Goal: Complete application form: Complete application form

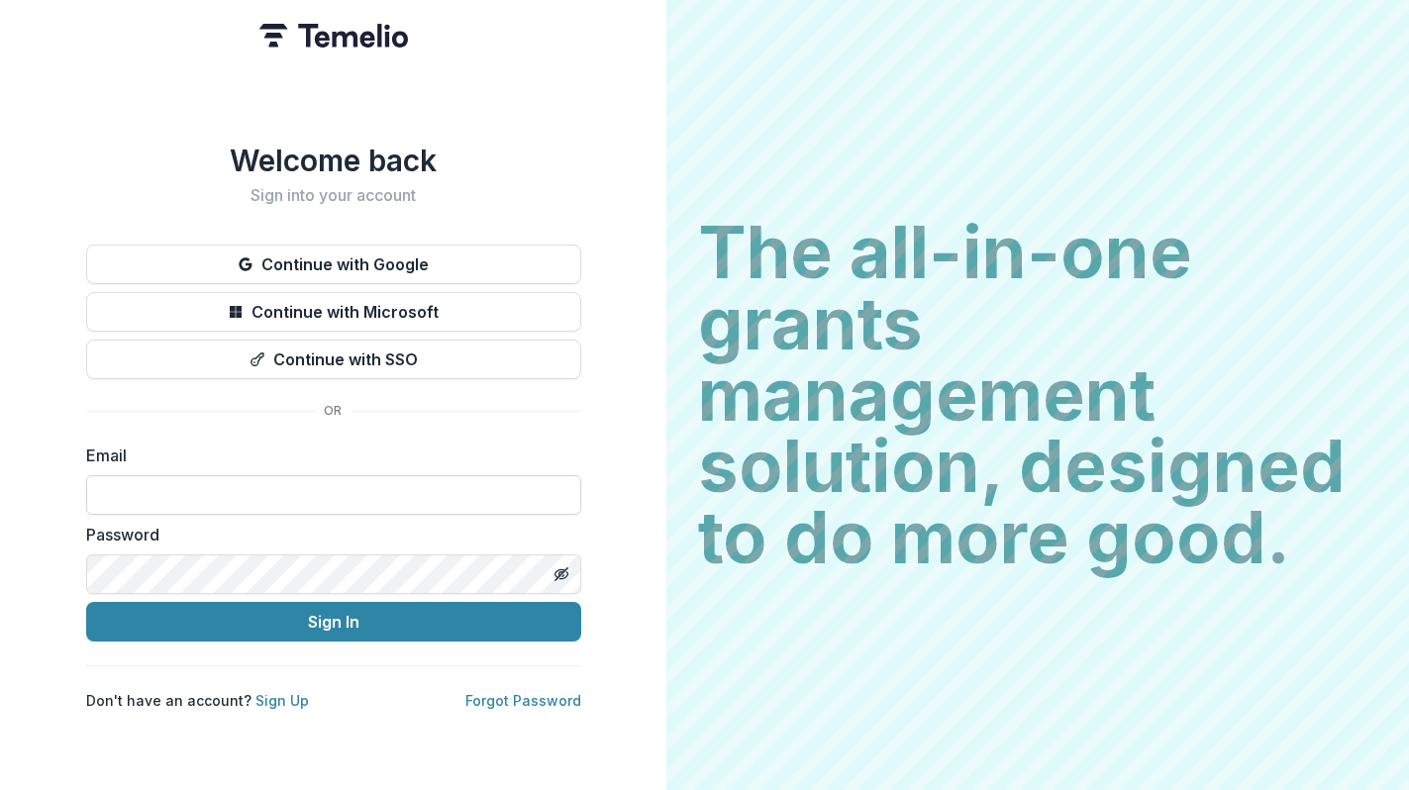
click at [260, 493] on input at bounding box center [333, 495] width 495 height 40
click at [271, 693] on link "Sign Up" at bounding box center [282, 700] width 53 height 17
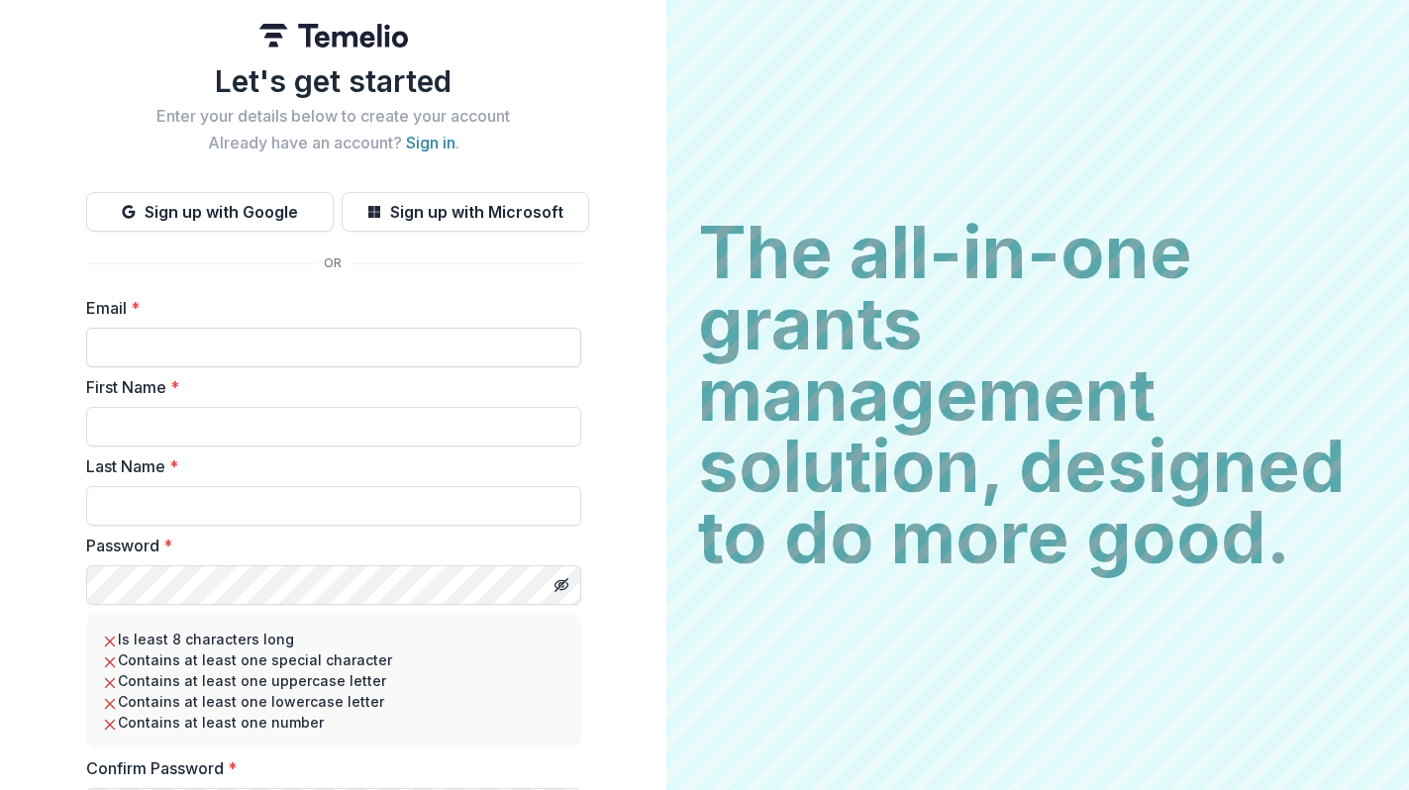
click at [288, 333] on input "Email *" at bounding box center [333, 348] width 495 height 40
type input "**********"
type input "****"
type input "********"
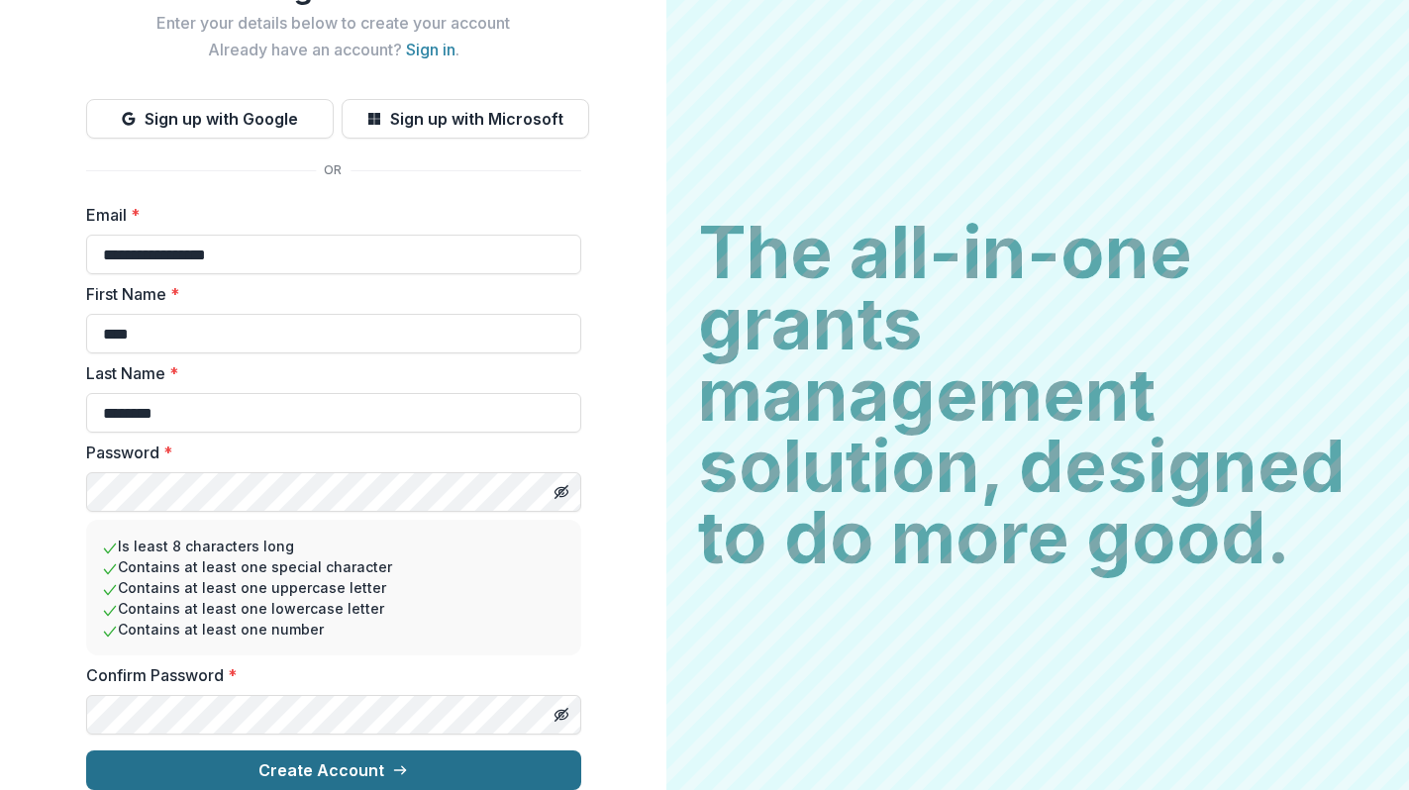
click at [432, 760] on button "Create Account" at bounding box center [333, 771] width 495 height 40
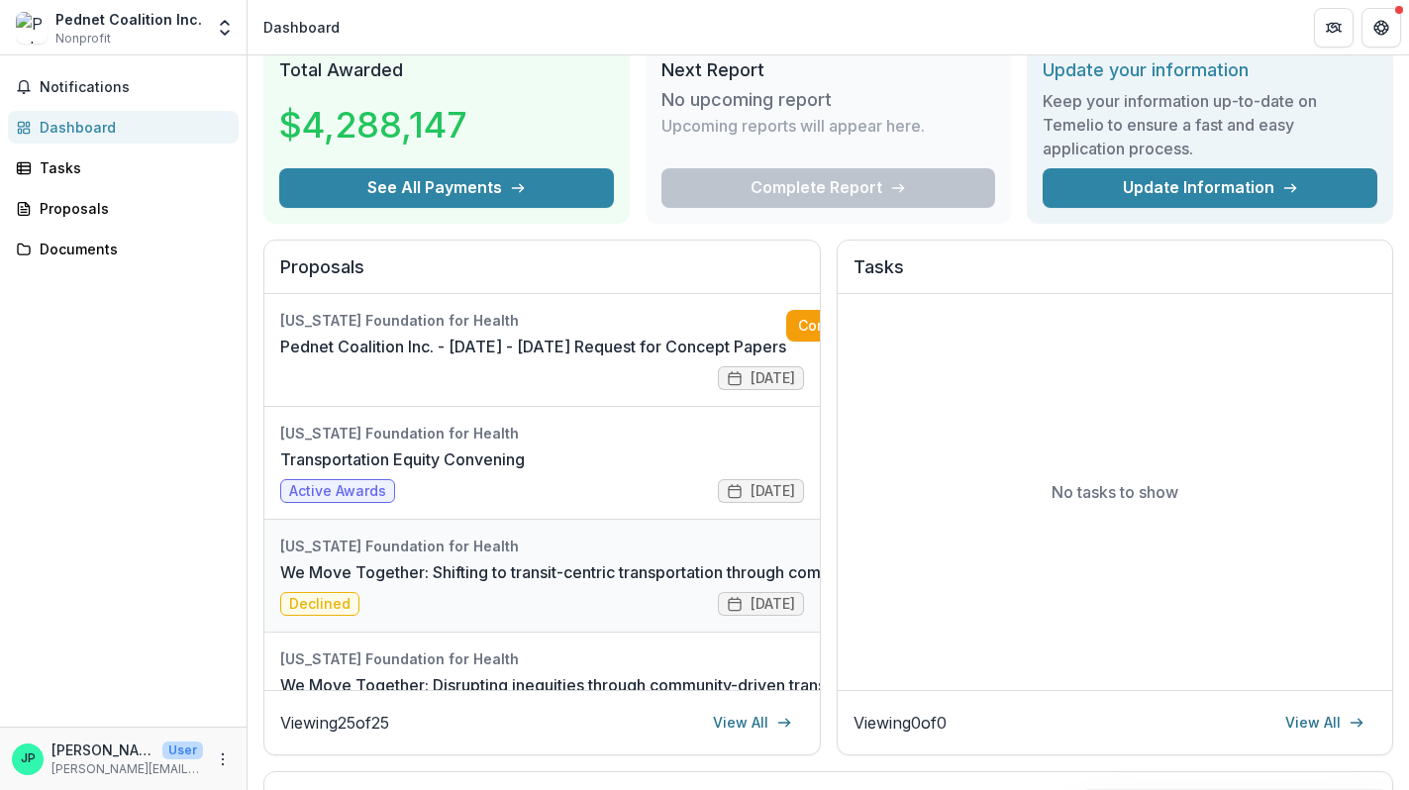
click at [545, 569] on link "We Move Together: Shifting to transit-centric transportation through community-…" at bounding box center [623, 573] width 687 height 24
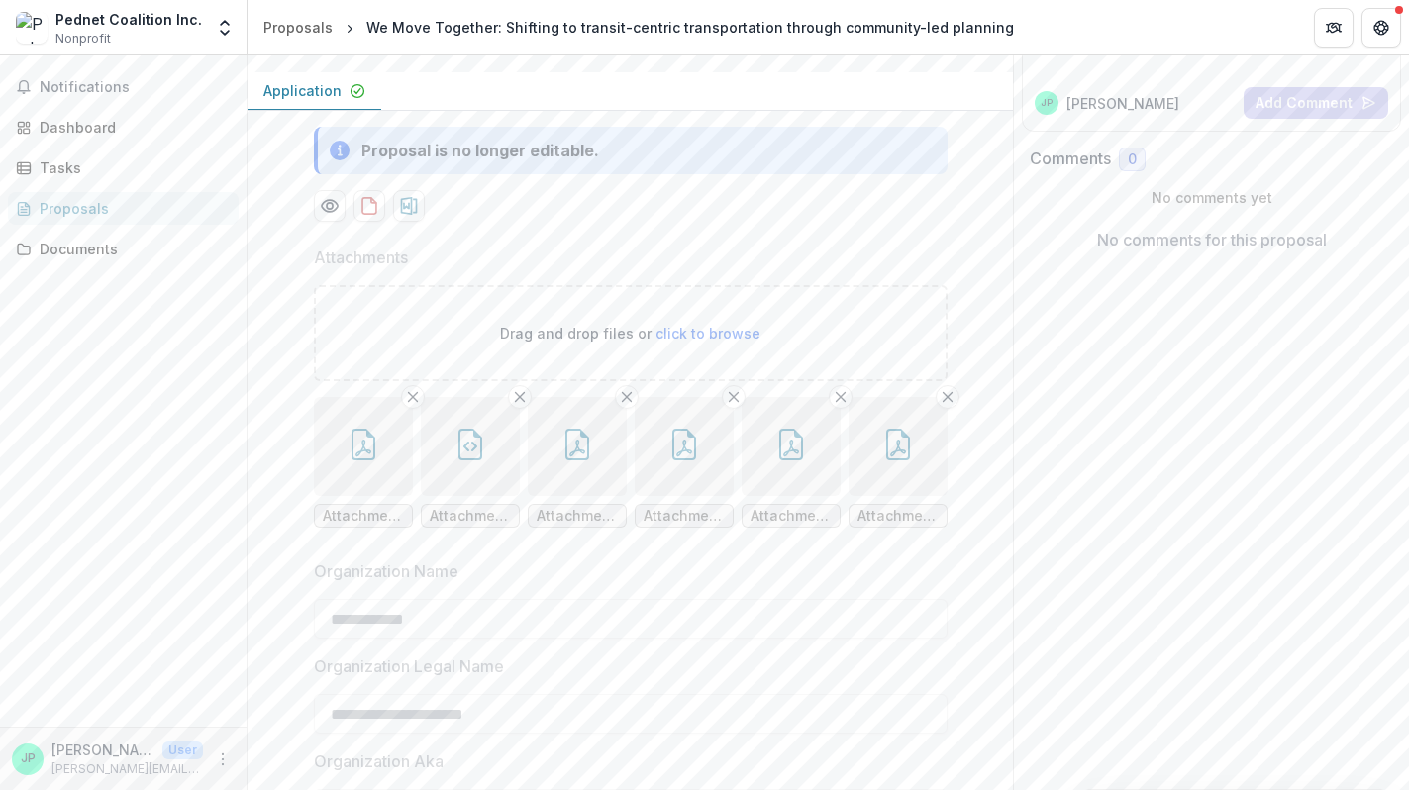
scroll to position [328, 0]
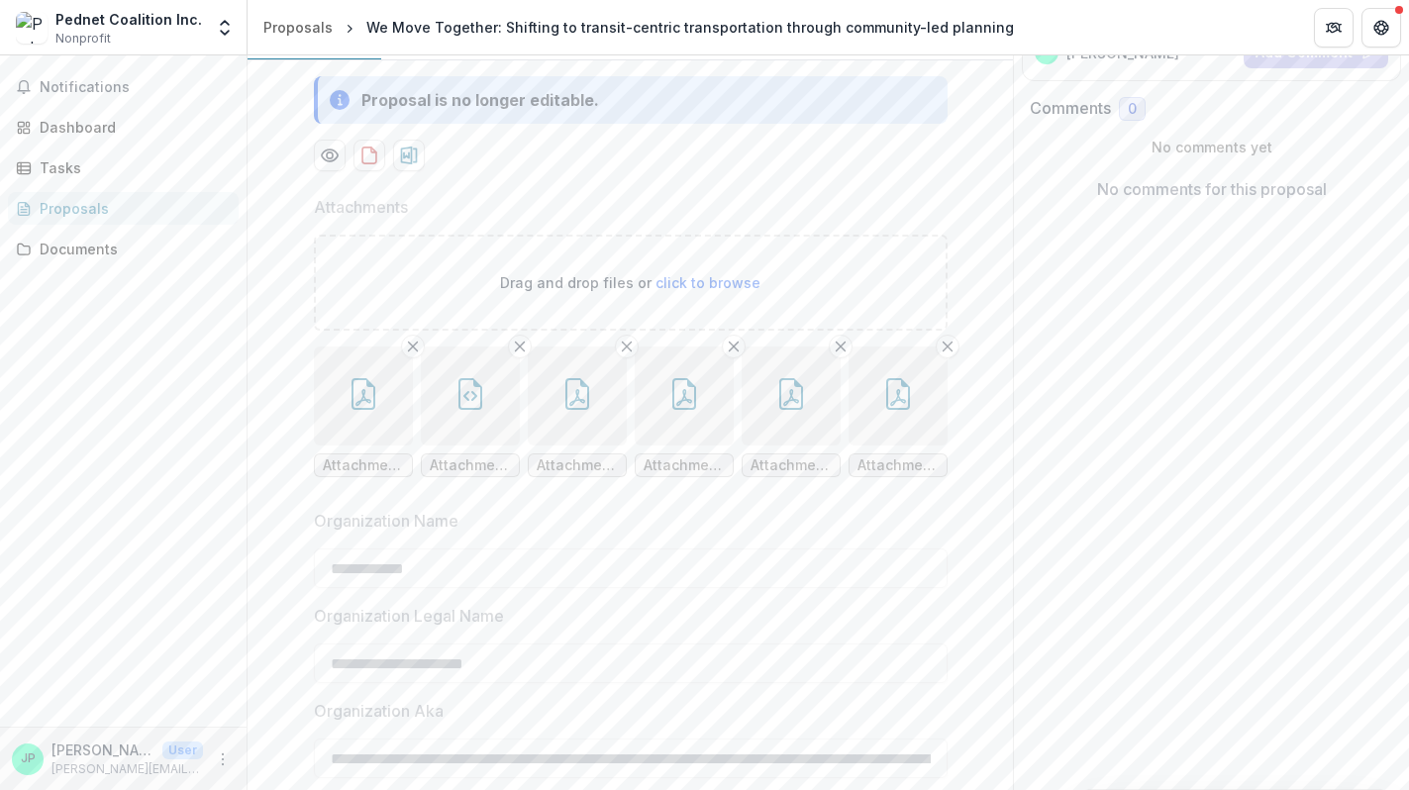
click at [366, 410] on icon "button" at bounding box center [364, 394] width 32 height 32
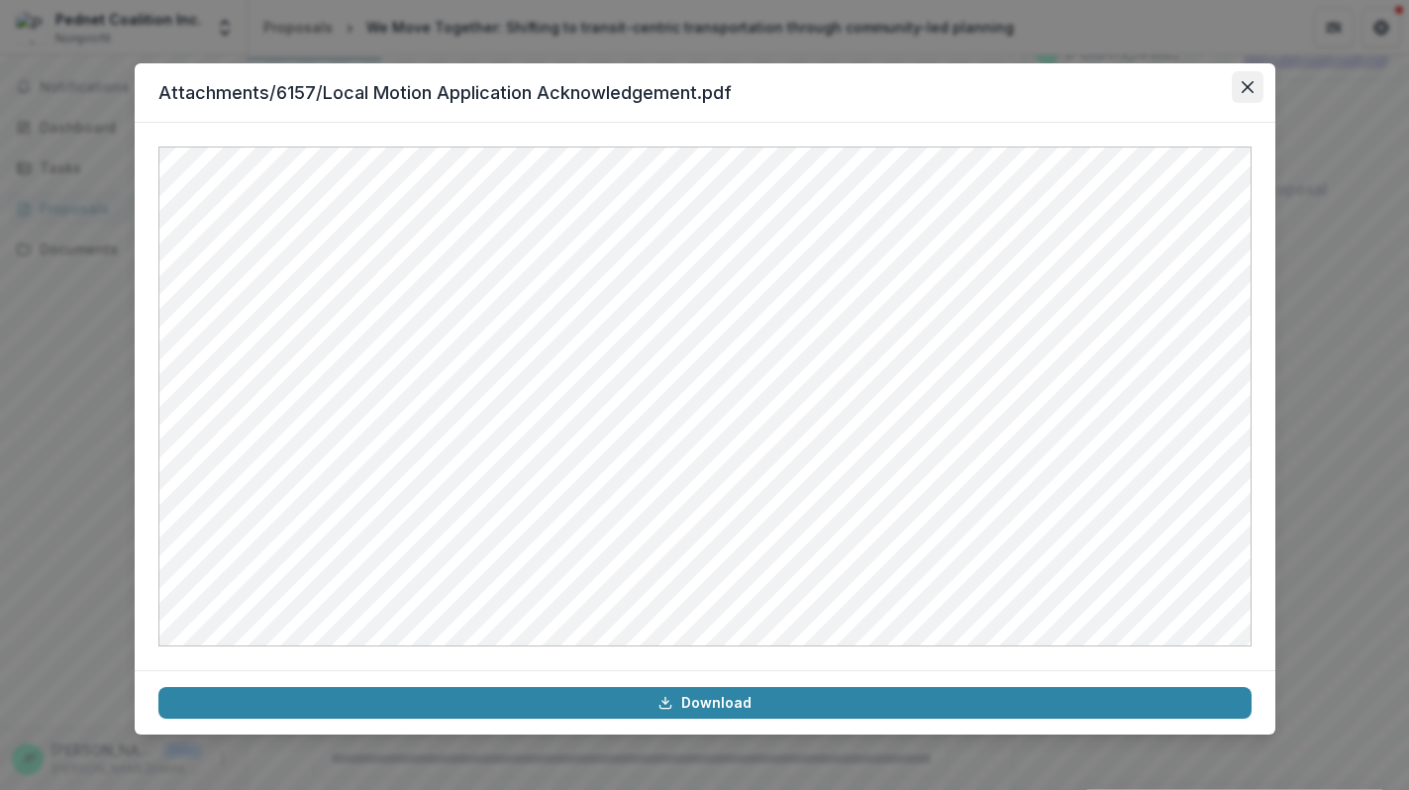
click at [1253, 88] on icon "Close" at bounding box center [1248, 87] width 12 height 12
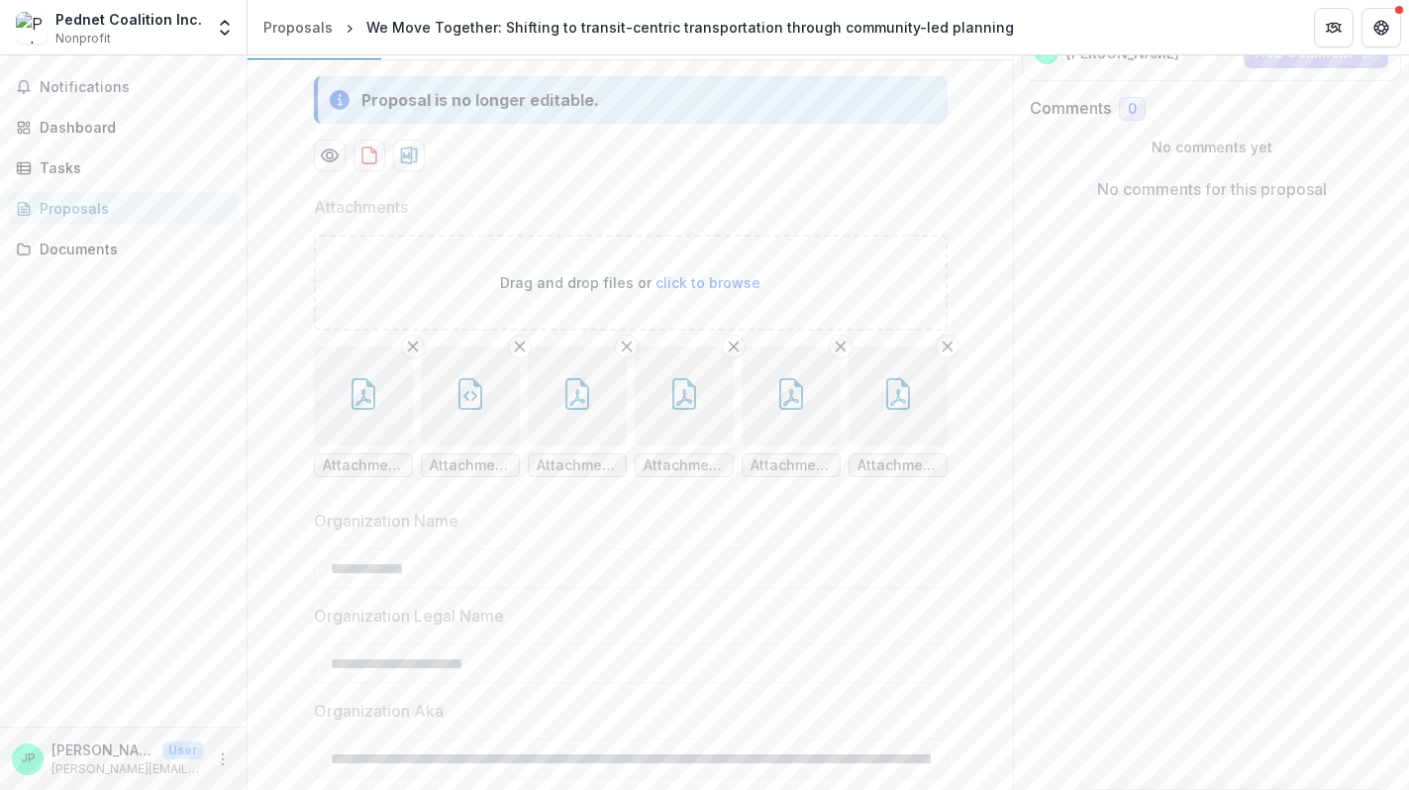
click at [488, 446] on button "button" at bounding box center [470, 396] width 99 height 99
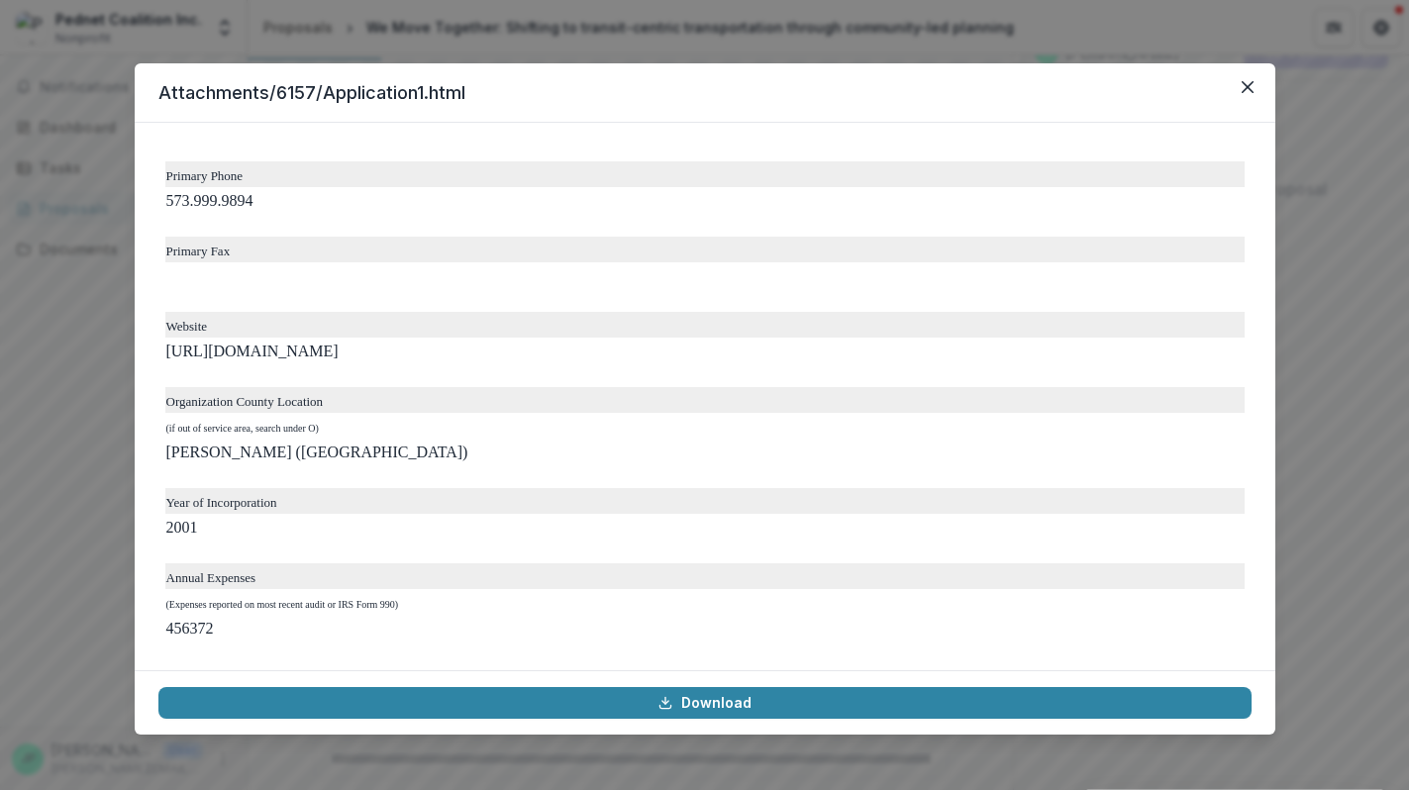
scroll to position [956, 0]
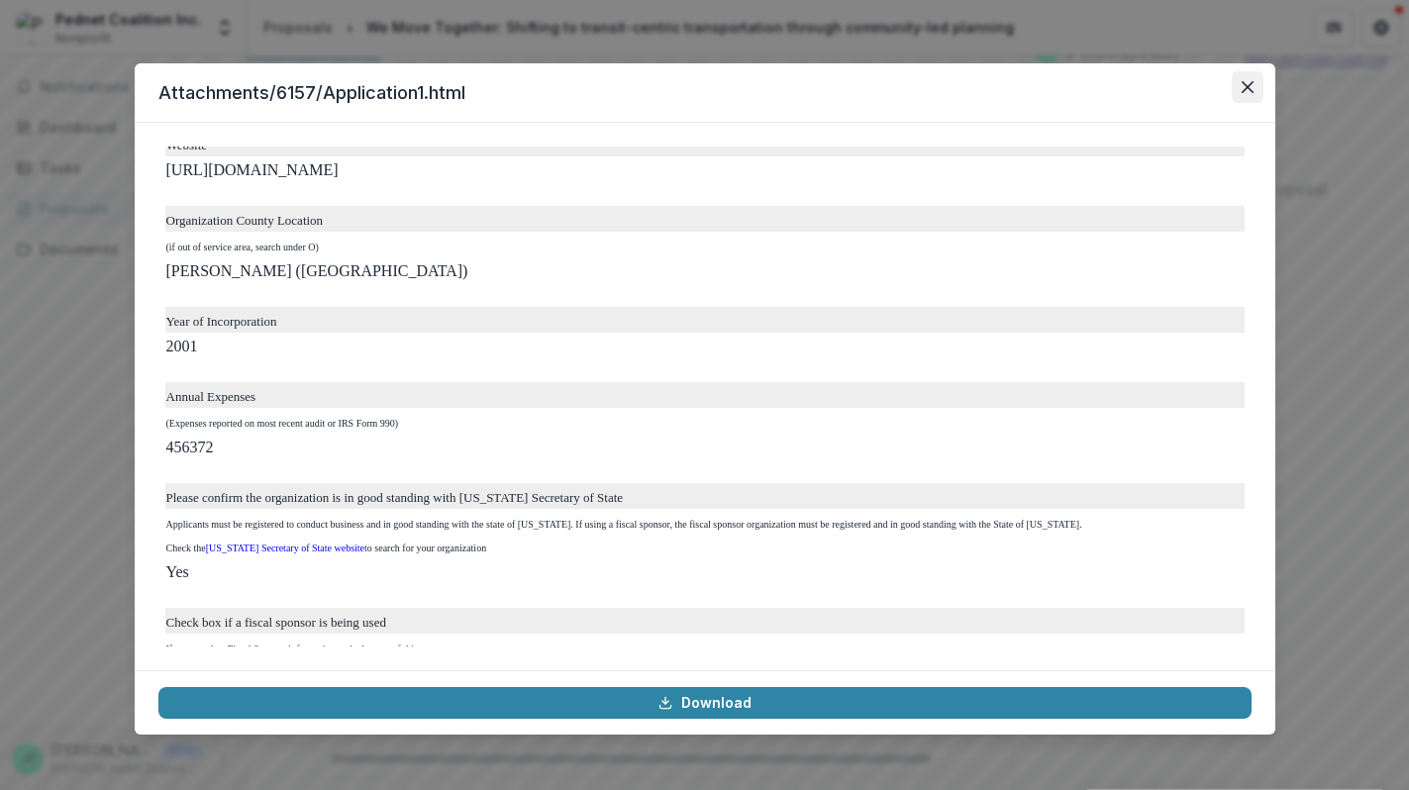
click at [1255, 92] on button "Close" at bounding box center [1248, 87] width 32 height 32
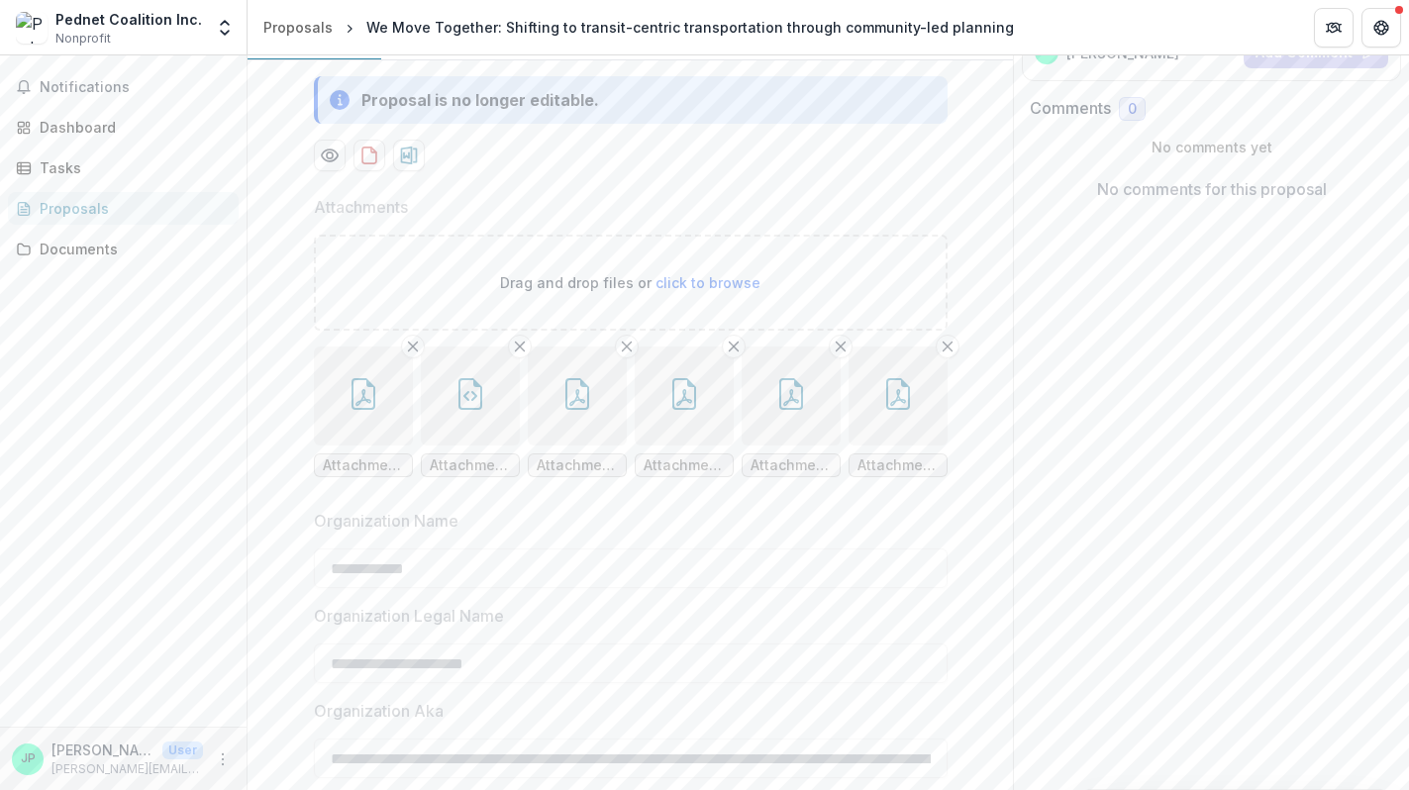
click at [600, 446] on button "button" at bounding box center [577, 396] width 99 height 99
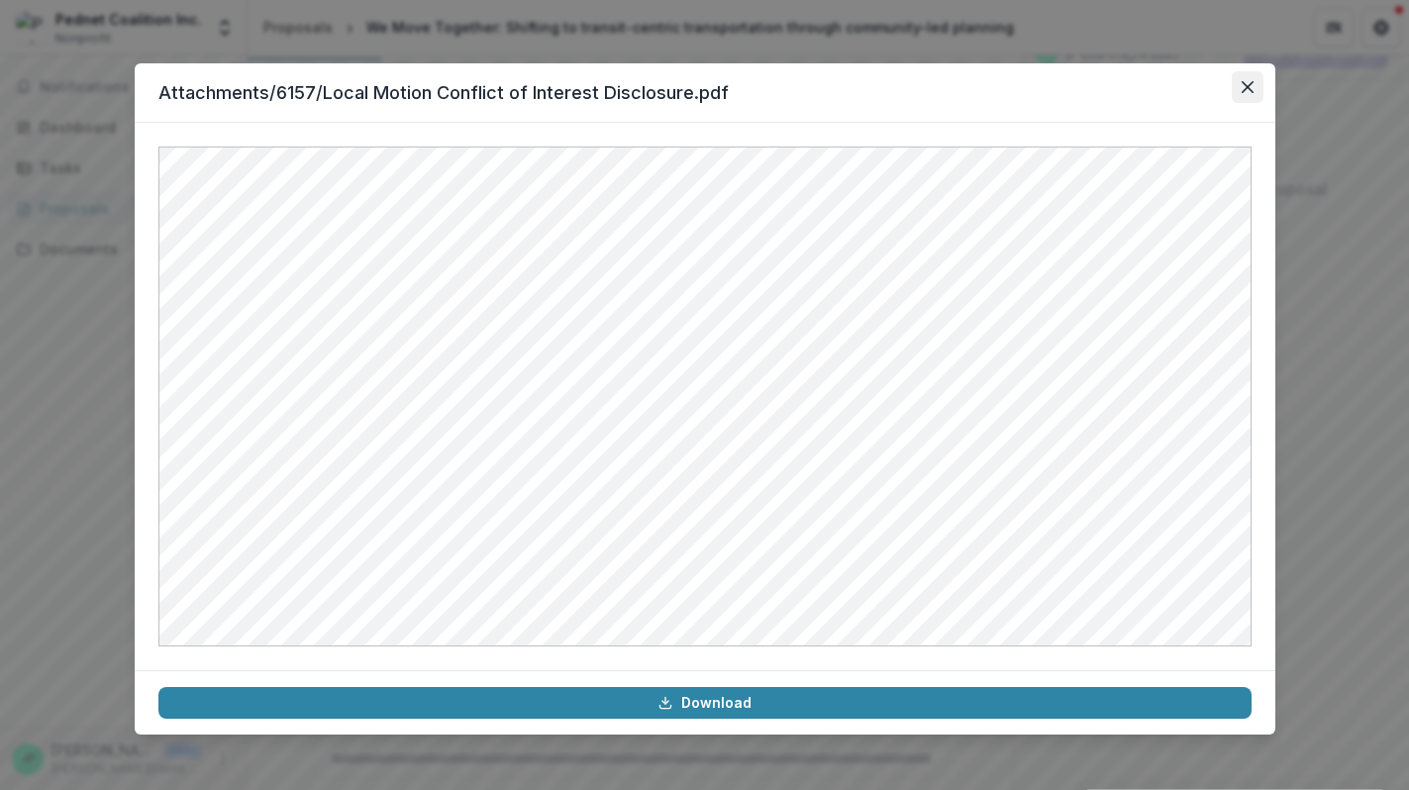
click at [1244, 84] on icon "Close" at bounding box center [1247, 87] width 12 height 12
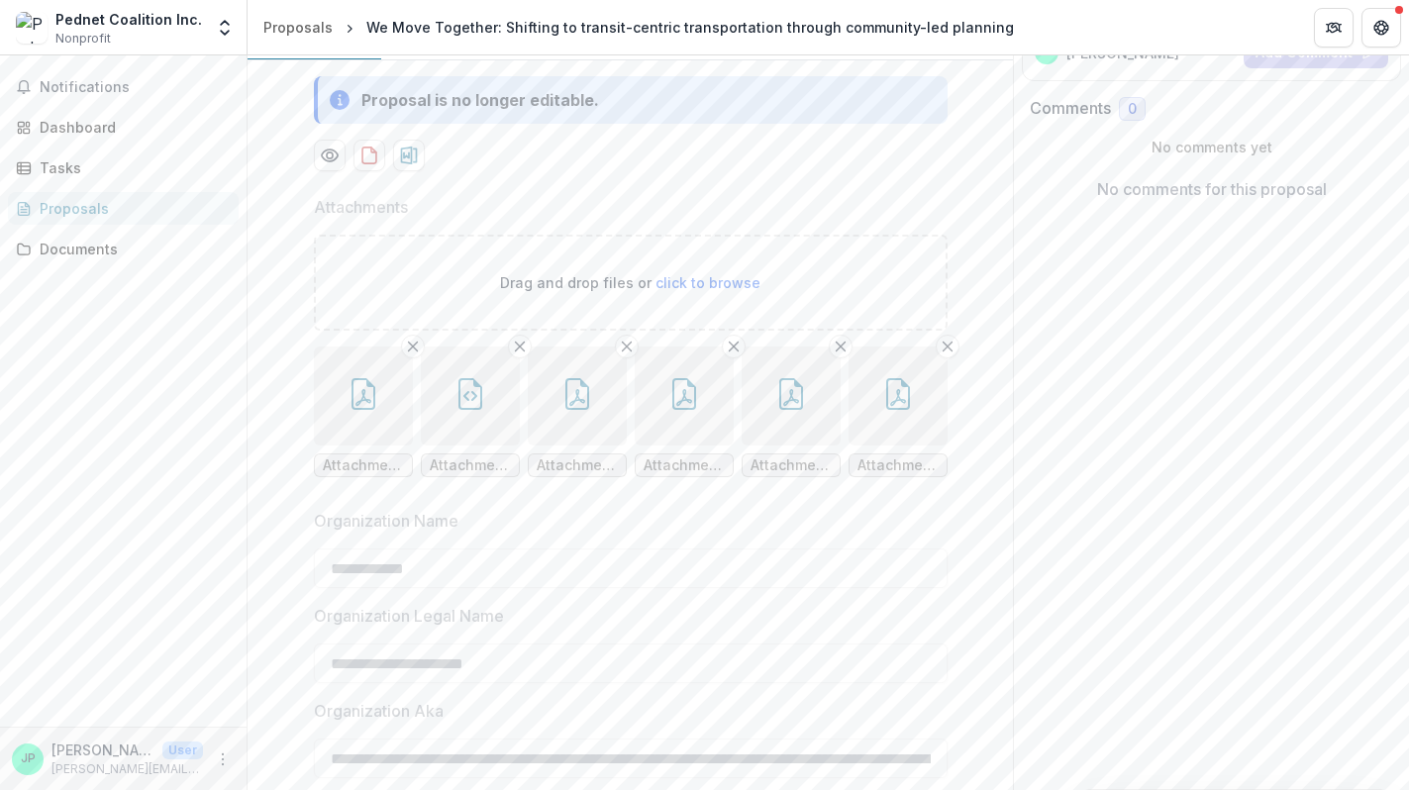
click at [688, 446] on button "button" at bounding box center [684, 396] width 99 height 99
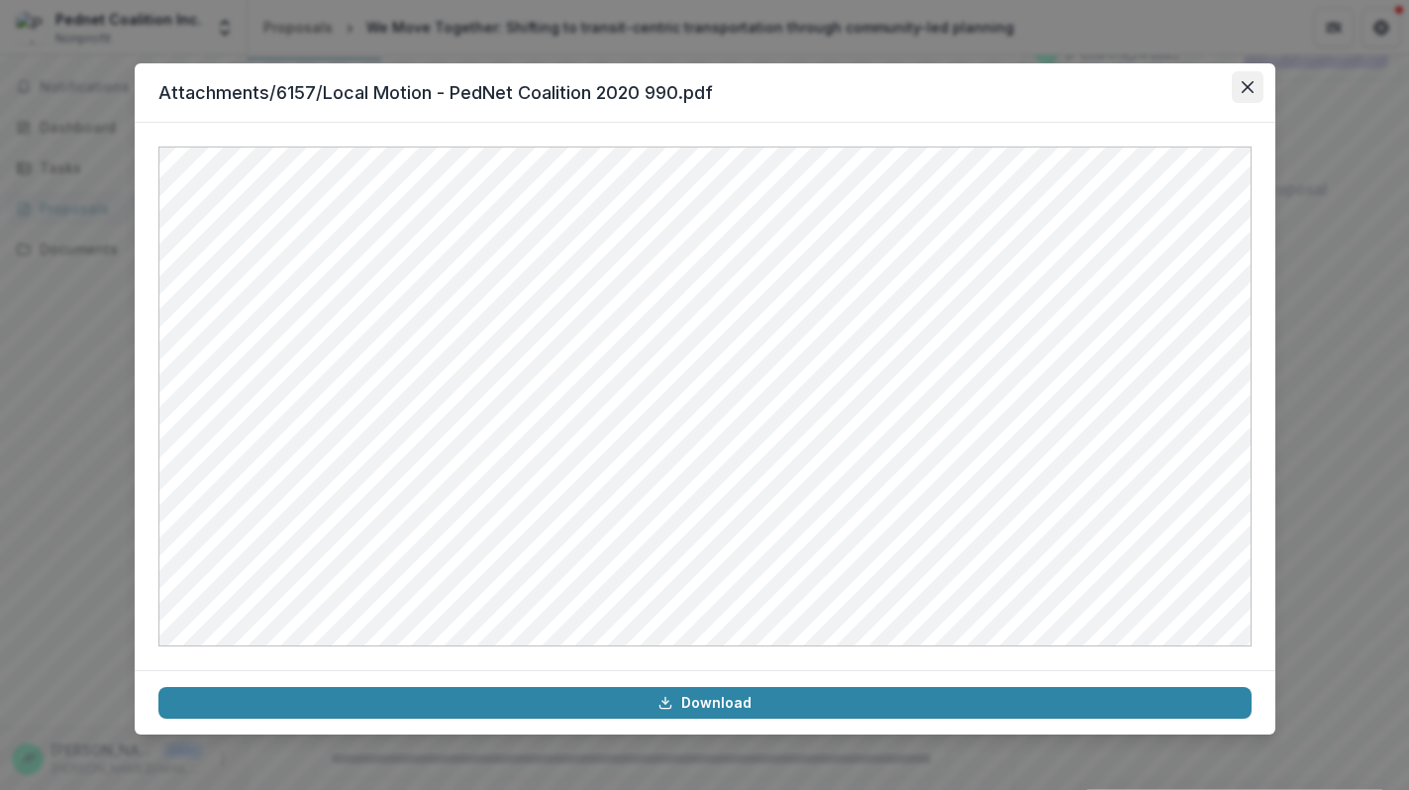
click at [1245, 92] on icon "Close" at bounding box center [1248, 87] width 12 height 12
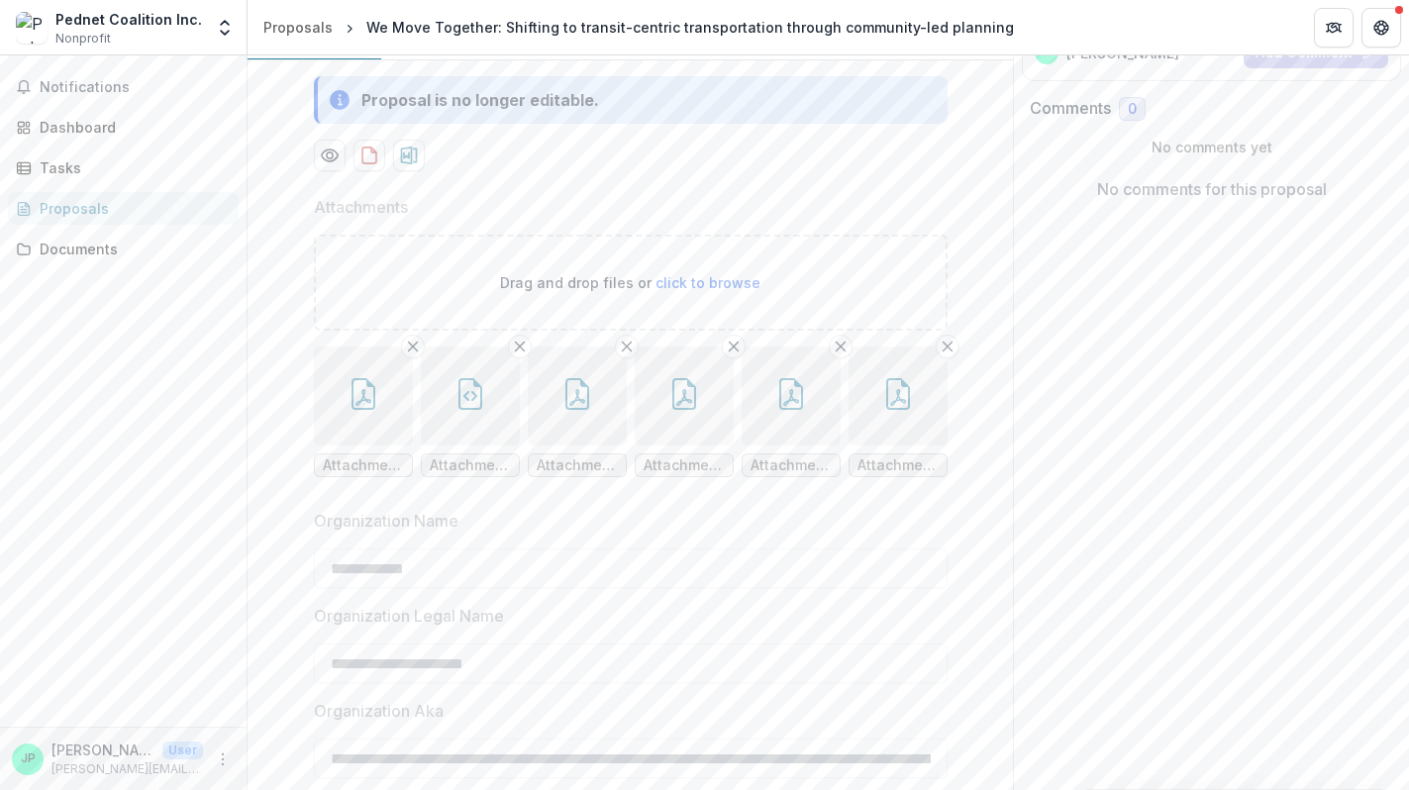
click at [771, 446] on button "button" at bounding box center [791, 396] width 99 height 99
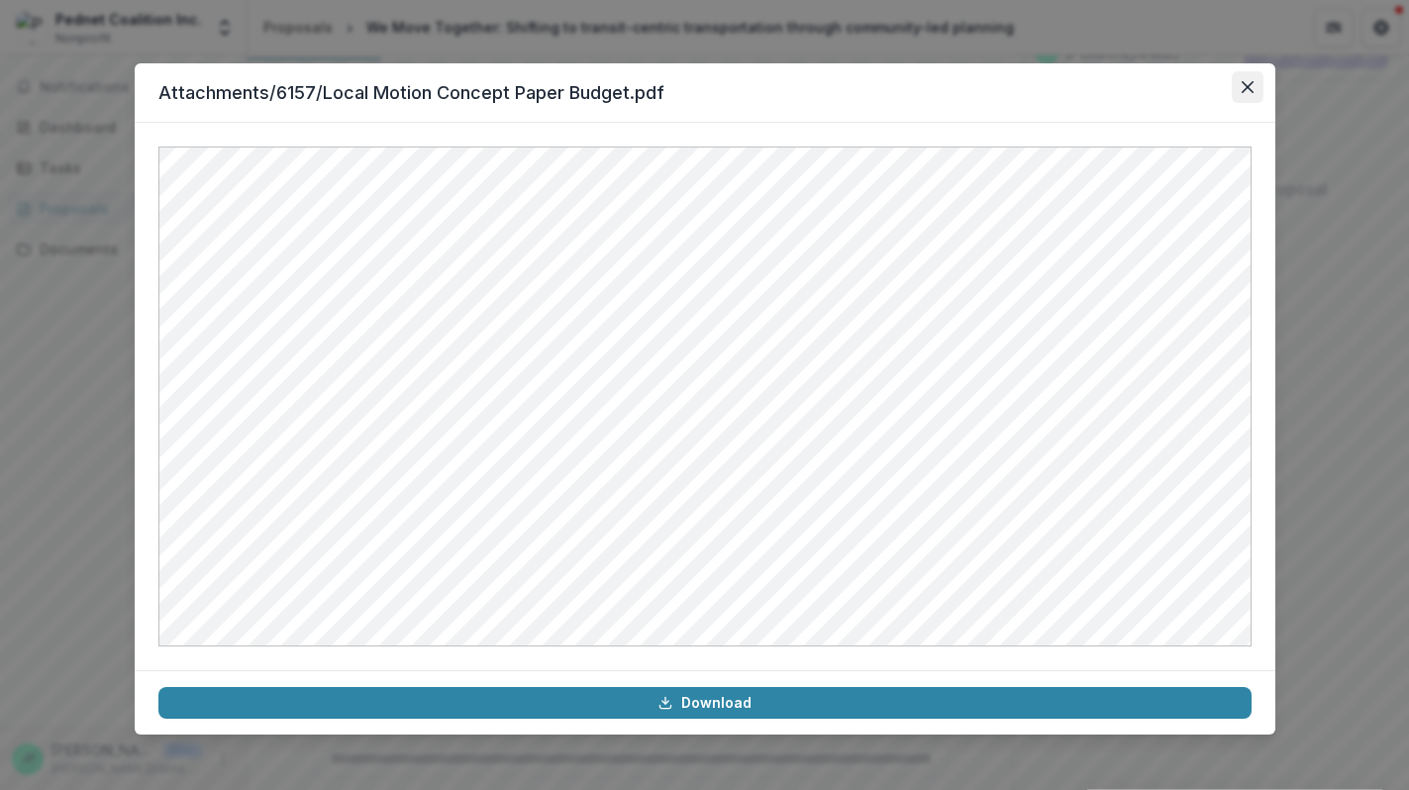
click at [1244, 84] on icon "Close" at bounding box center [1247, 87] width 12 height 12
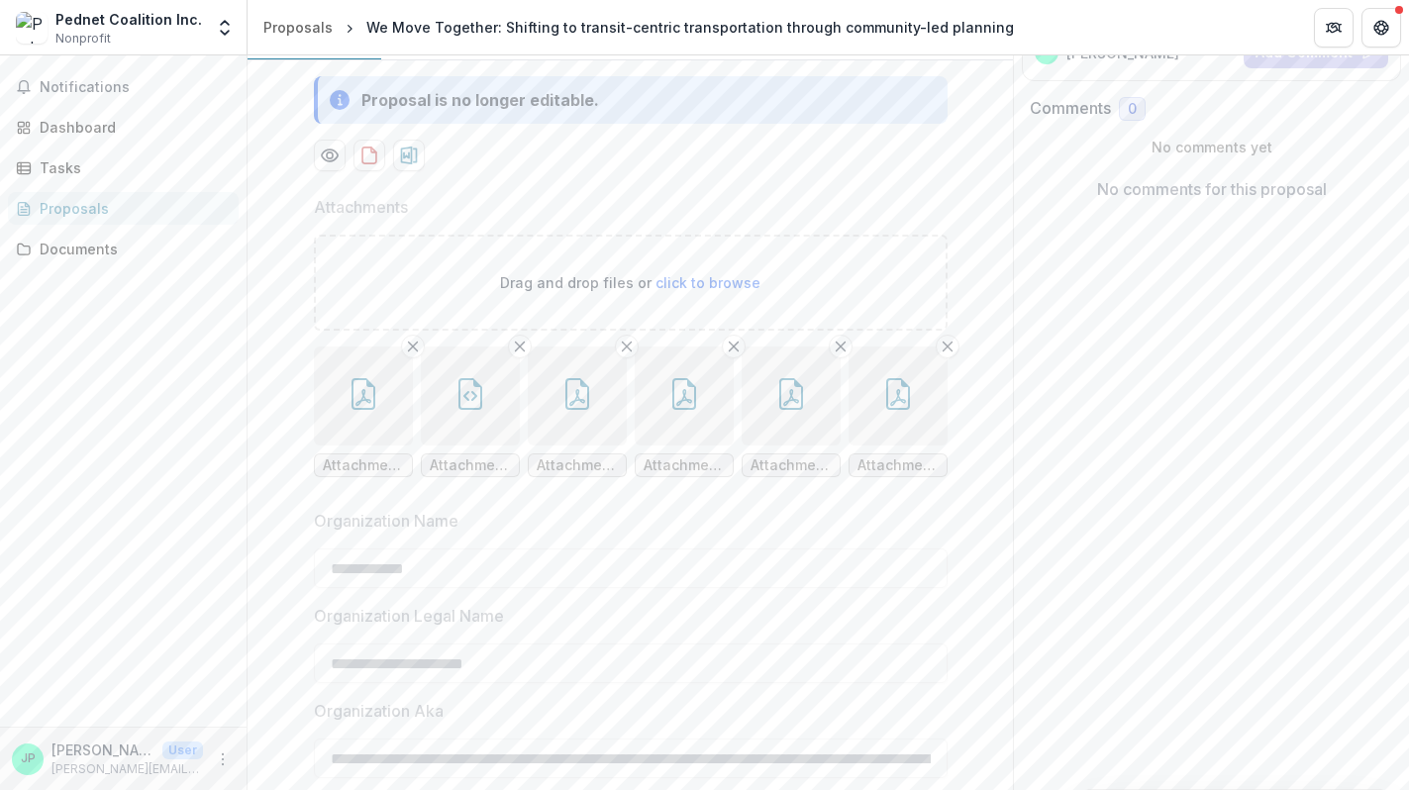
click at [893, 410] on icon "button" at bounding box center [898, 394] width 32 height 32
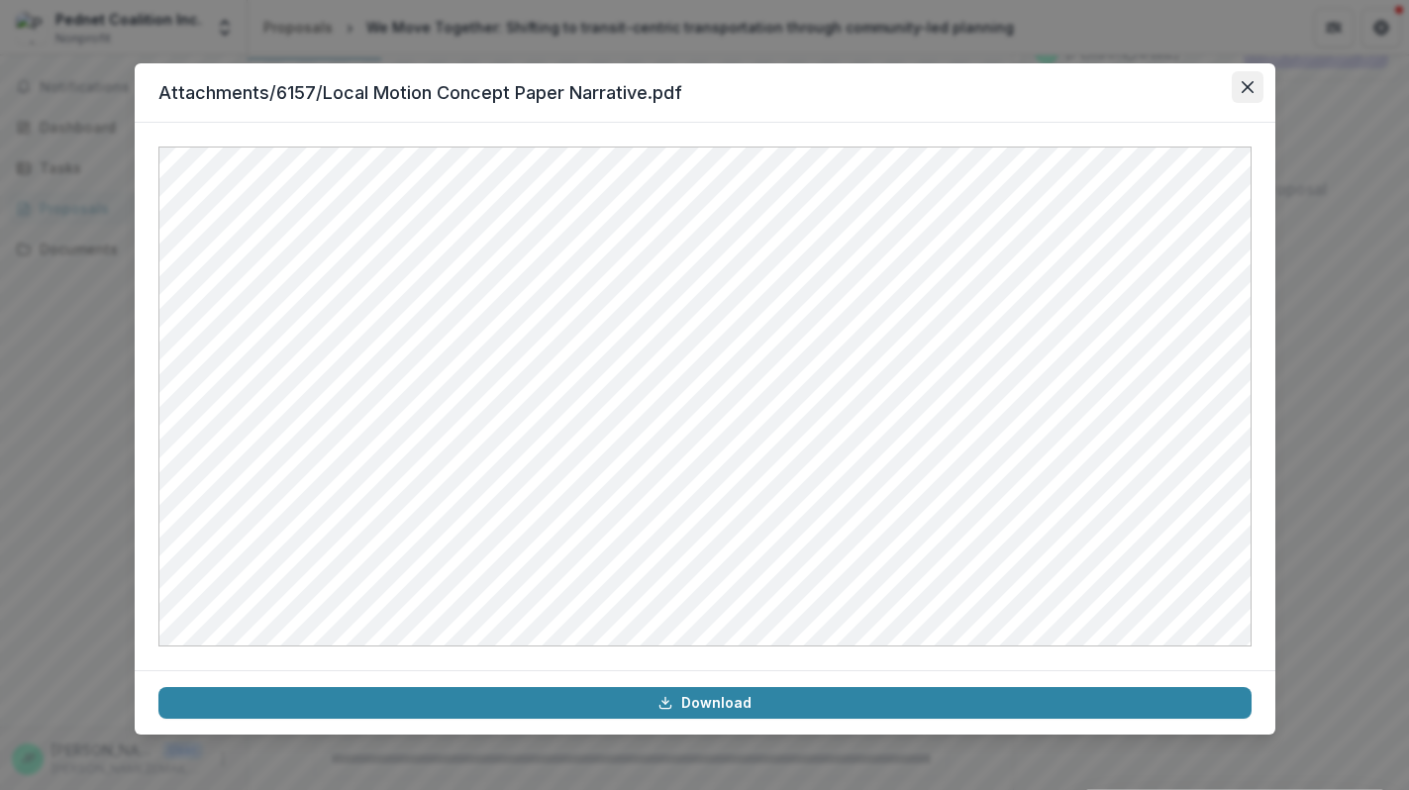
click at [1247, 84] on icon "Close" at bounding box center [1248, 87] width 12 height 12
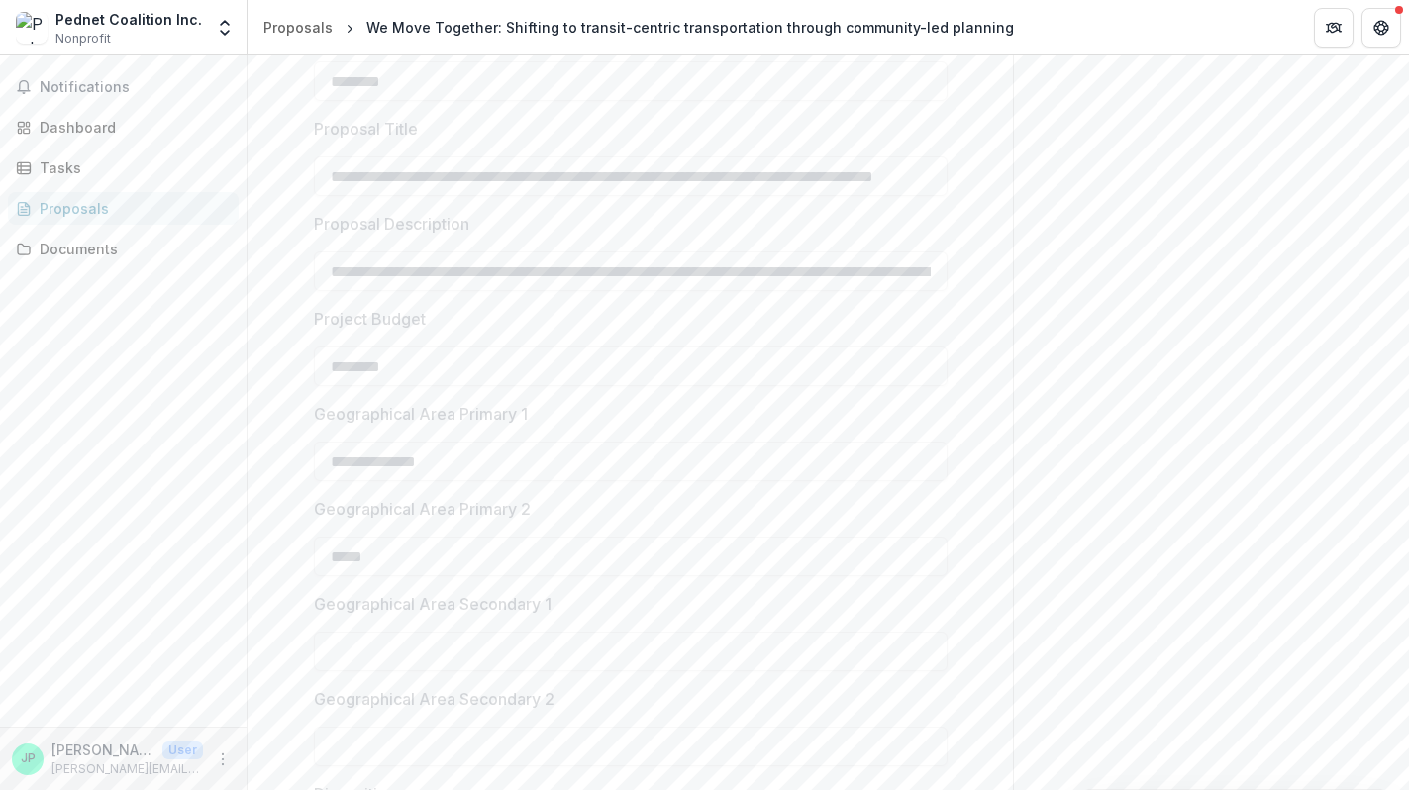
scroll to position [2761, 0]
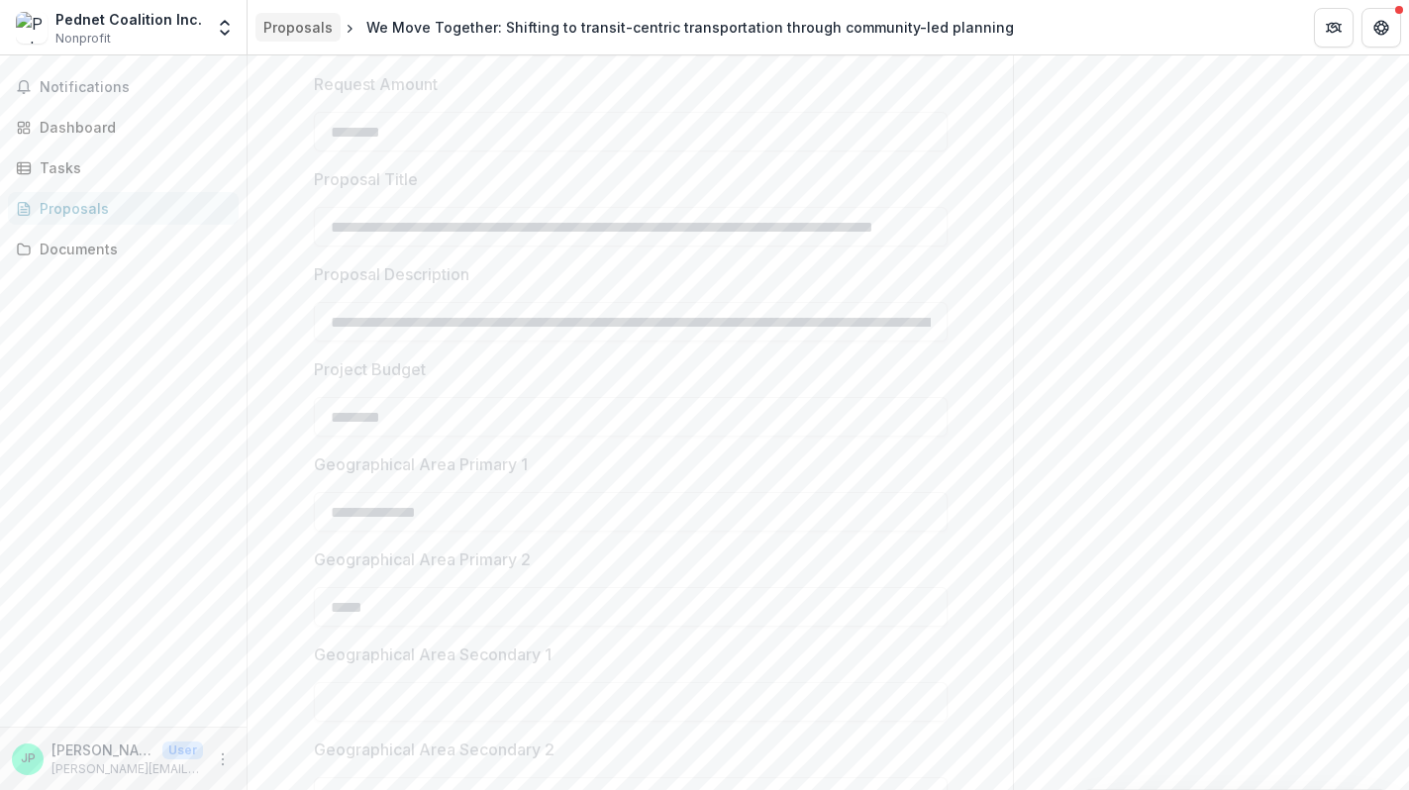
click at [305, 35] on div "Proposals" at bounding box center [297, 27] width 69 height 21
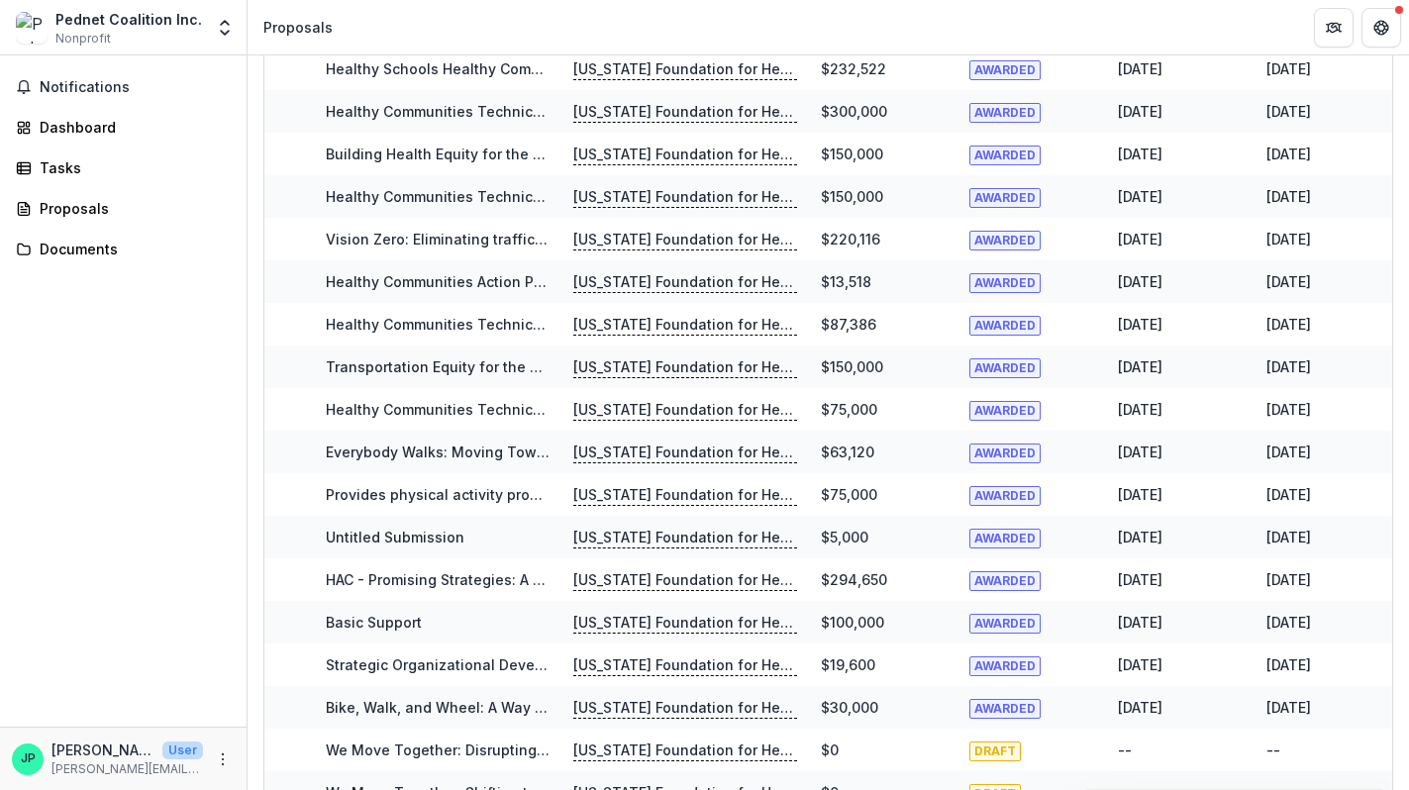
scroll to position [407, 0]
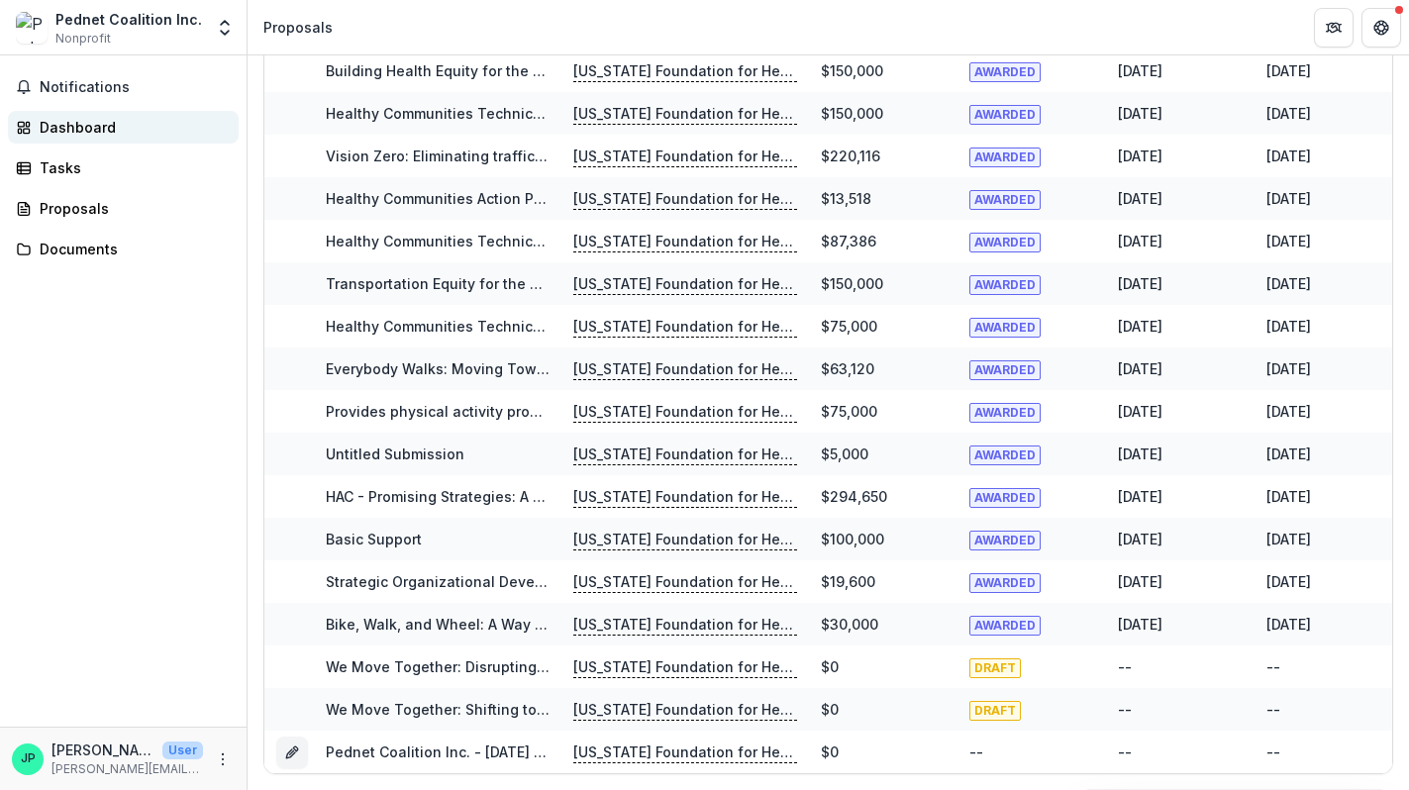
click at [77, 128] on div "Dashboard" at bounding box center [131, 127] width 183 height 21
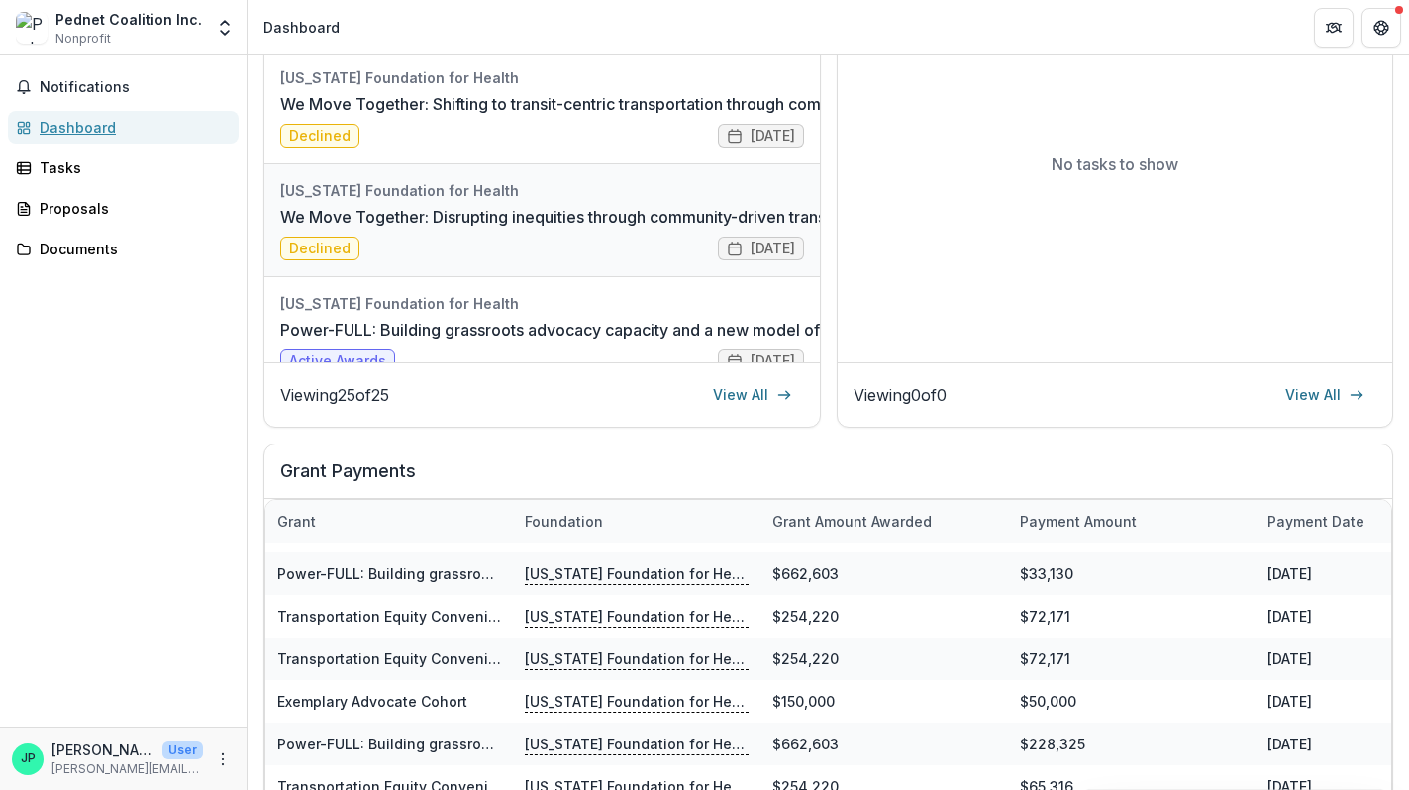
scroll to position [135, 0]
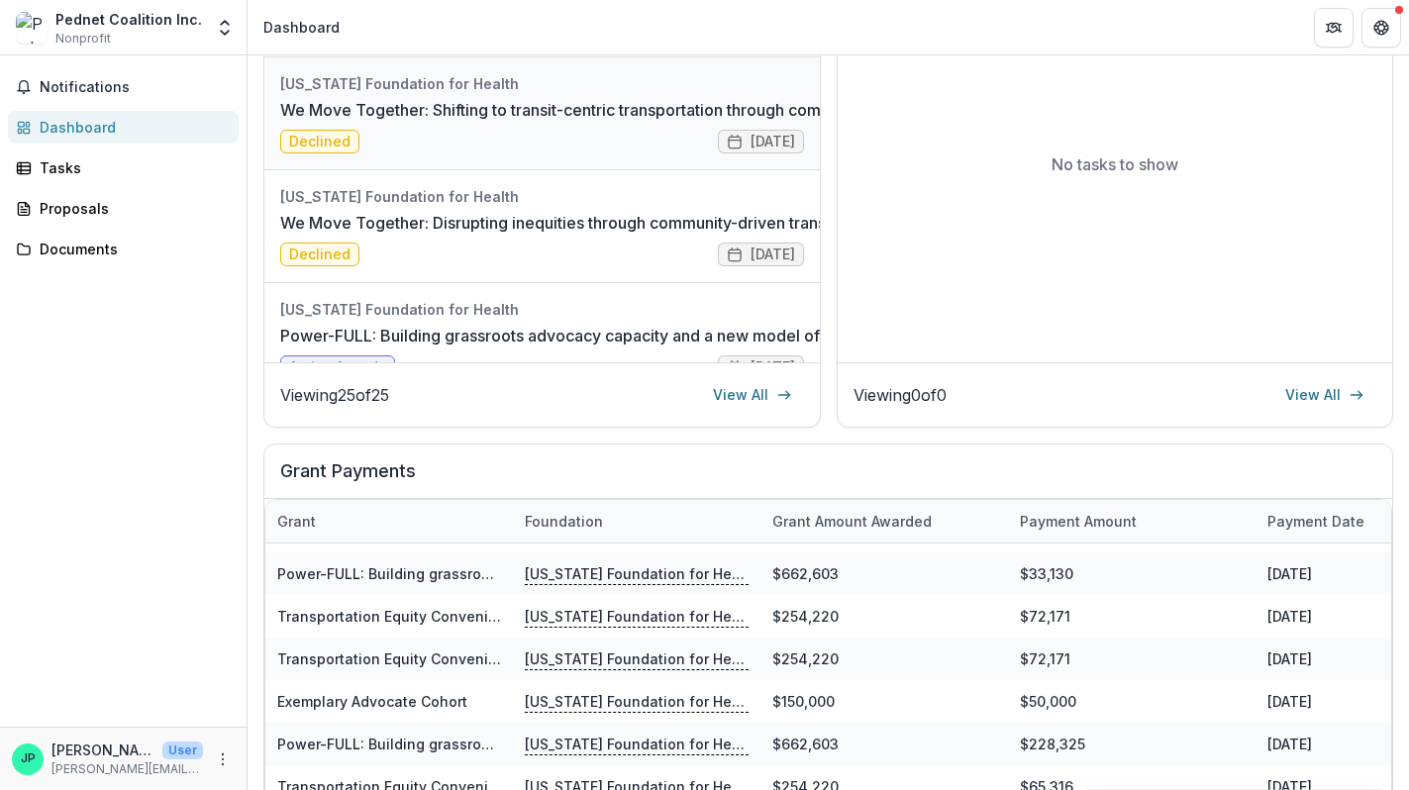
click at [443, 122] on link "We Move Together: Shifting to transit-centric transportation through community-…" at bounding box center [623, 110] width 687 height 24
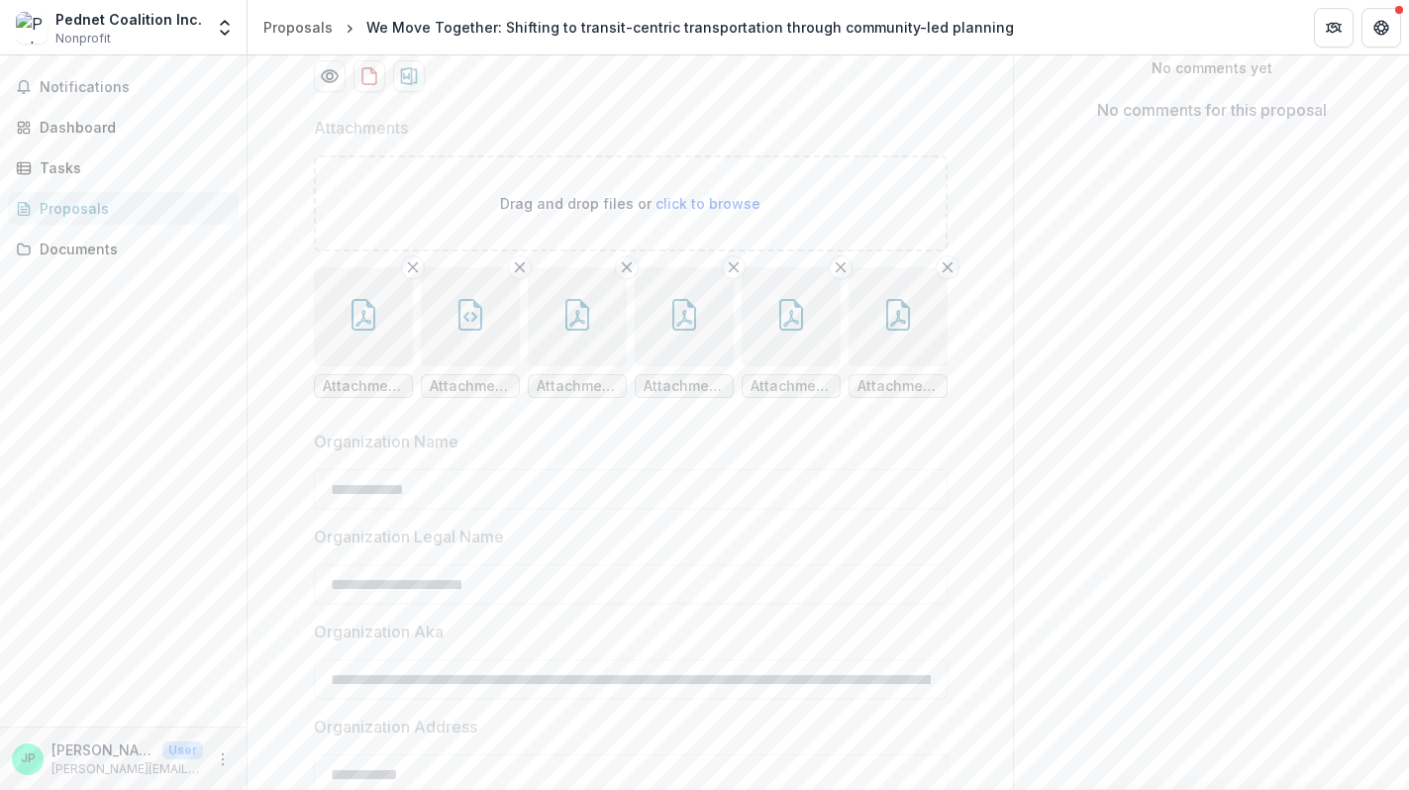
click at [570, 366] on button "button" at bounding box center [577, 316] width 99 height 99
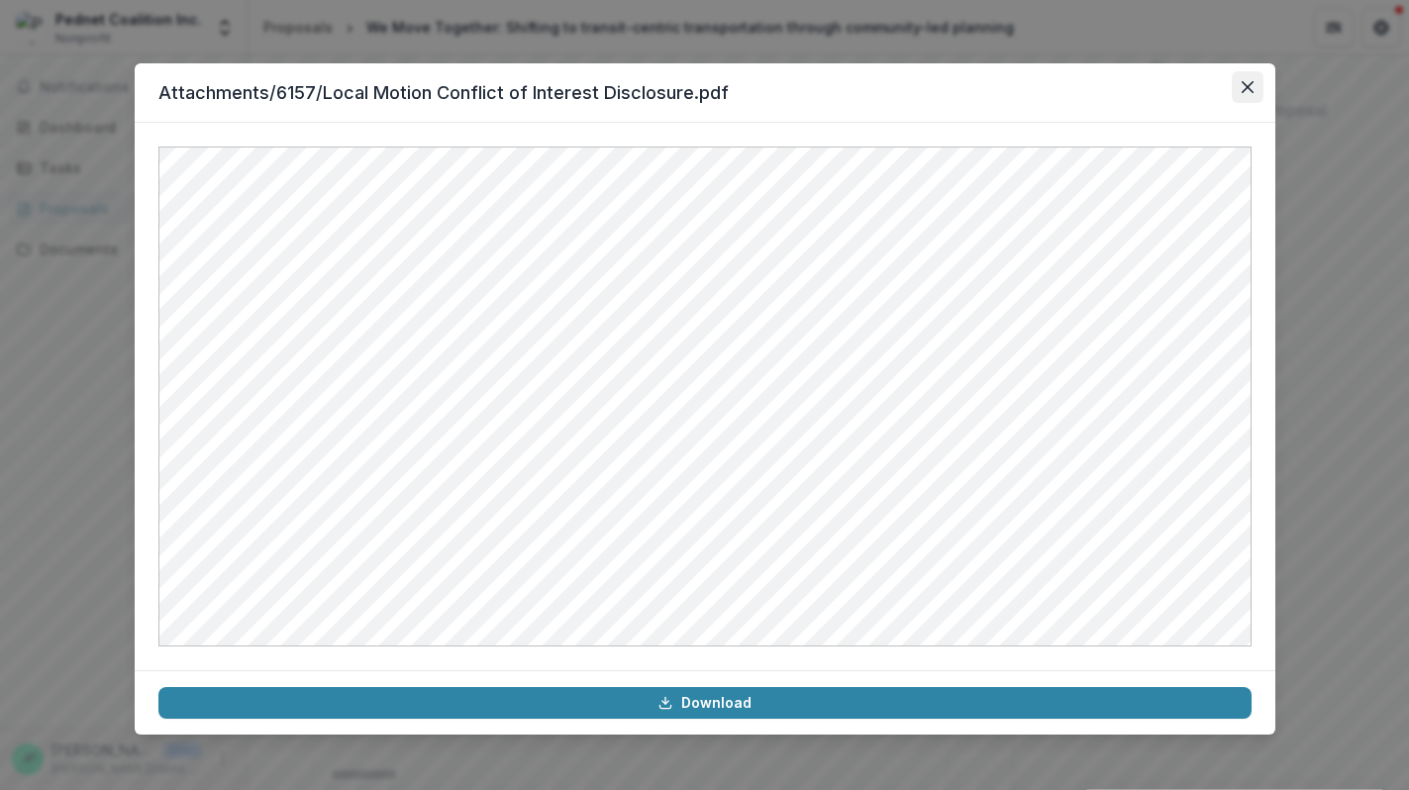
click at [1257, 91] on button "Close" at bounding box center [1248, 87] width 32 height 32
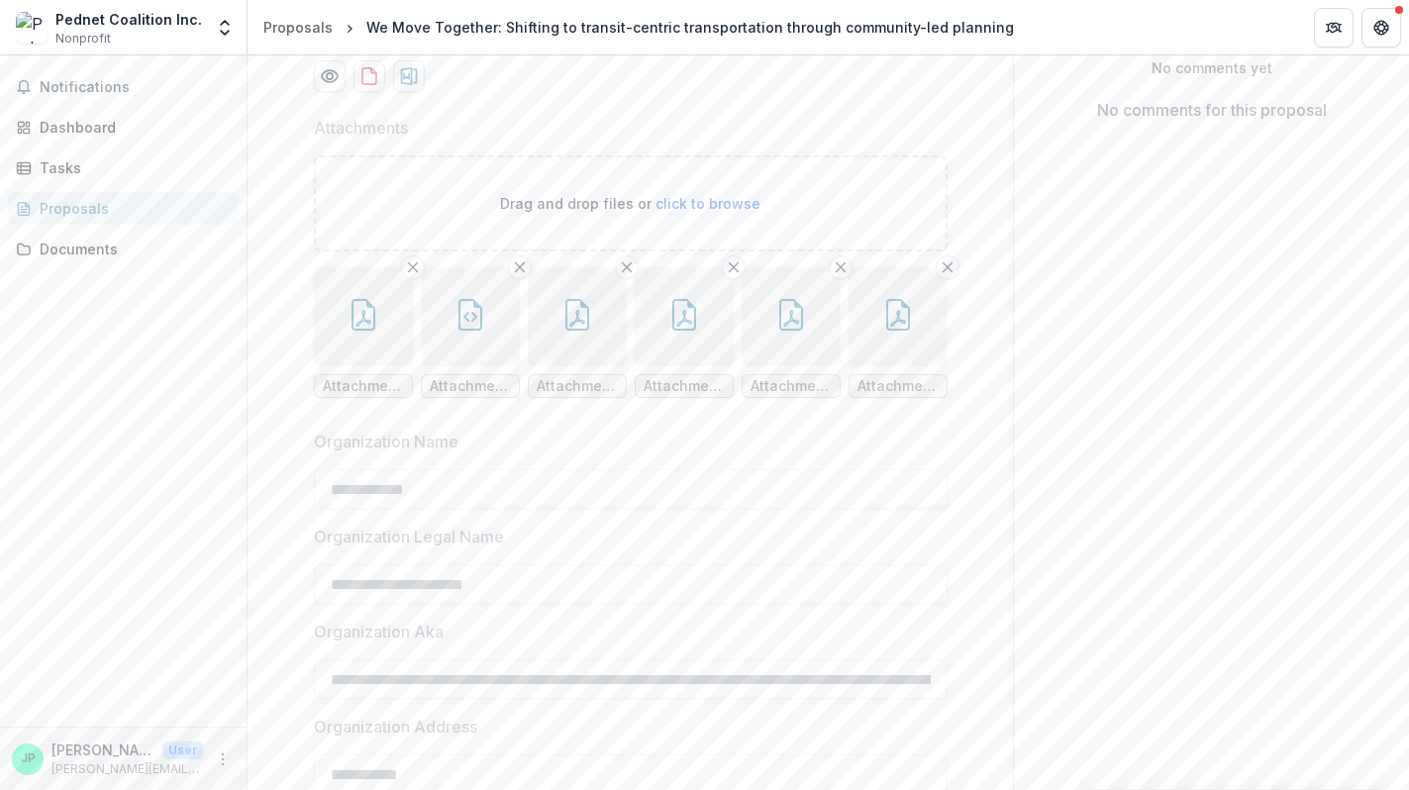
click at [686, 327] on icon "button" at bounding box center [684, 318] width 16 height 17
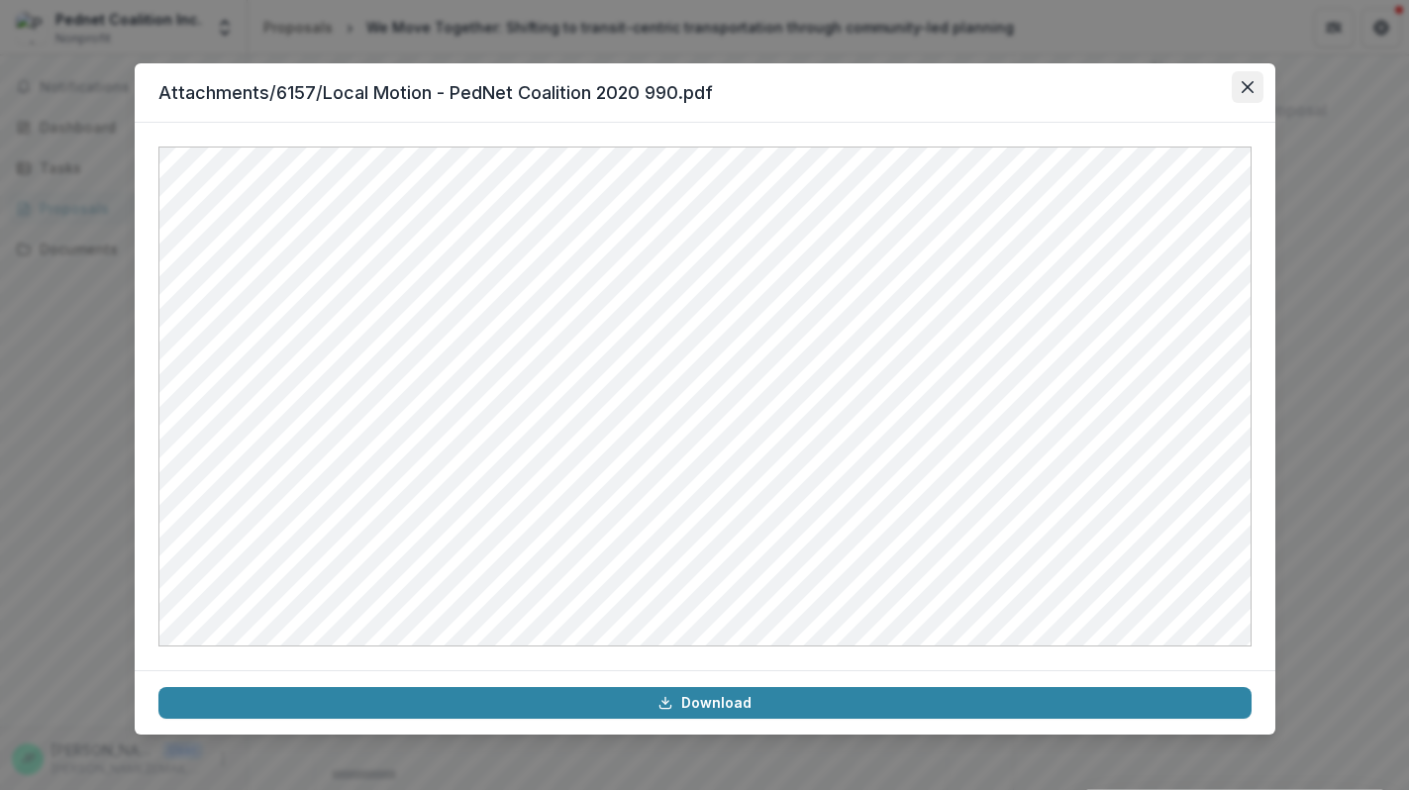
click at [1252, 82] on icon "Close" at bounding box center [1247, 87] width 12 height 12
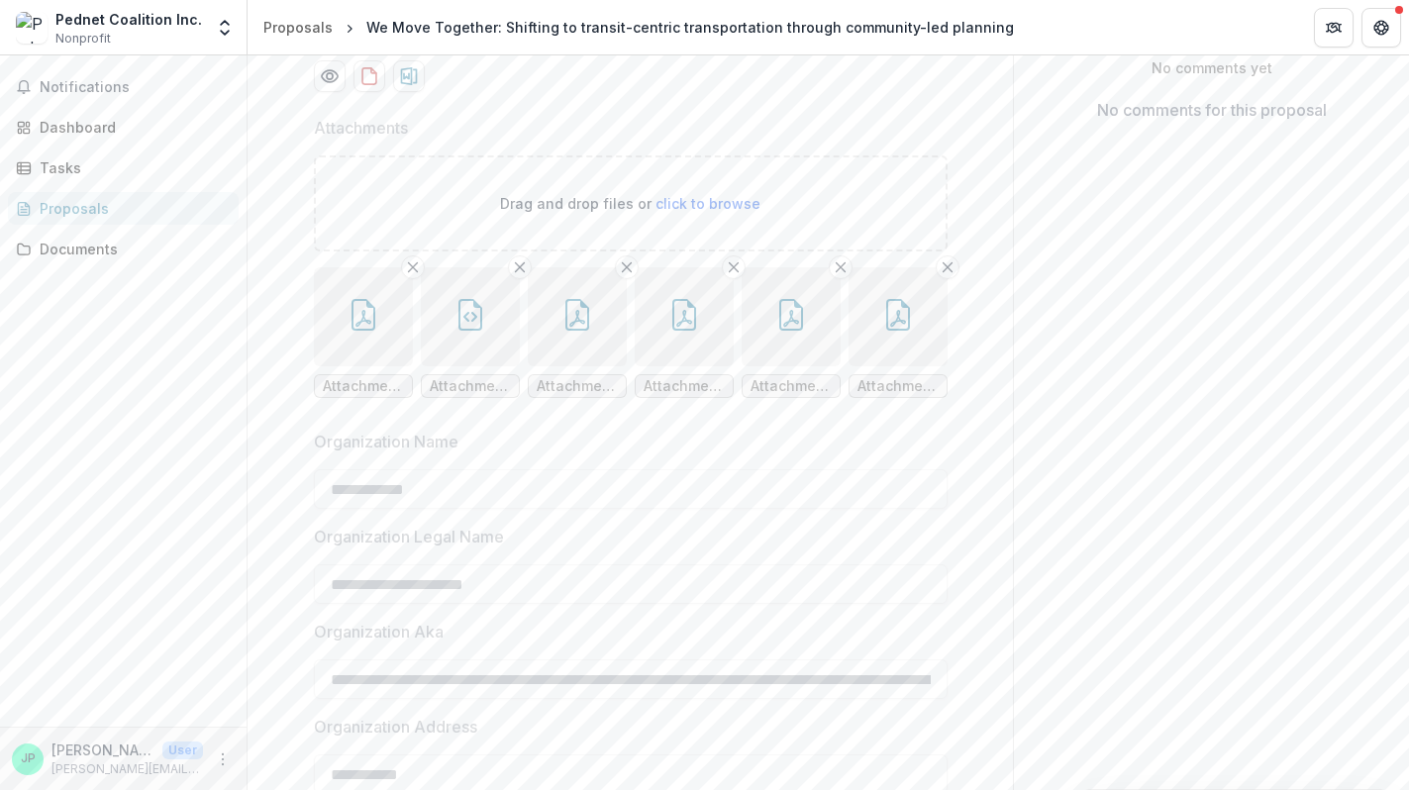
click at [791, 331] on icon "button" at bounding box center [791, 315] width 24 height 32
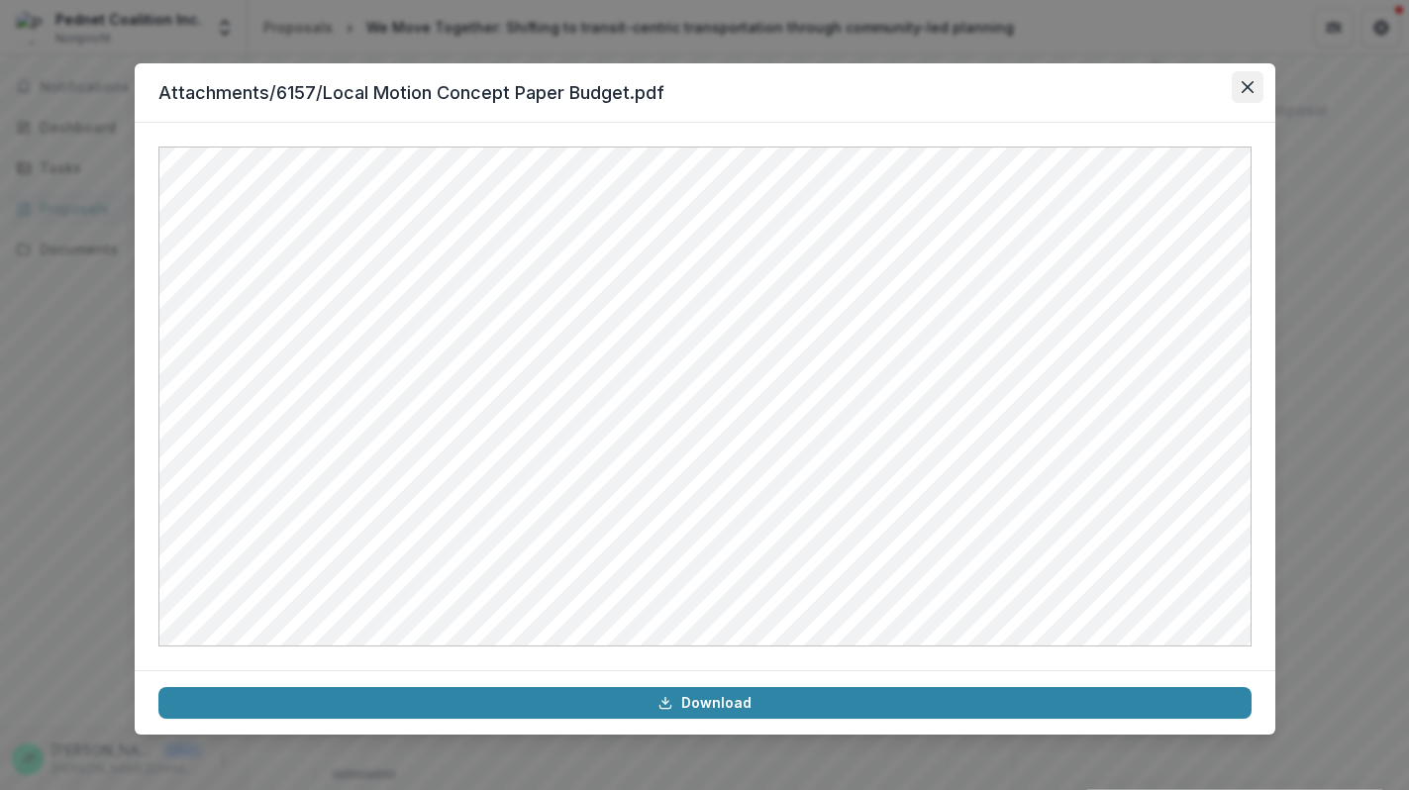
click at [1244, 84] on icon "Close" at bounding box center [1248, 87] width 12 height 12
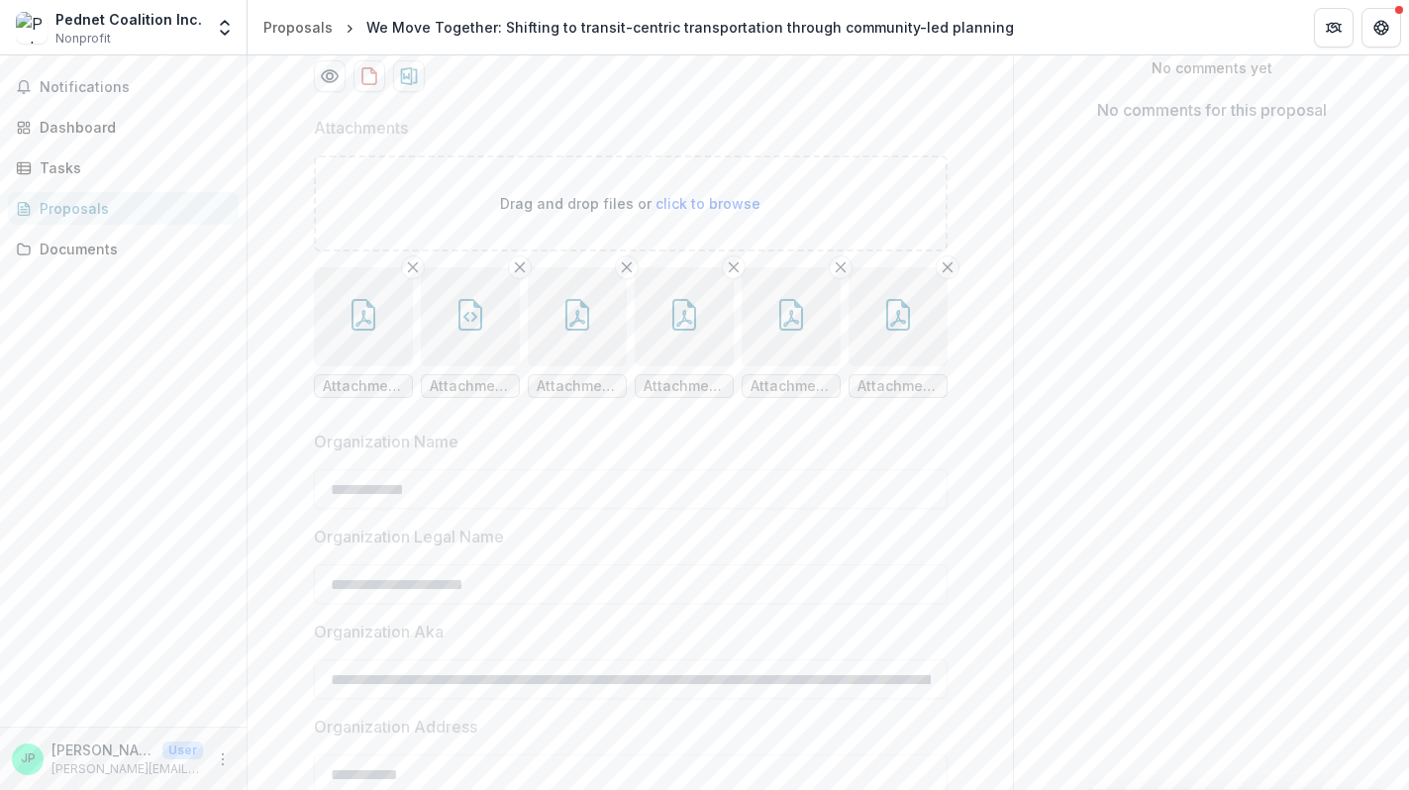
click at [882, 331] on icon "button" at bounding box center [898, 315] width 32 height 32
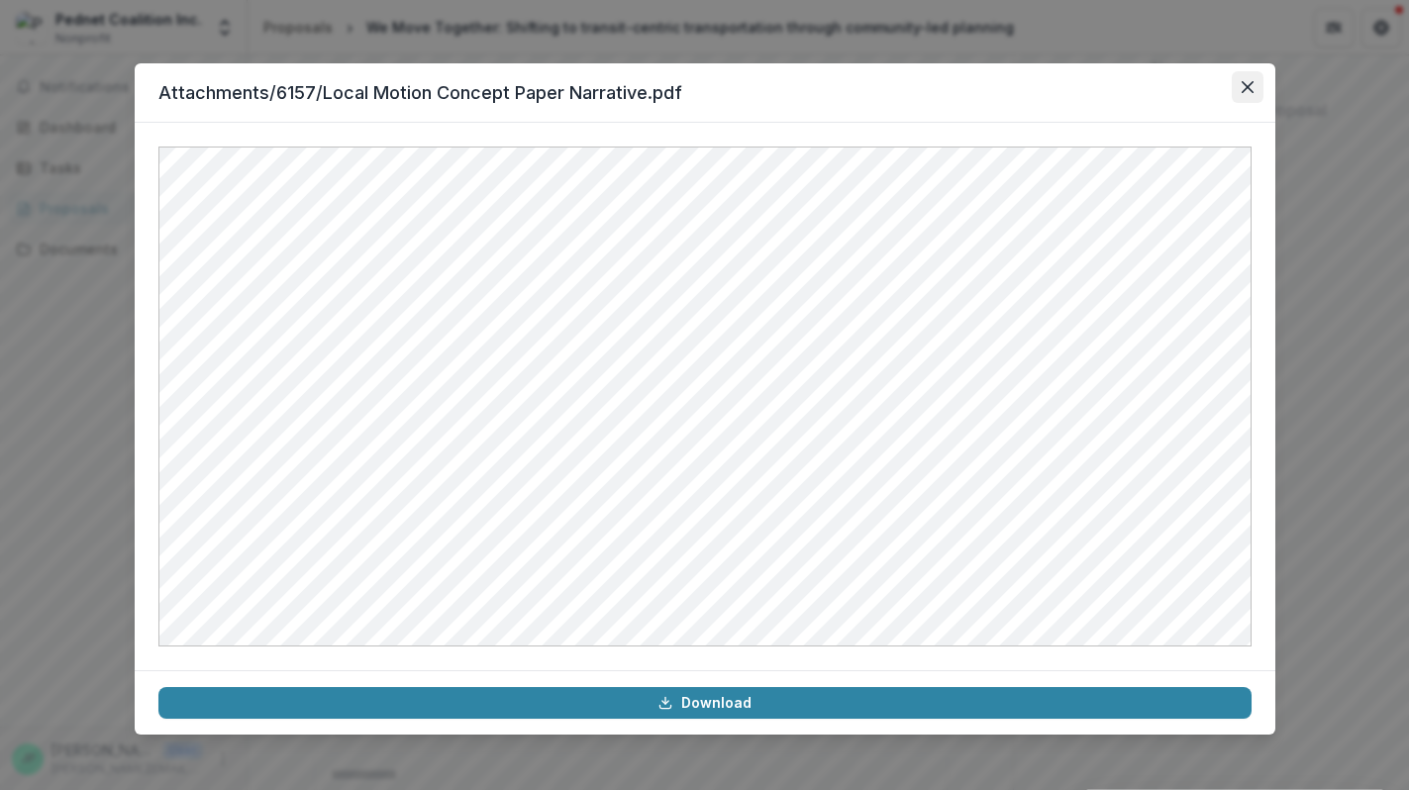
click at [1244, 89] on icon "Close" at bounding box center [1247, 87] width 12 height 12
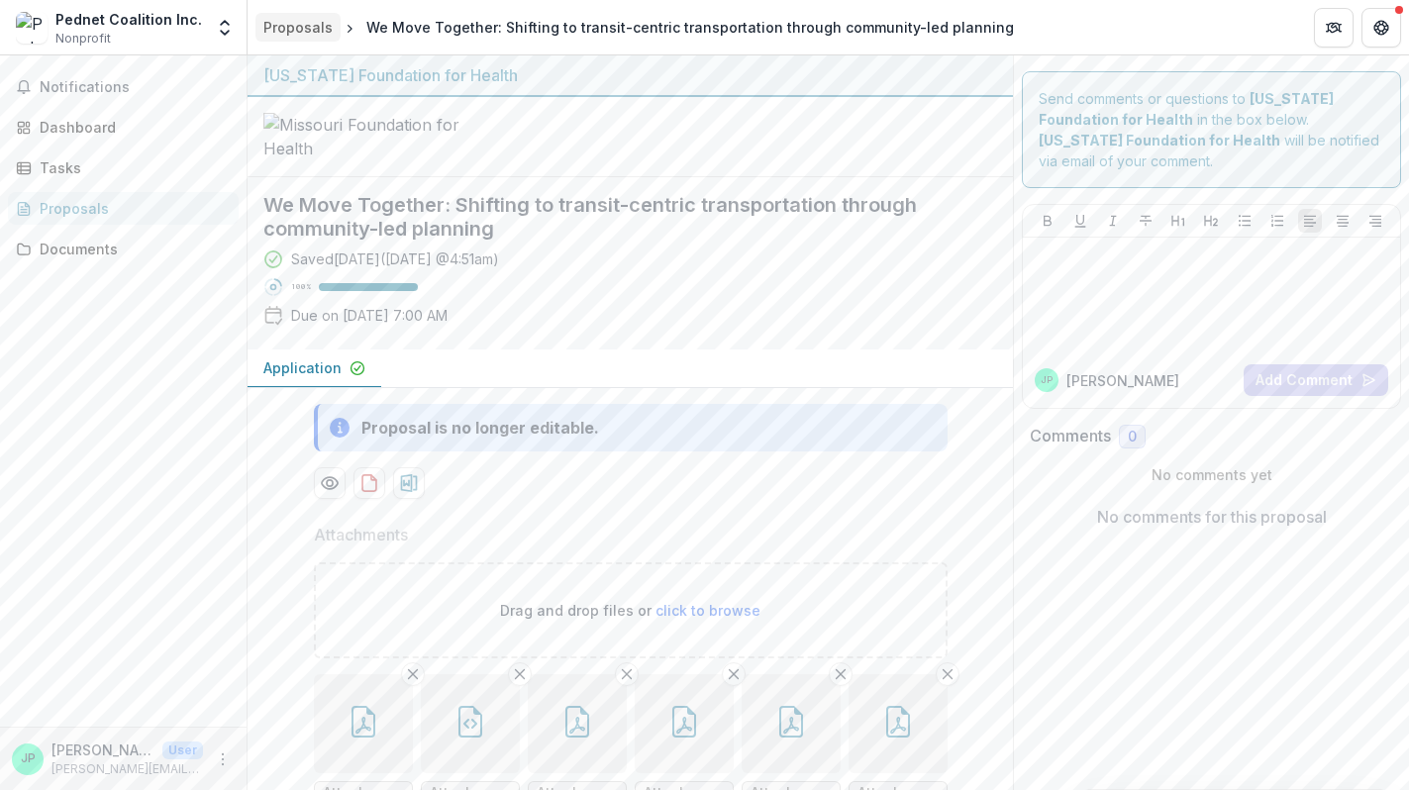
click at [295, 34] on div "Proposals" at bounding box center [297, 27] width 69 height 21
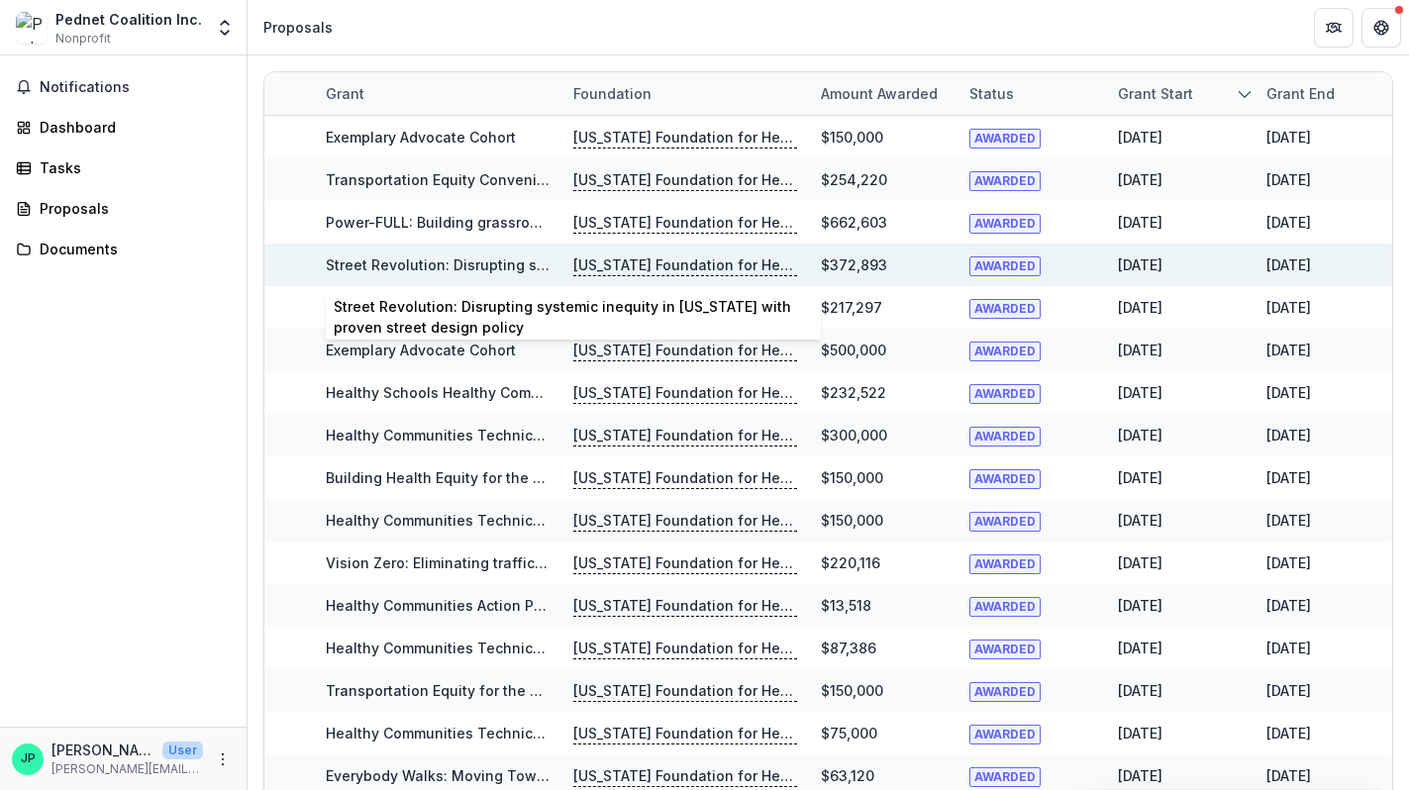
click at [357, 259] on link "Street Revolution: Disrupting systemic inequity in Missouri with proven street …" at bounding box center [652, 265] width 652 height 17
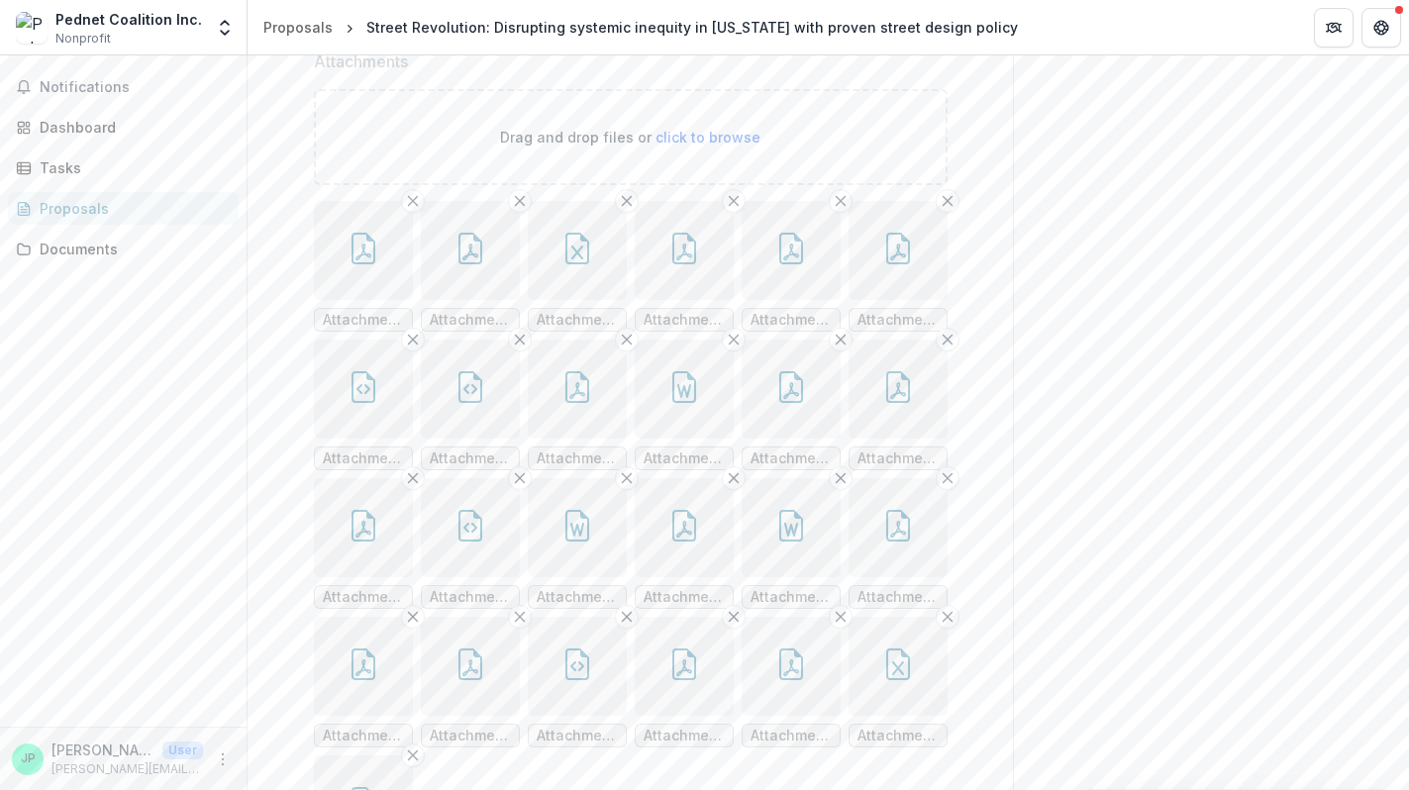
scroll to position [628, 0]
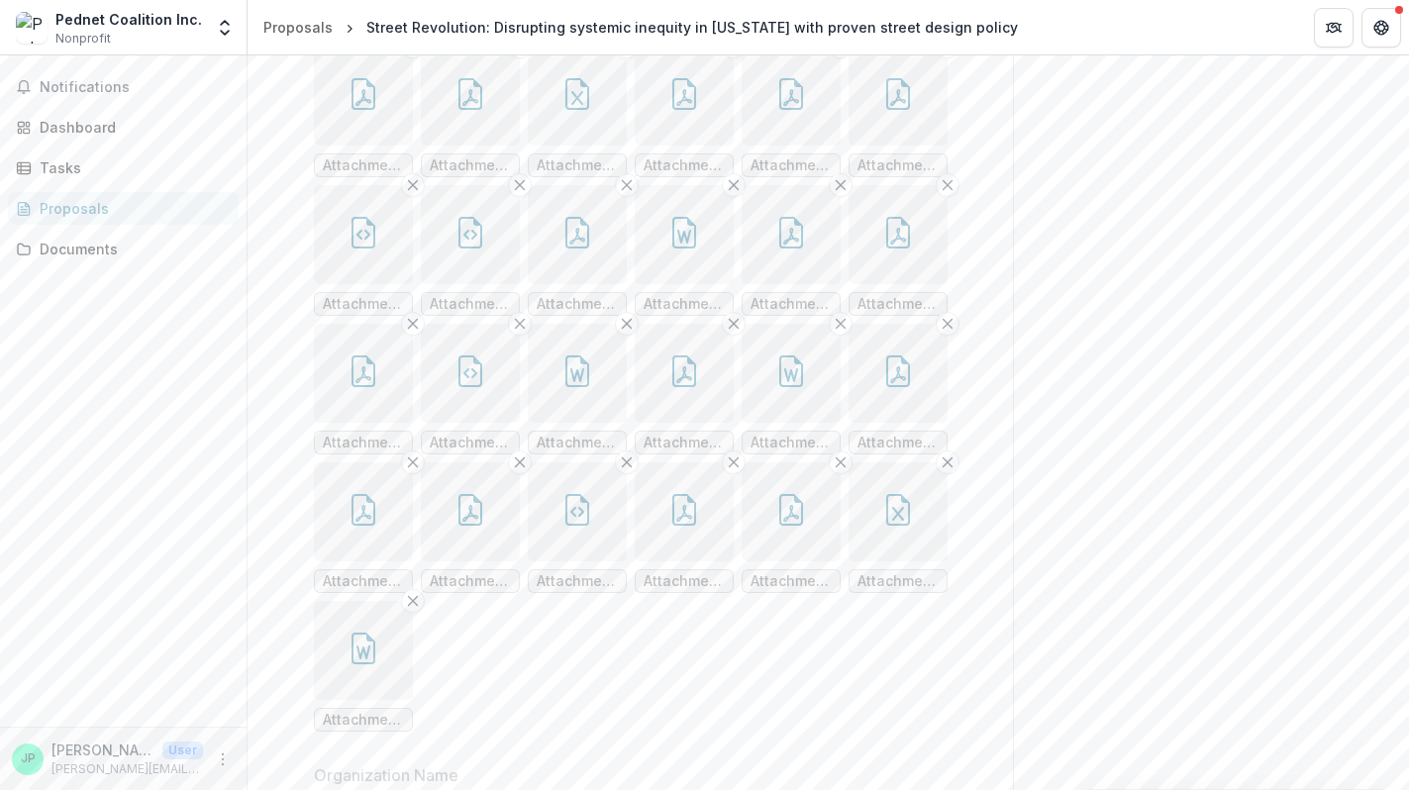
click at [788, 423] on button "button" at bounding box center [791, 373] width 99 height 99
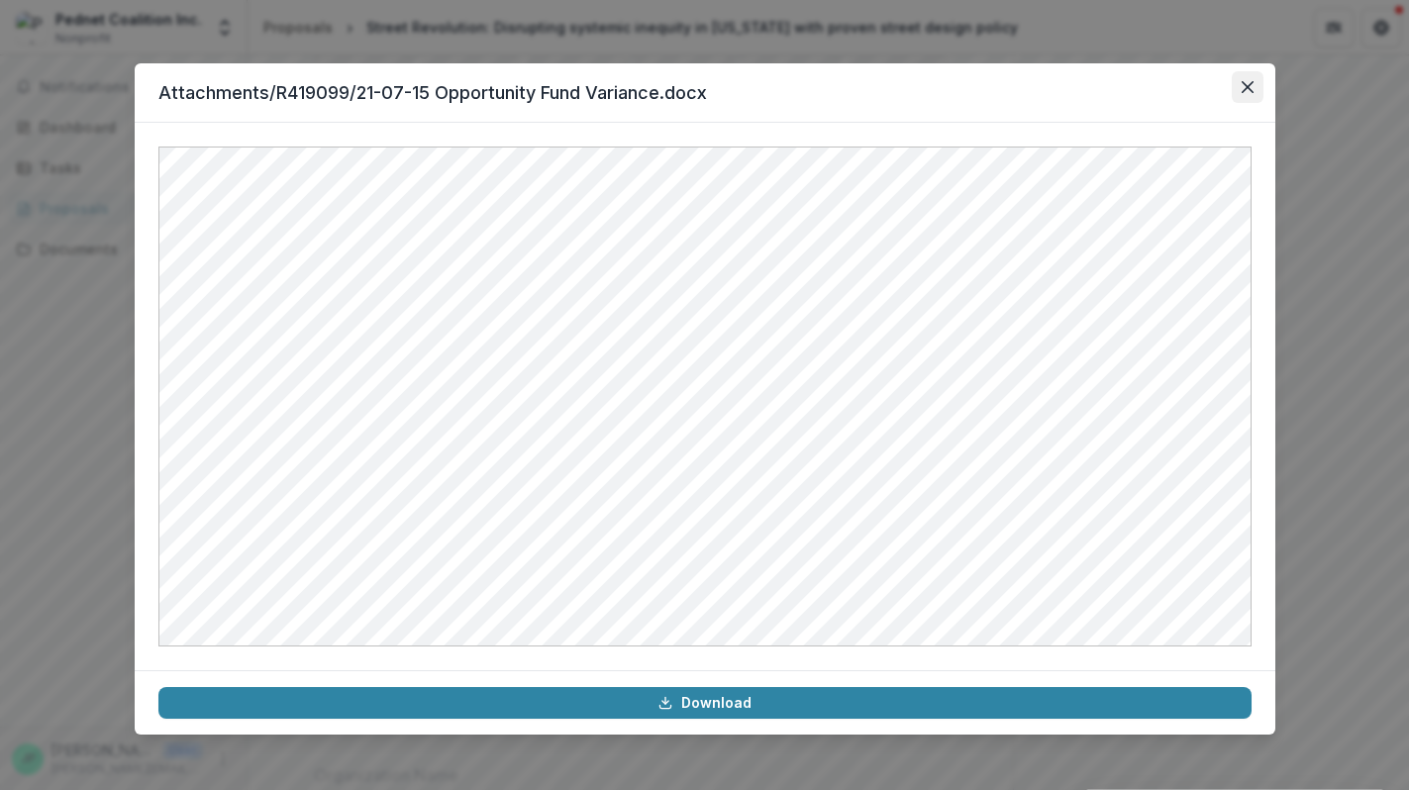
click at [1247, 81] on icon "Close" at bounding box center [1248, 87] width 12 height 12
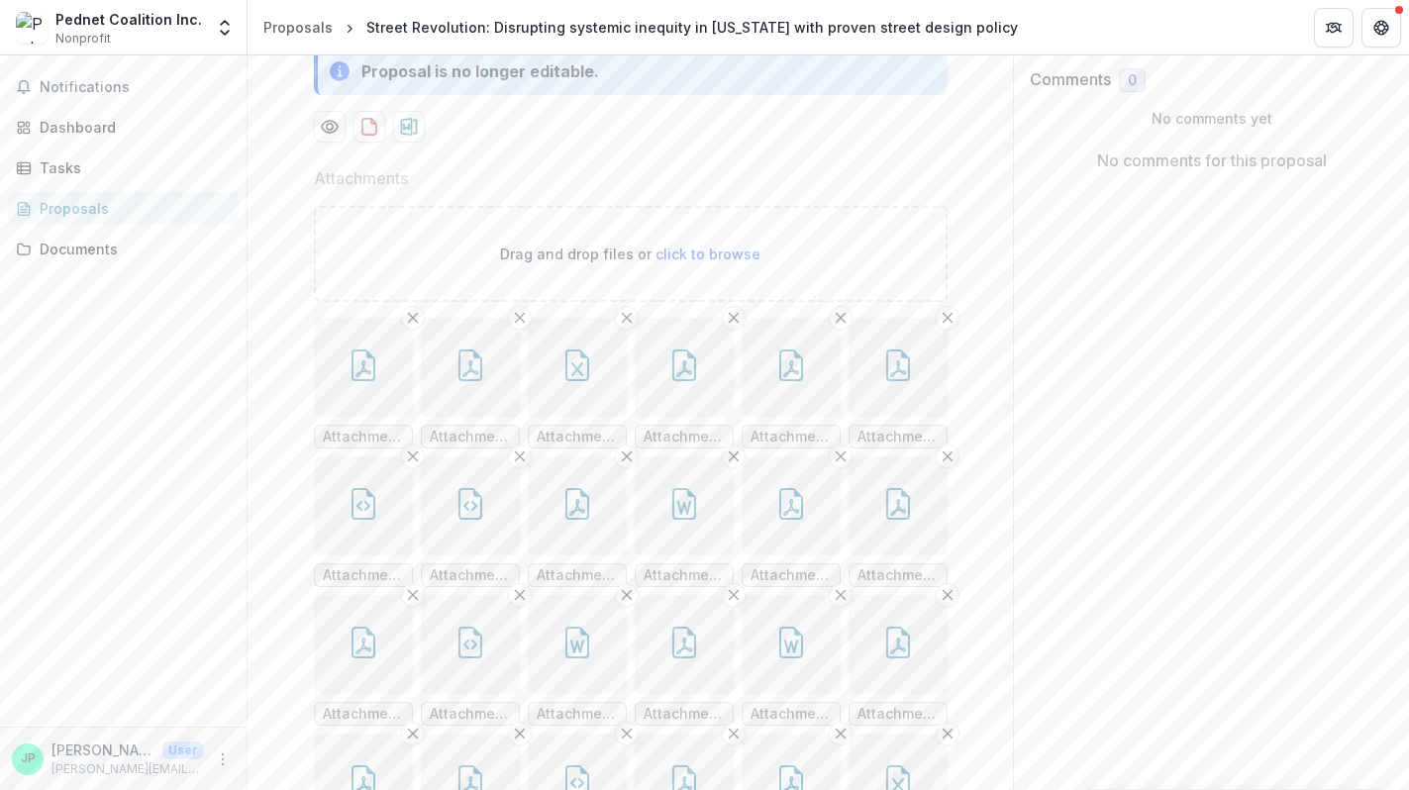
scroll to position [272, 0]
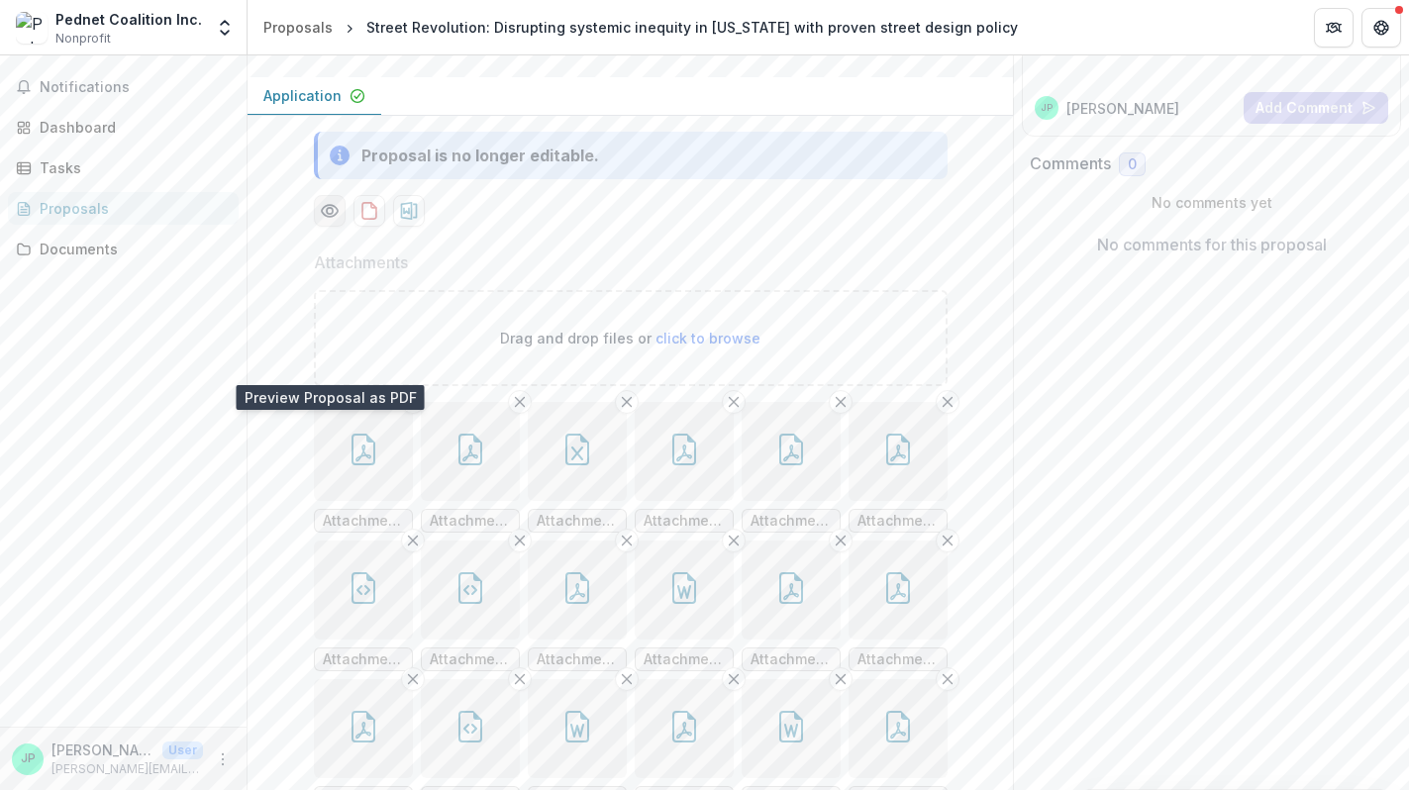
click at [327, 217] on icon "Preview 7b352bd5-a14f-429e-8503-0950cceccf96-0.pdf" at bounding box center [329, 211] width 16 height 12
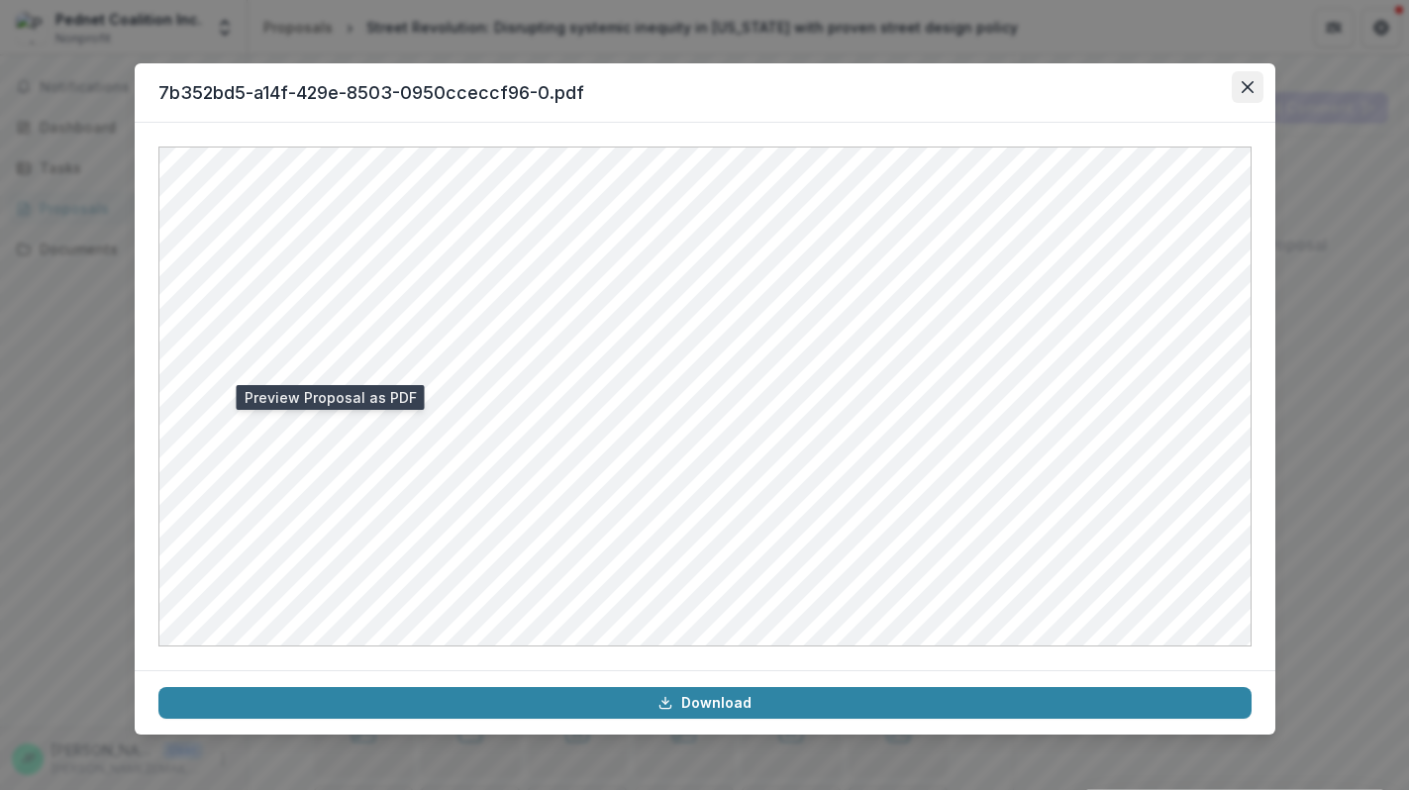
click at [1252, 94] on button "Close" at bounding box center [1248, 87] width 32 height 32
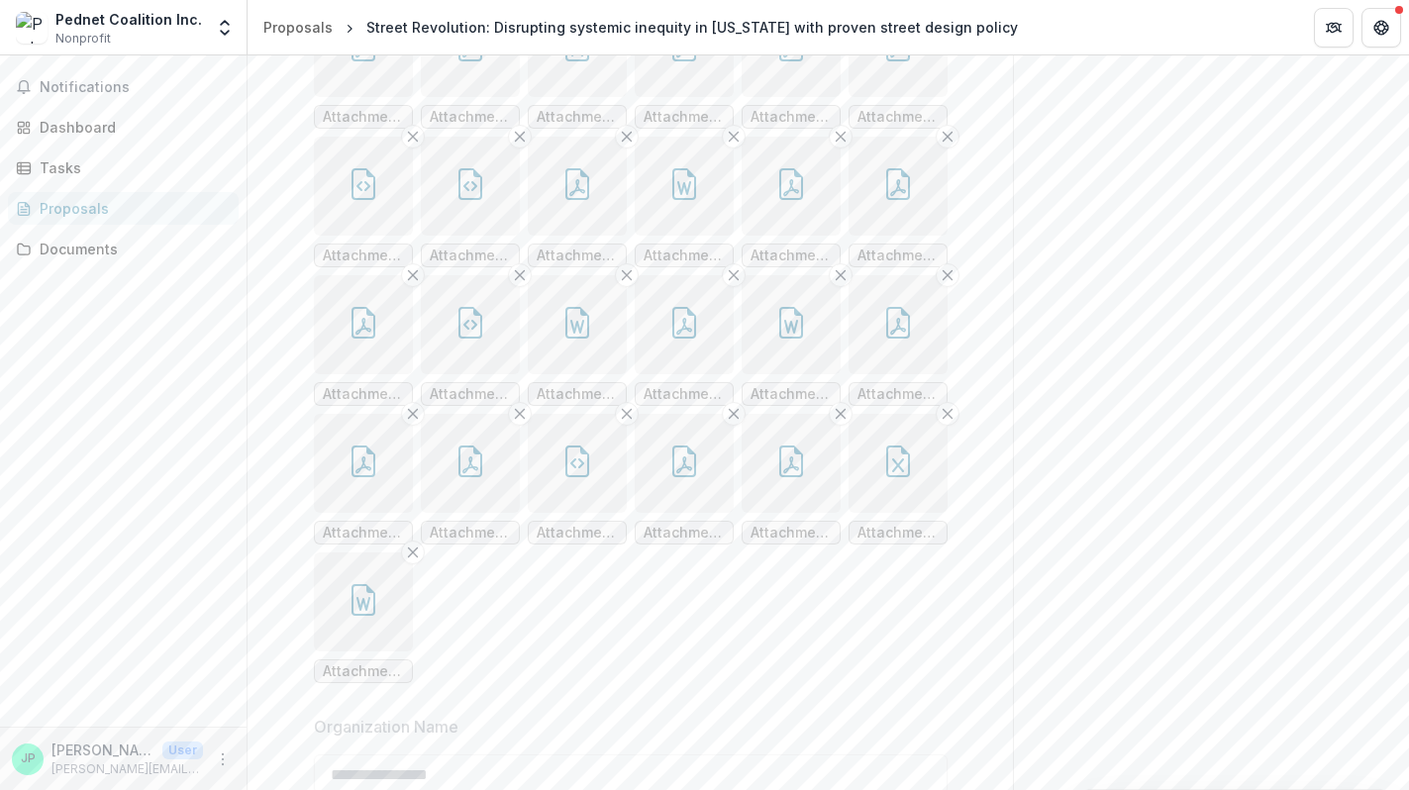
scroll to position [787, 0]
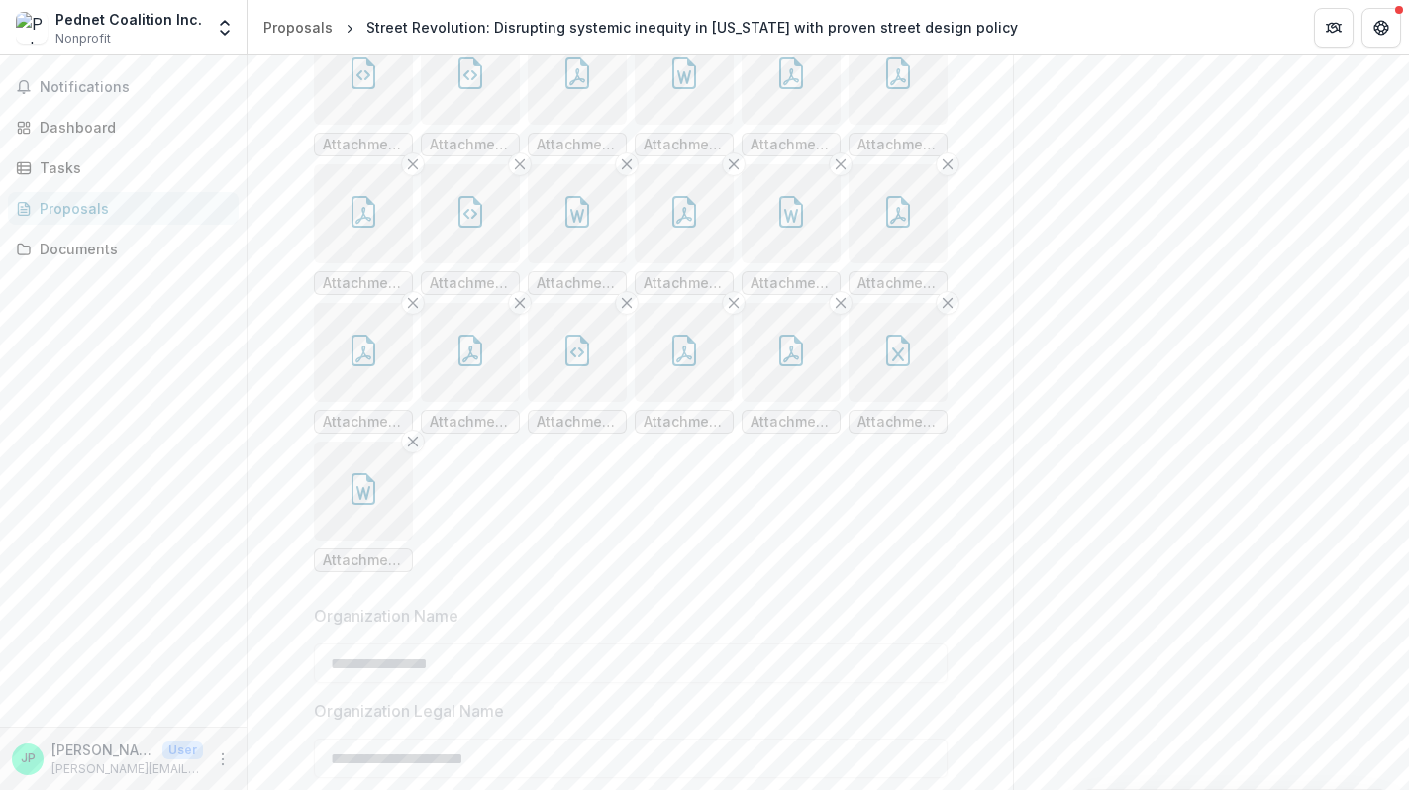
click at [802, 228] on icon "button" at bounding box center [791, 212] width 32 height 32
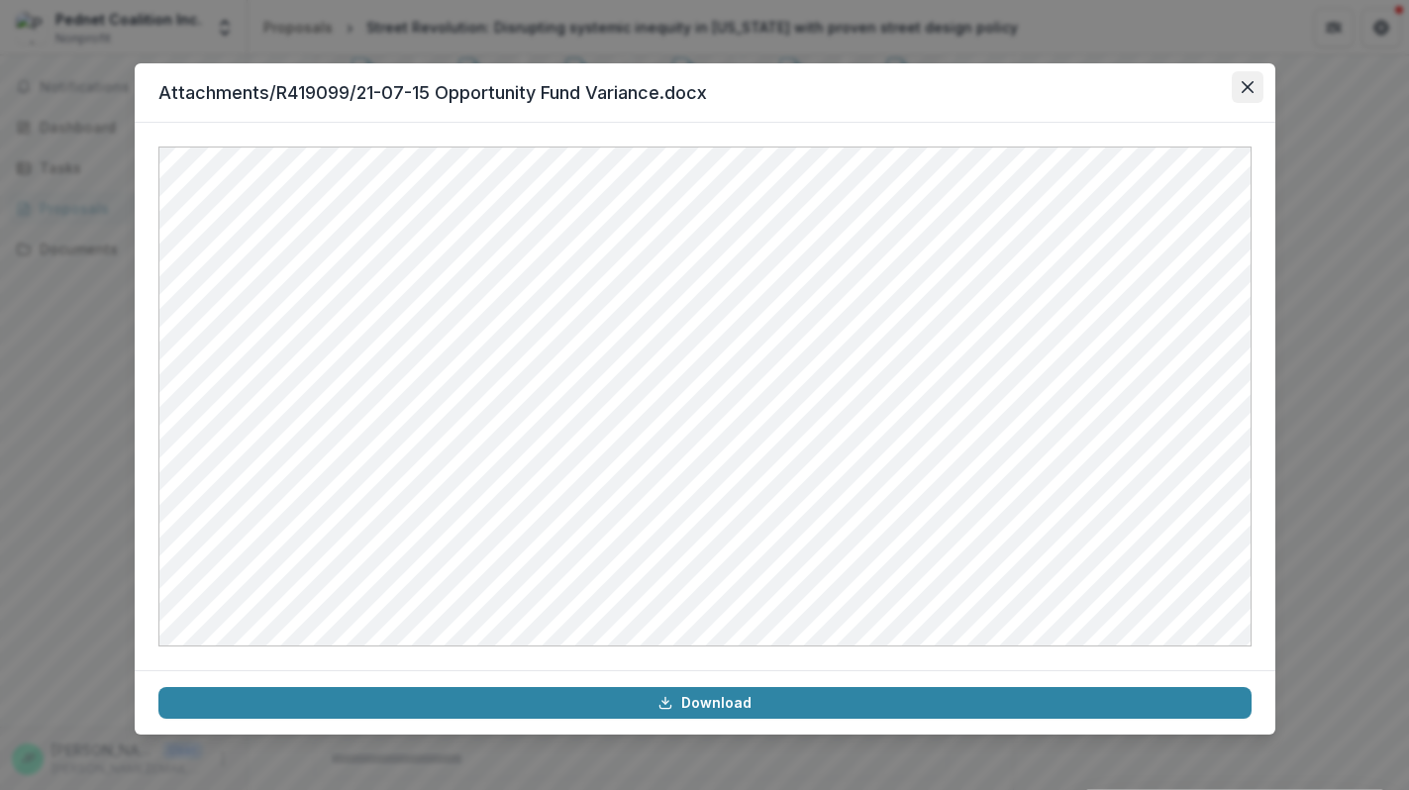
click at [1250, 89] on icon "Close" at bounding box center [1247, 87] width 12 height 12
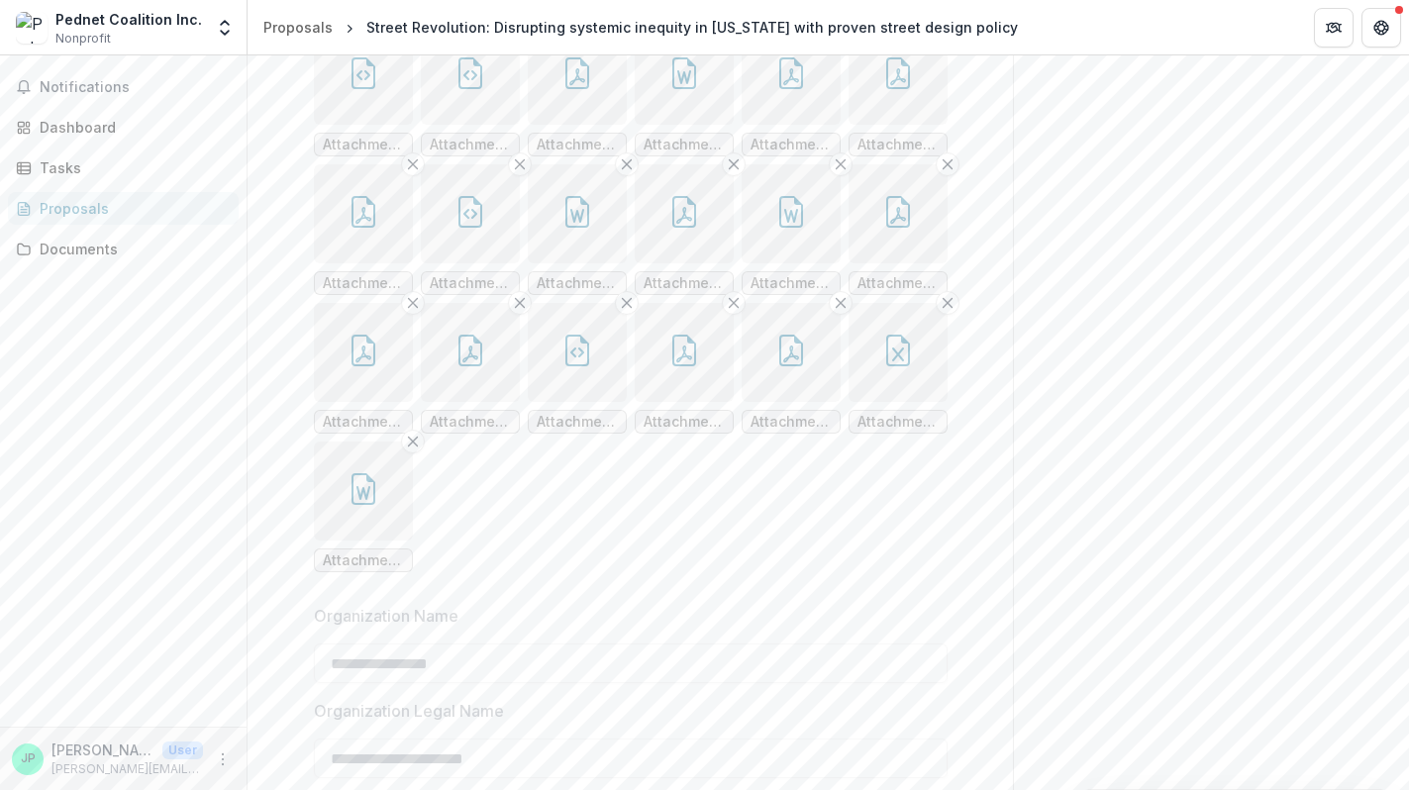
click at [570, 228] on icon "button" at bounding box center [578, 212] width 32 height 32
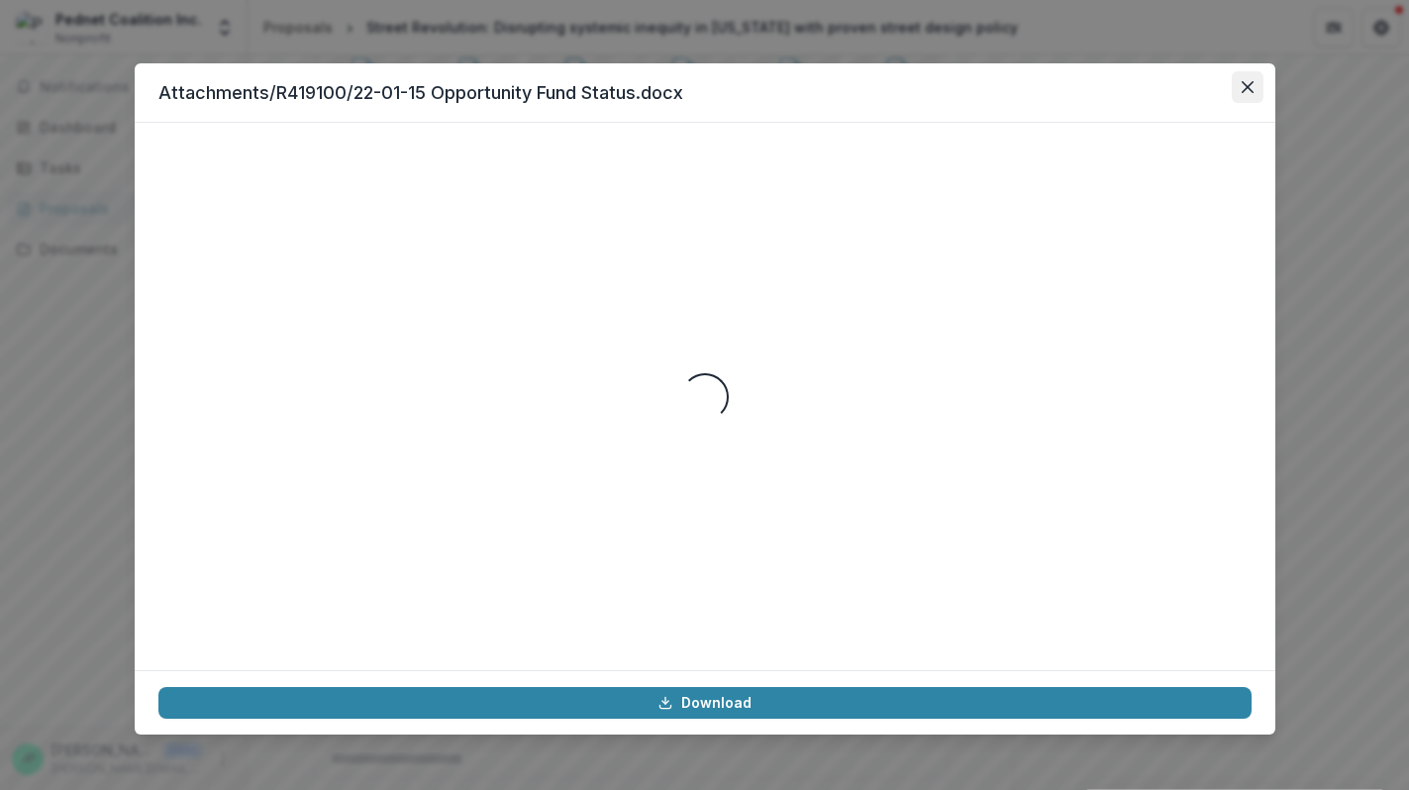
click at [1253, 89] on icon "Close" at bounding box center [1248, 87] width 12 height 12
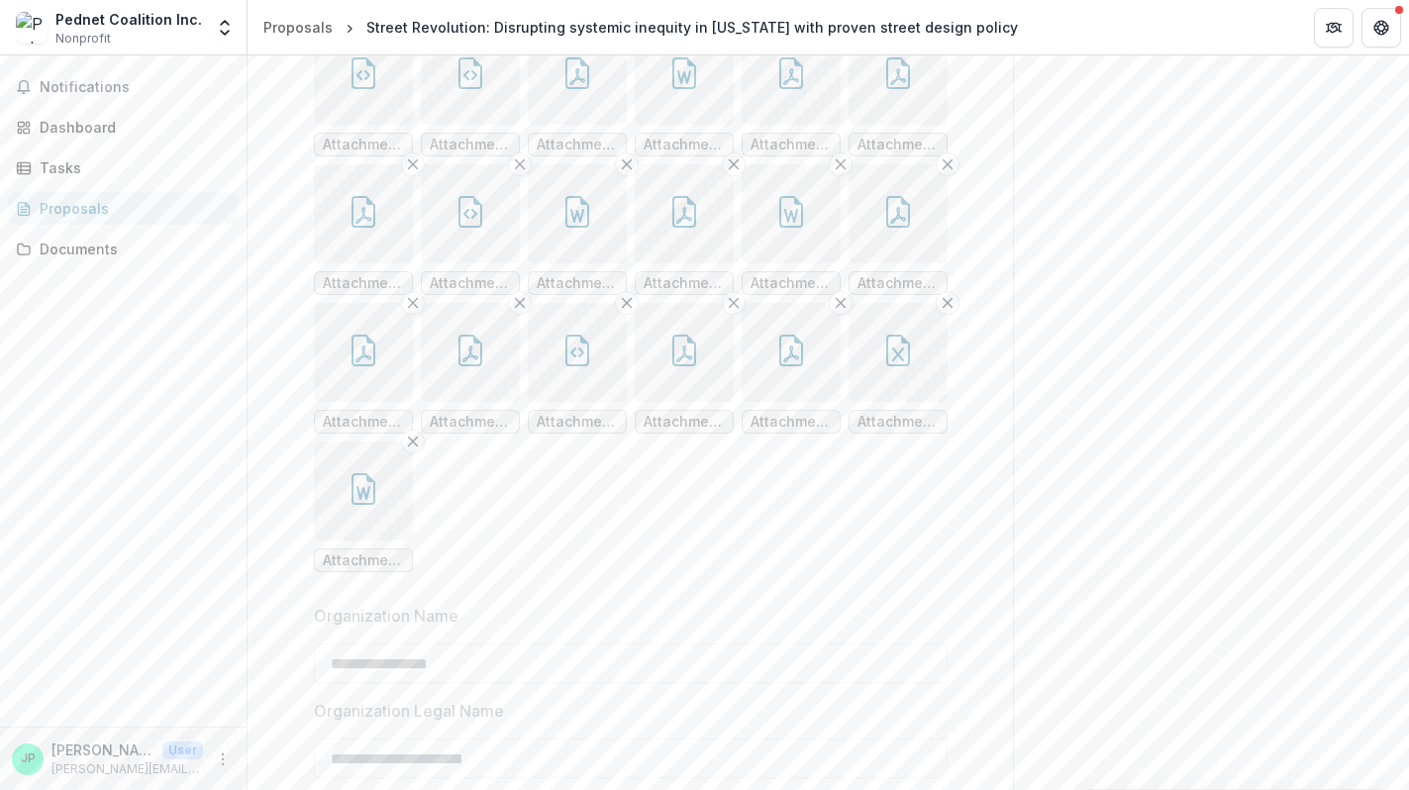
click at [681, 89] on icon "button" at bounding box center [684, 73] width 32 height 32
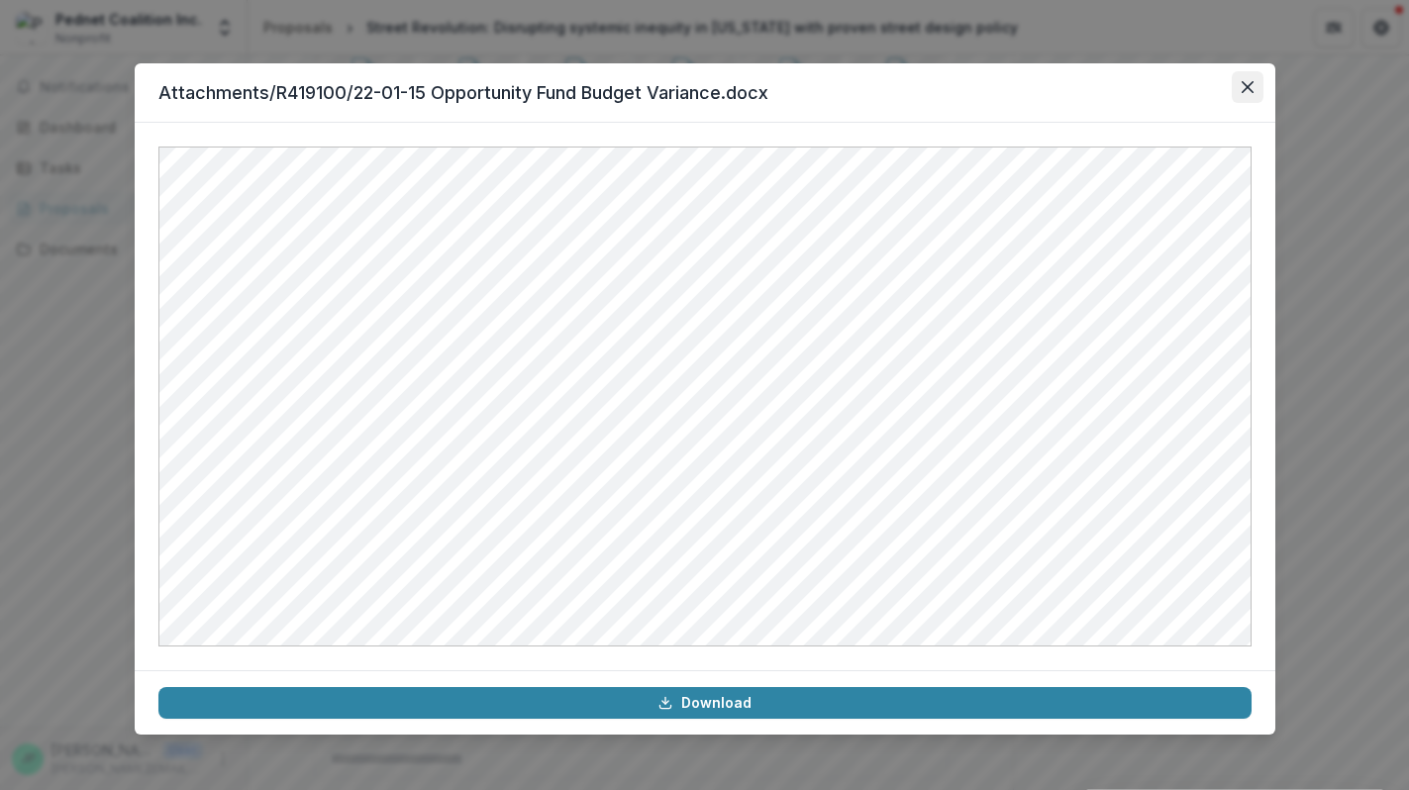
click at [1237, 90] on button "Close" at bounding box center [1248, 87] width 32 height 32
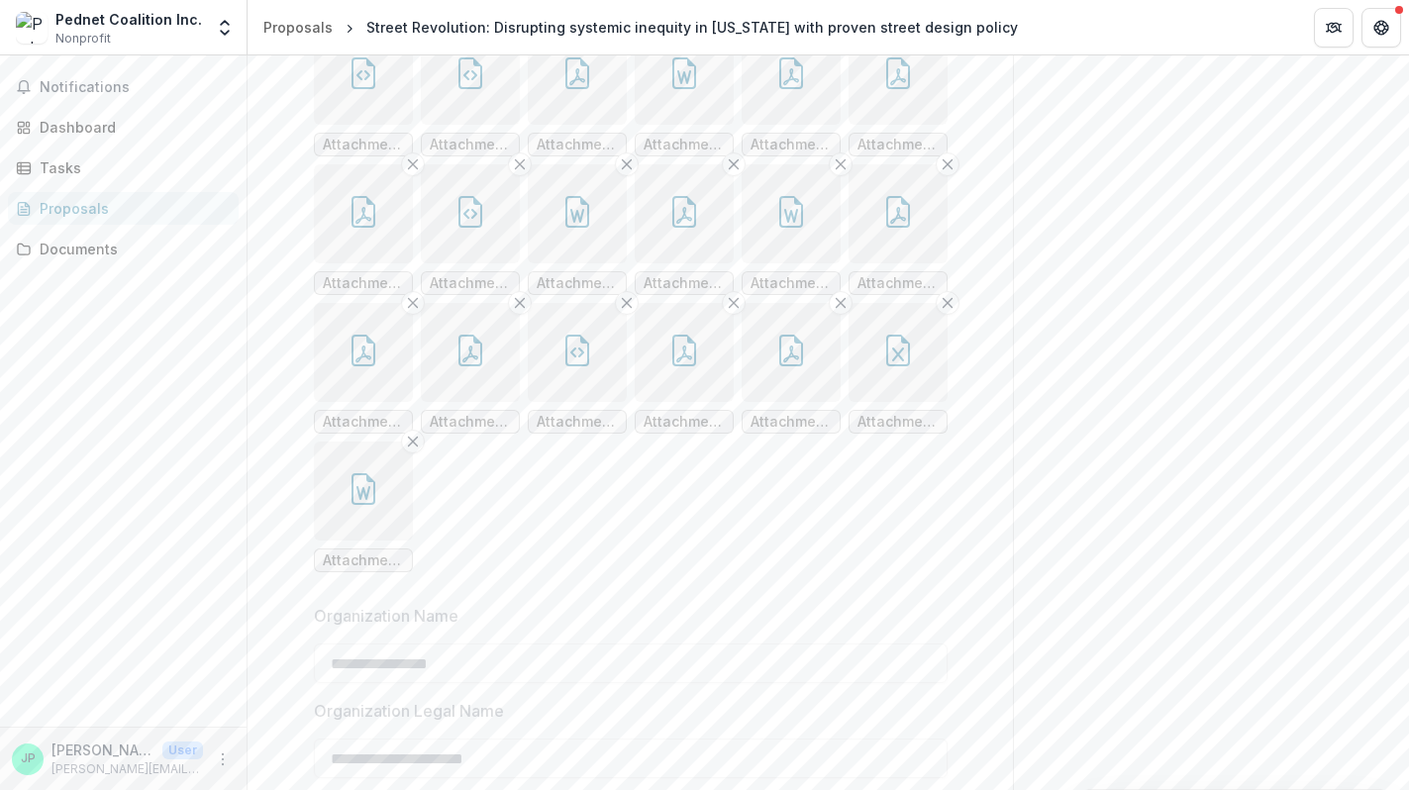
click at [371, 89] on icon "button" at bounding box center [364, 73] width 24 height 32
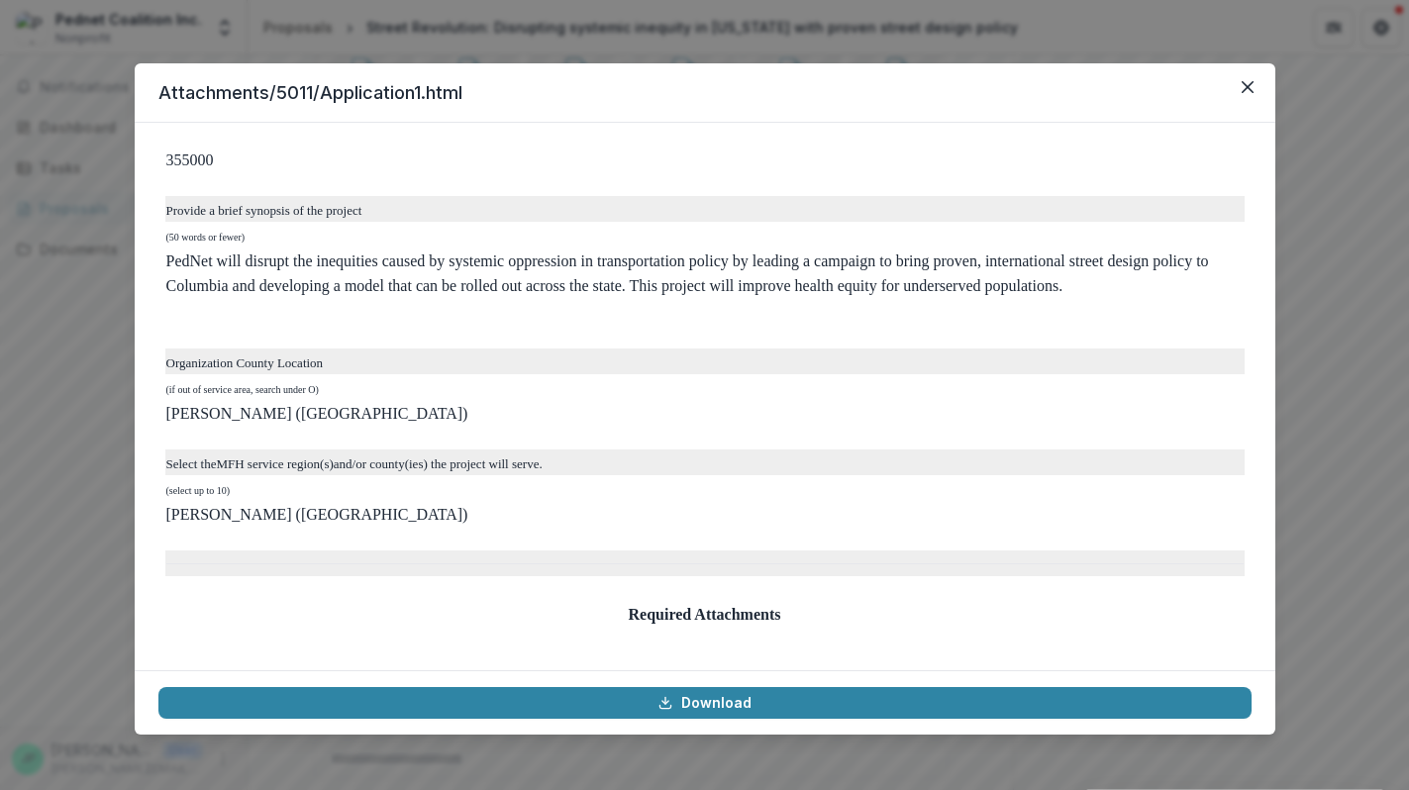
scroll to position [5361, 0]
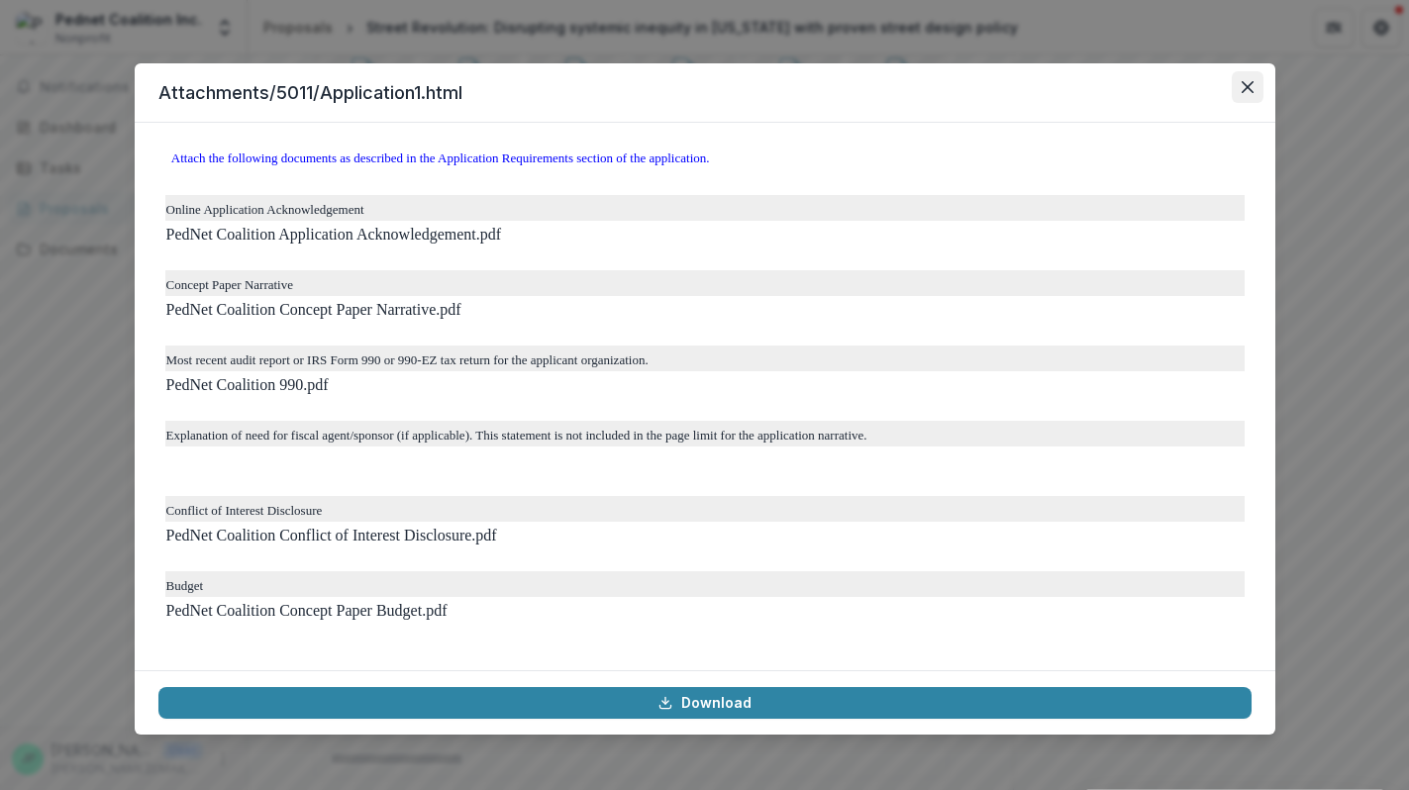
click at [1248, 90] on icon "Close" at bounding box center [1248, 87] width 12 height 12
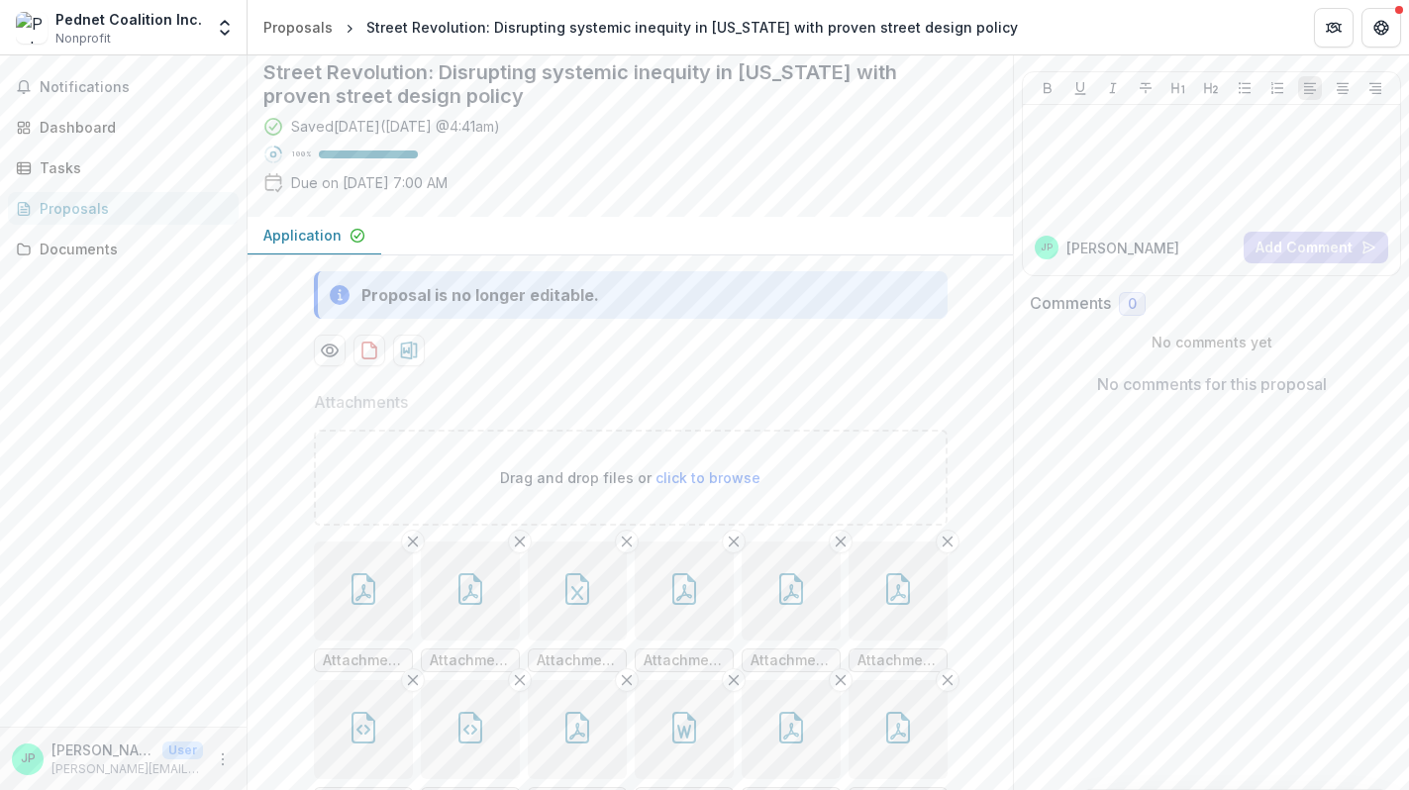
scroll to position [0, 0]
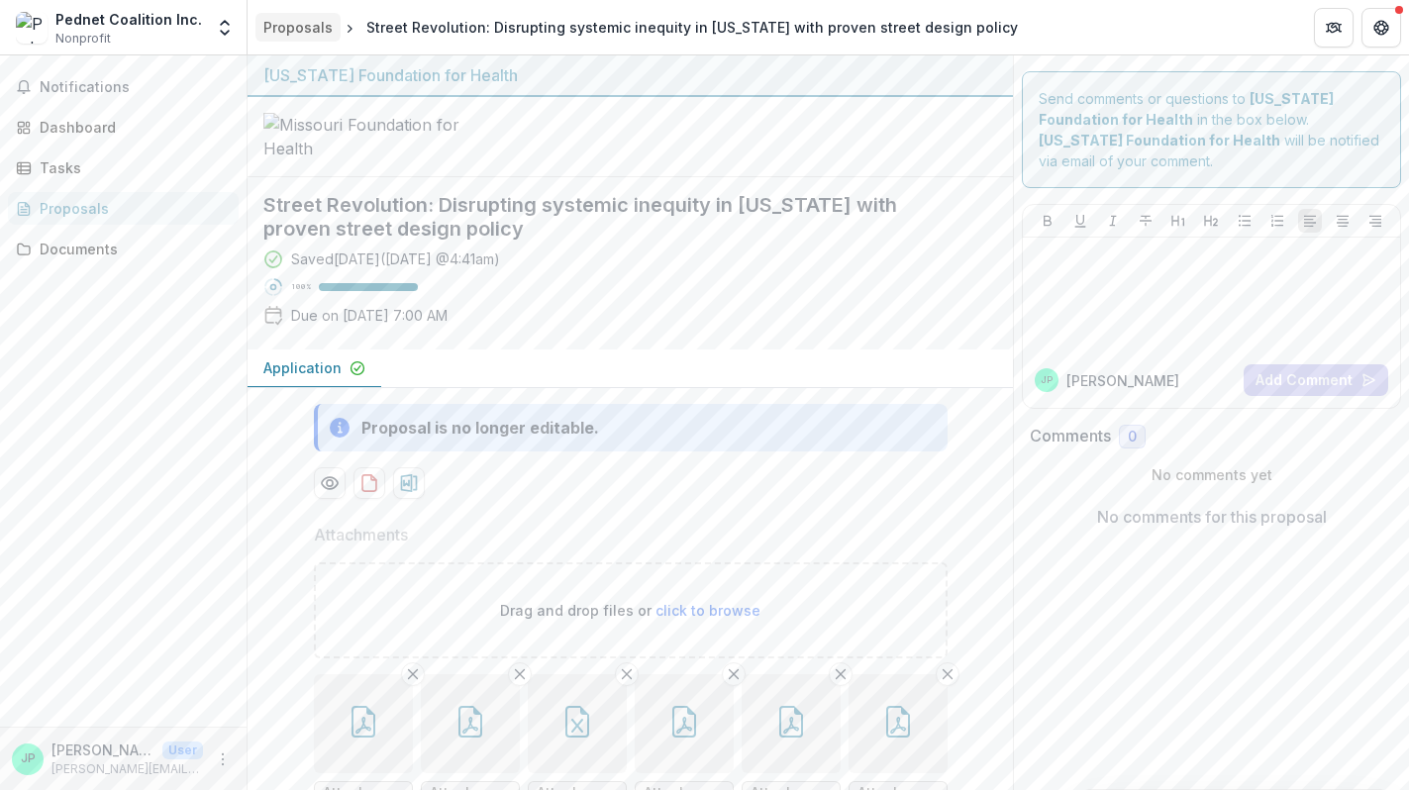
click at [316, 32] on div "Proposals" at bounding box center [297, 27] width 69 height 21
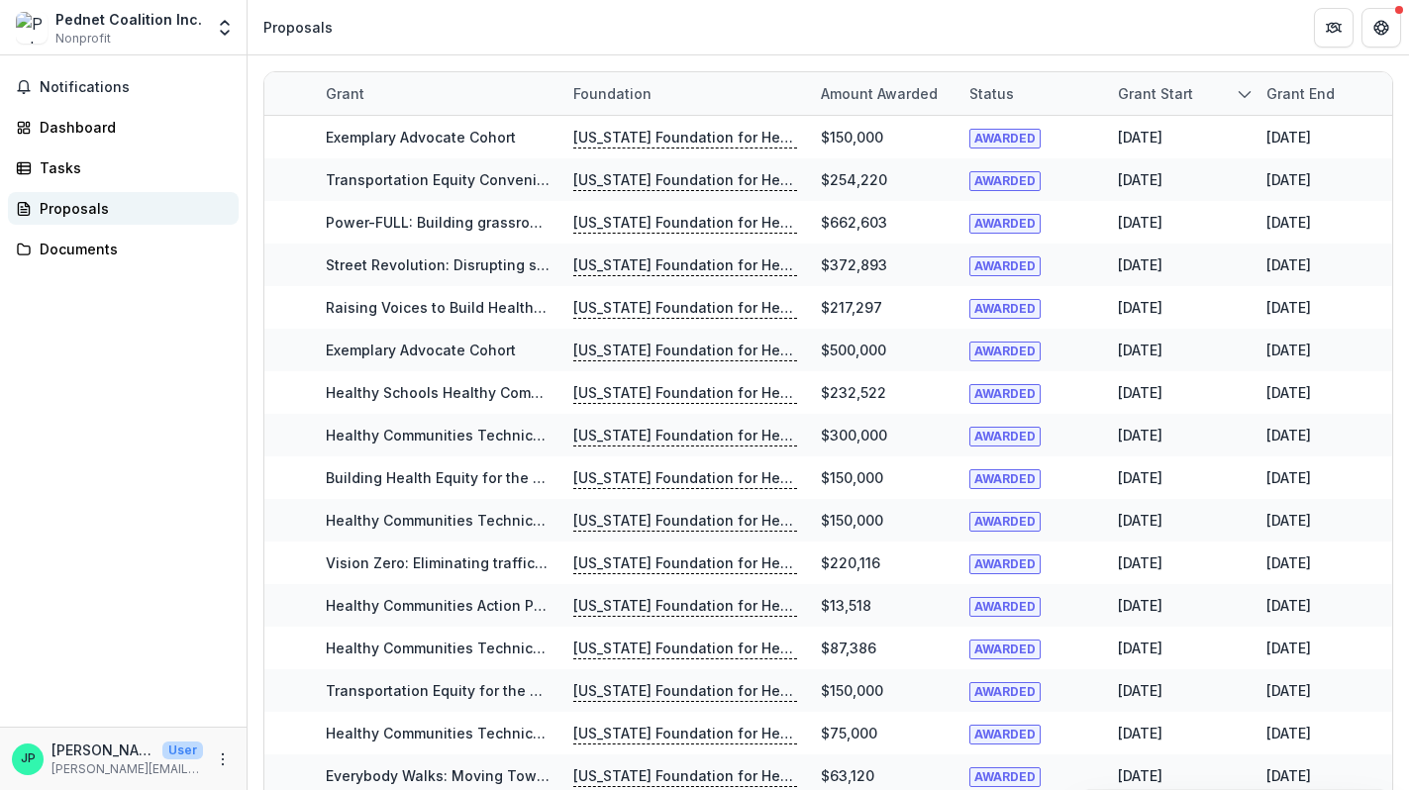
click at [78, 215] on div "Proposals" at bounding box center [131, 208] width 183 height 21
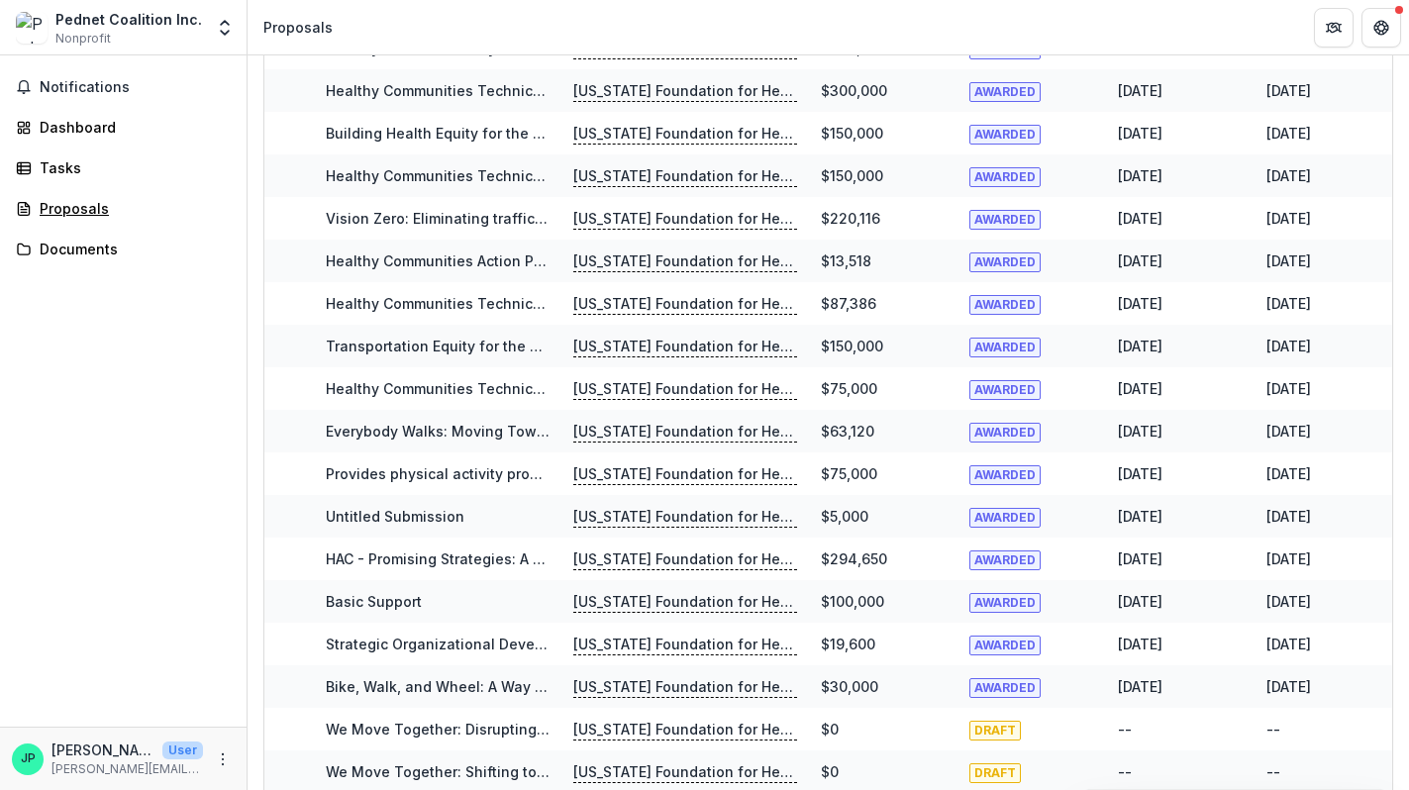
scroll to position [407, 0]
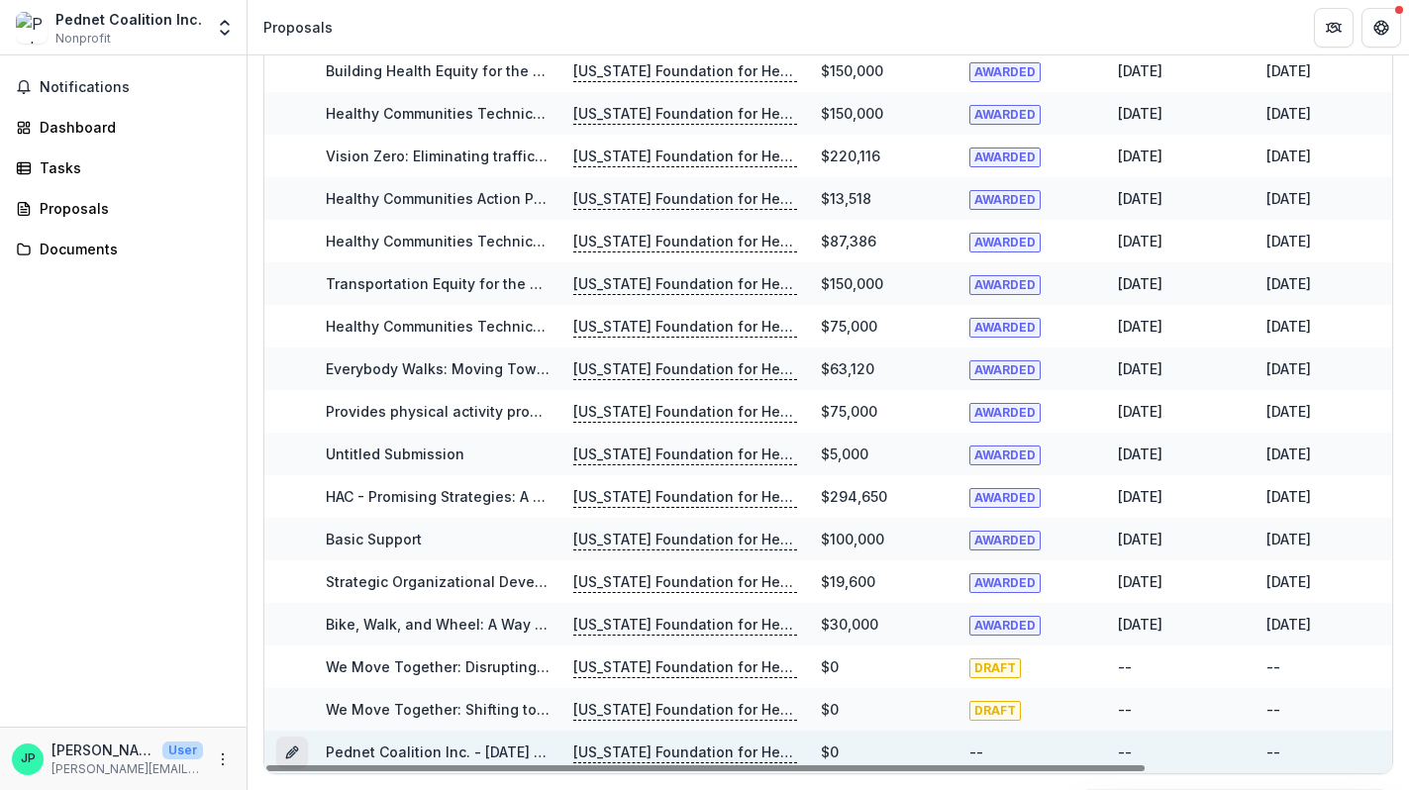
click at [299, 755] on icon "Grant f28651d0-6a93-47a9-a37a-37c53220488e" at bounding box center [292, 753] width 16 height 16
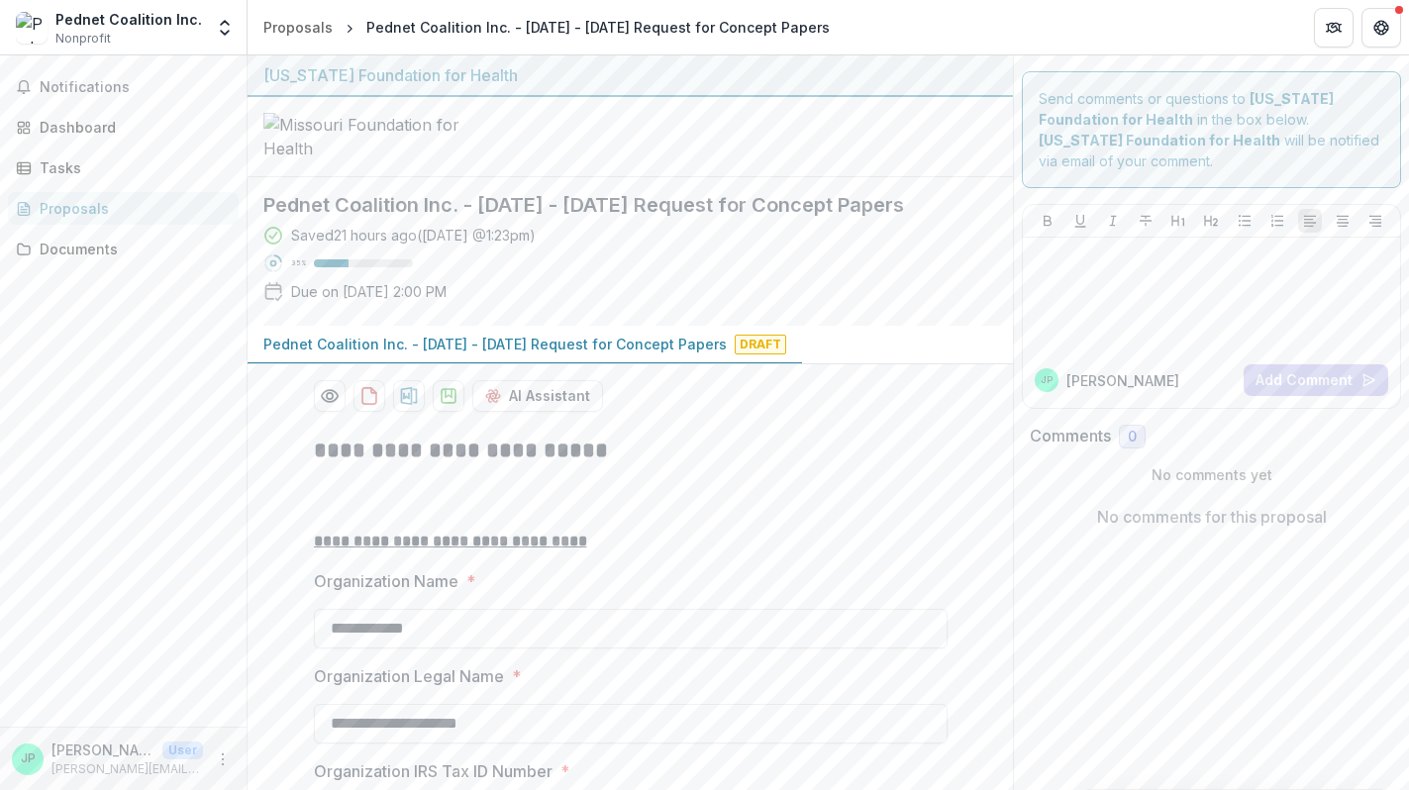
click at [138, 206] on div "Proposals" at bounding box center [131, 208] width 183 height 21
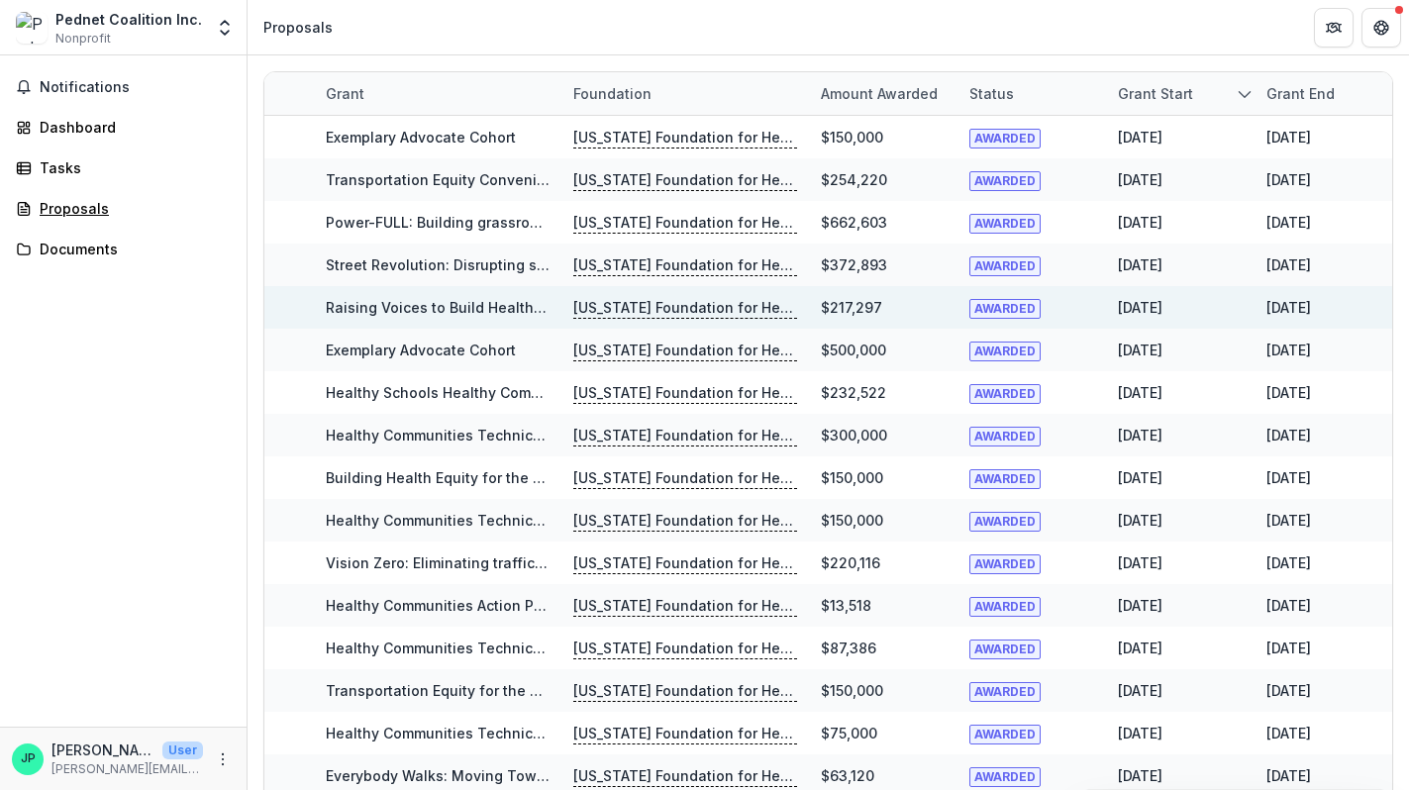
scroll to position [407, 0]
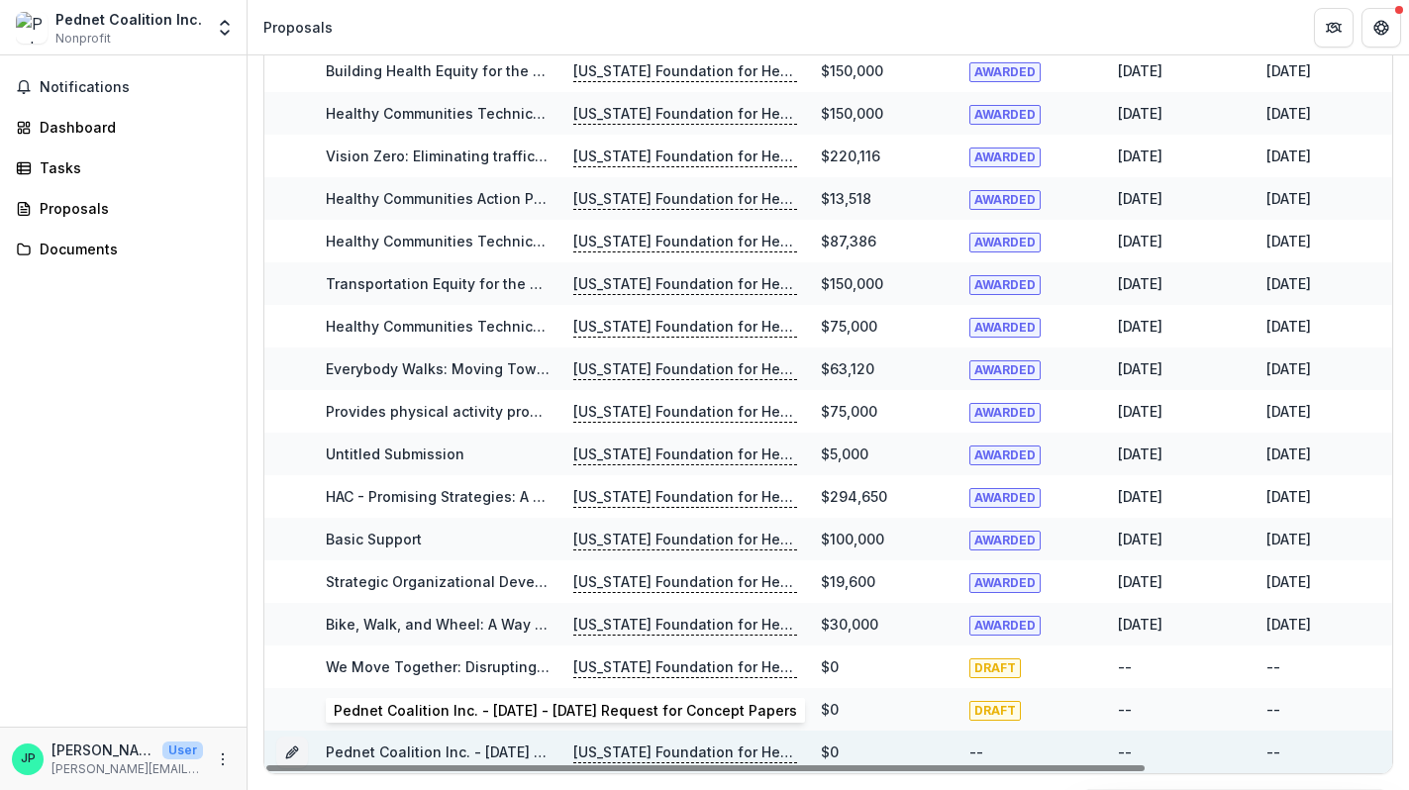
click at [454, 759] on link "Pednet Coalition Inc. - 2025 - 2025 Request for Concept Papers" at bounding box center [557, 752] width 463 height 17
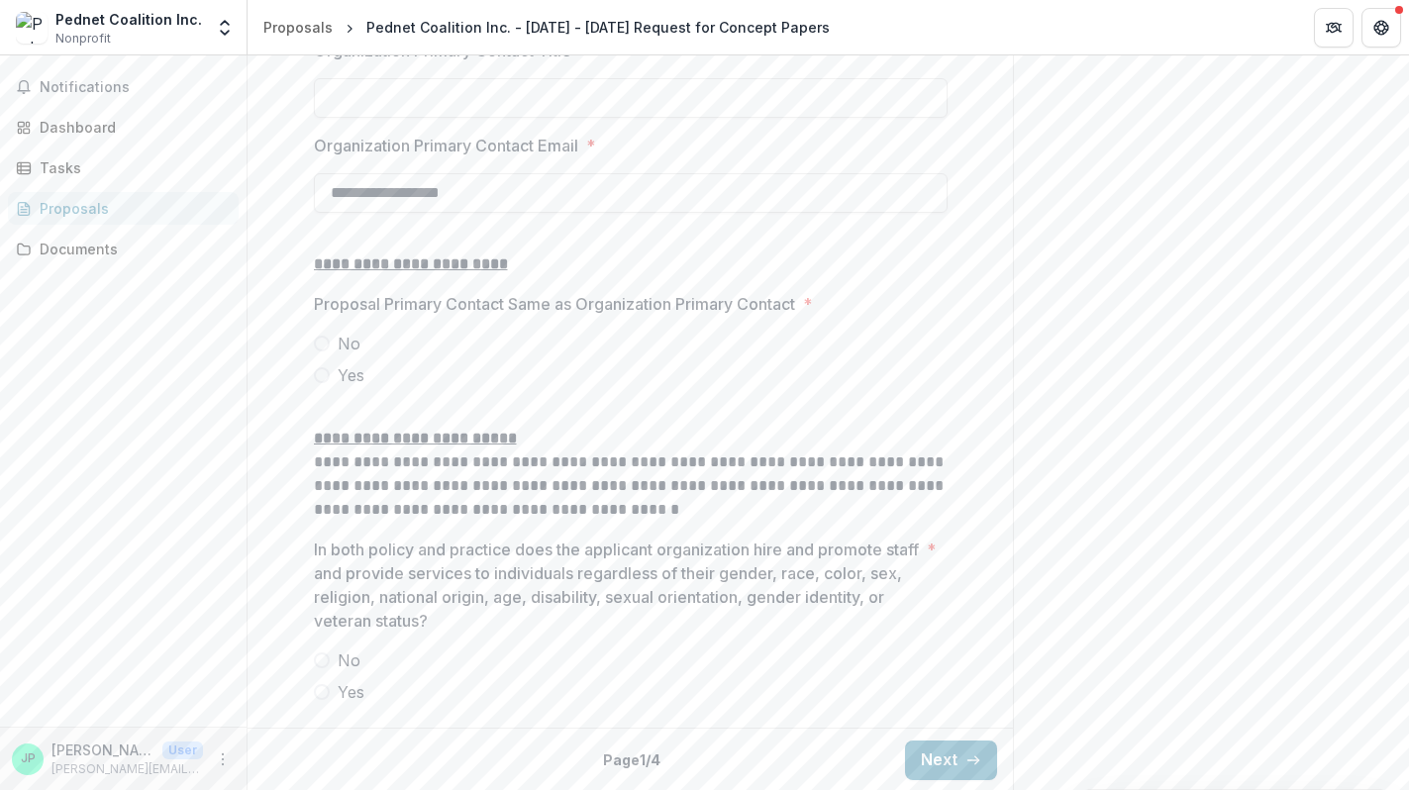
scroll to position [2096, 0]
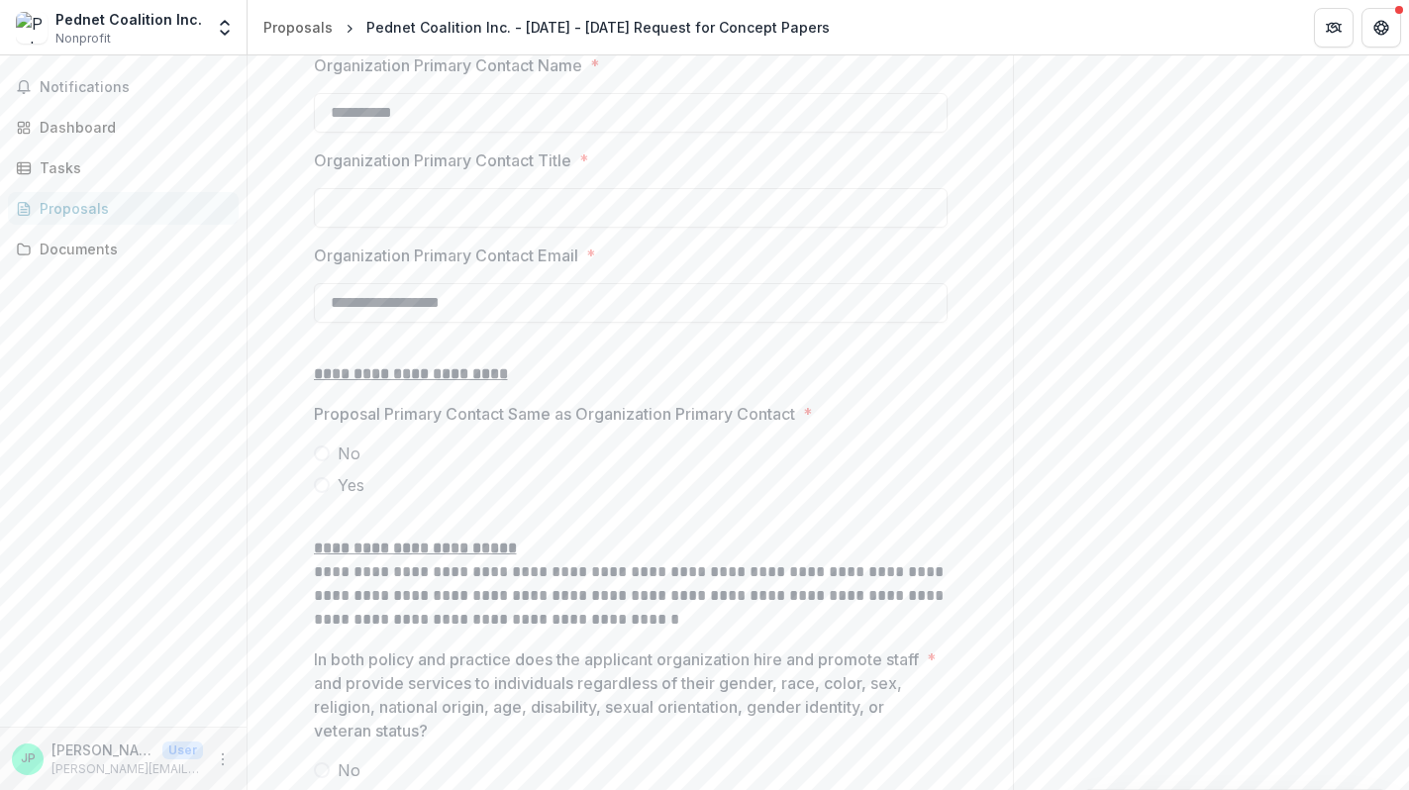
click at [583, 228] on input "Organization Primary Contact Title *" at bounding box center [631, 208] width 634 height 40
type input "*****"
click at [553, 133] on input "**********" at bounding box center [631, 113] width 634 height 40
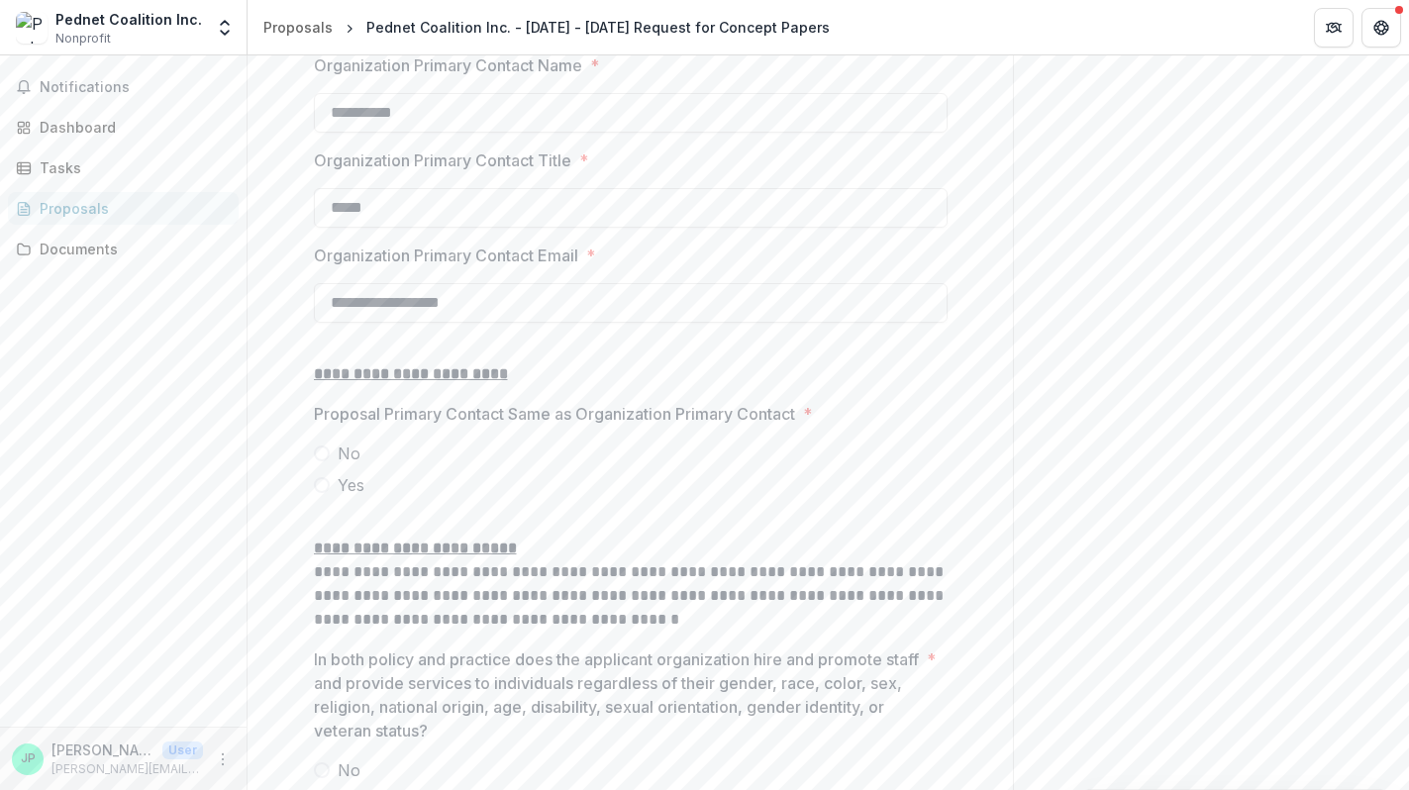
click at [598, 77] on span "*" at bounding box center [594, 65] width 9 height 24
click at [598, 133] on input "**********" at bounding box center [631, 113] width 634 height 40
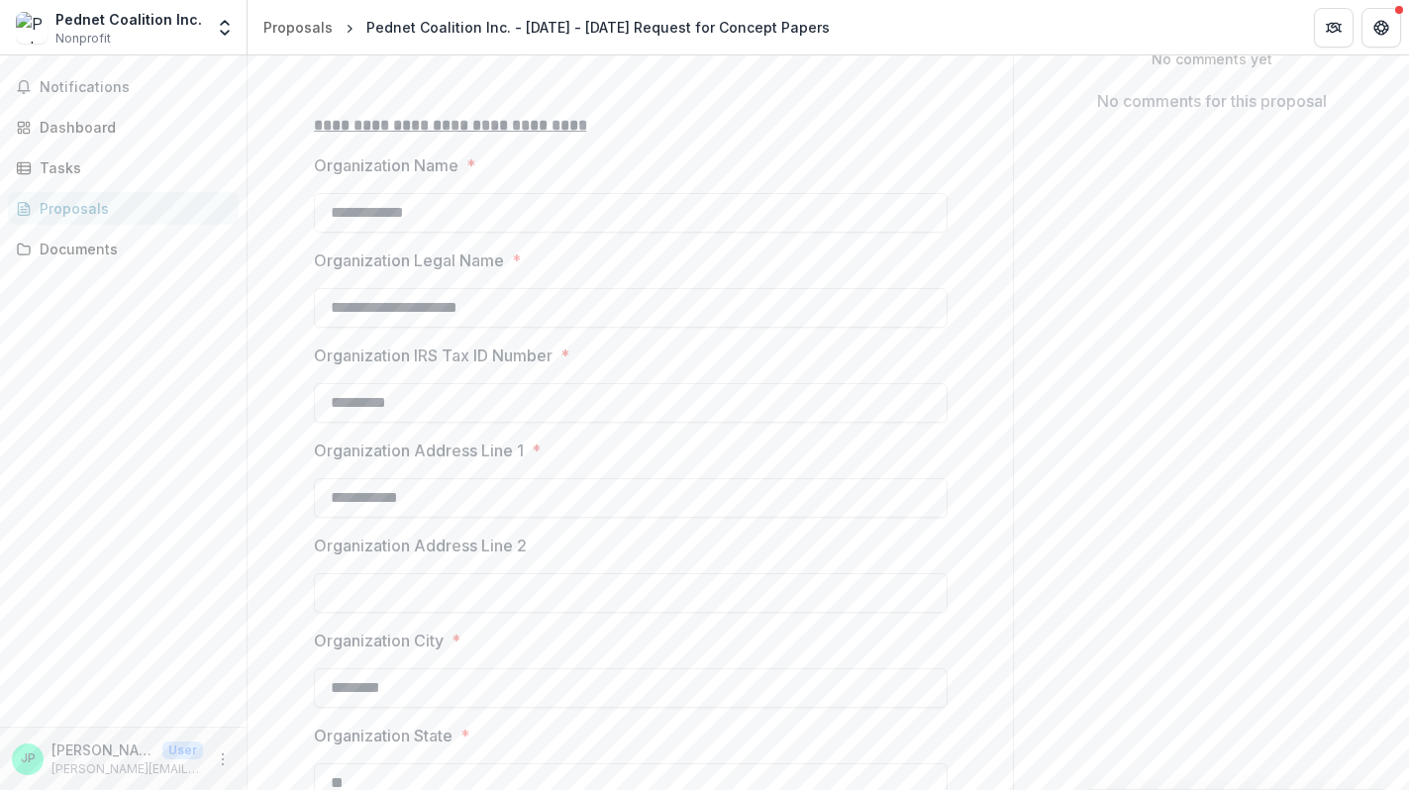
scroll to position [0, 0]
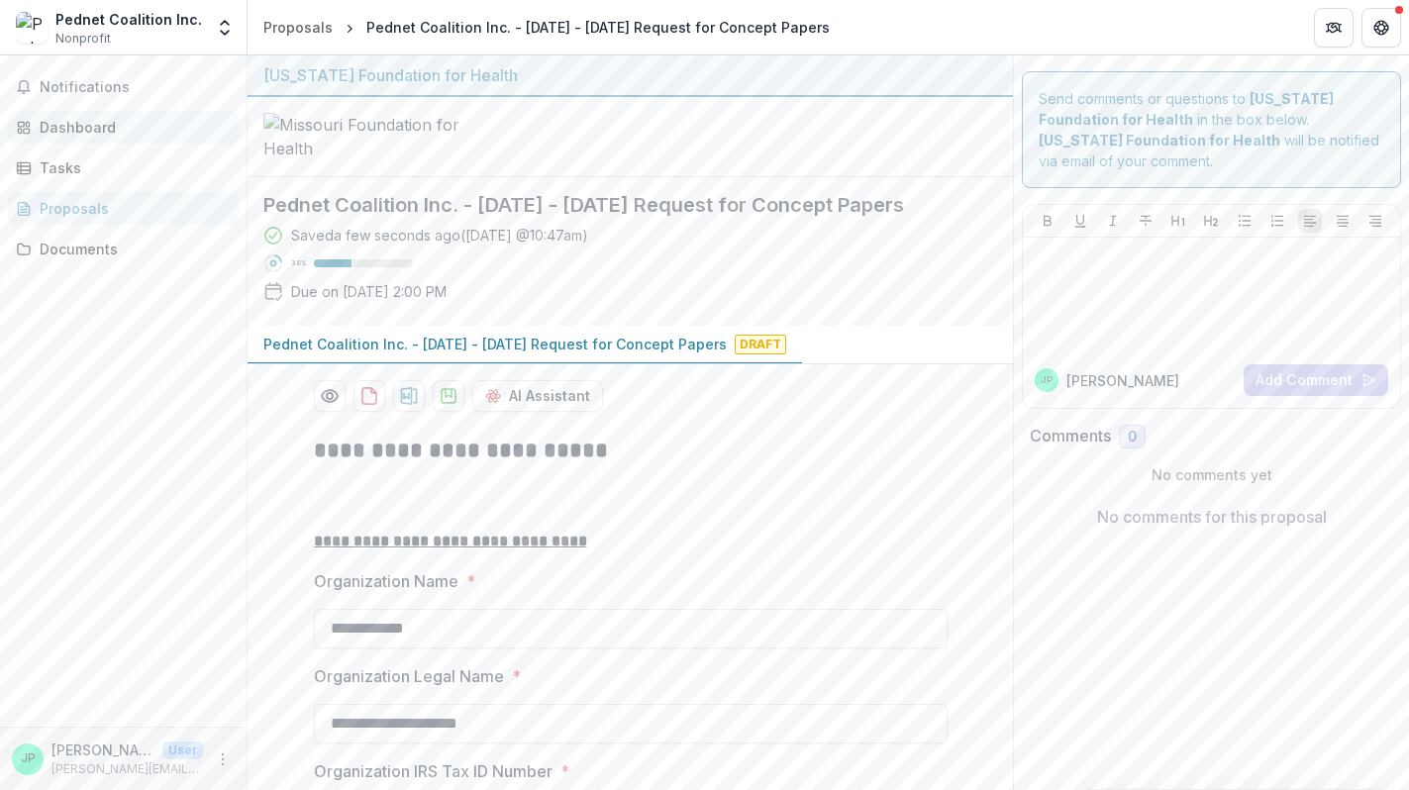
click at [57, 128] on div "Dashboard" at bounding box center [131, 127] width 183 height 21
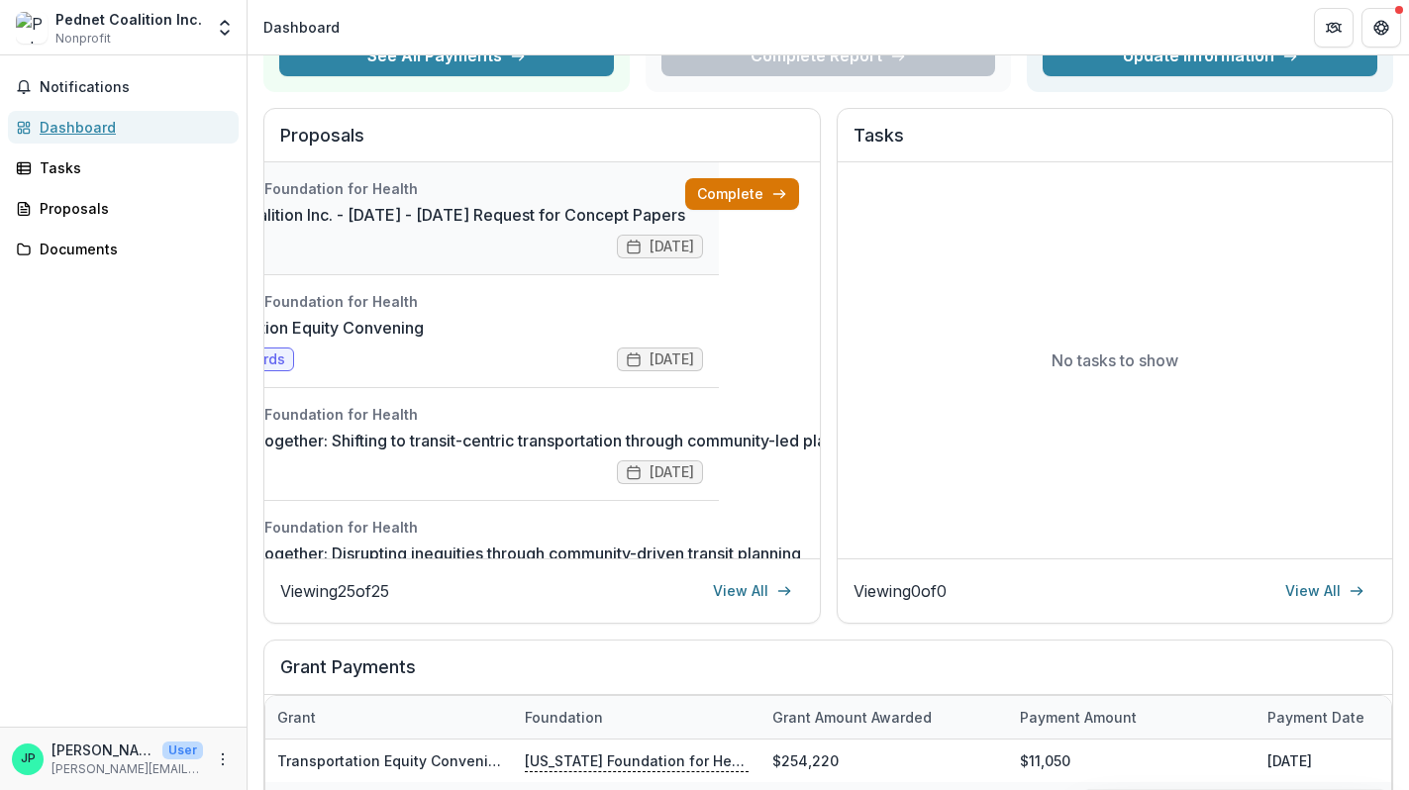
scroll to position [0, 180]
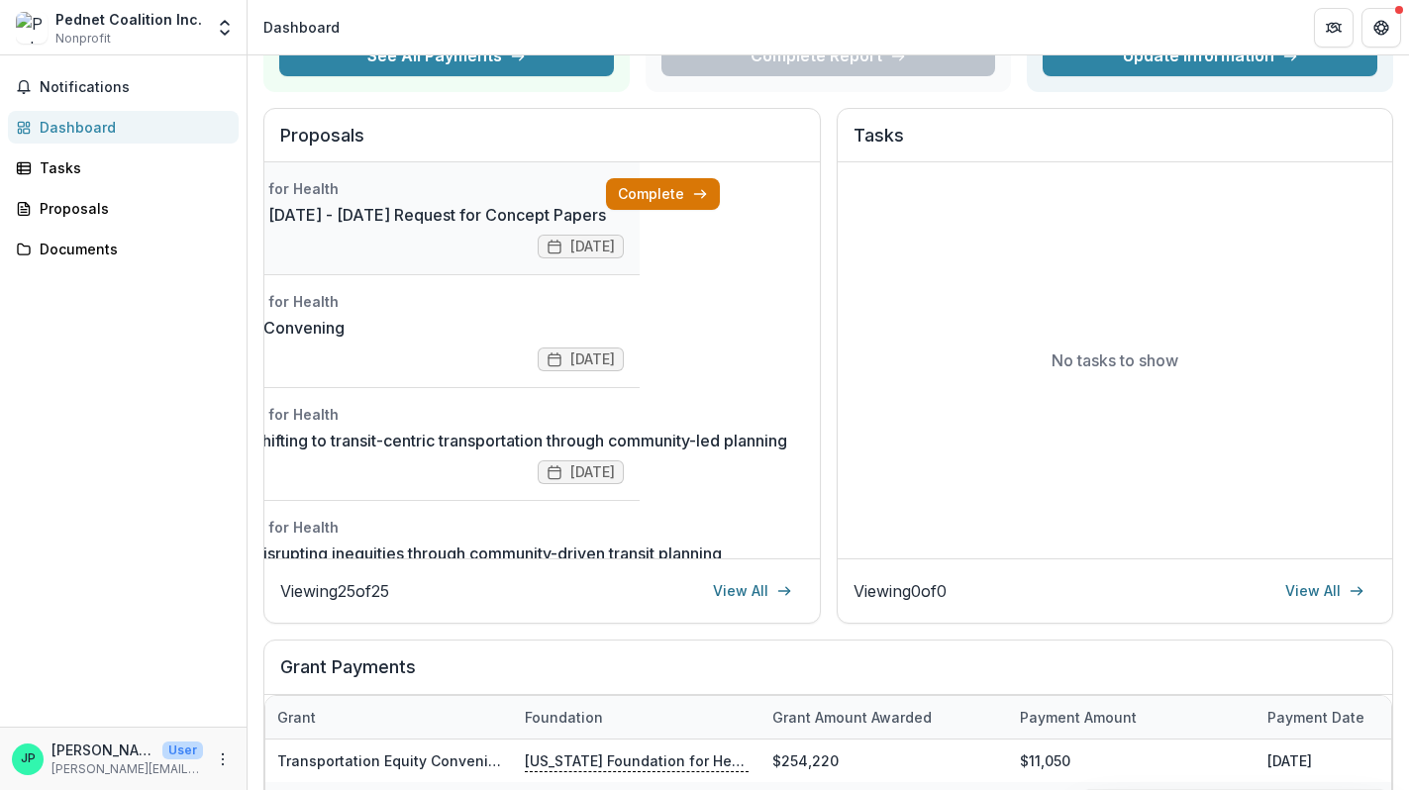
click at [637, 195] on link "Complete" at bounding box center [663, 194] width 114 height 32
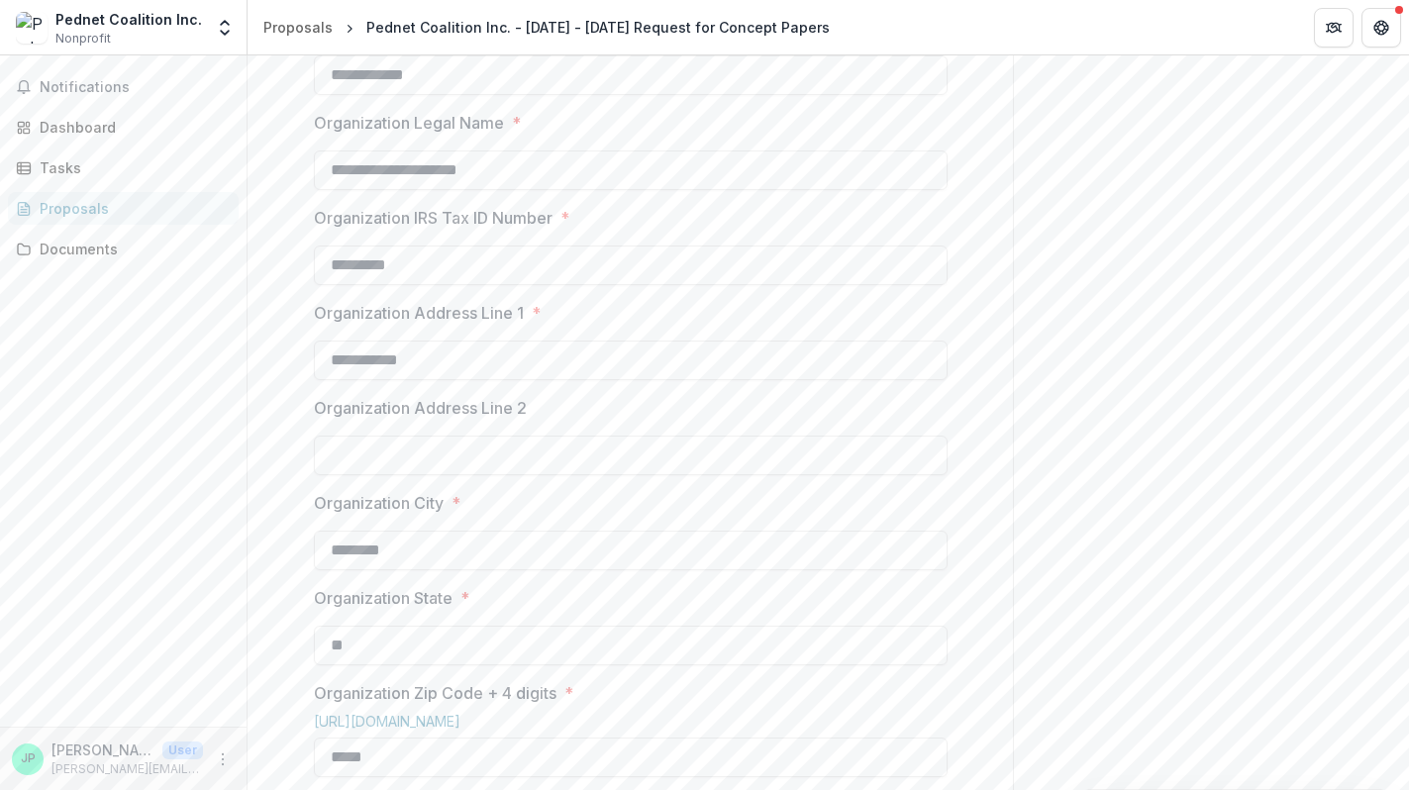
scroll to position [276, 0]
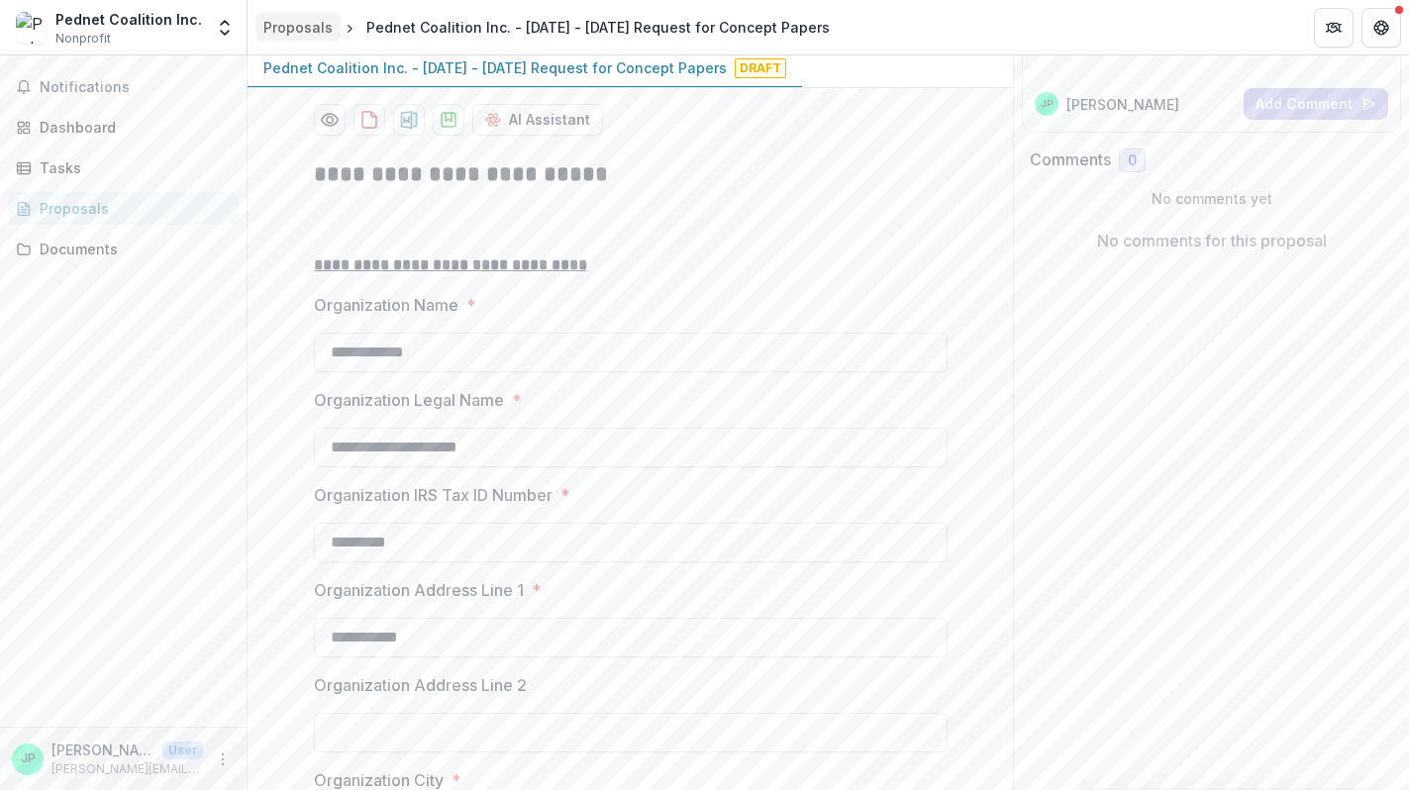
click at [278, 27] on div "Proposals" at bounding box center [297, 27] width 69 height 21
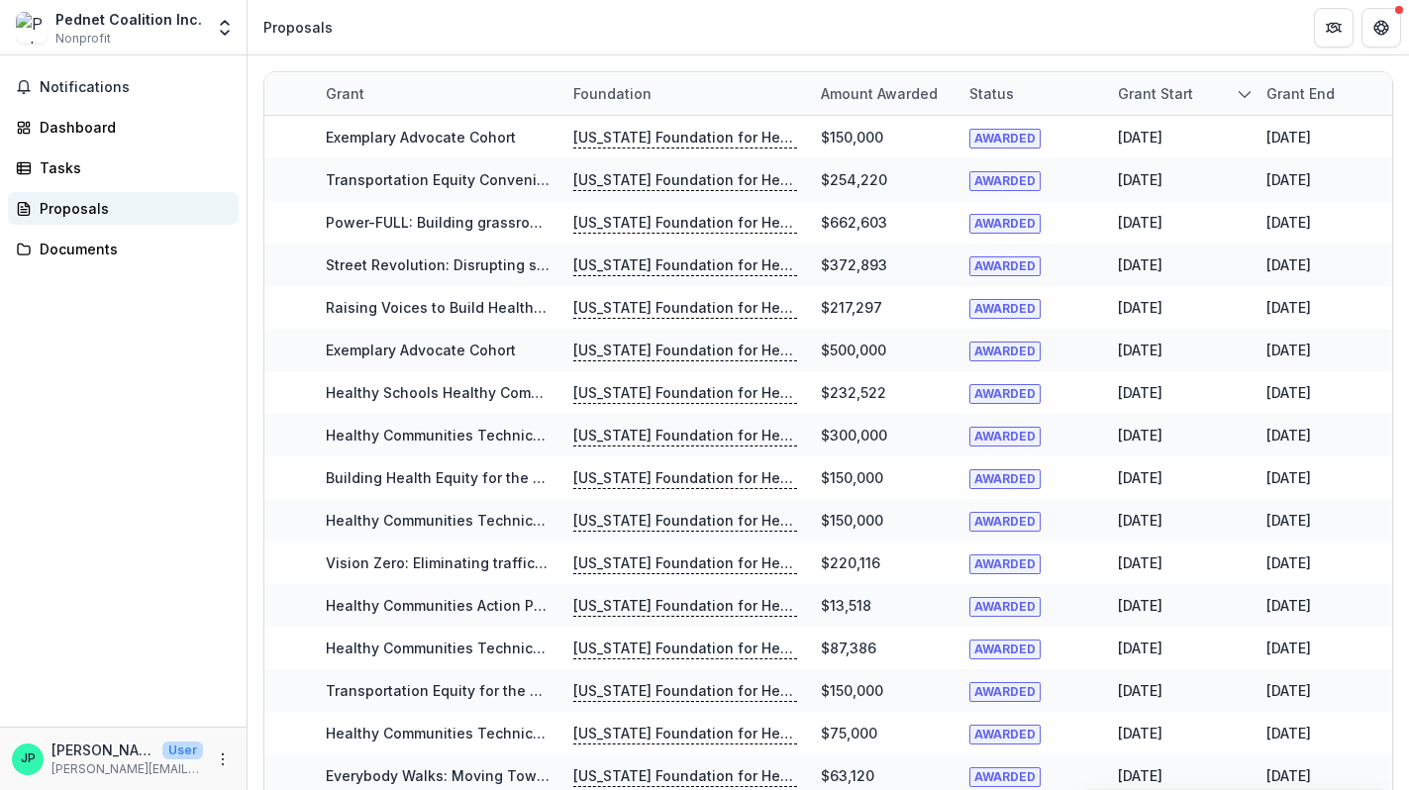
click at [66, 204] on div "Proposals" at bounding box center [131, 208] width 183 height 21
click at [75, 118] on div "Dashboard" at bounding box center [131, 127] width 183 height 21
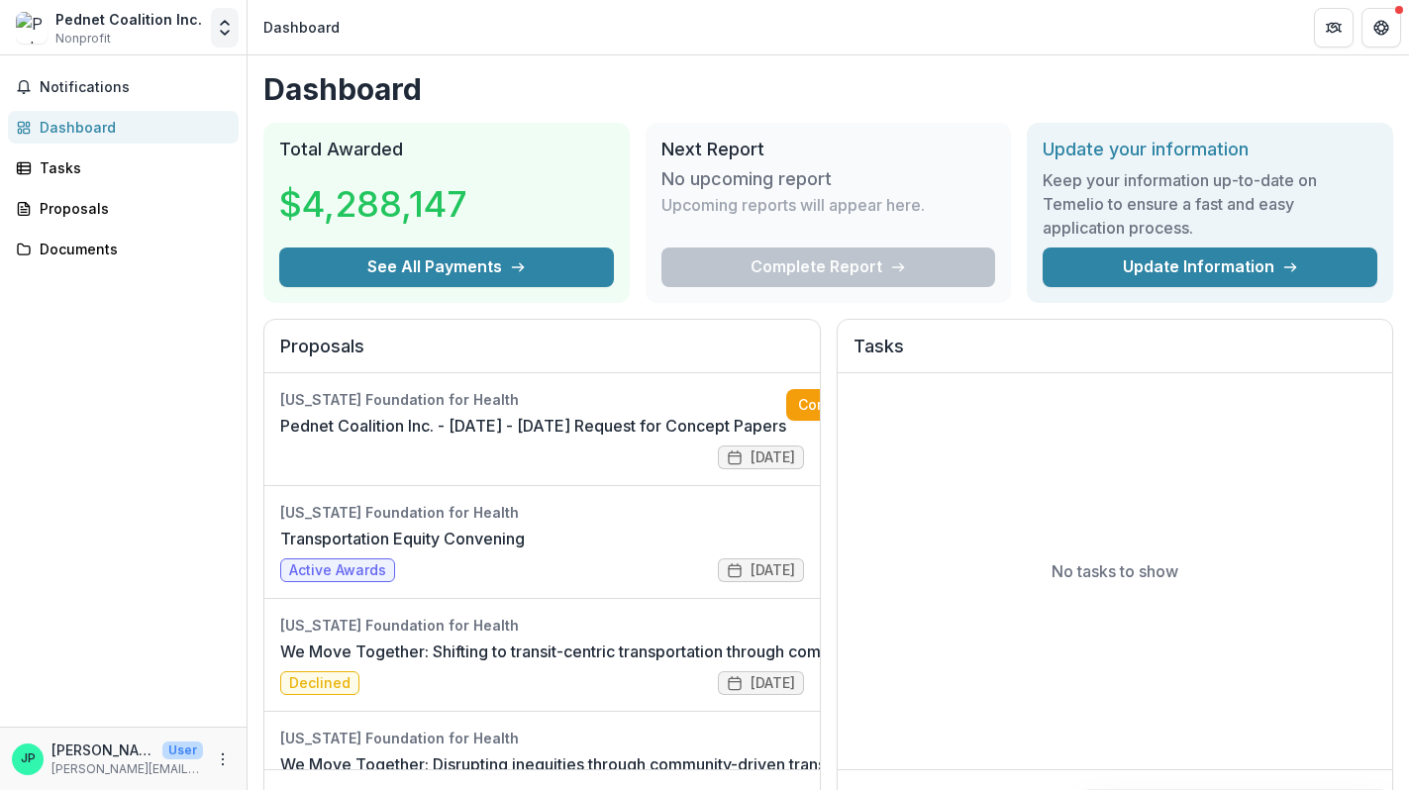
click at [218, 27] on icon "Open entity switcher" at bounding box center [225, 28] width 20 height 20
click at [90, 316] on div "Notifications Dashboard Tasks Proposals Documents" at bounding box center [123, 390] width 247 height 671
click at [74, 206] on div "Proposals" at bounding box center [131, 208] width 183 height 21
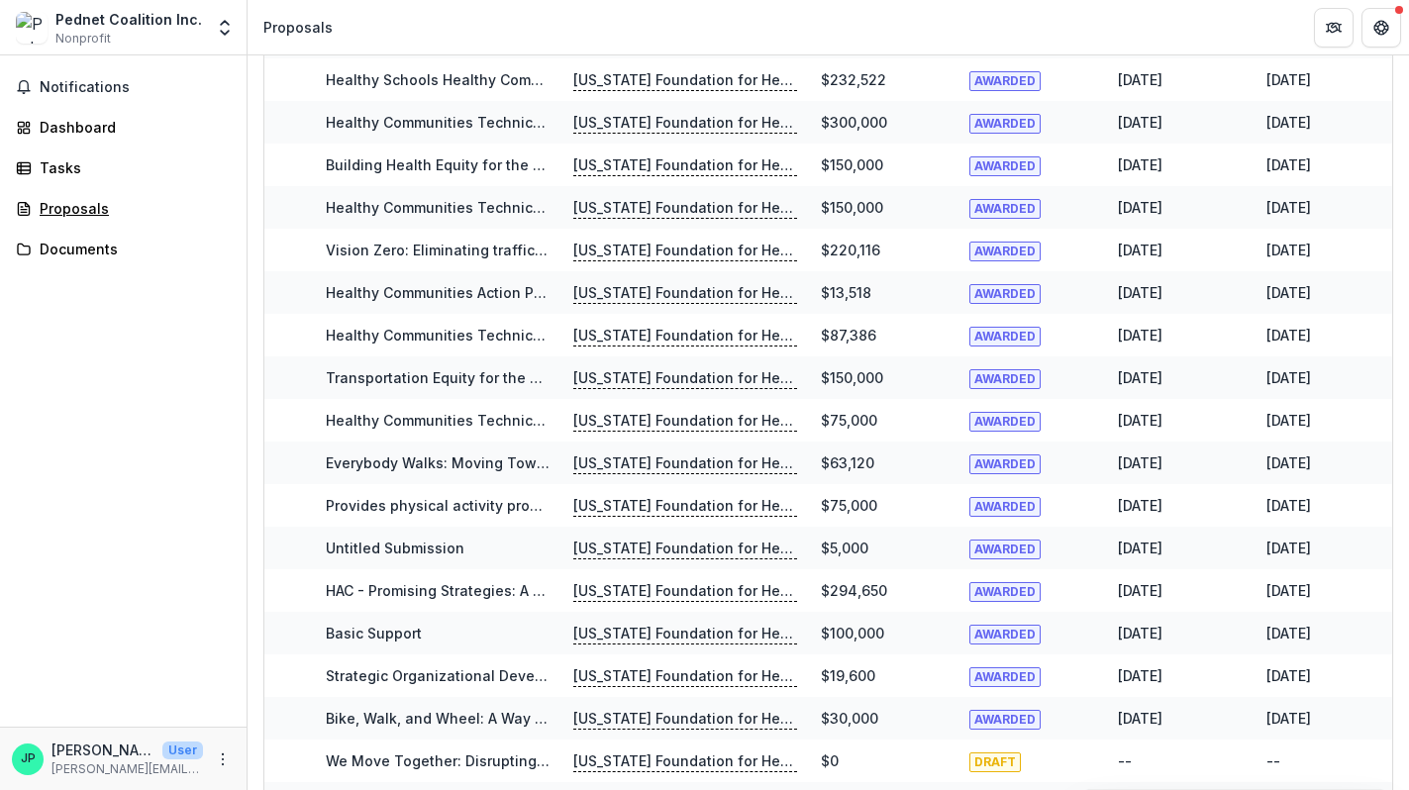
scroll to position [407, 0]
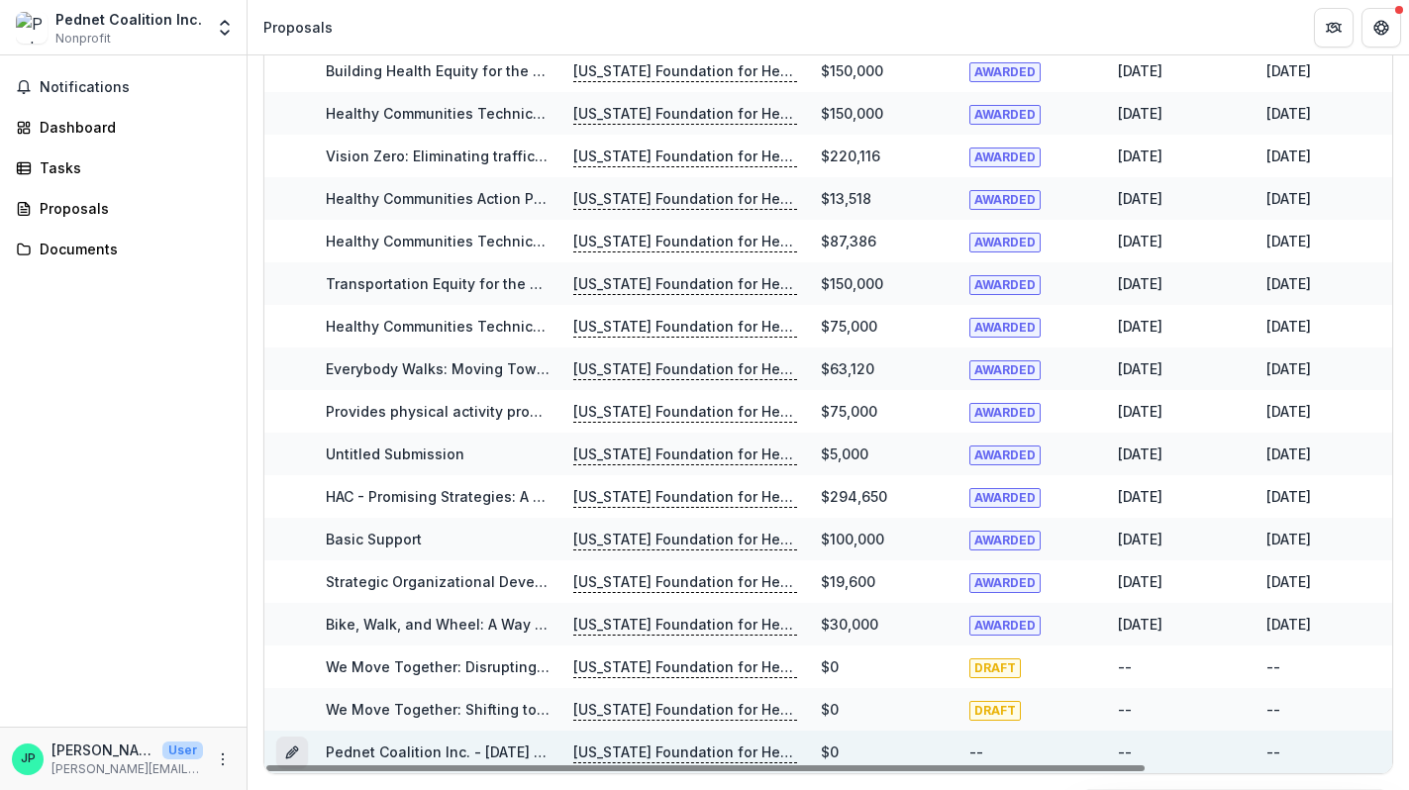
click at [297, 749] on icon "Grant f28651d0-6a93-47a9-a37a-37c53220488e" at bounding box center [295, 749] width 5 height 5
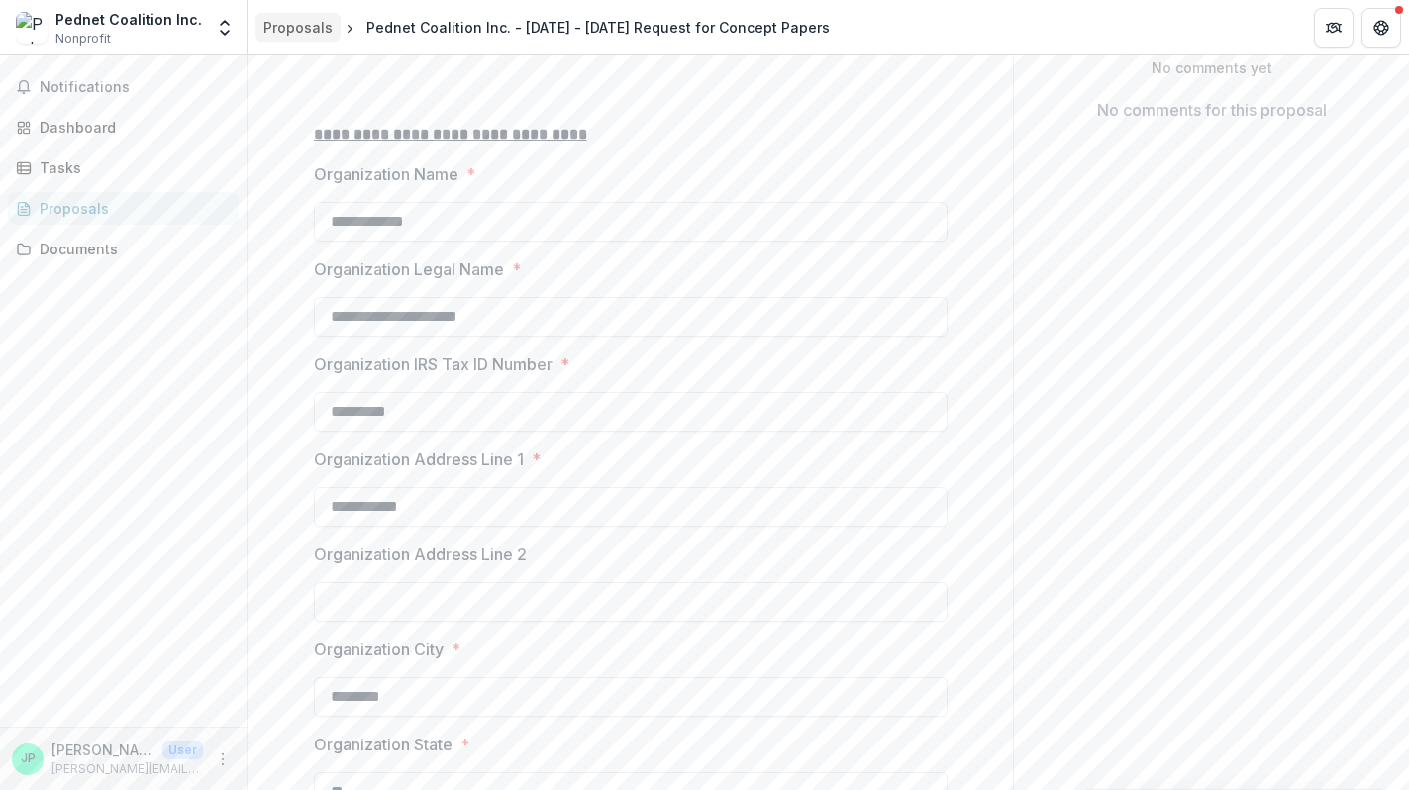
click at [308, 32] on div "Proposals" at bounding box center [297, 27] width 69 height 21
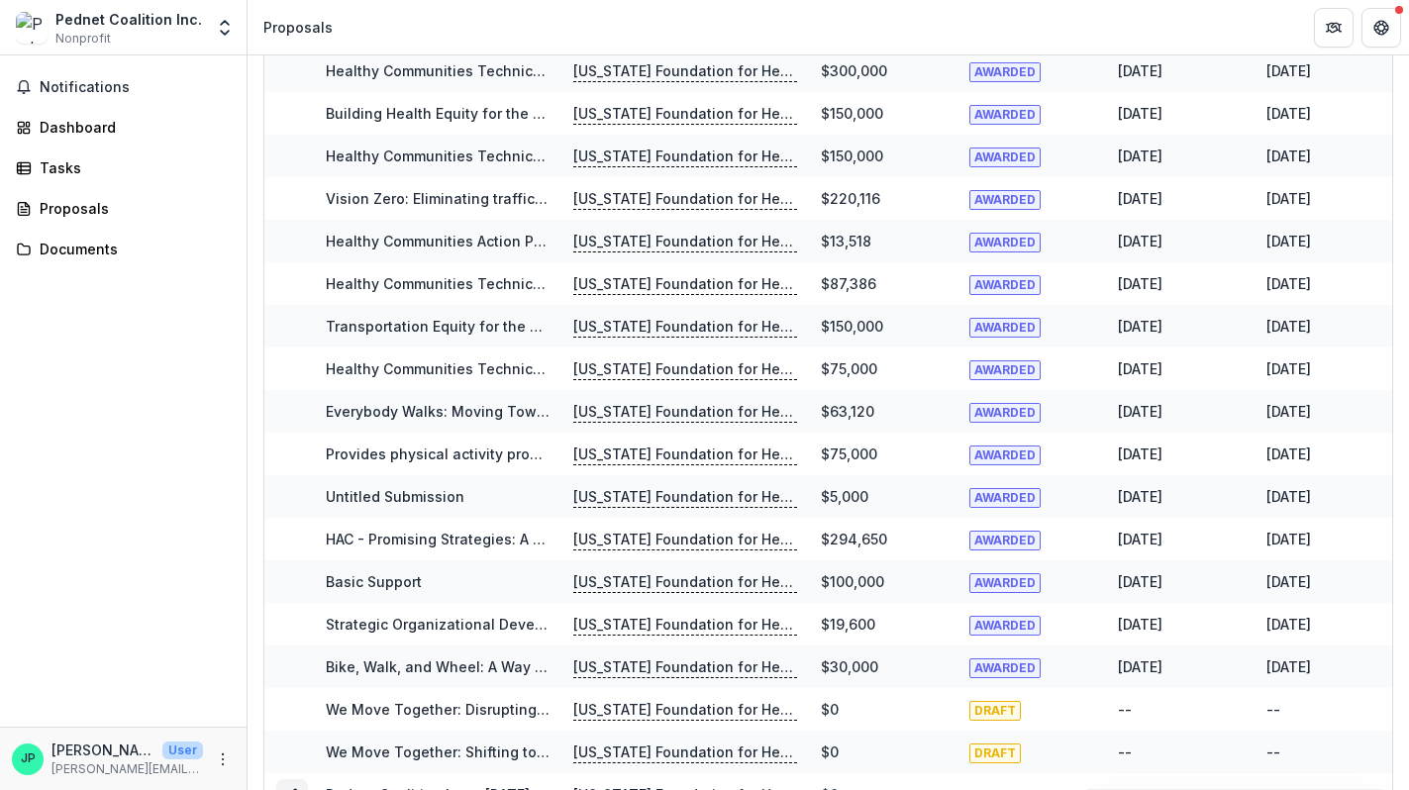
scroll to position [407, 0]
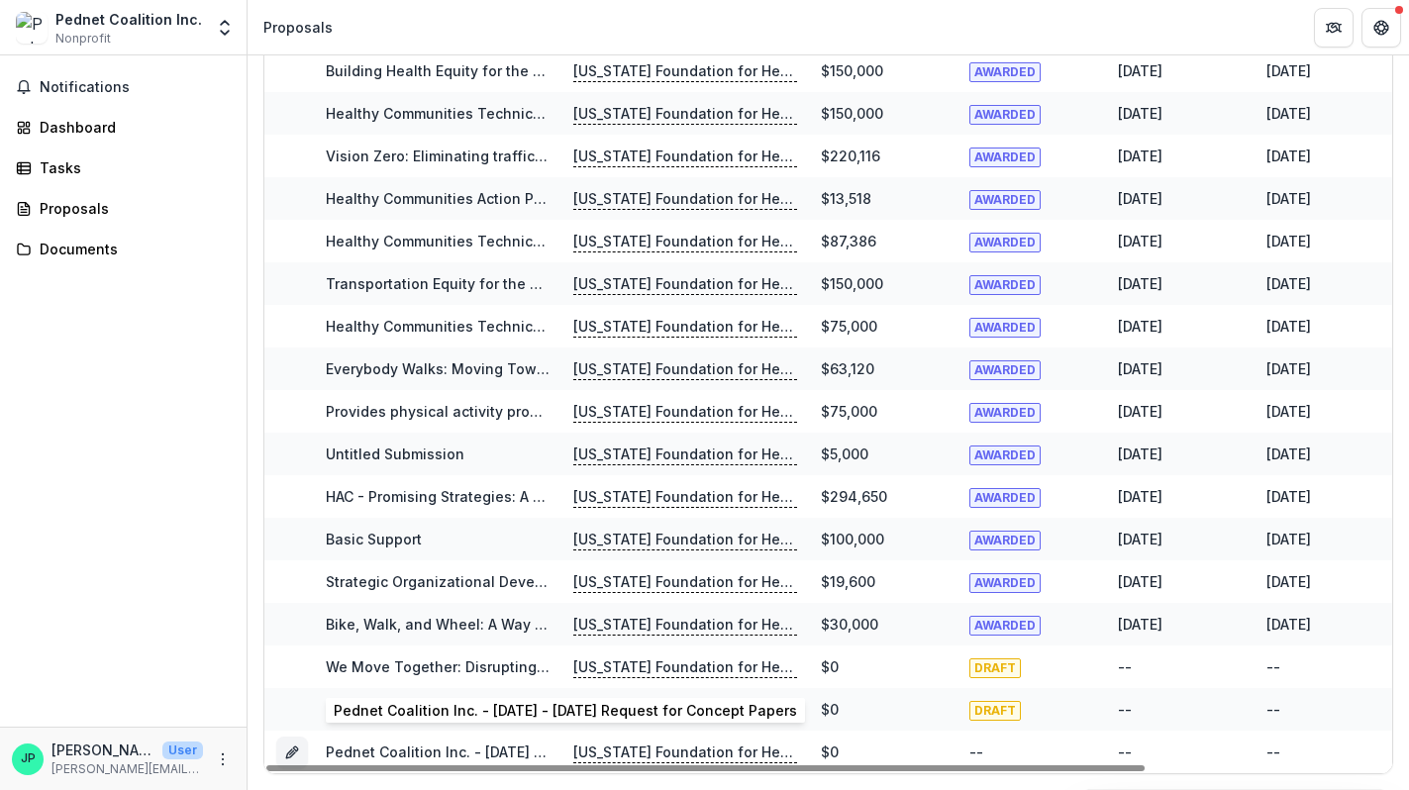
click at [382, 744] on link "Pednet Coalition Inc. - 2025 - 2025 Request for Concept Papers" at bounding box center [557, 752] width 463 height 17
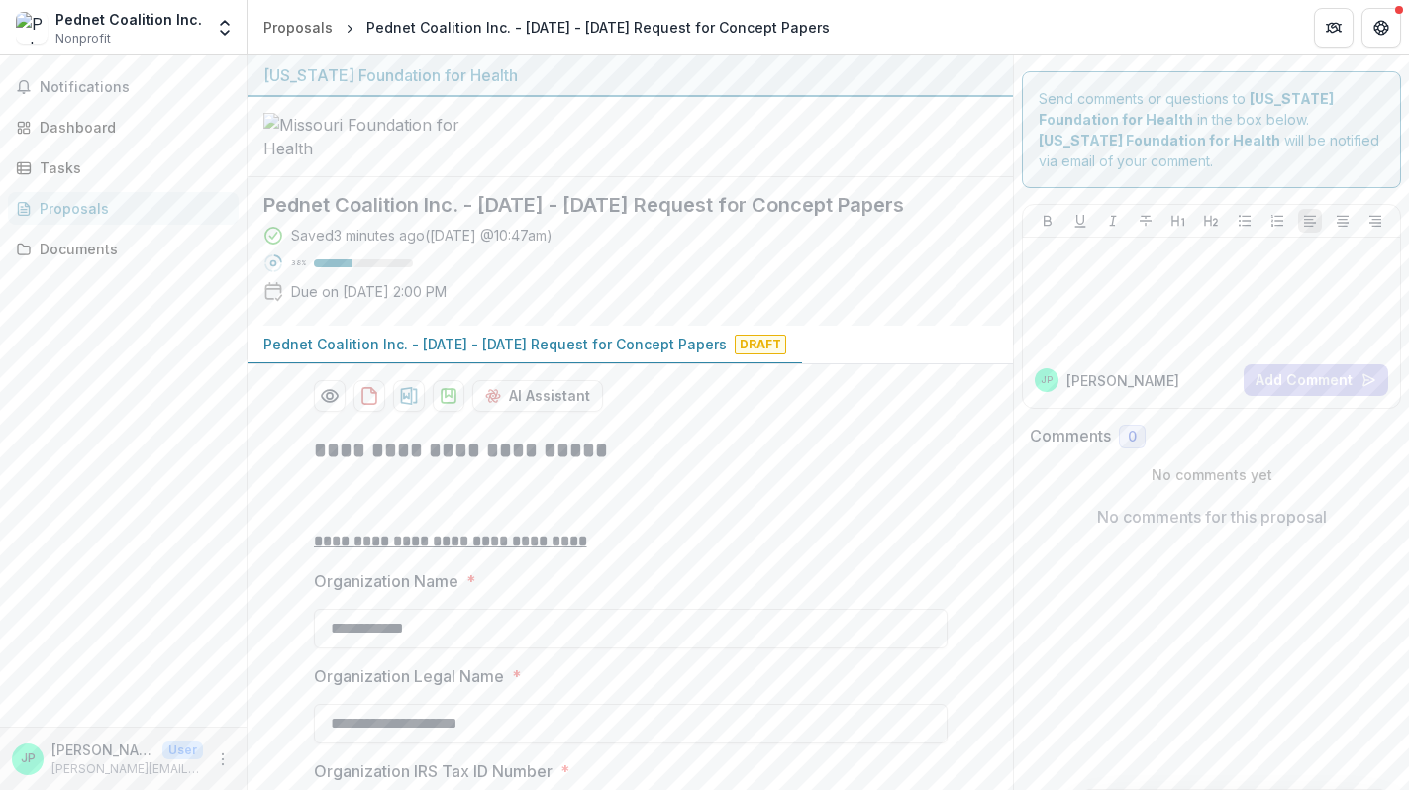
click at [358, 73] on div "Missouri Foundation for Health" at bounding box center [630, 75] width 734 height 24
click at [1341, 34] on icon "Partners" at bounding box center [1334, 28] width 16 height 16
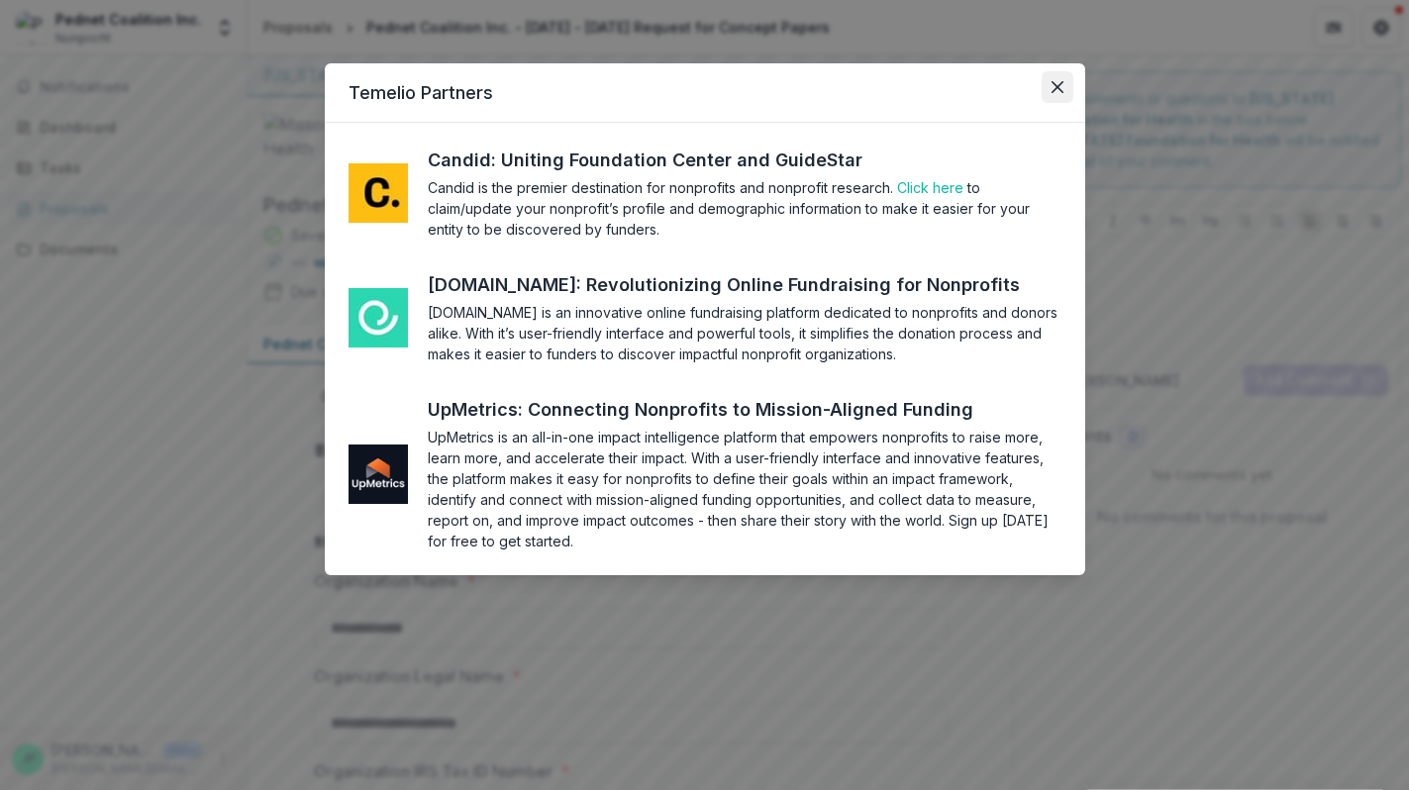
click at [1051, 92] on icon "Close" at bounding box center [1057, 87] width 12 height 12
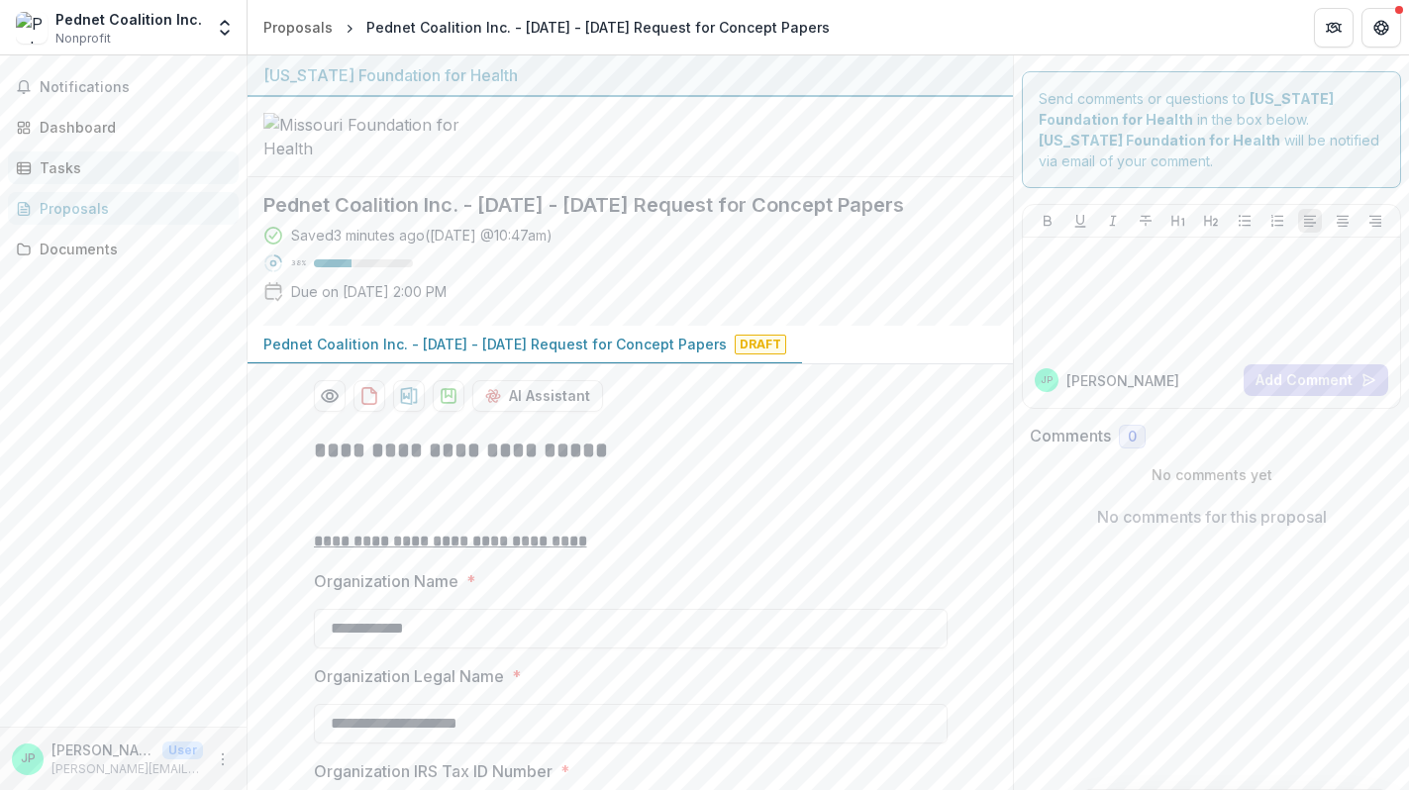
click at [61, 169] on div "Tasks" at bounding box center [131, 167] width 183 height 21
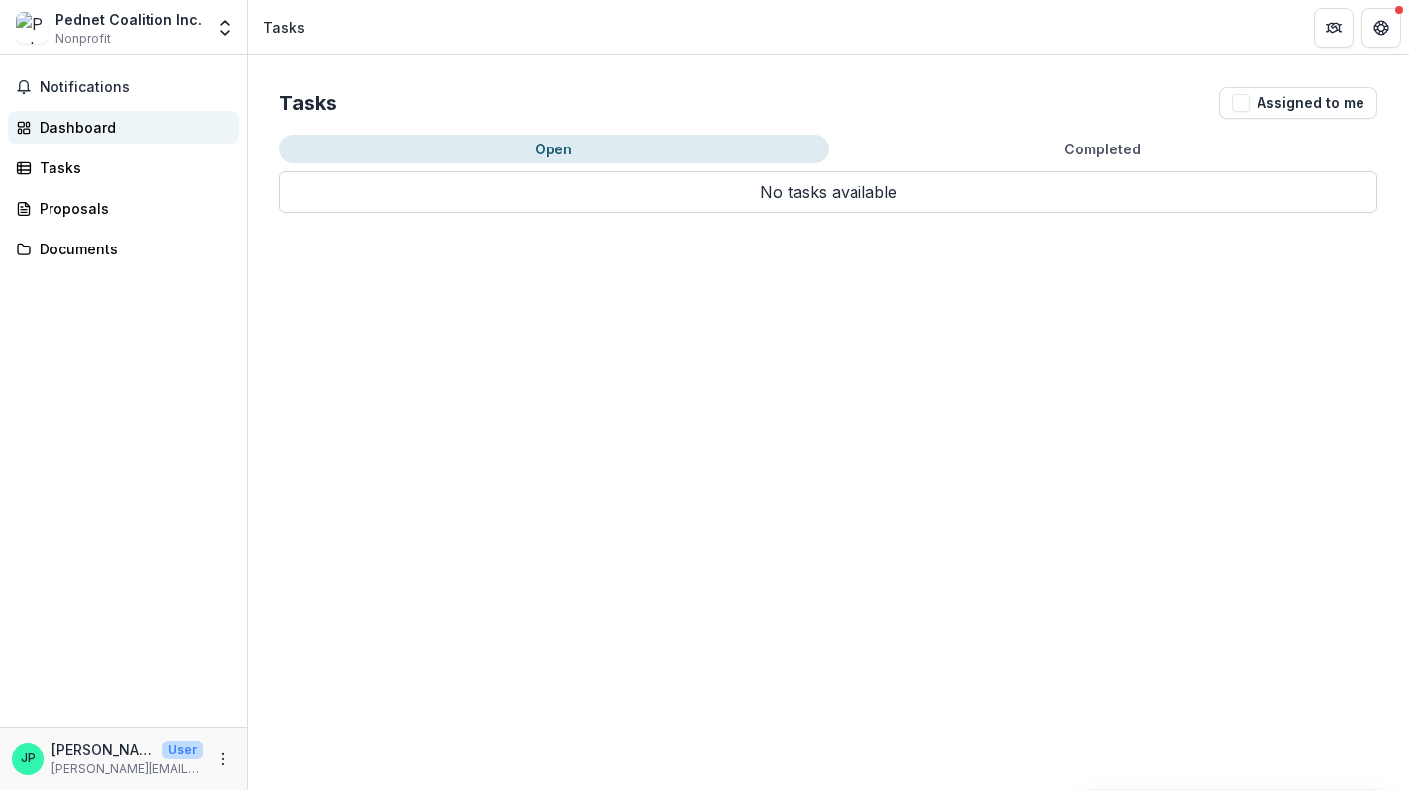
click at [78, 127] on div "Dashboard" at bounding box center [131, 127] width 183 height 21
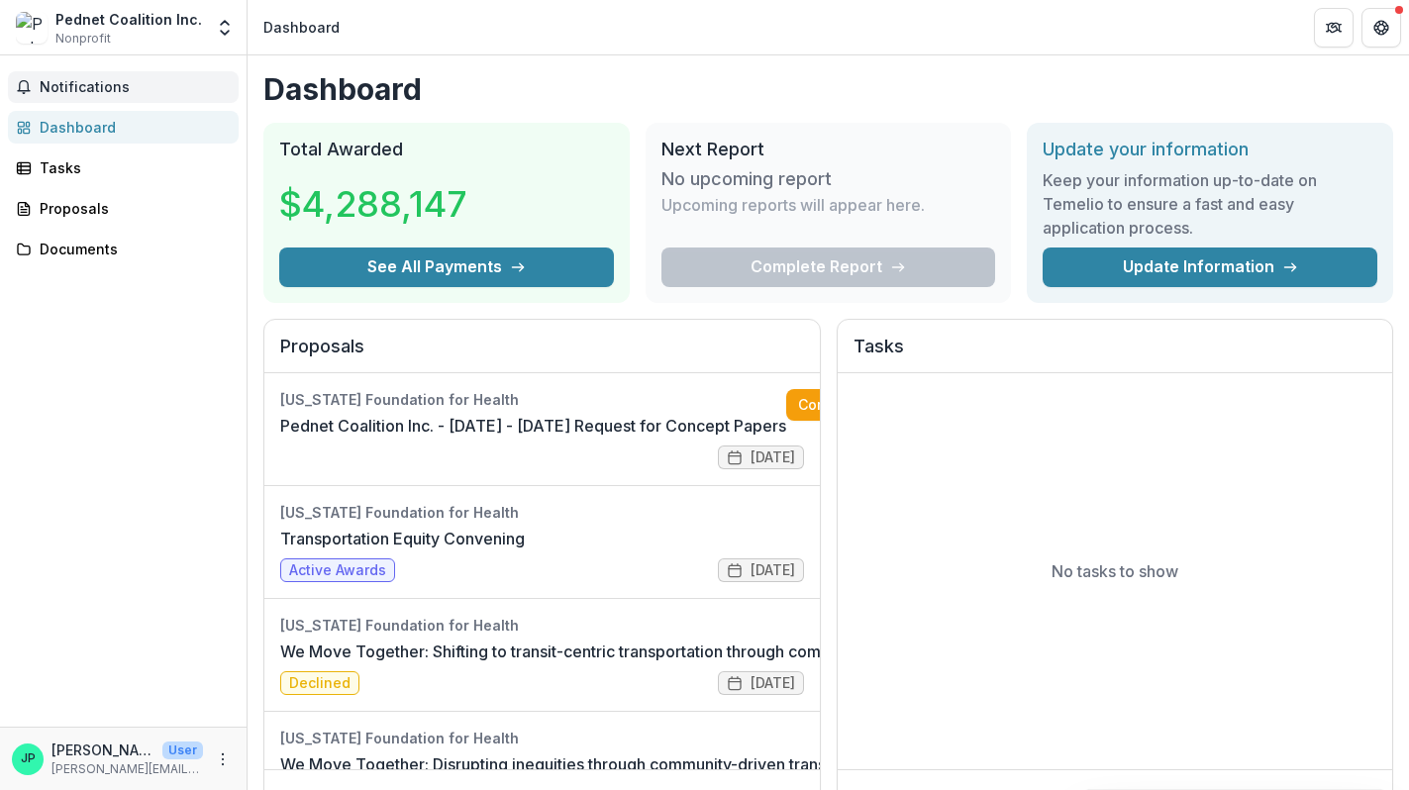
click at [96, 85] on span "Notifications" at bounding box center [135, 87] width 191 height 17
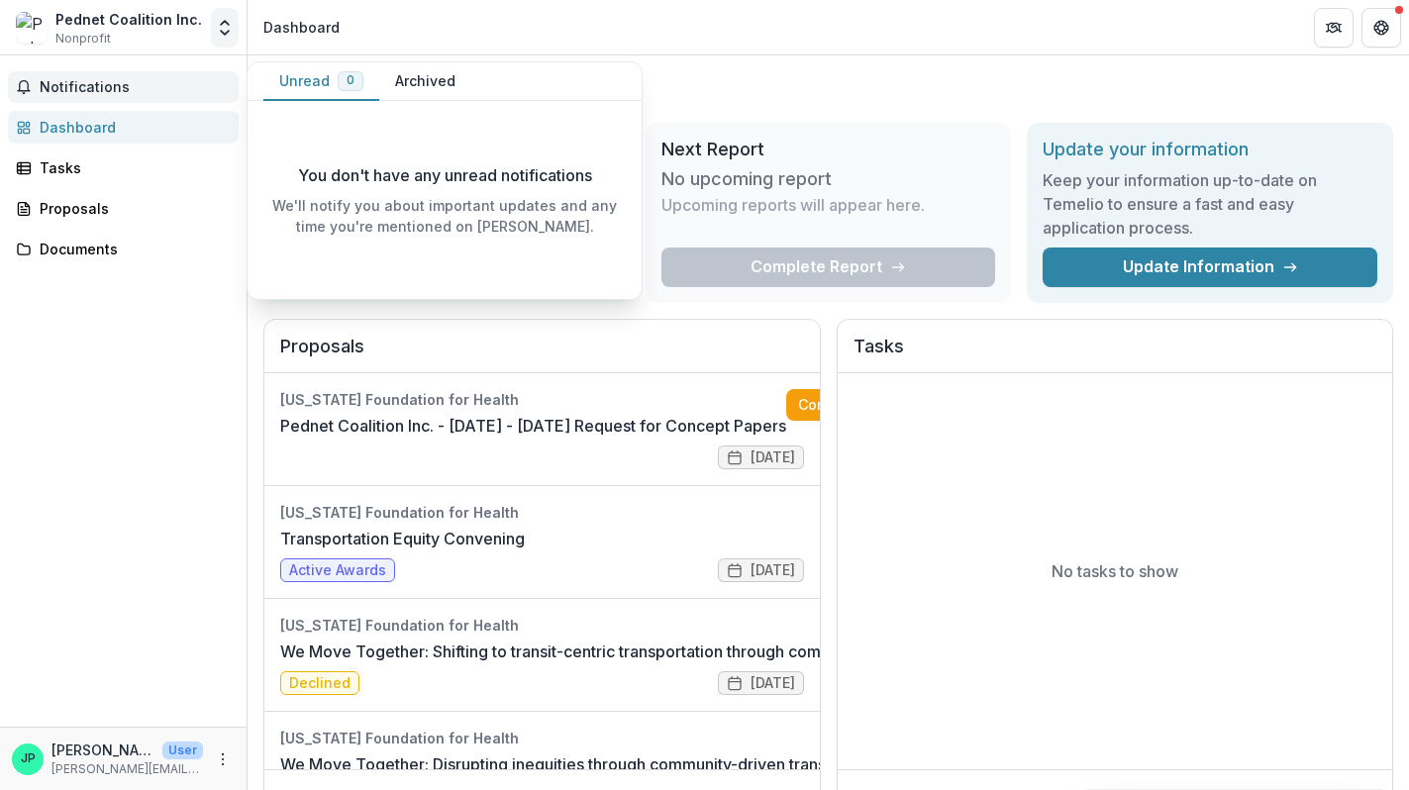
click at [219, 28] on icon "Open entity switcher" at bounding box center [225, 28] width 20 height 20
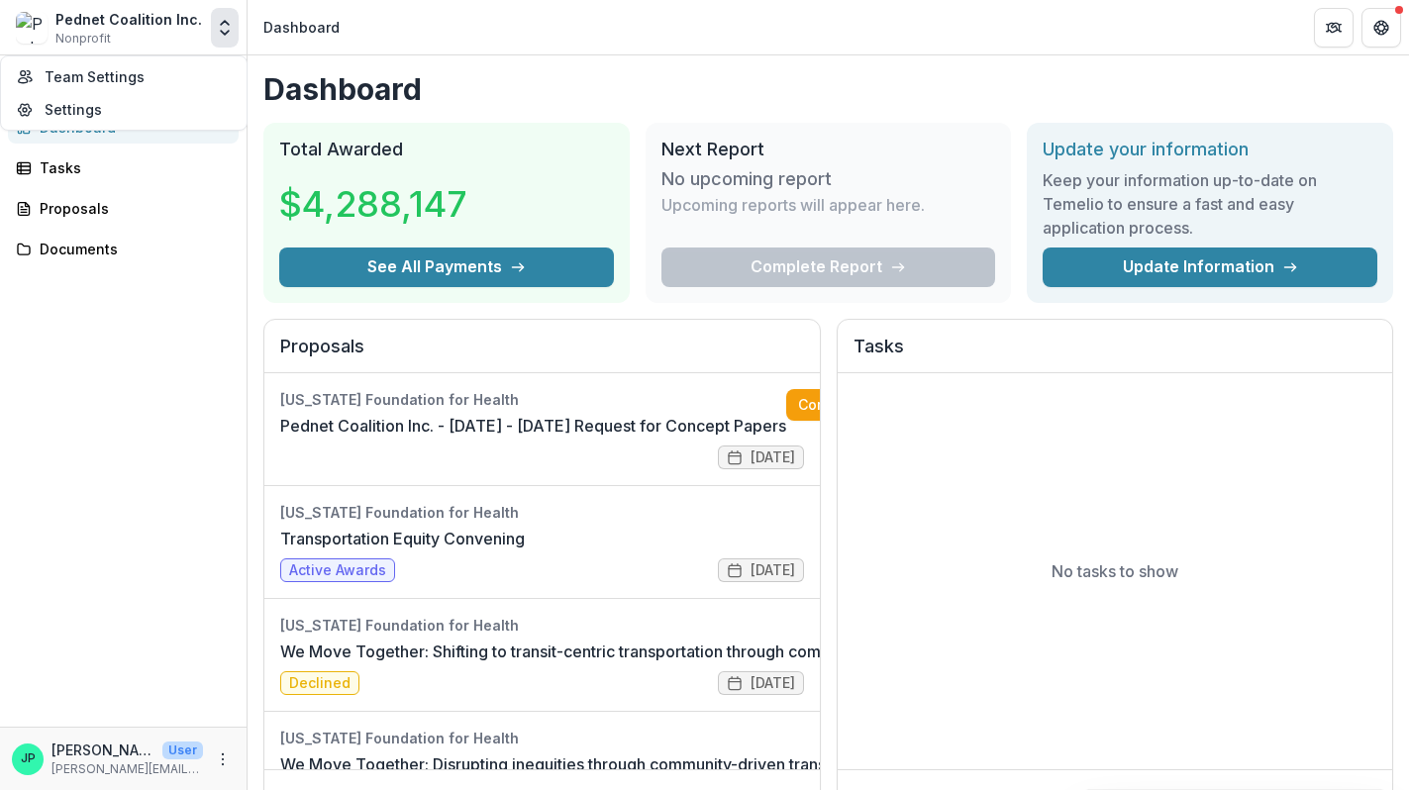
click at [224, 28] on icon "Open entity switcher" at bounding box center [225, 28] width 20 height 20
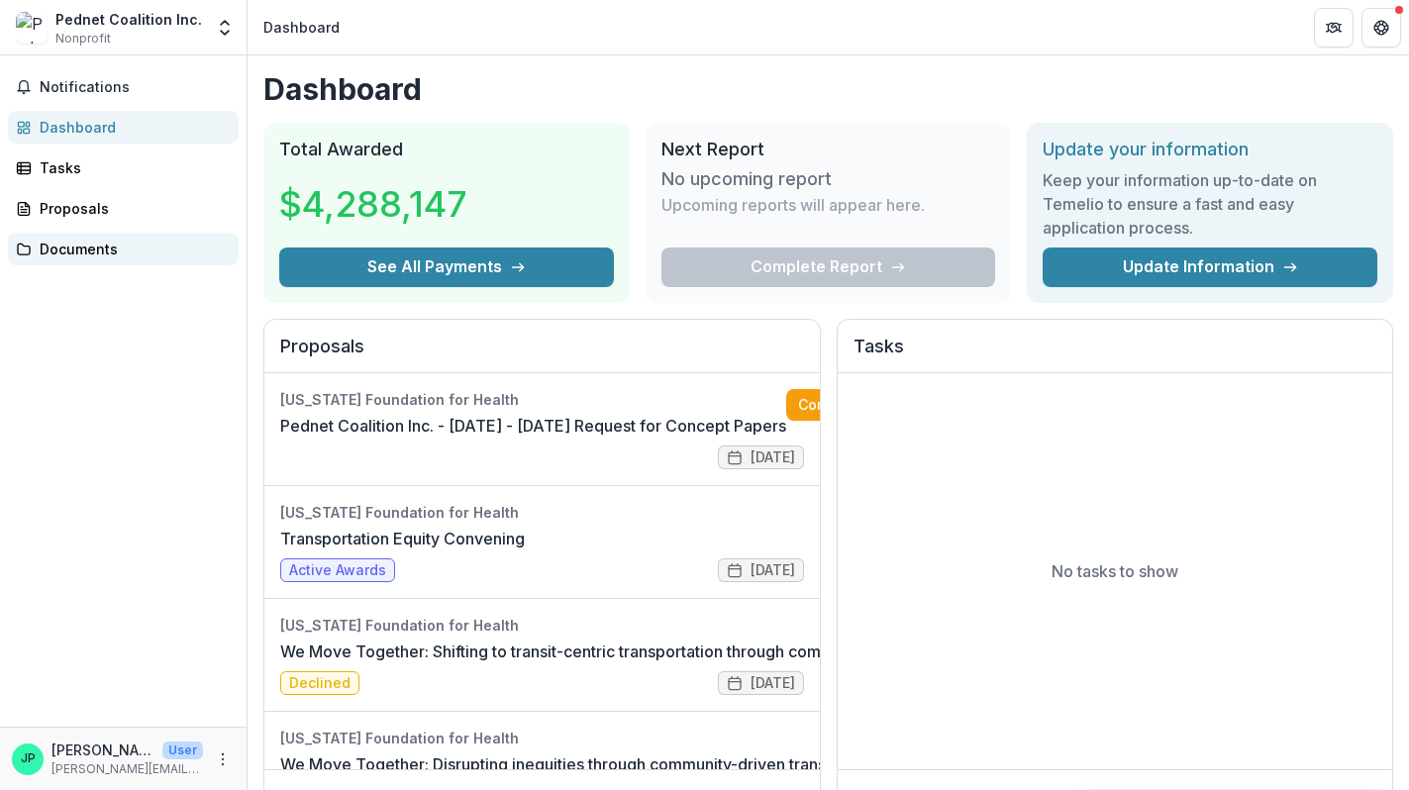
click at [95, 241] on div "Documents" at bounding box center [131, 249] width 183 height 21
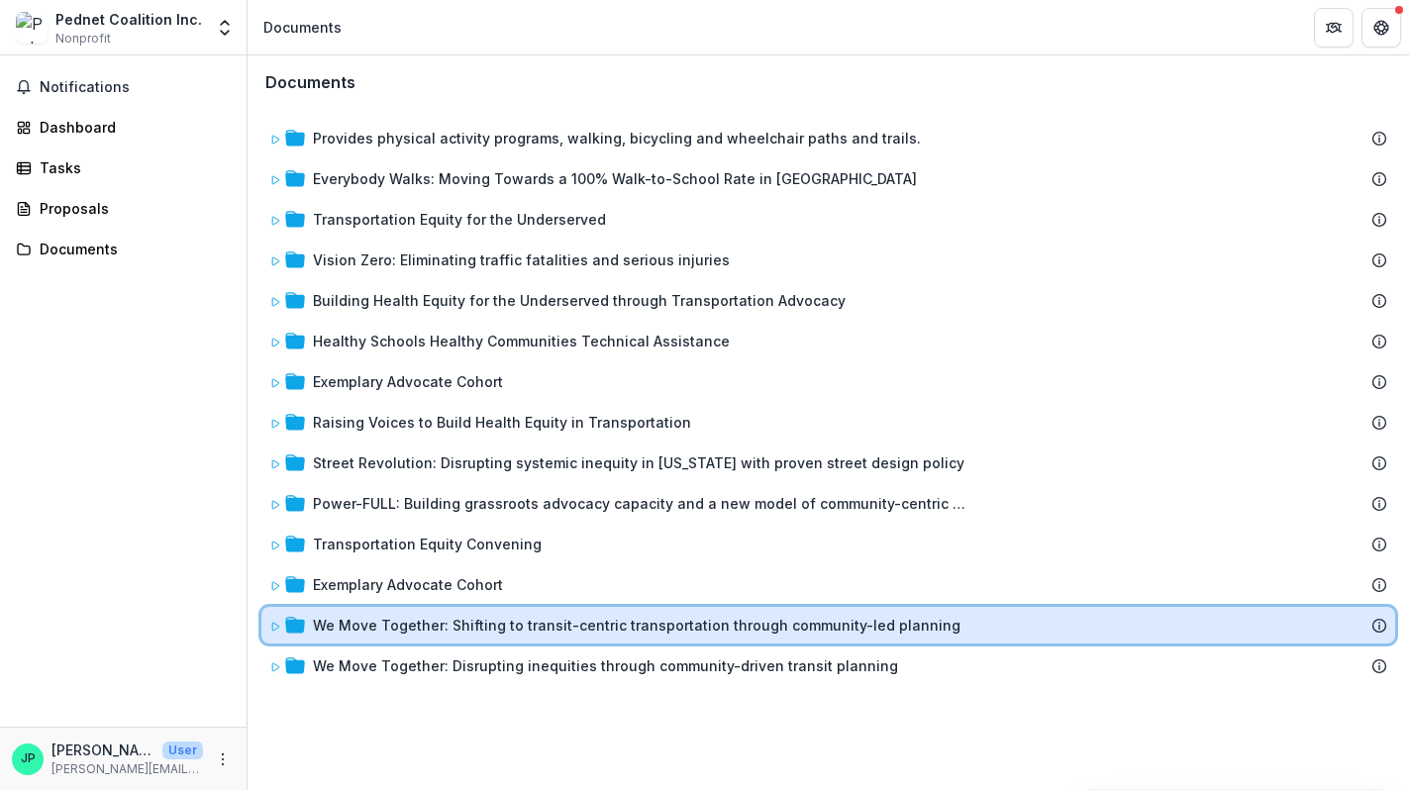
click at [277, 626] on icon at bounding box center [275, 627] width 7 height 8
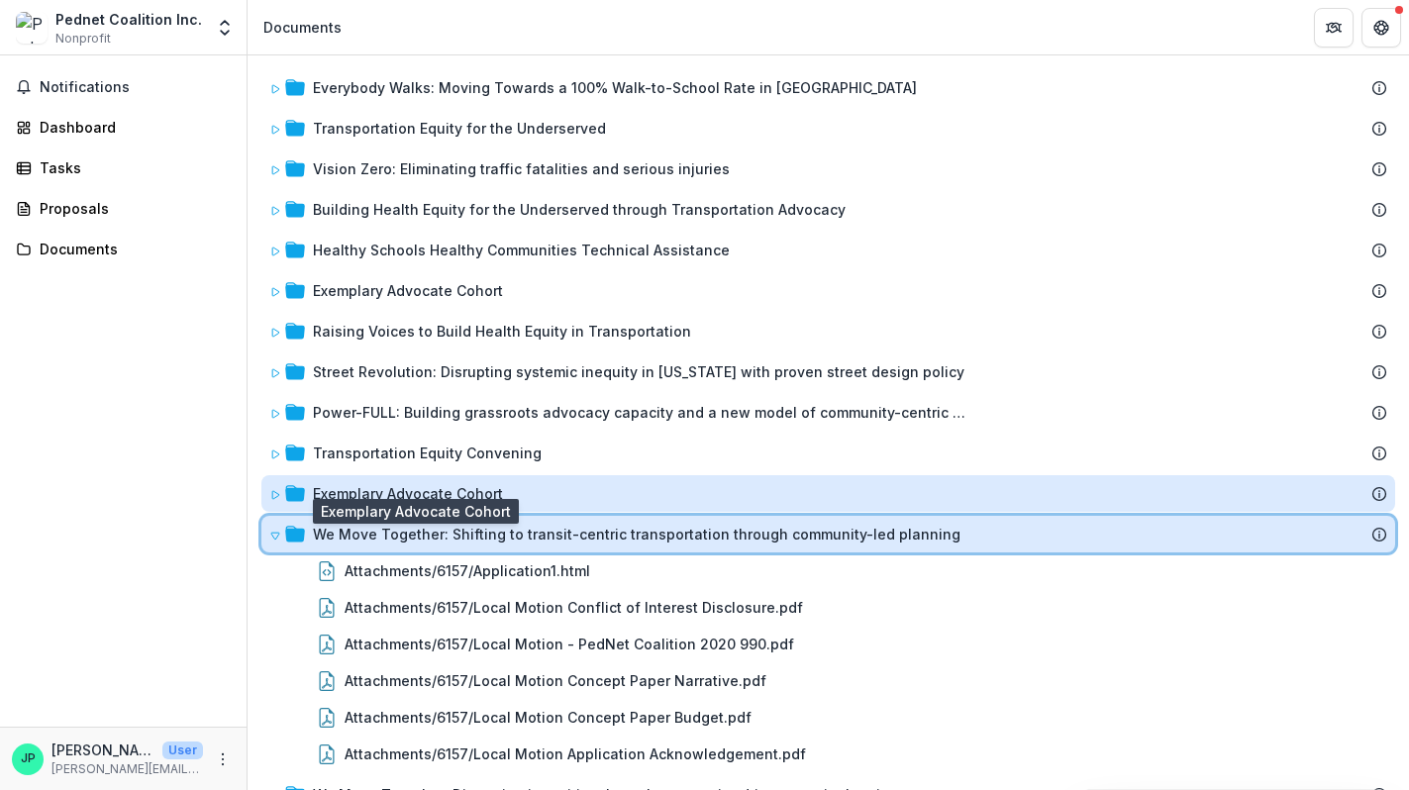
scroll to position [128, 0]
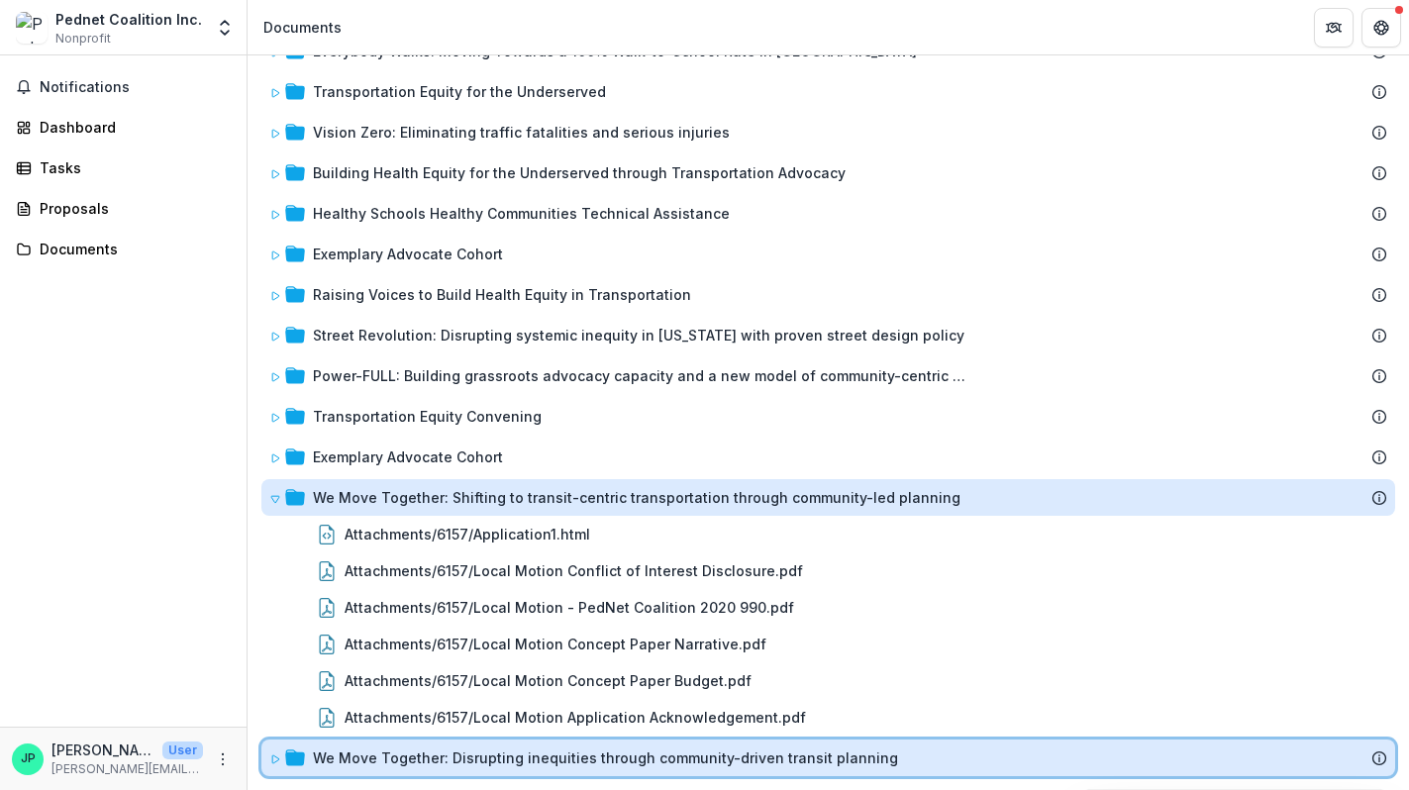
click at [275, 758] on icon at bounding box center [275, 760] width 12 height 12
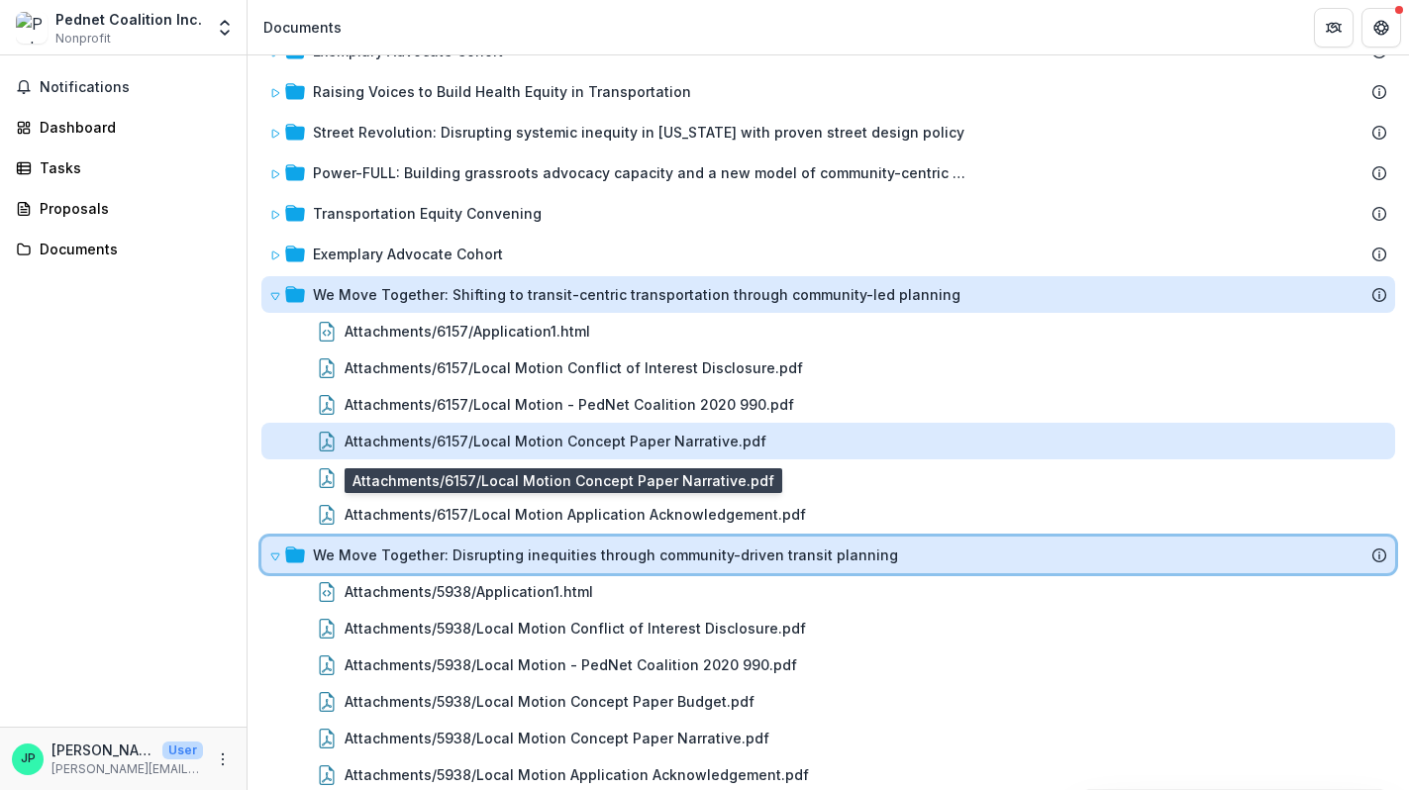
scroll to position [348, 0]
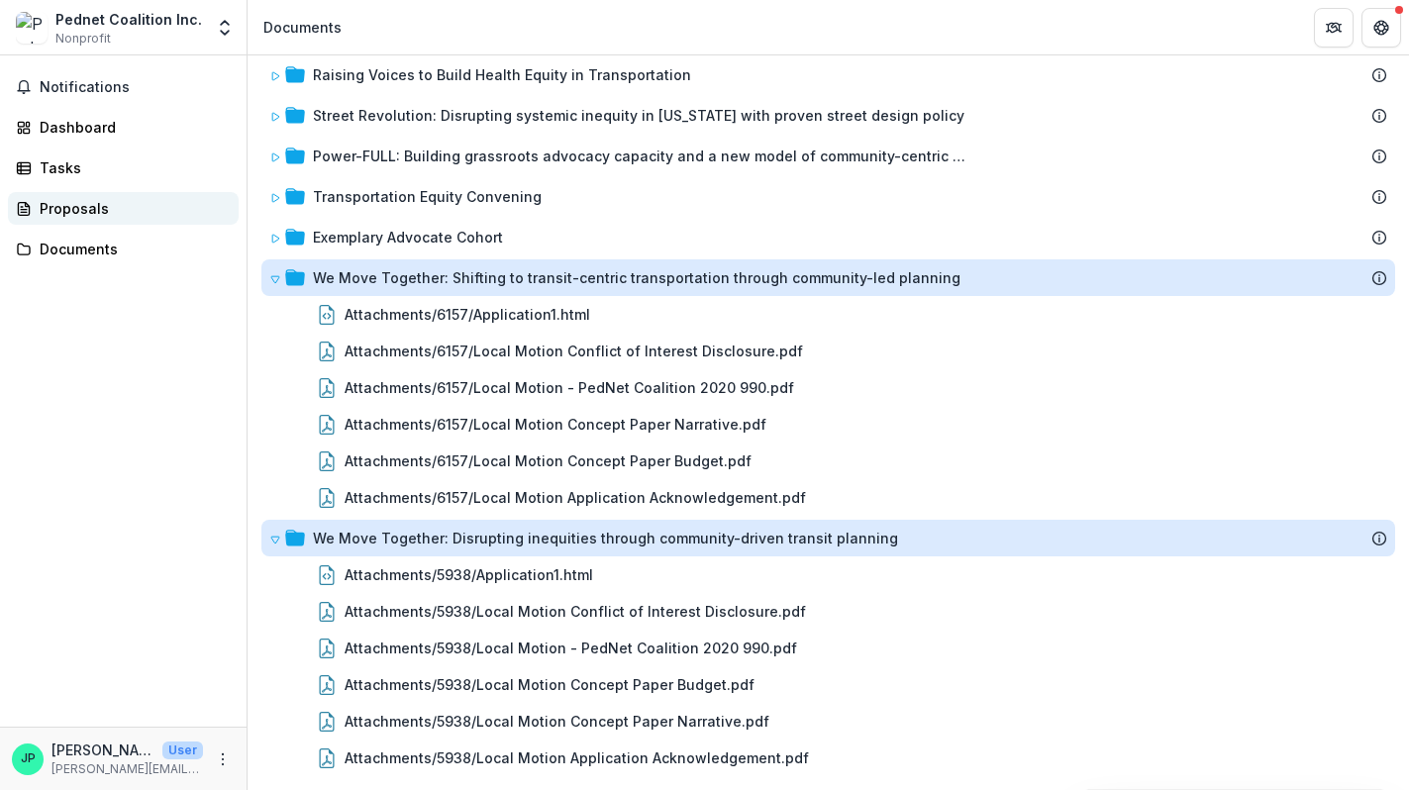
click at [66, 212] on div "Proposals" at bounding box center [131, 208] width 183 height 21
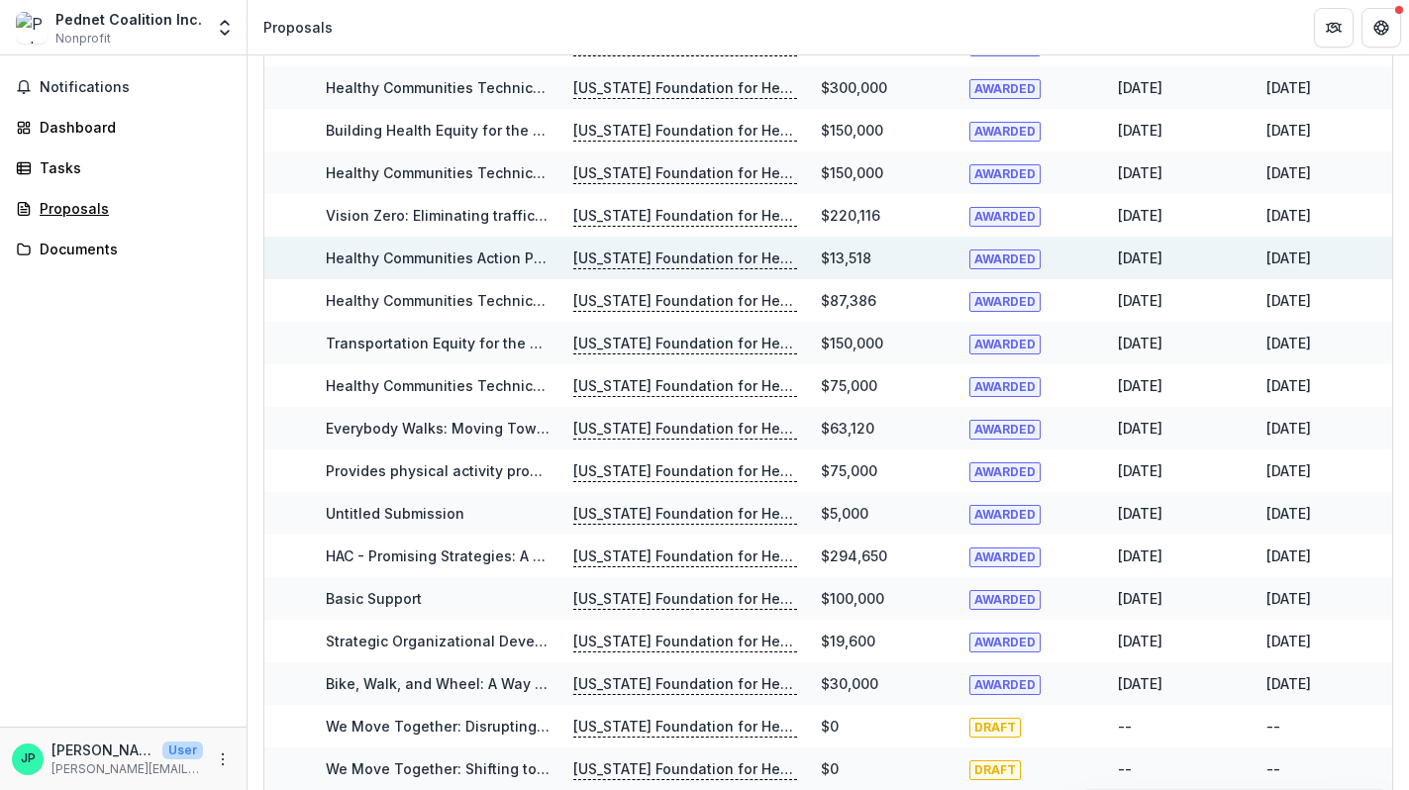
scroll to position [407, 0]
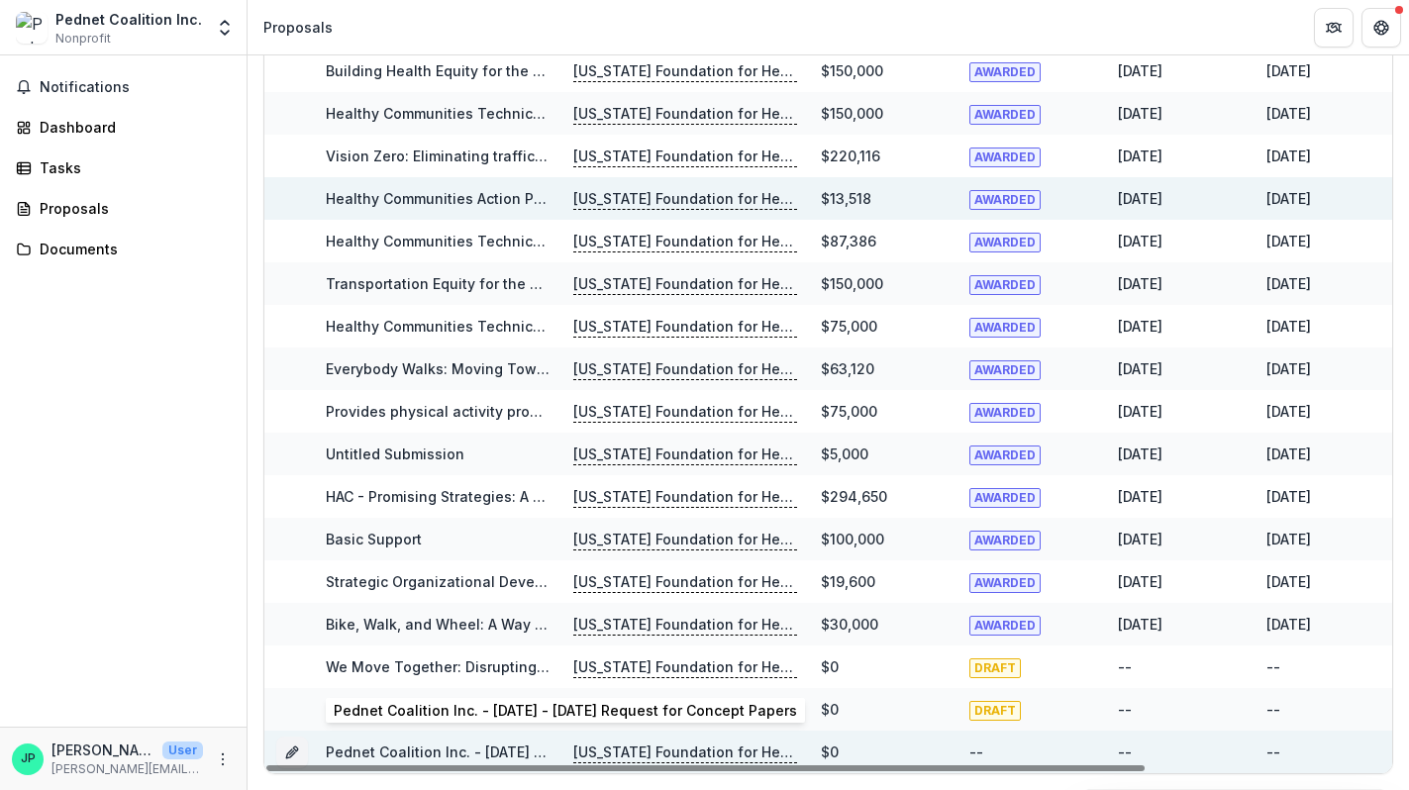
click at [447, 754] on link "Pednet Coalition Inc. - 2025 - 2025 Request for Concept Papers" at bounding box center [557, 752] width 463 height 17
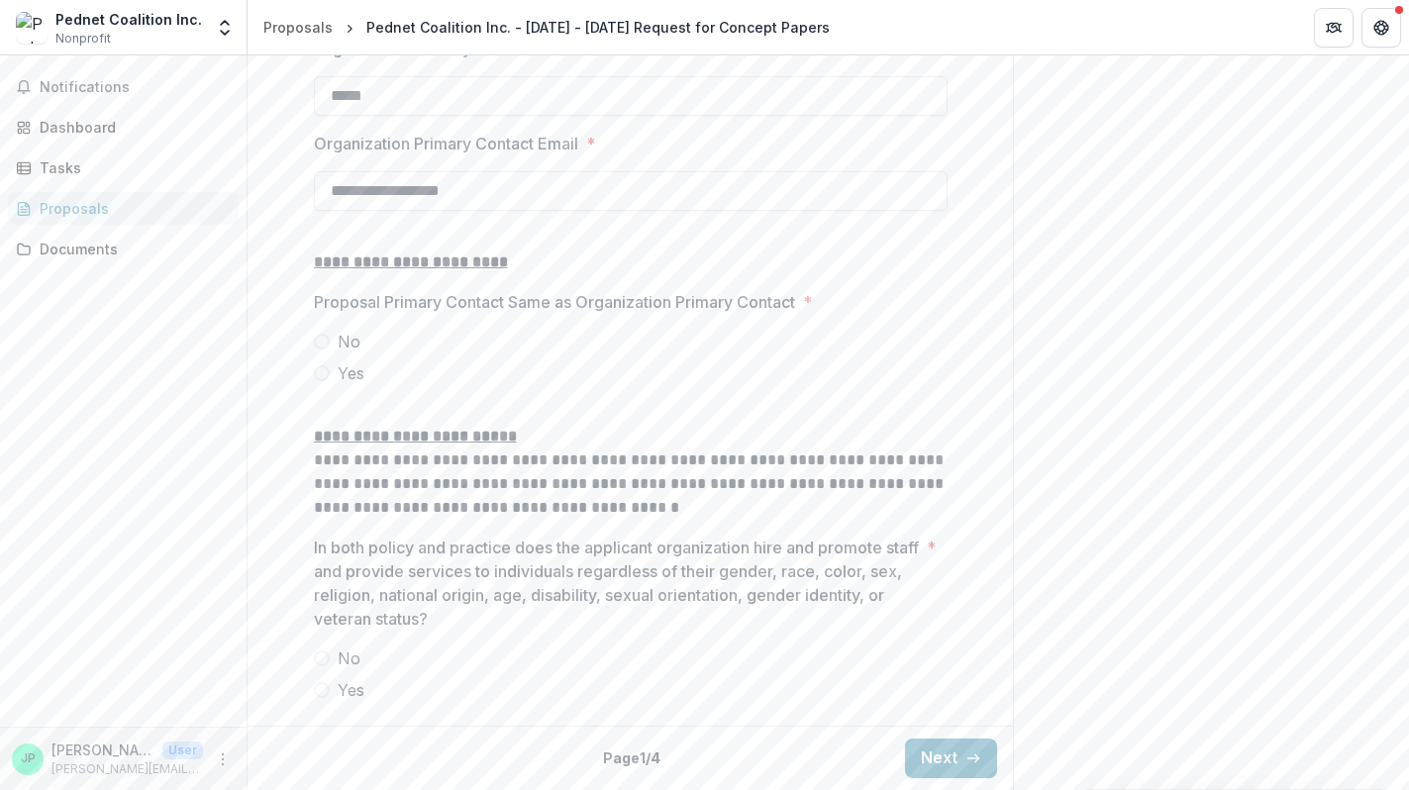
scroll to position [2358, 0]
click at [931, 748] on button "Next" at bounding box center [951, 759] width 92 height 40
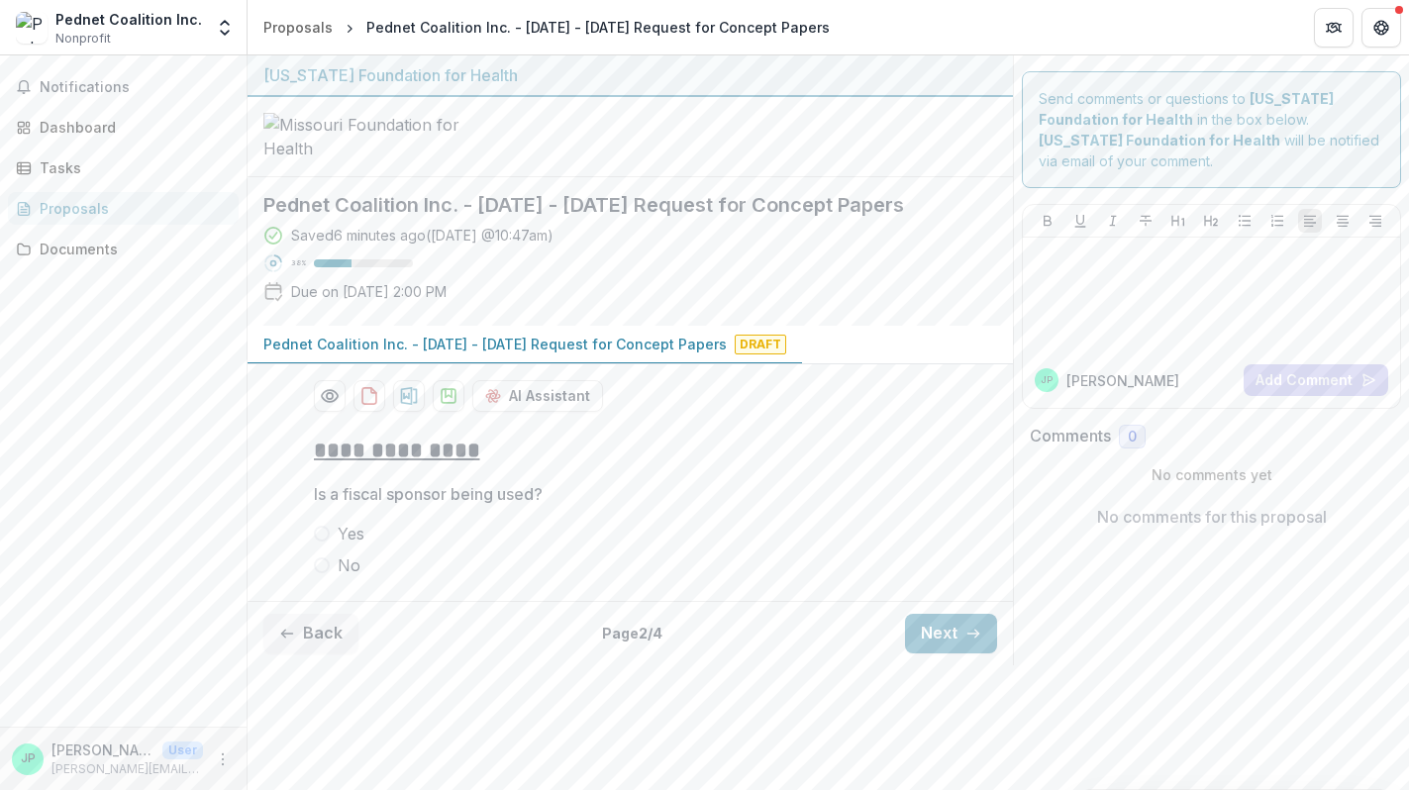
scroll to position [26, 0]
click at [950, 654] on button "Next" at bounding box center [951, 634] width 92 height 40
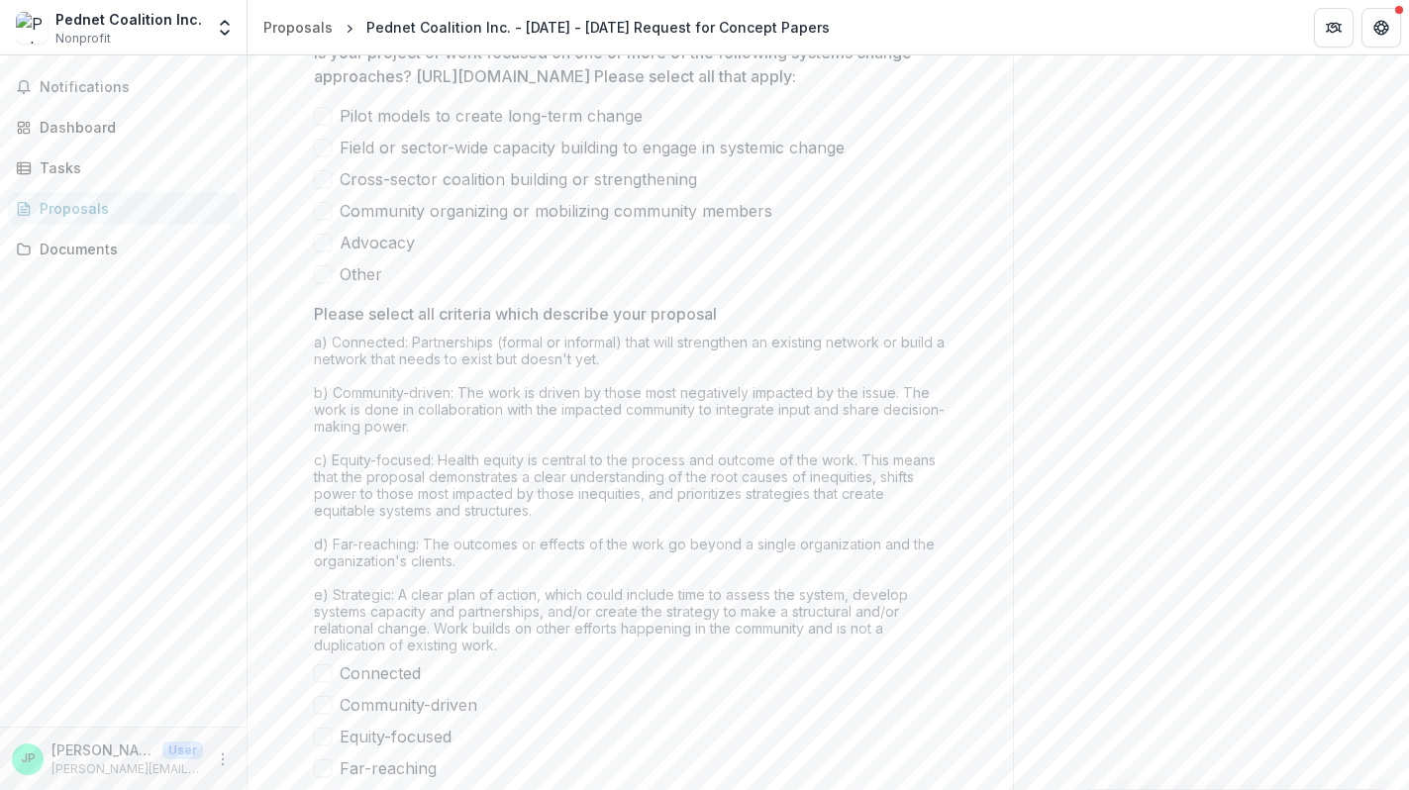
scroll to position [1646, 0]
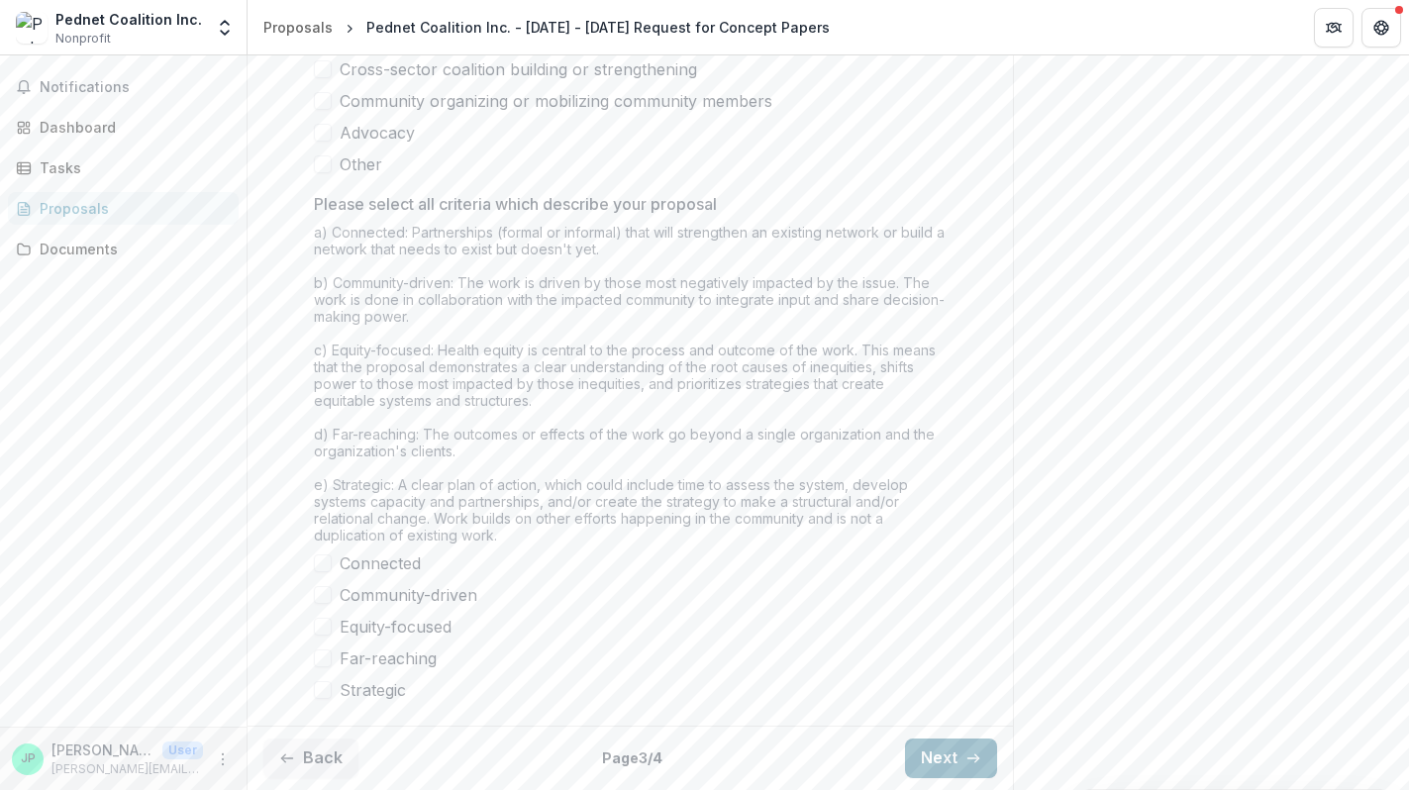
click at [915, 757] on button "Next" at bounding box center [951, 759] width 92 height 40
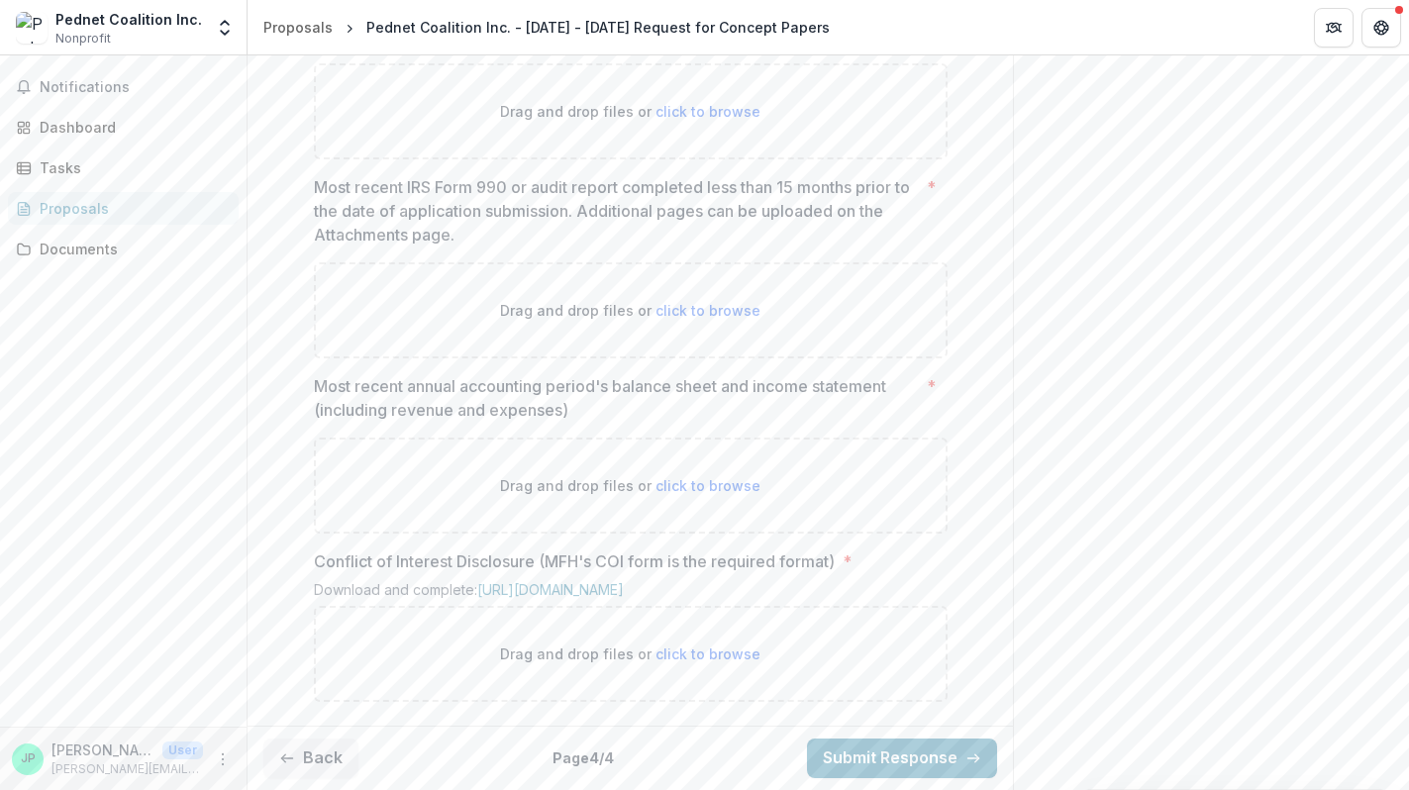
scroll to position [1249, 0]
click at [329, 749] on button "Back" at bounding box center [310, 759] width 95 height 40
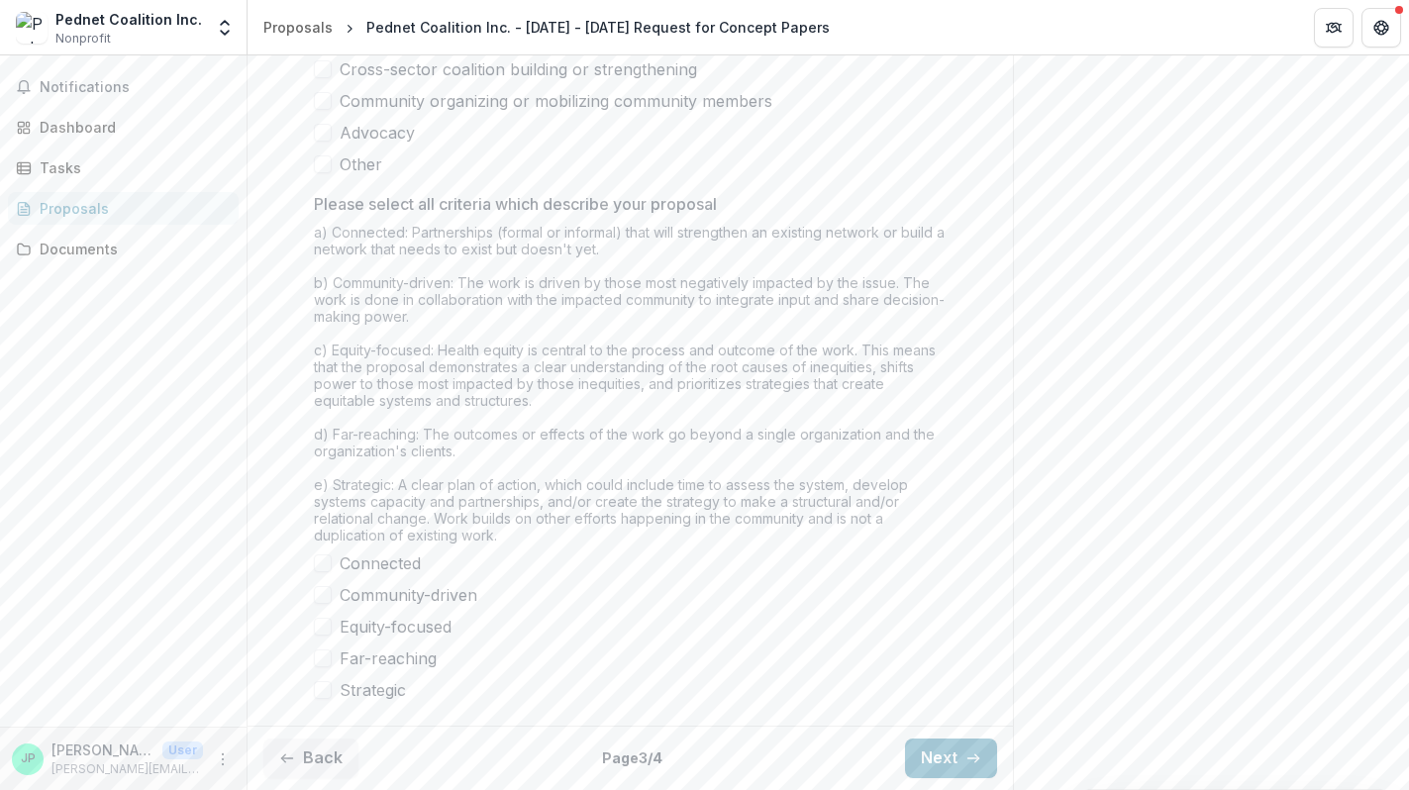
scroll to position [1646, 0]
click at [327, 757] on button "Back" at bounding box center [310, 759] width 95 height 40
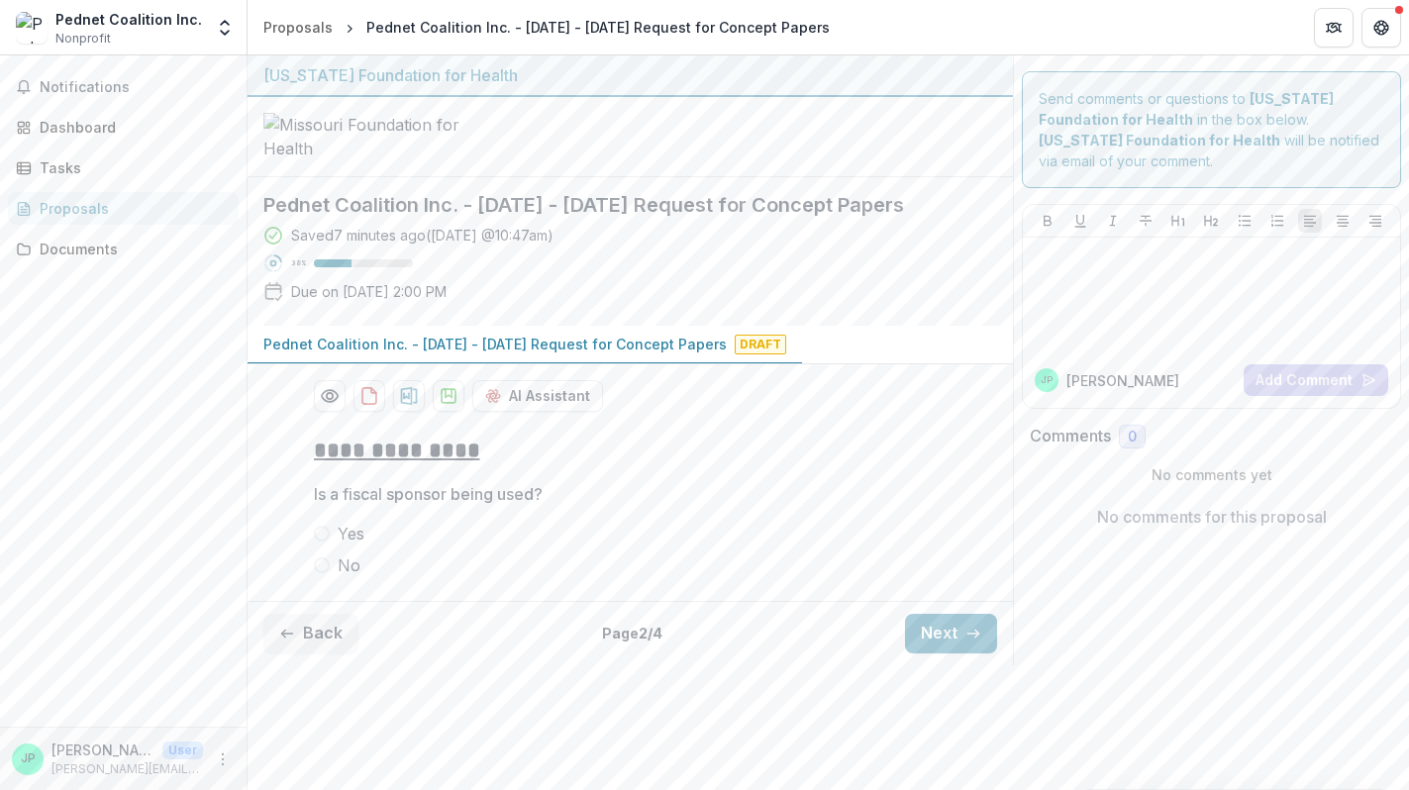
scroll to position [26, 0]
click at [314, 654] on button "Back" at bounding box center [310, 634] width 95 height 40
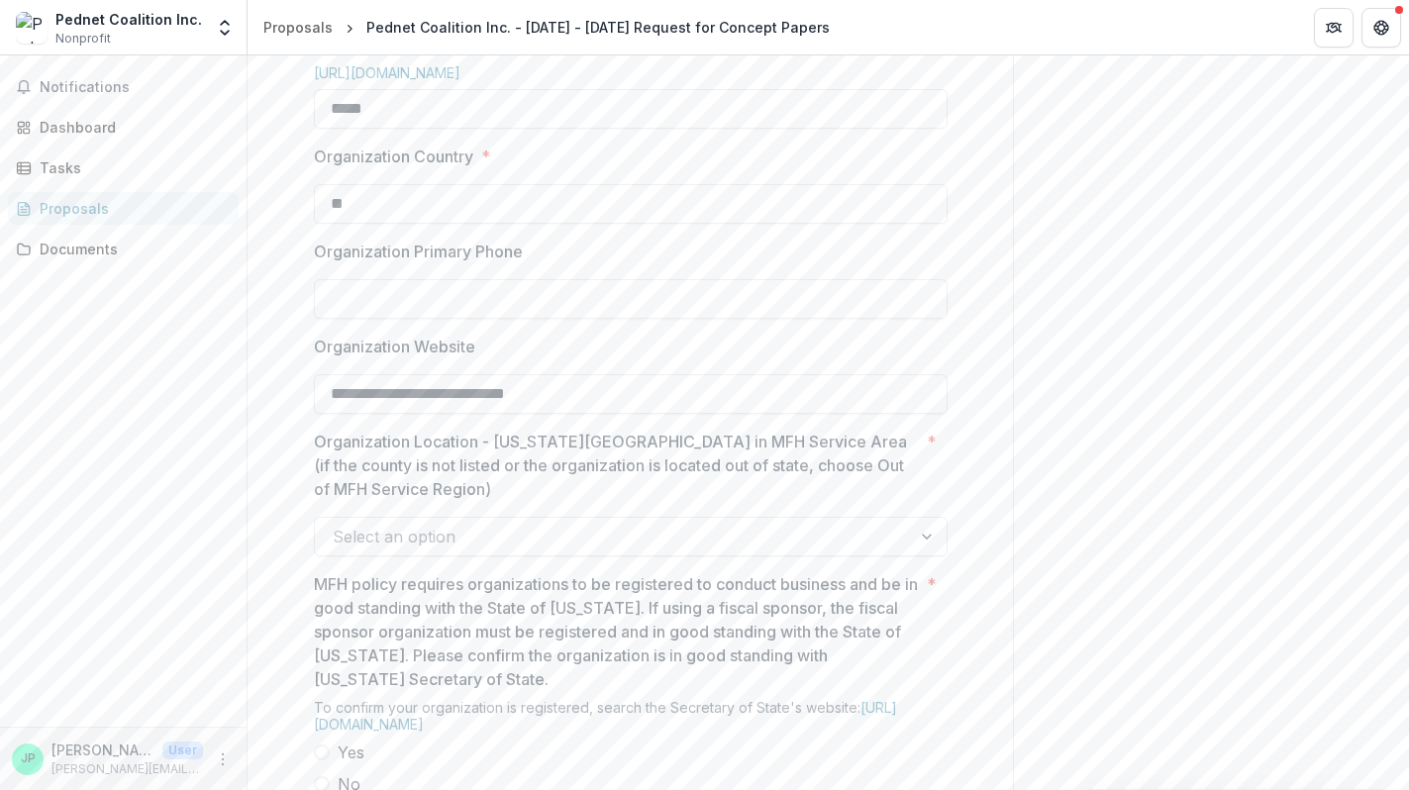
scroll to position [1208, 0]
click at [440, 408] on input "**********" at bounding box center [631, 388] width 634 height 40
type input "**********"
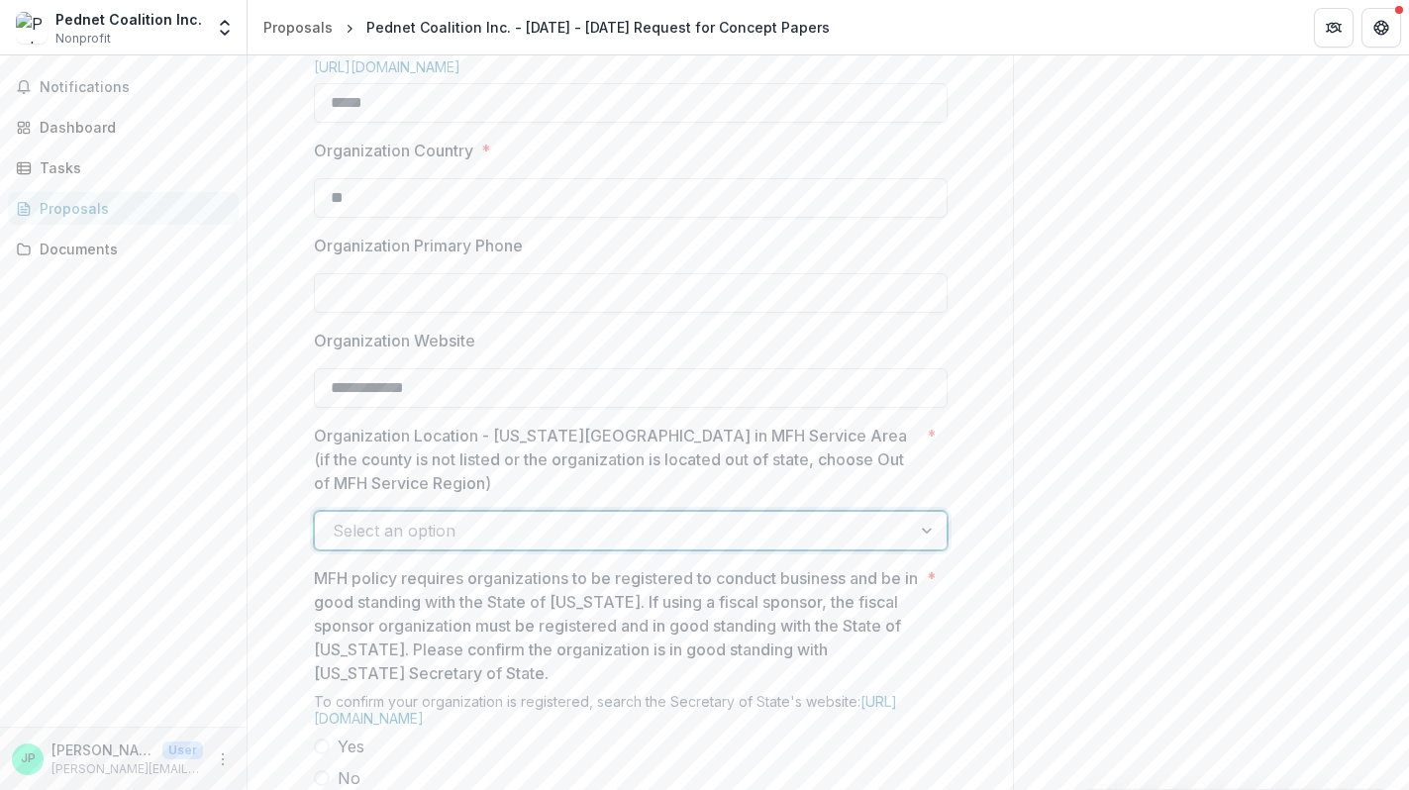
click at [425, 545] on div at bounding box center [613, 531] width 561 height 28
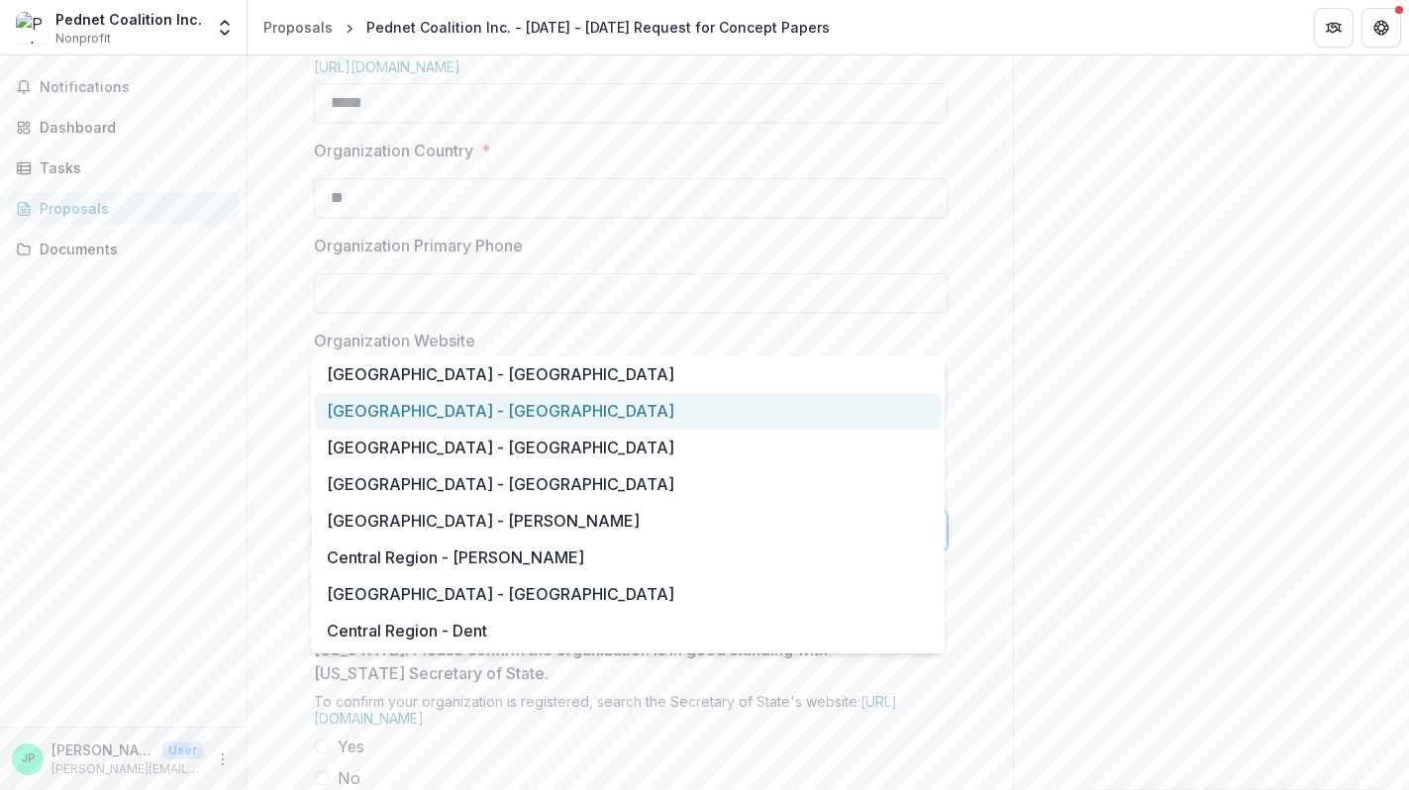
click at [485, 415] on div "Central Region - Boone" at bounding box center [628, 411] width 626 height 37
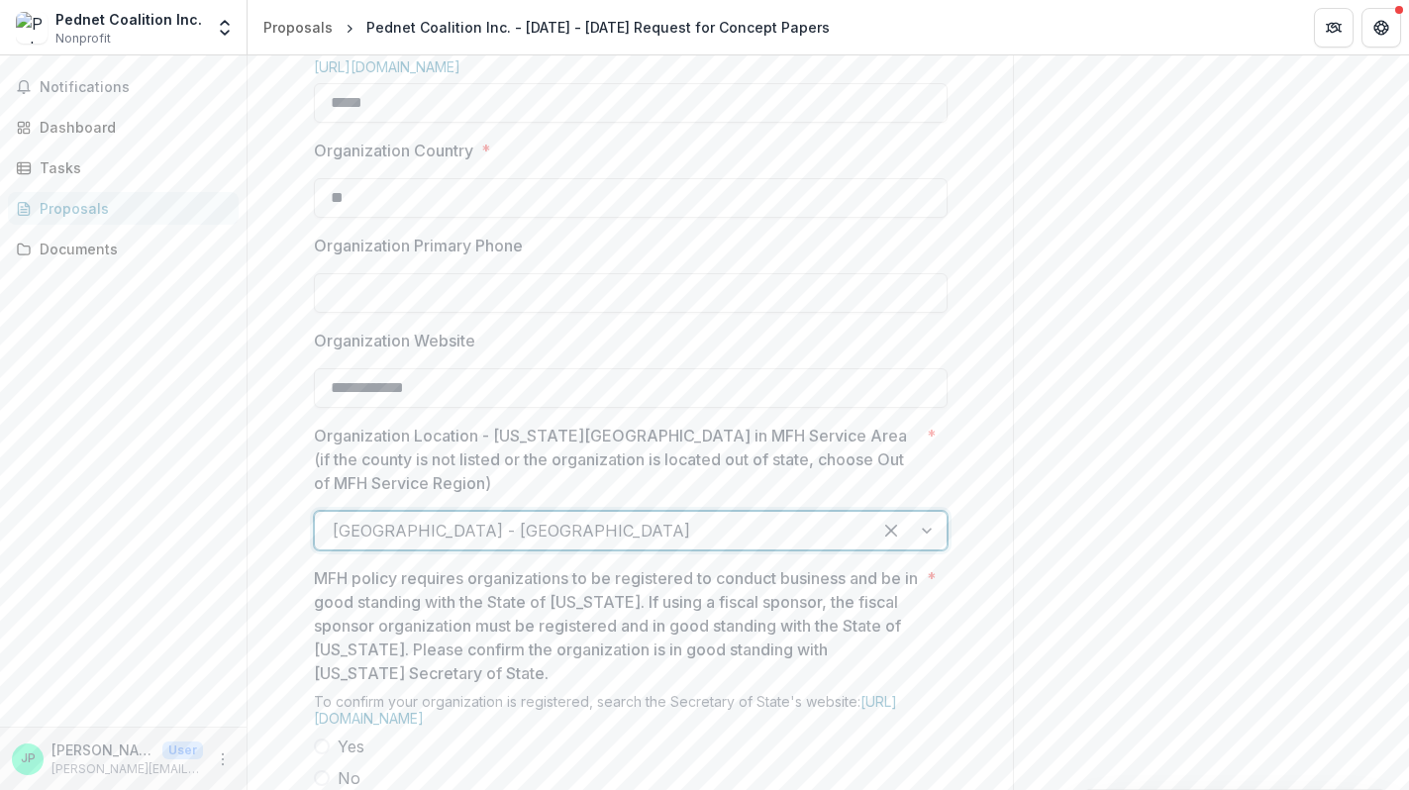
click at [1026, 487] on div "Send comments or questions to Missouri Foundation for Health in the box below. …" at bounding box center [1211, 318] width 396 height 2942
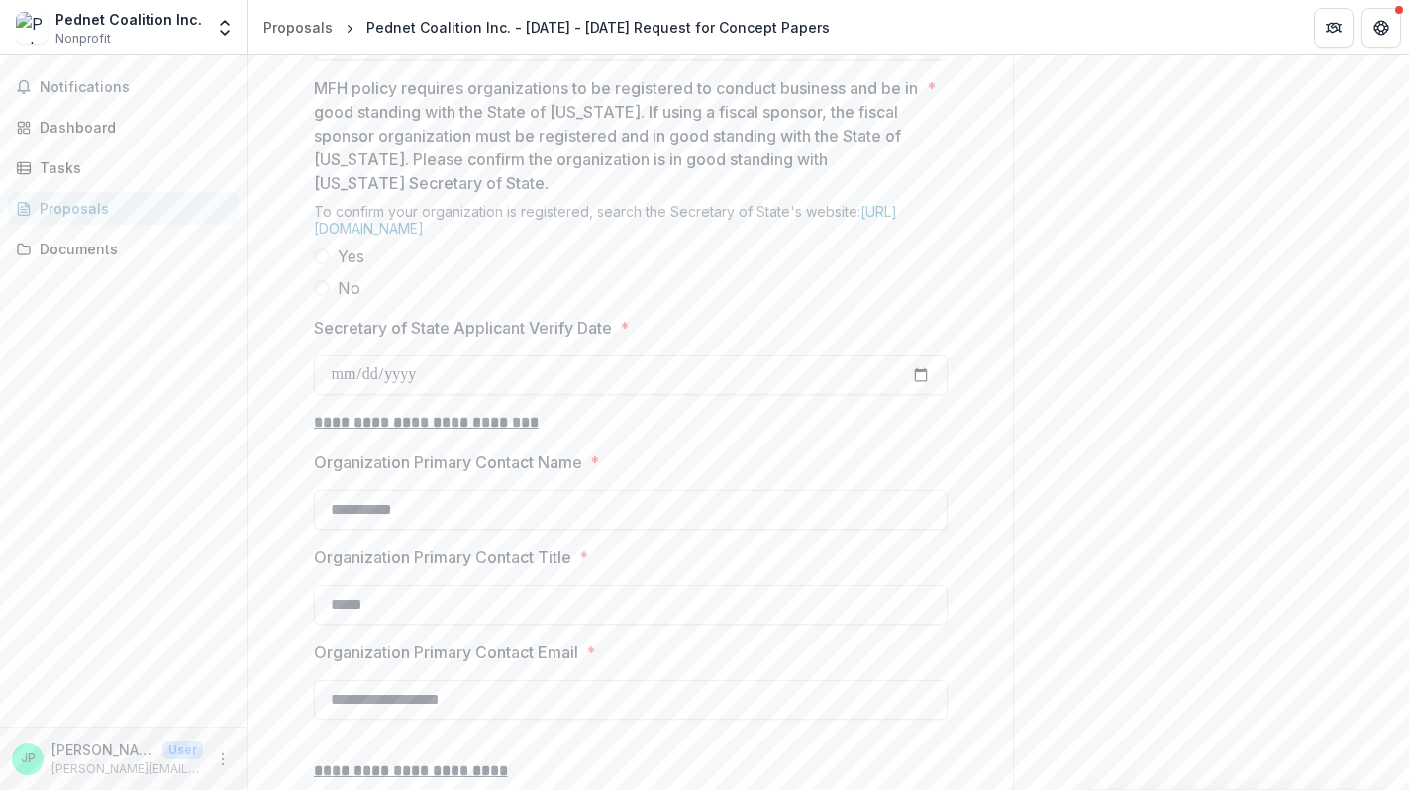
scroll to position [1699, 0]
click at [328, 267] on label "Yes" at bounding box center [631, 256] width 634 height 24
click at [400, 236] on link "https://bsd.sos.mo.gov/BusinessEntity/BESearch.aspx?SearchType=0" at bounding box center [605, 219] width 583 height 34
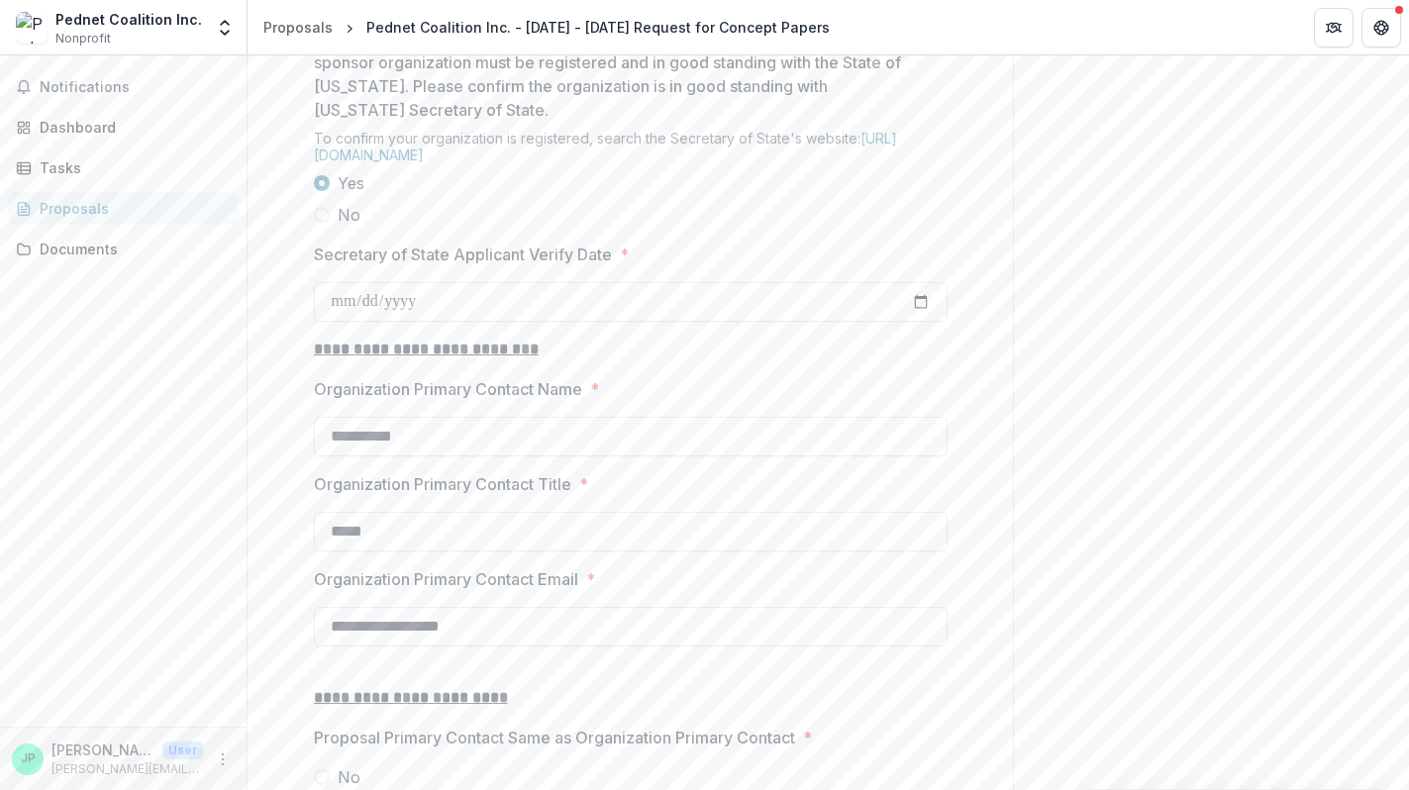
scroll to position [1794, 0]
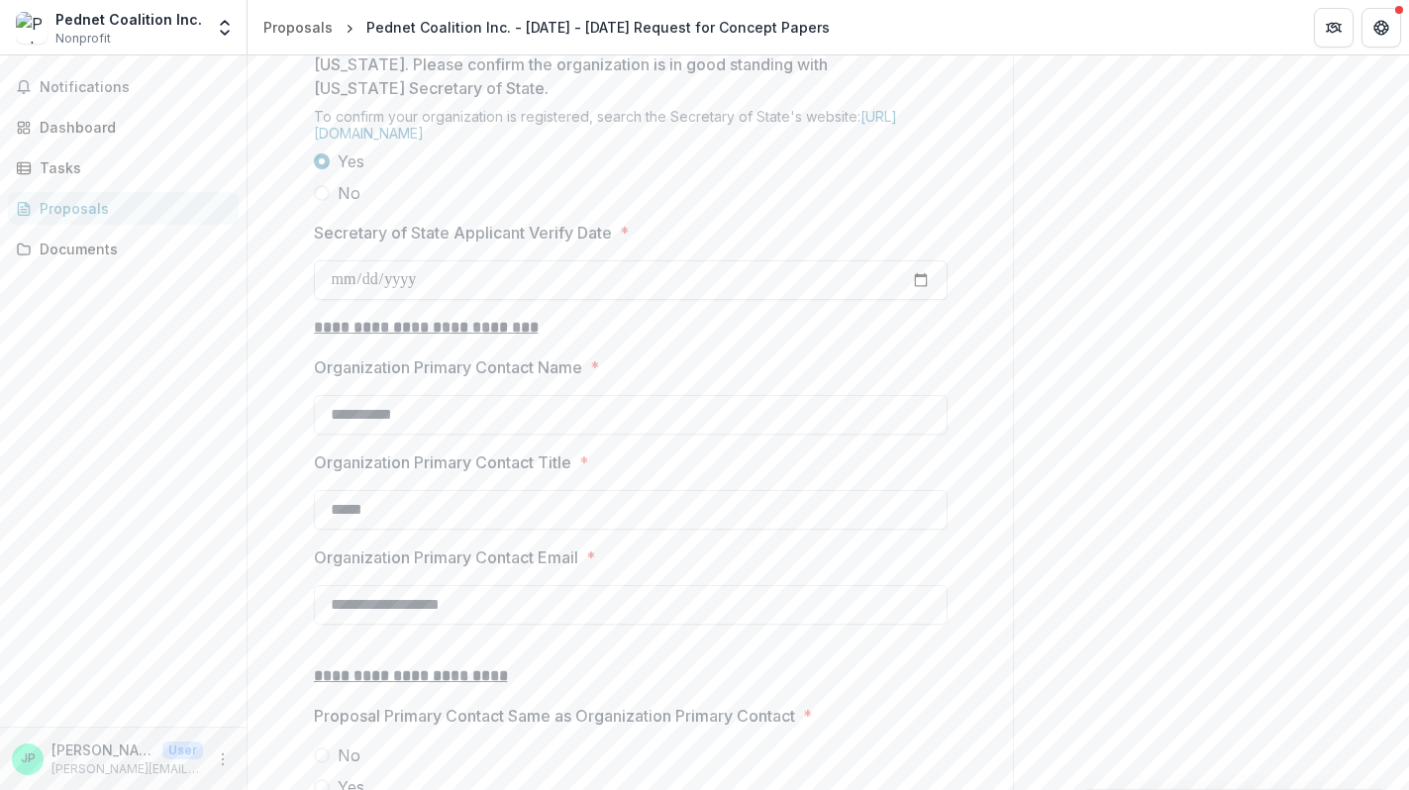
click at [467, 300] on input "Secretary of State Applicant Verify Date *" at bounding box center [631, 280] width 634 height 40
click at [917, 300] on input "Secretary of State Applicant Verify Date *" at bounding box center [631, 280] width 634 height 40
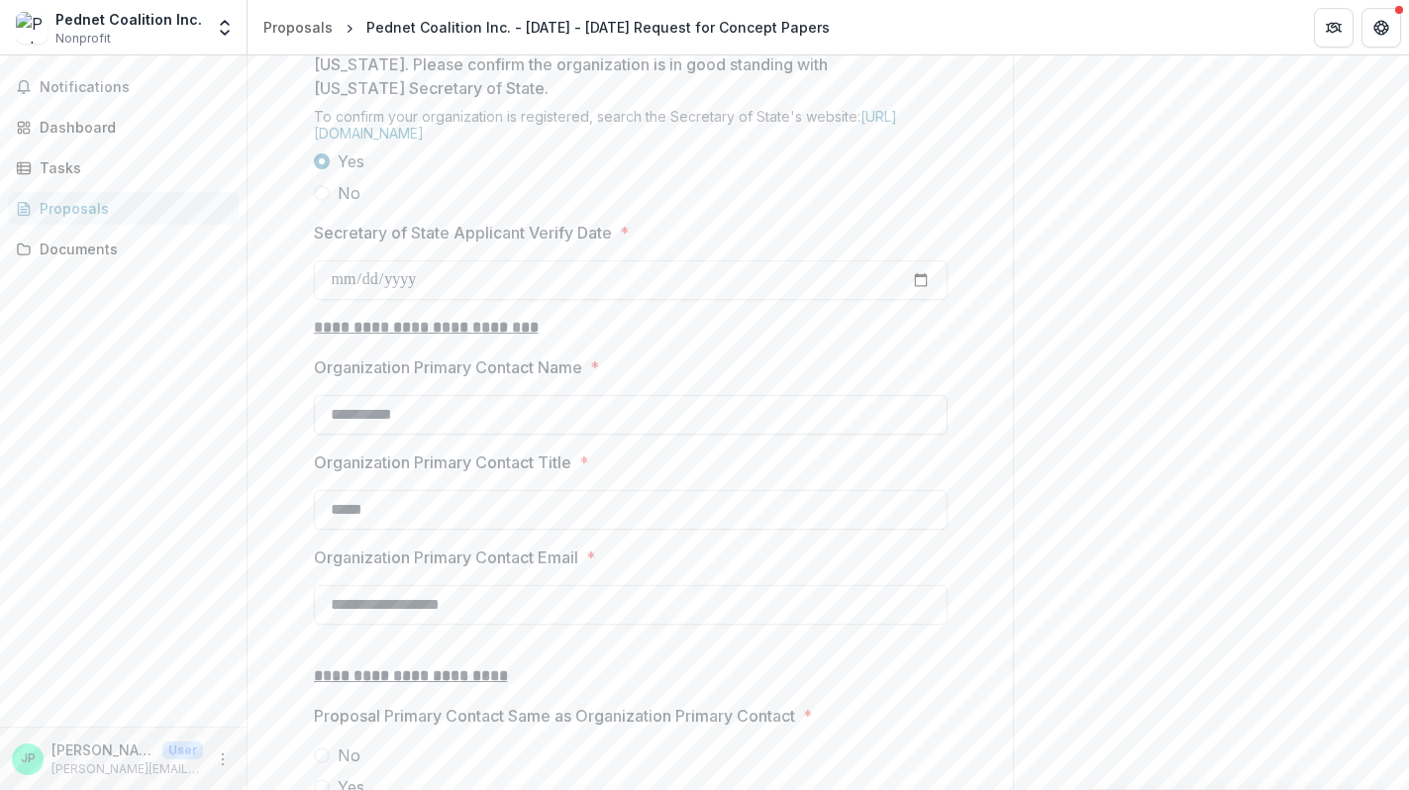
type input "**********"
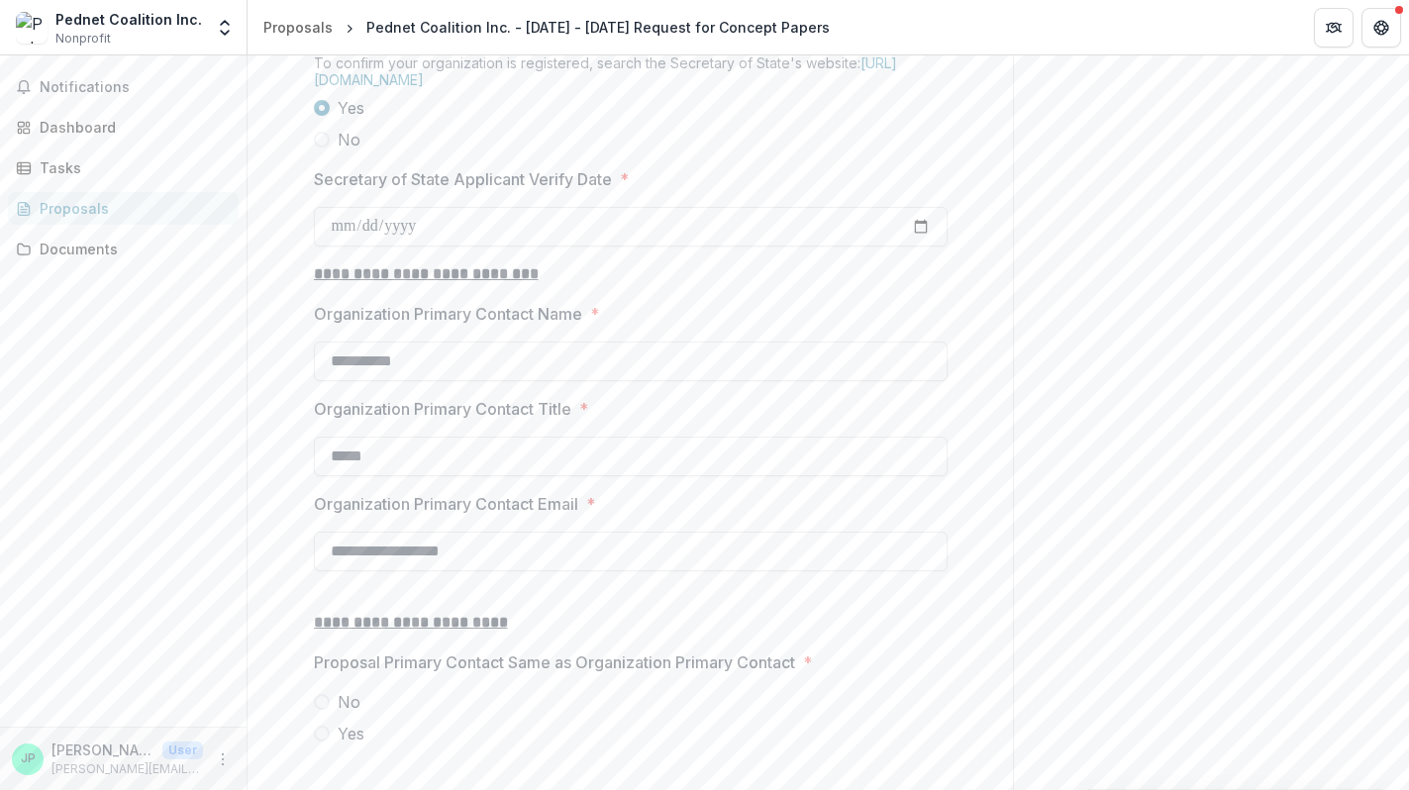
scroll to position [1858, 0]
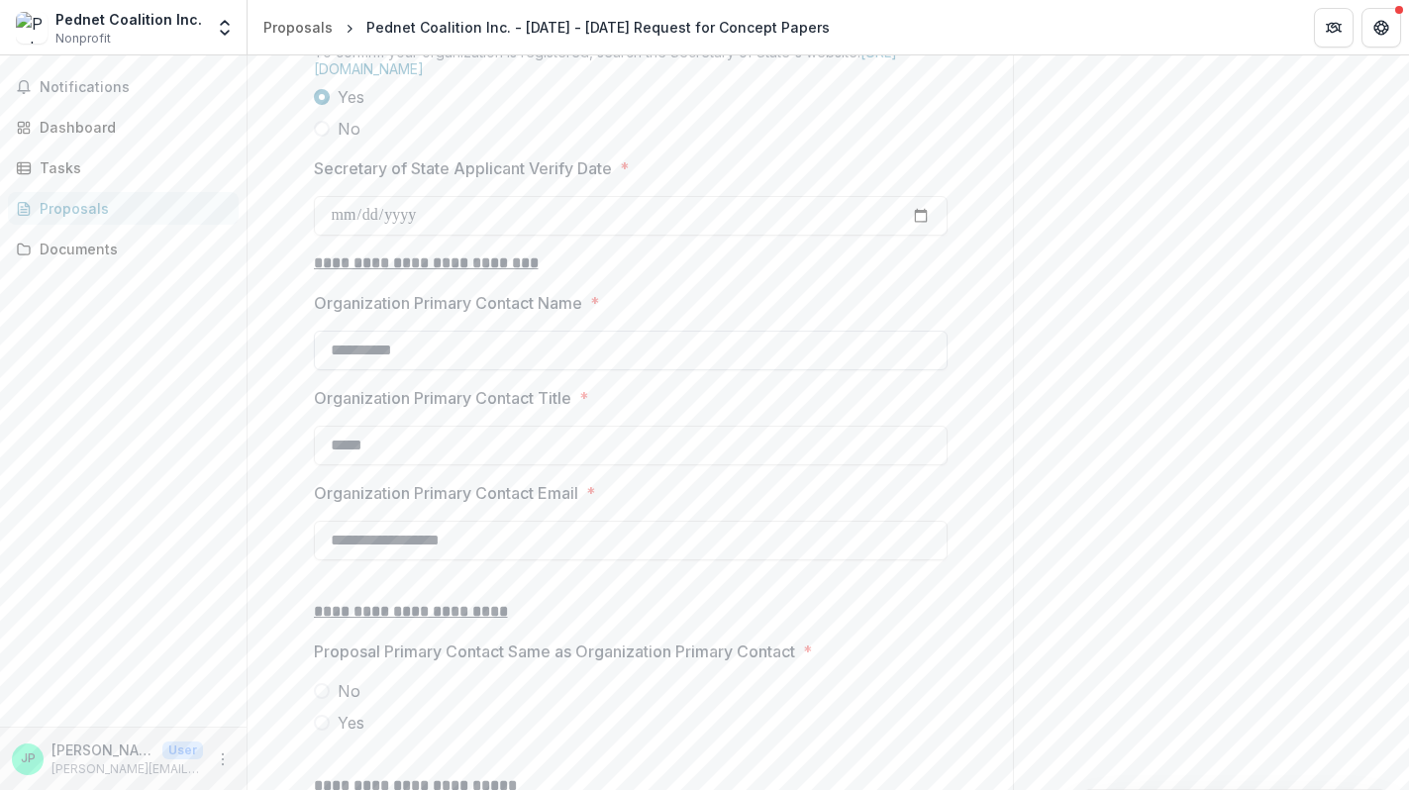
click at [624, 370] on input "**********" at bounding box center [631, 351] width 634 height 40
type input "**********"
type input "***"
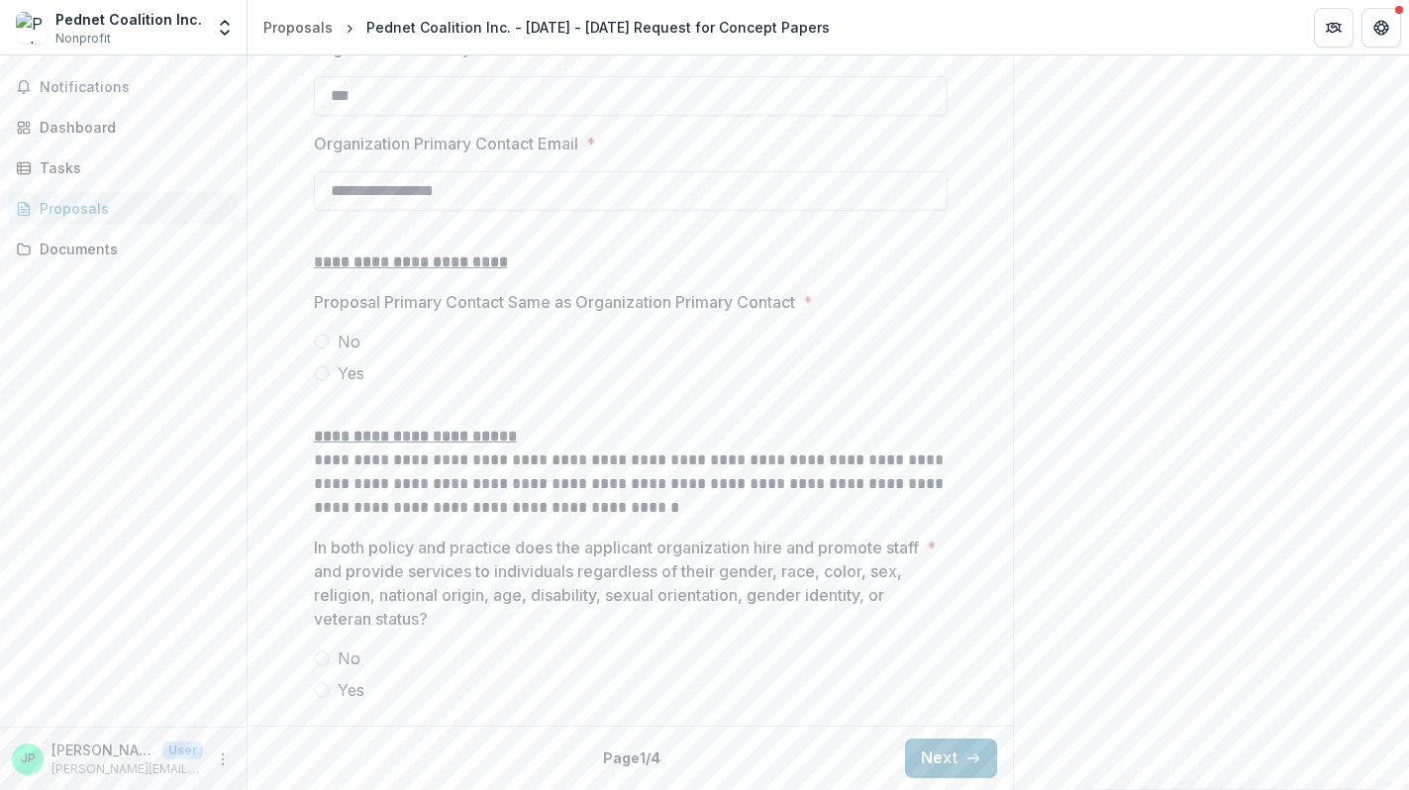
scroll to position [2315, 0]
type input "**********"
click at [320, 350] on span at bounding box center [322, 342] width 16 height 16
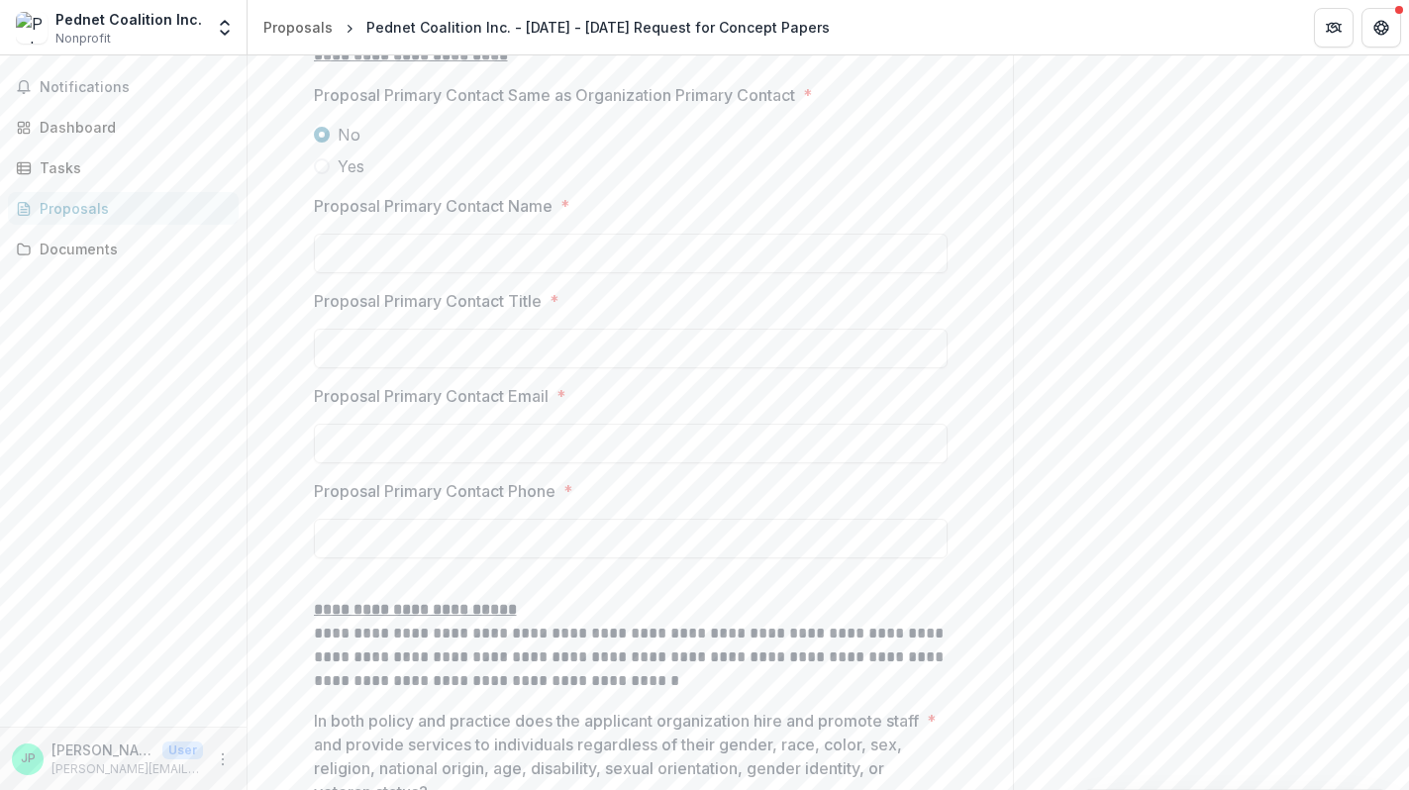
scroll to position [2423, 0]
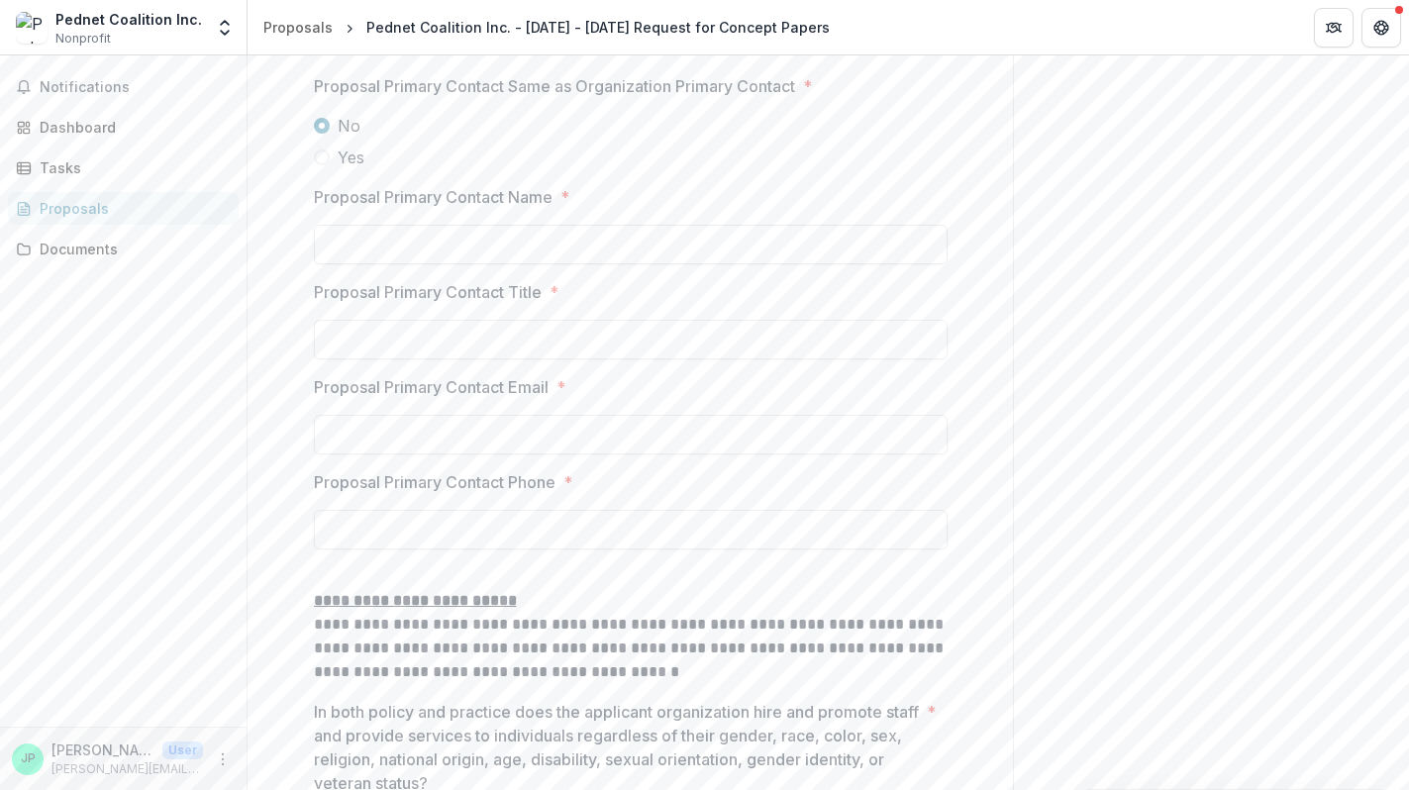
click at [447, 264] on input "Proposal Primary Contact Name *" at bounding box center [631, 245] width 634 height 40
type input "**********"
click at [466, 359] on input "Proposal Primary Contact Title *" at bounding box center [631, 340] width 634 height 40
type input "**********"
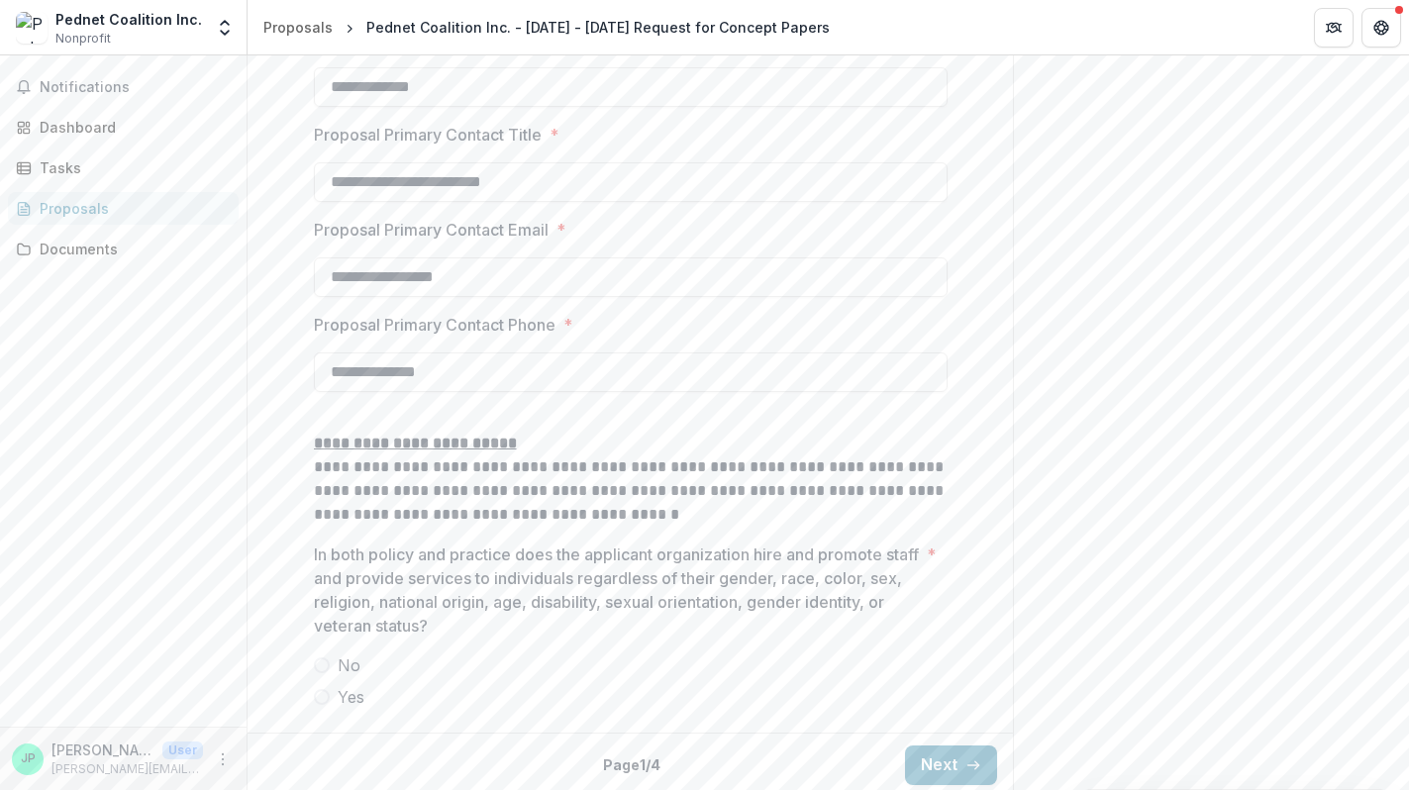
scroll to position [2665, 0]
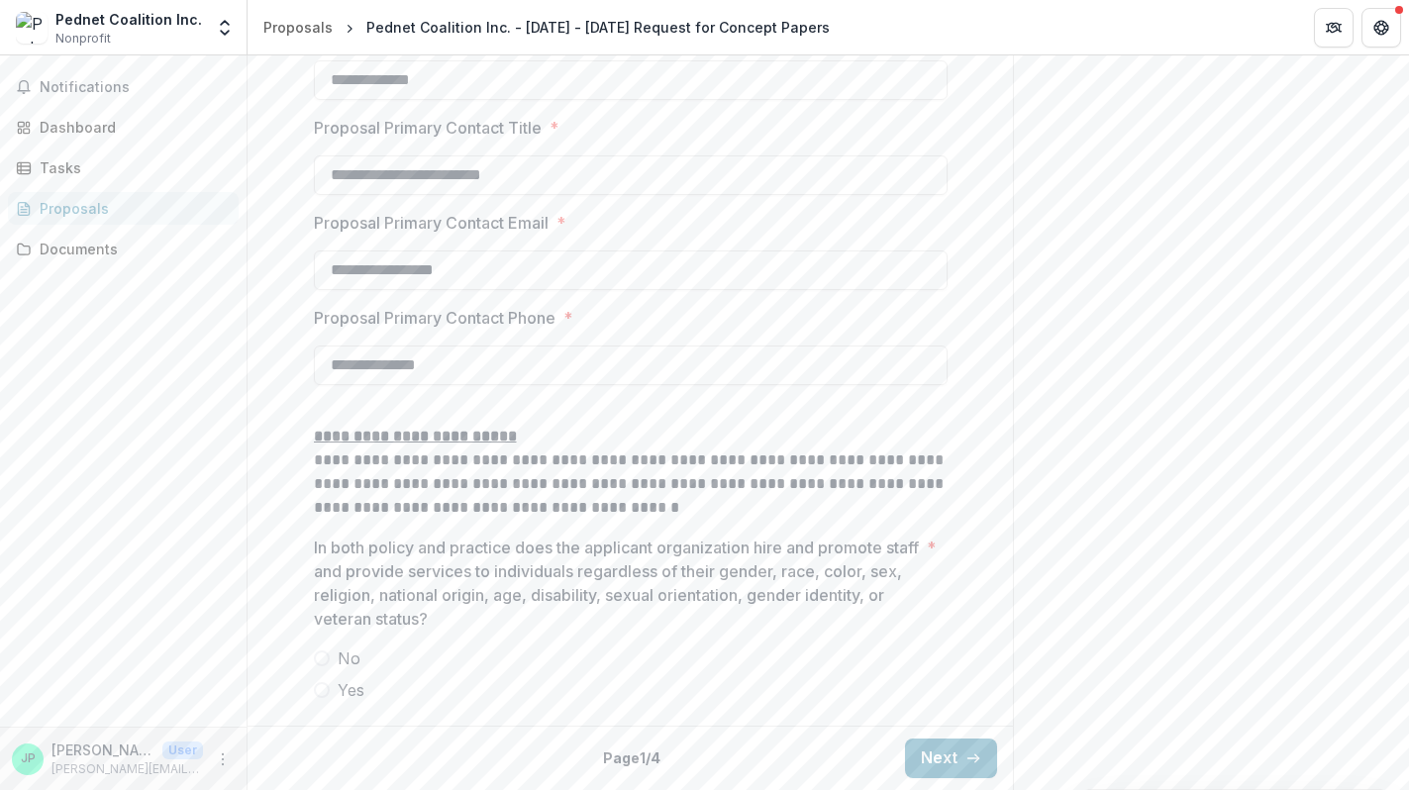
drag, startPoint x: 457, startPoint y: 438, endPoint x: 375, endPoint y: 436, distance: 81.2
click at [375, 385] on input "**********" at bounding box center [631, 366] width 634 height 40
type input "**********"
click at [319, 690] on span at bounding box center [322, 690] width 16 height 16
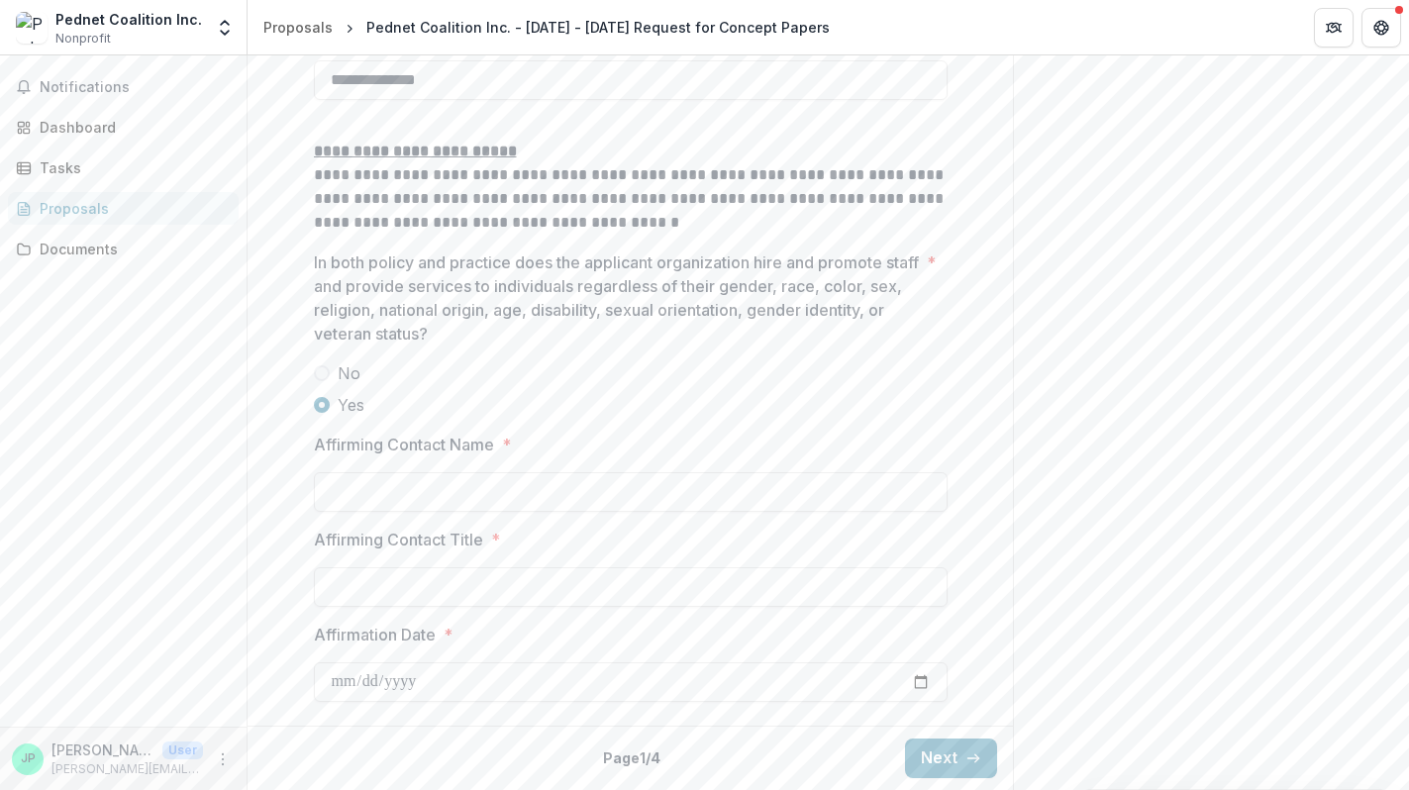
scroll to position [3024, 0]
click at [577, 493] on input "Affirming Contact Name *" at bounding box center [631, 492] width 634 height 40
type input "**********"
click at [513, 594] on input "Affirming Contact Title *" at bounding box center [631, 587] width 634 height 40
type input "**********"
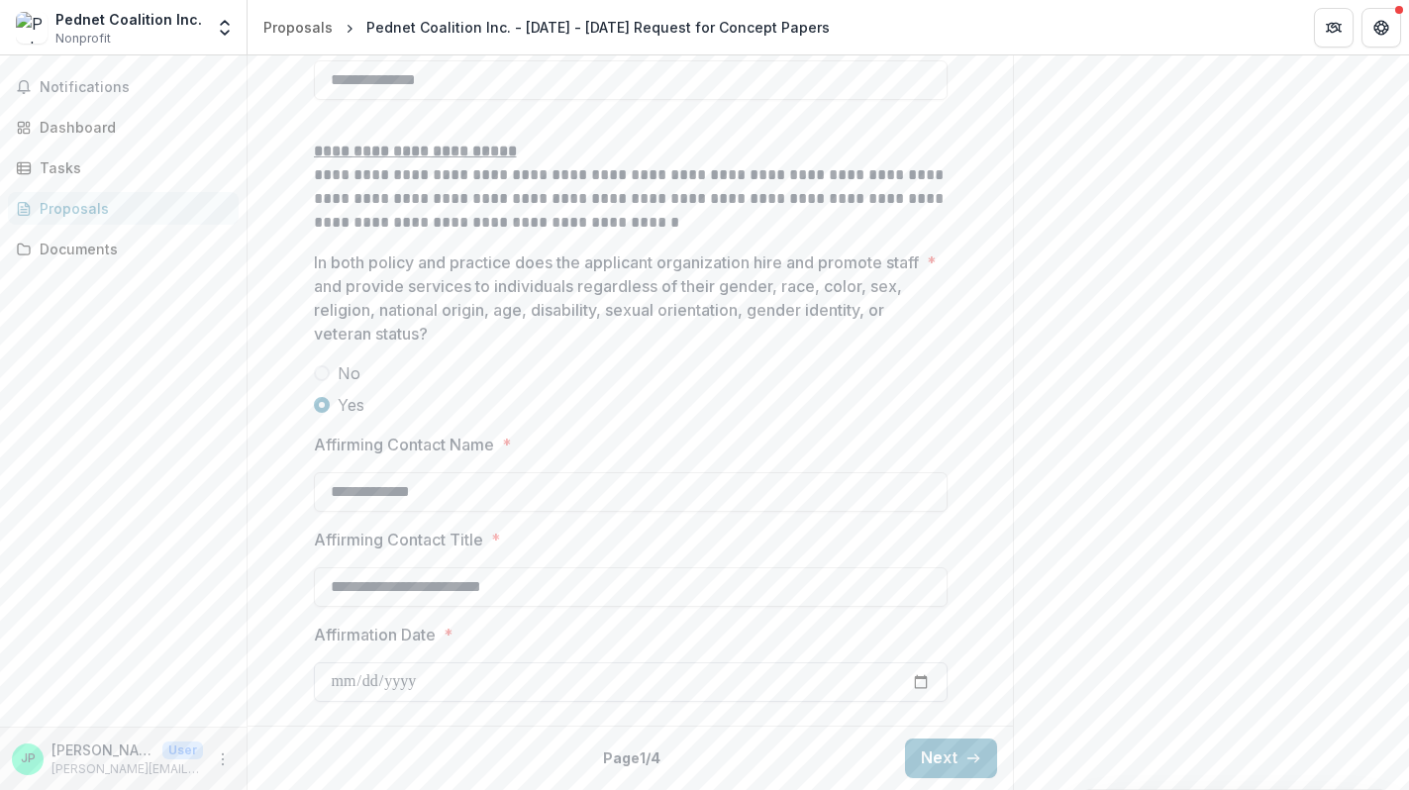
click at [919, 684] on input "Affirmation Date *" at bounding box center [631, 683] width 634 height 40
type input "**********"
click at [953, 765] on button "Next" at bounding box center [951, 759] width 92 height 40
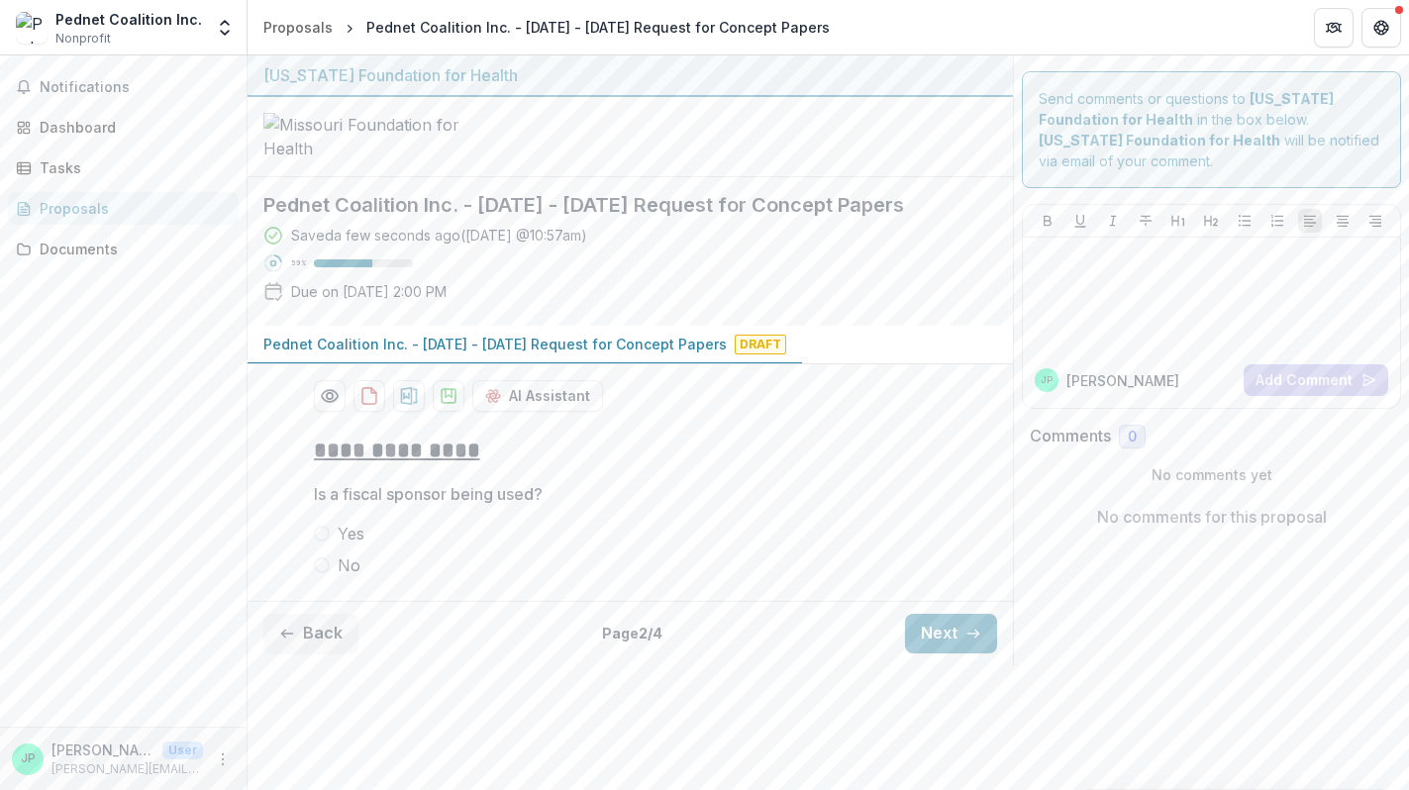
scroll to position [26, 0]
click at [322, 573] on span at bounding box center [322, 566] width 16 height 16
click at [936, 654] on button "Next" at bounding box center [951, 634] width 92 height 40
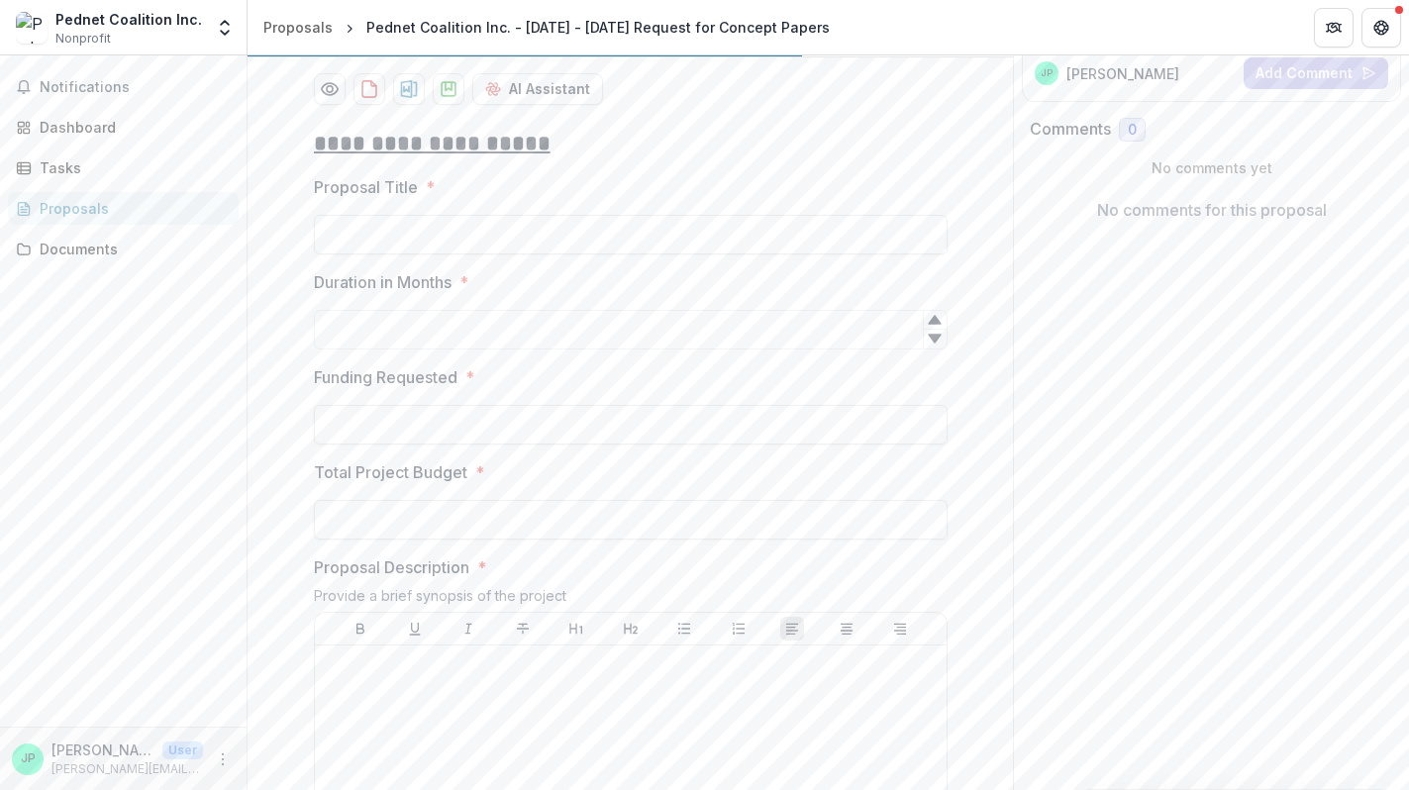
scroll to position [333, 0]
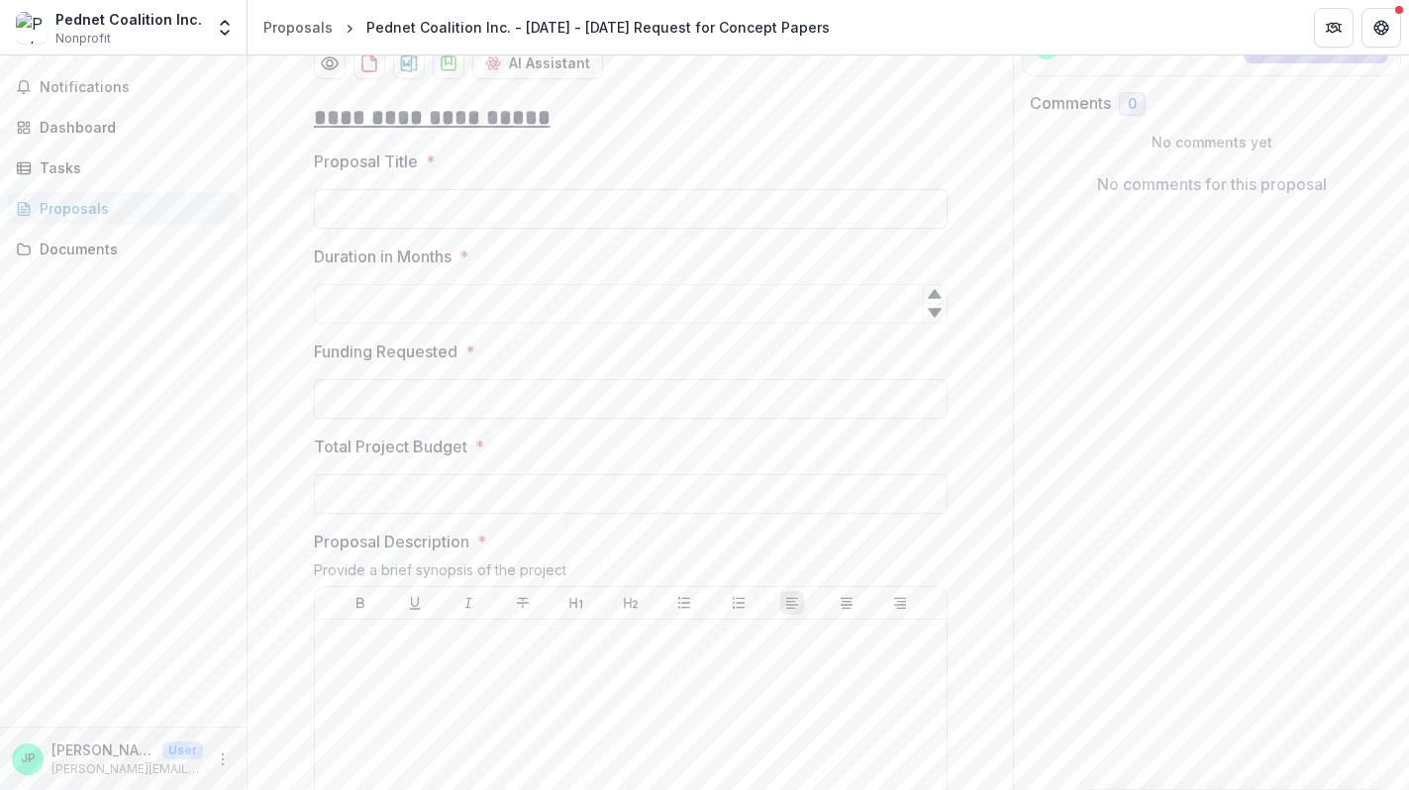
click at [447, 229] on input "Proposal Title *" at bounding box center [631, 209] width 634 height 40
click at [329, 229] on input "**********" at bounding box center [631, 209] width 634 height 40
type input "**********"
click at [333, 324] on input "Duration in Months *" at bounding box center [631, 304] width 634 height 40
type input "**"
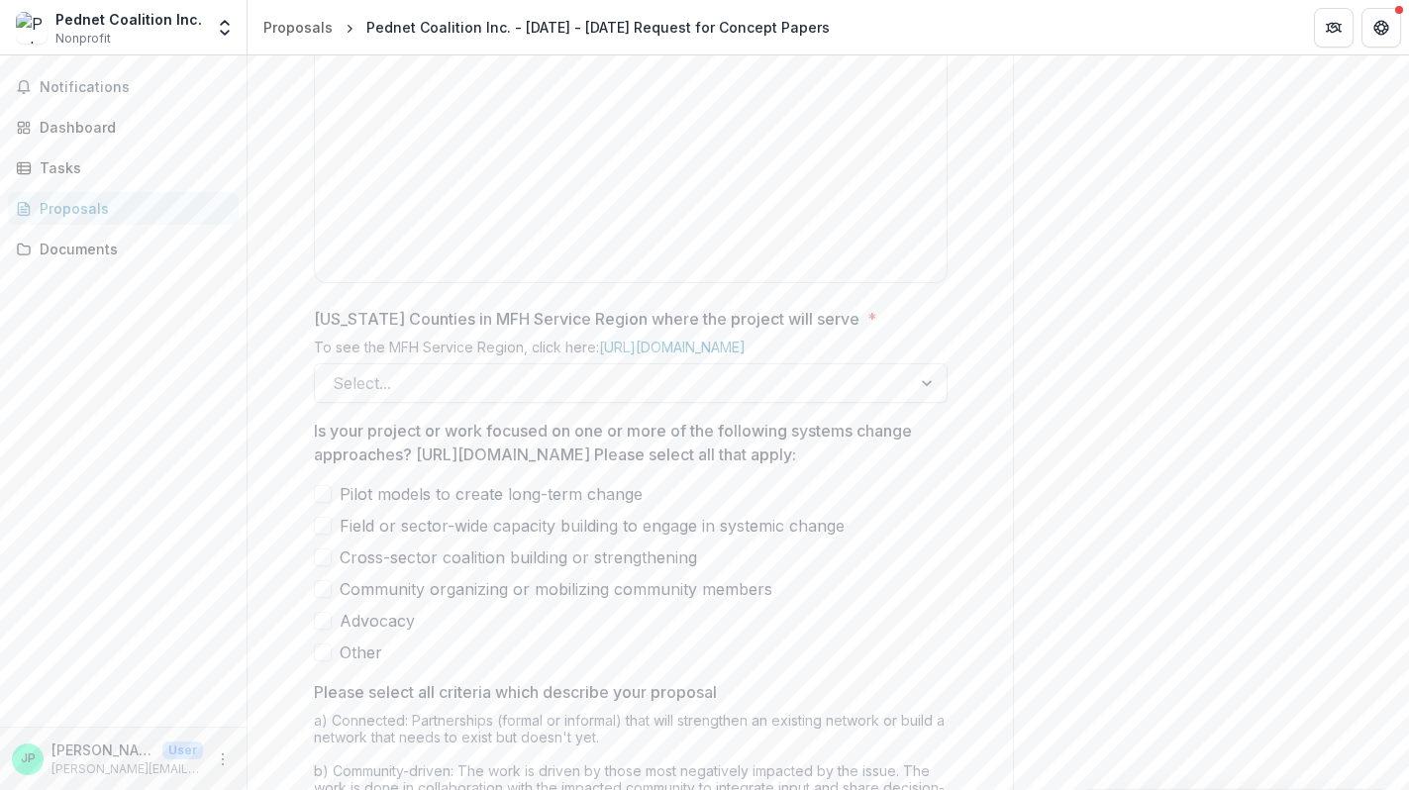
scroll to position [1025, 0]
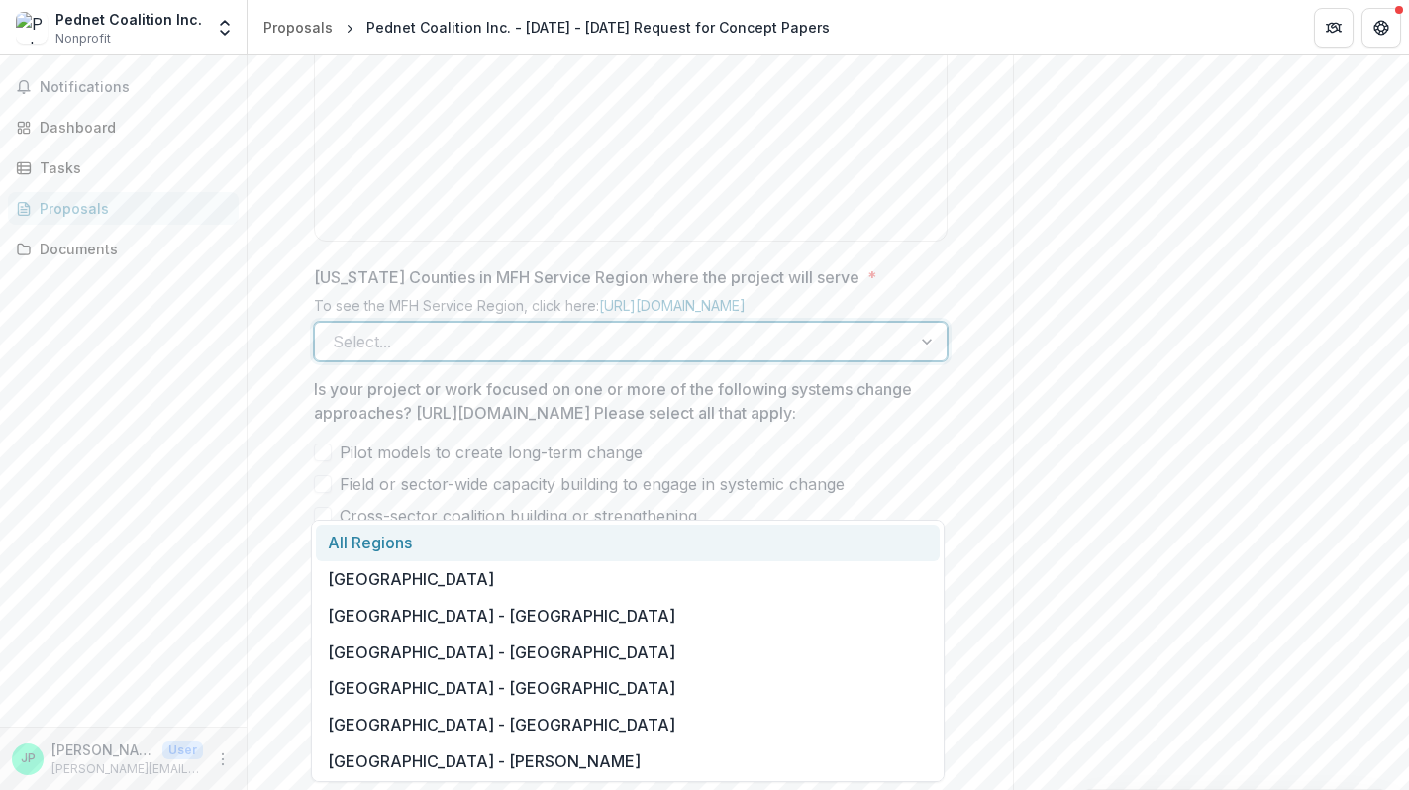
click at [419, 356] on div at bounding box center [613, 342] width 561 height 28
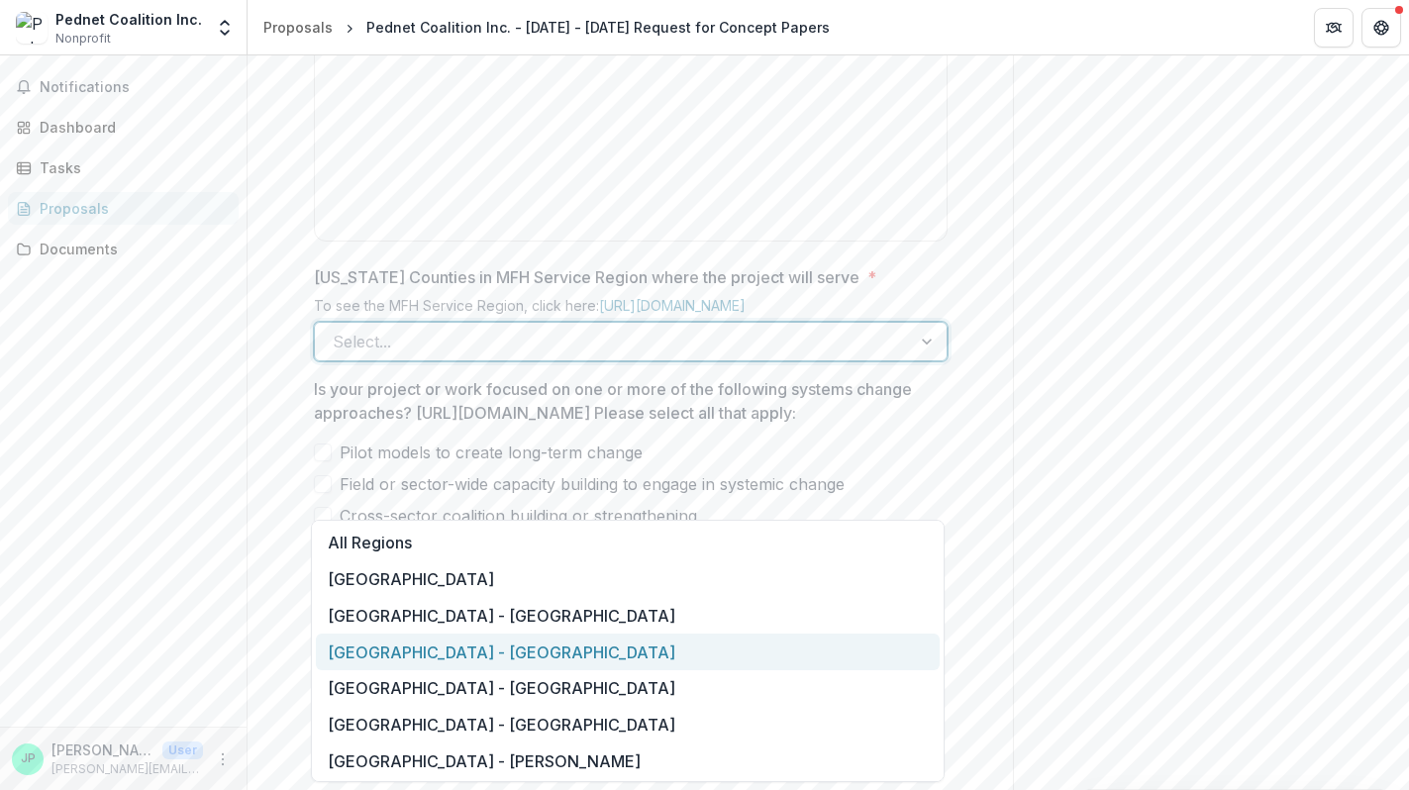
click at [447, 648] on div "Central Region - Boone" at bounding box center [628, 652] width 624 height 37
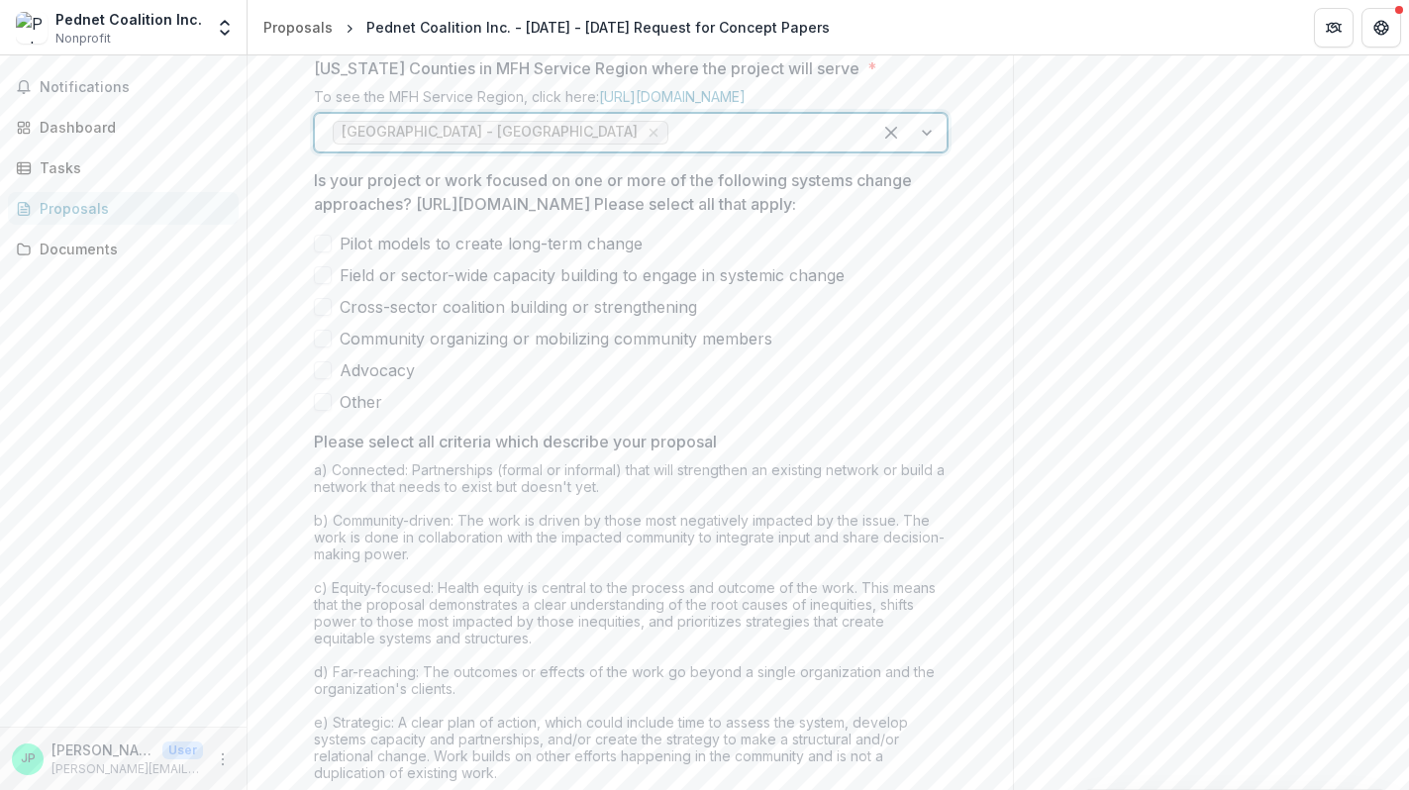
scroll to position [1354, 0]
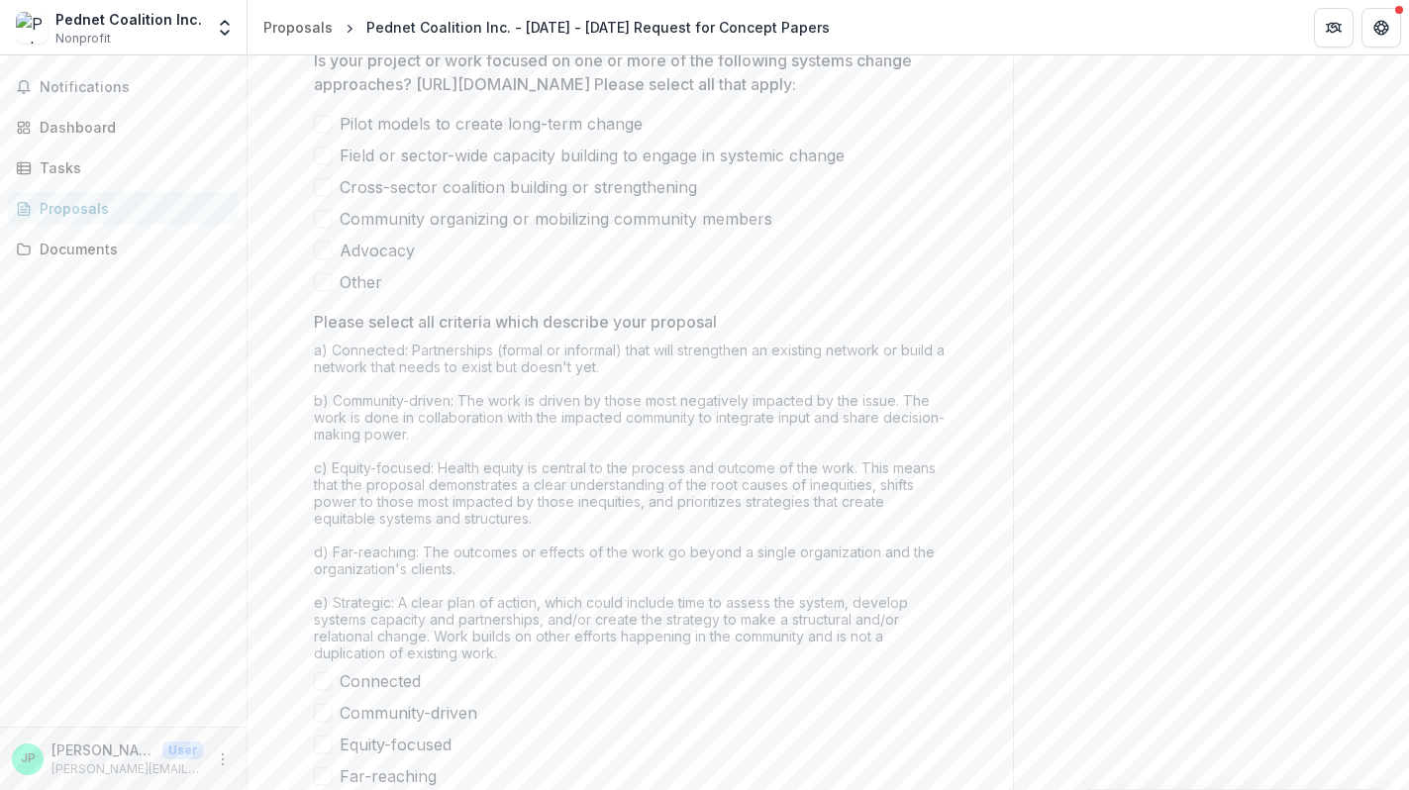
click at [322, 196] on span at bounding box center [323, 187] width 18 height 18
click at [322, 228] on span at bounding box center [323, 219] width 18 height 18
click at [321, 259] on span at bounding box center [323, 251] width 18 height 18
click at [324, 133] on span at bounding box center [323, 124] width 18 height 18
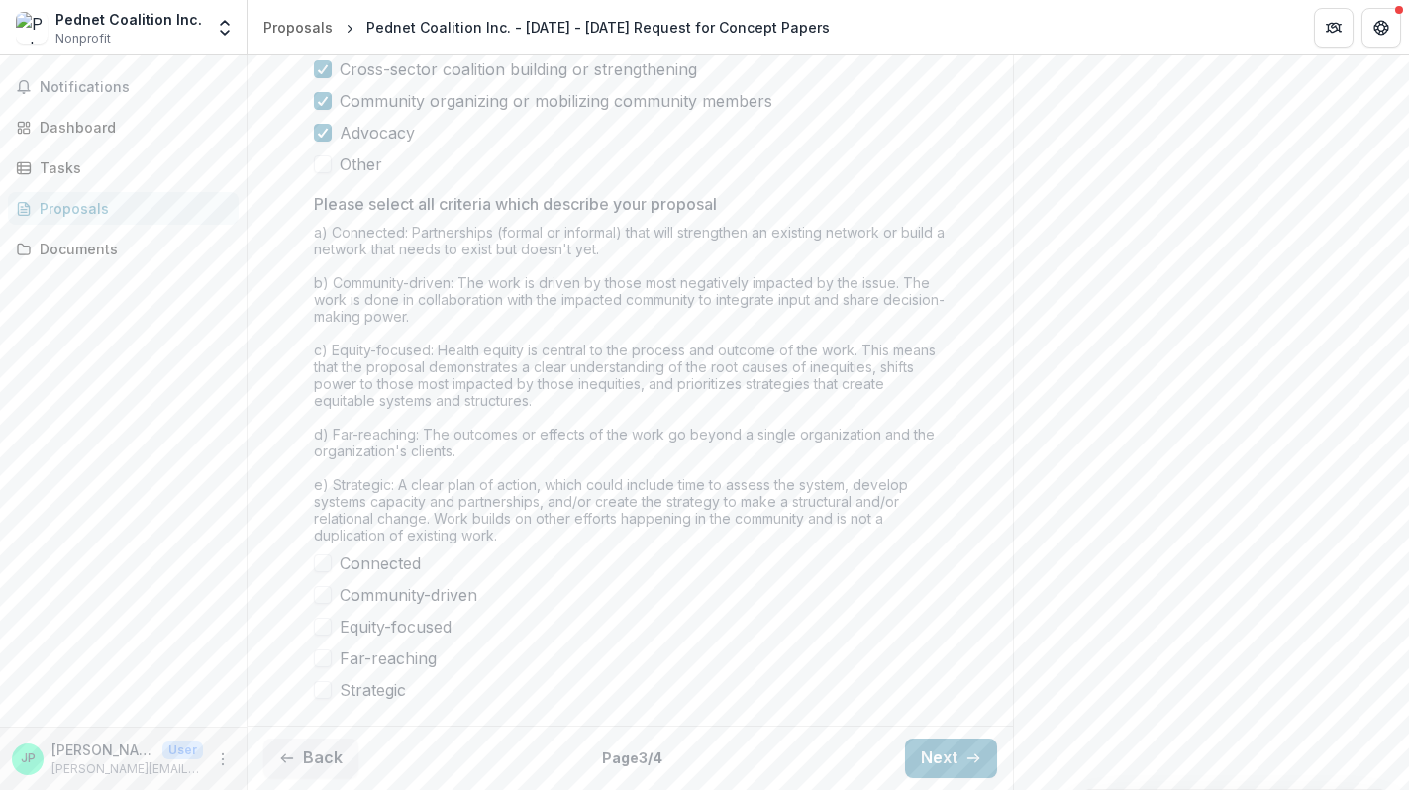
scroll to position [1646, 0]
click at [316, 684] on span at bounding box center [323, 690] width 18 height 18
click at [320, 655] on span at bounding box center [323, 659] width 18 height 18
click at [323, 626] on span at bounding box center [323, 627] width 18 height 18
click at [322, 588] on span at bounding box center [323, 595] width 18 height 18
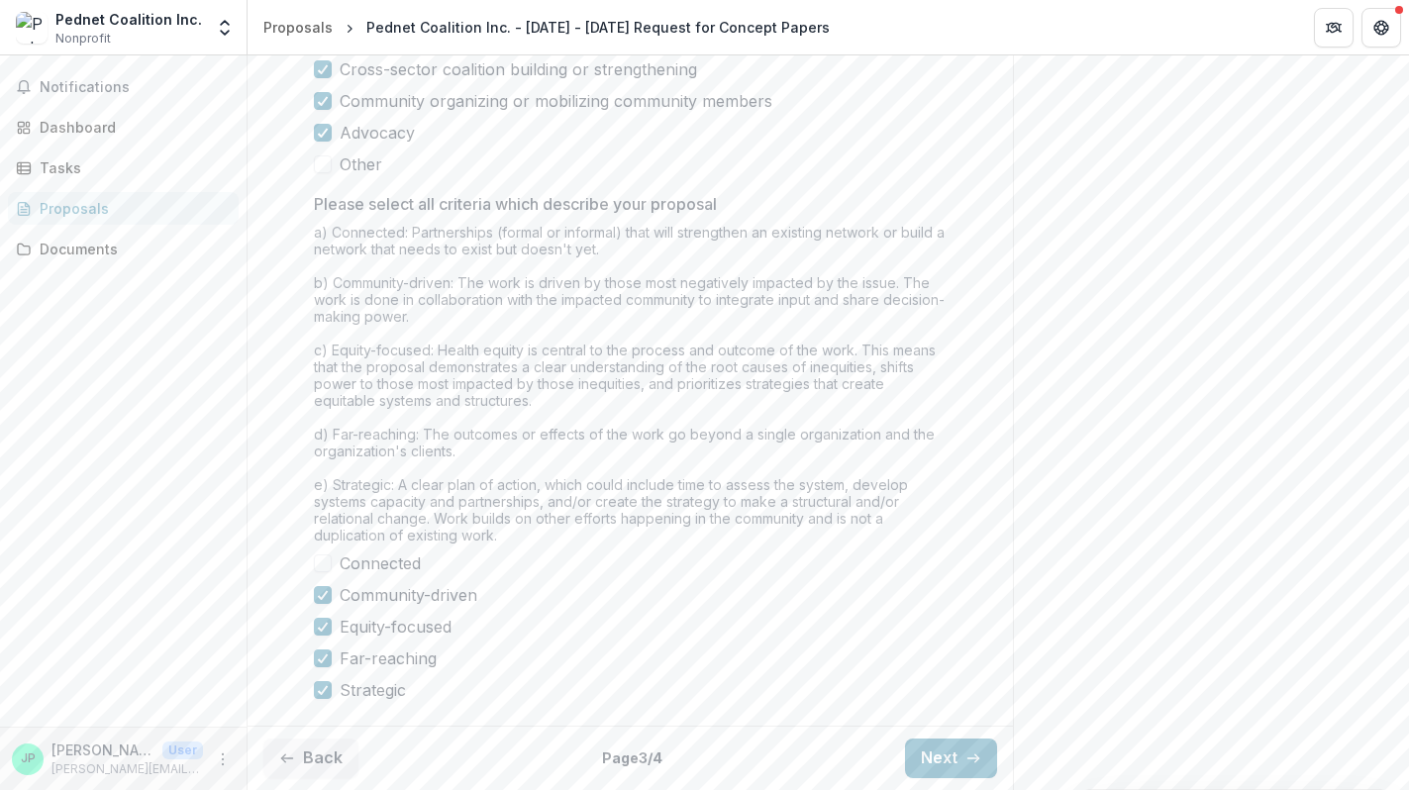
click at [321, 561] on span at bounding box center [323, 564] width 18 height 18
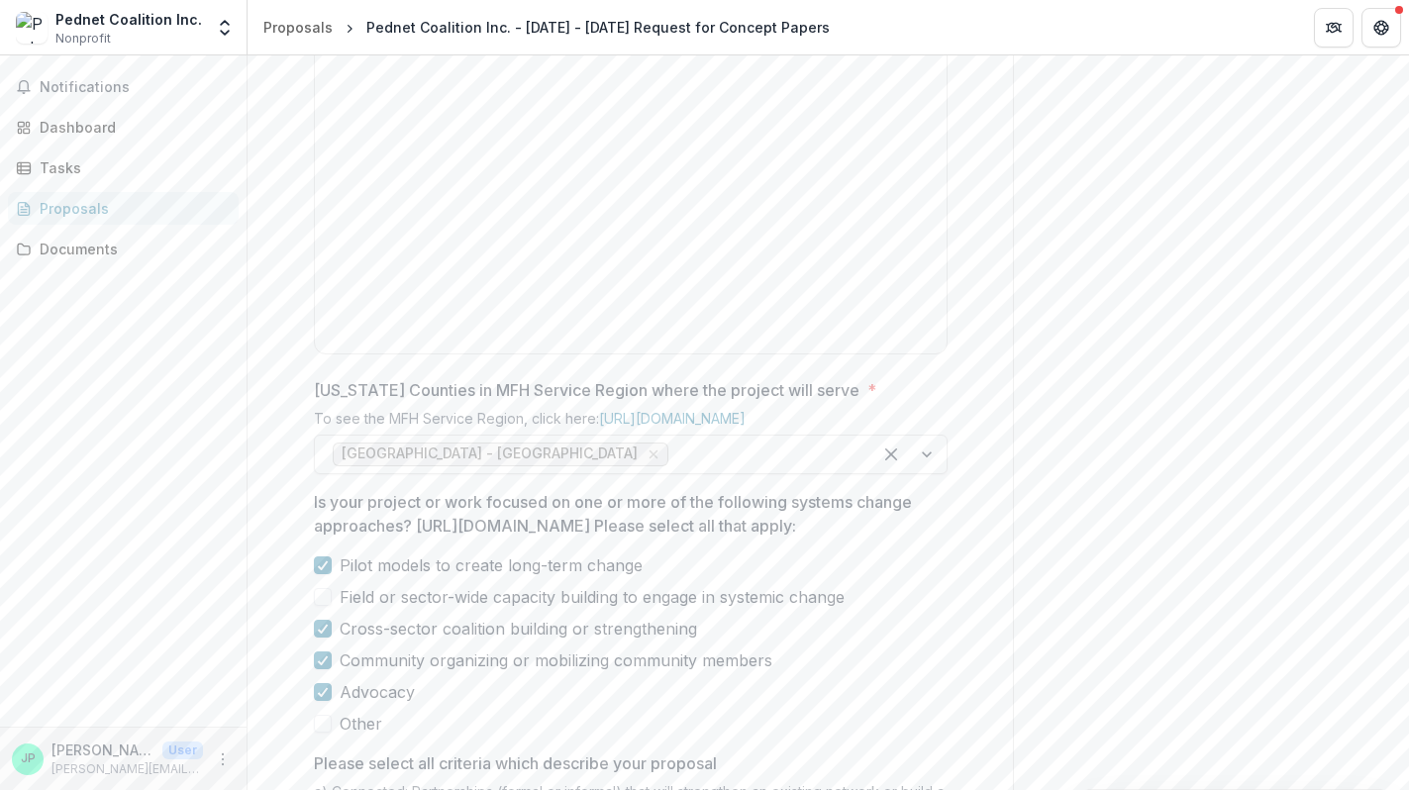
scroll to position [814, 0]
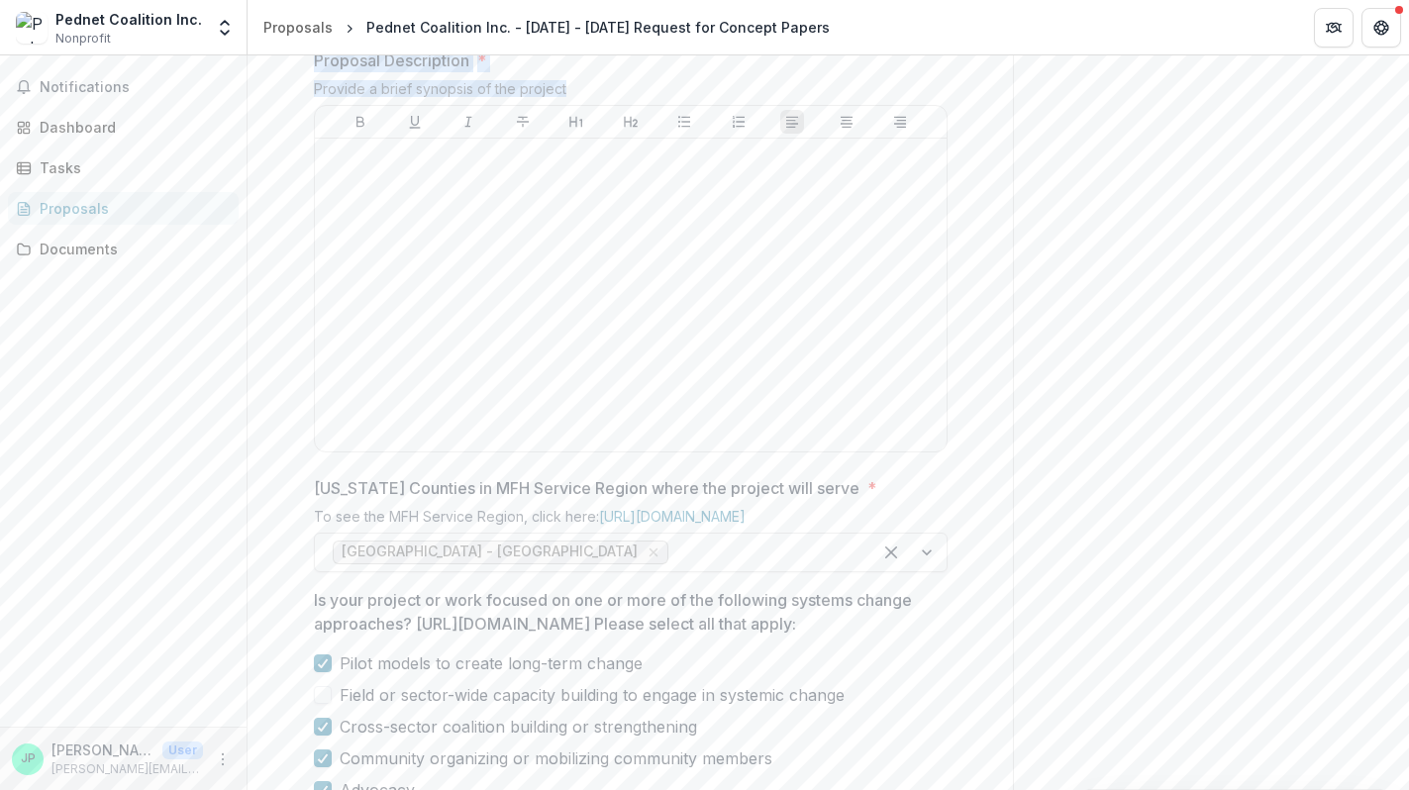
drag, startPoint x: 311, startPoint y: 211, endPoint x: 564, endPoint y: 243, distance: 254.5
click at [564, 243] on div "Proposal Description * Provide a brief synopsis of the project" at bounding box center [631, 255] width 634 height 412
copy div "Proposal Description * Provide a brief synopsis of the project"
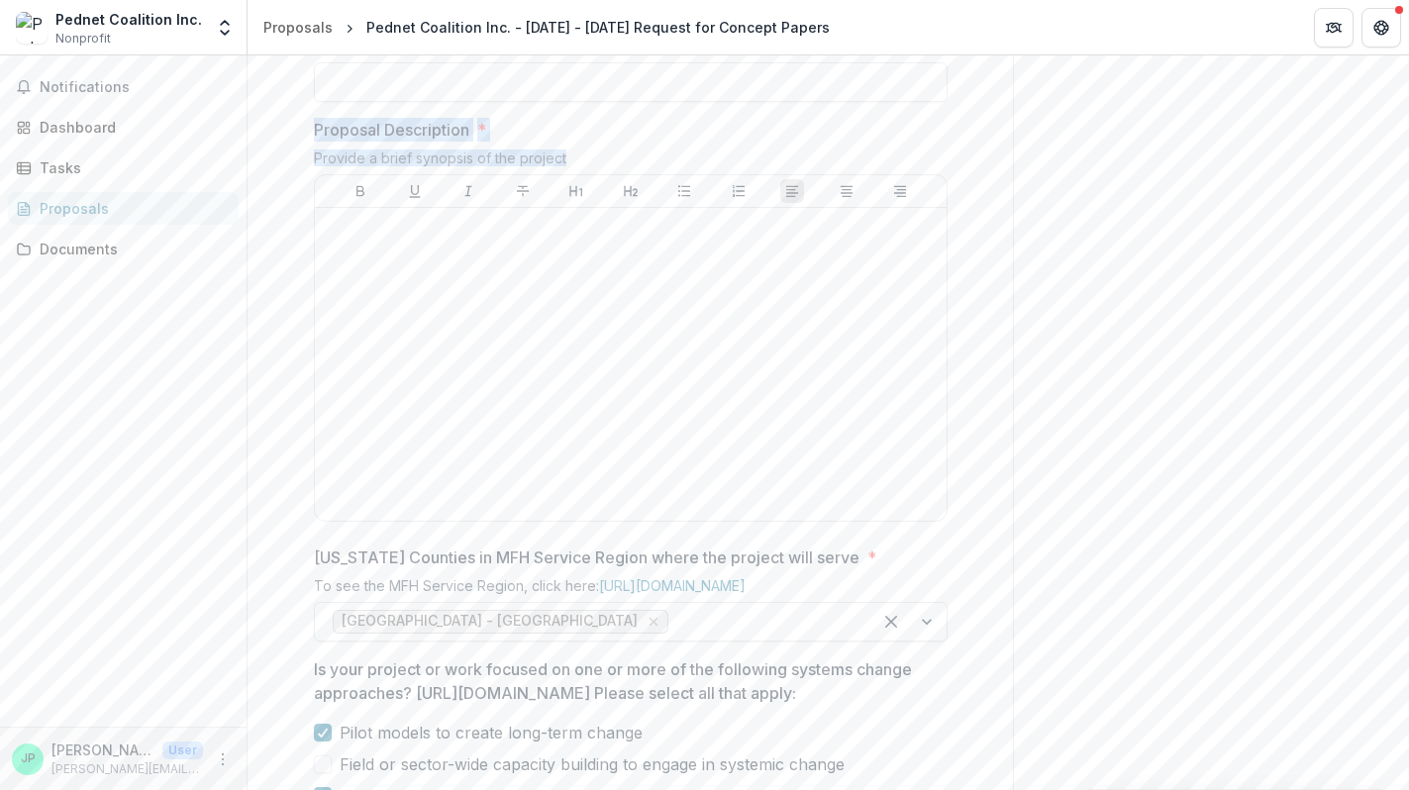
scroll to position [835, 0]
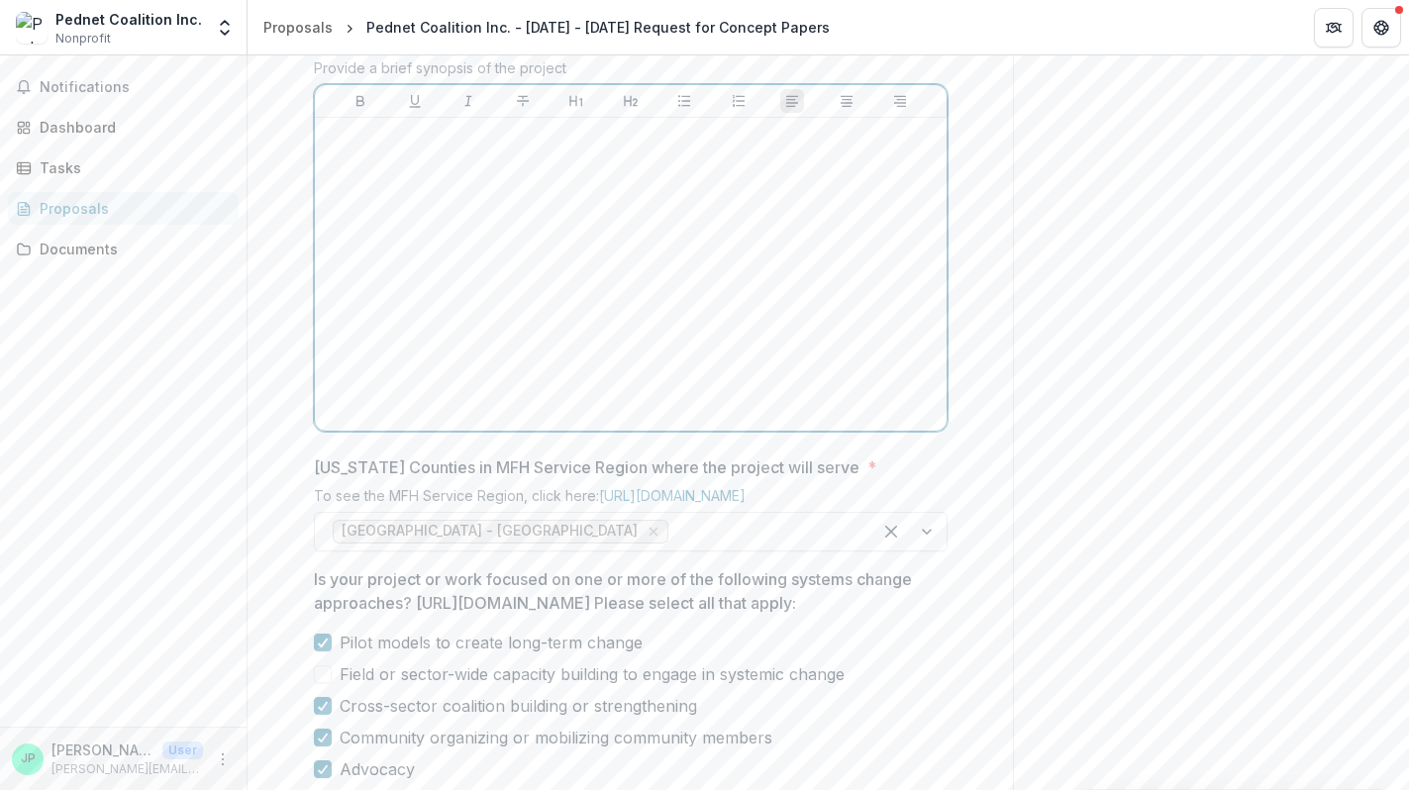
click at [452, 320] on div at bounding box center [631, 274] width 616 height 297
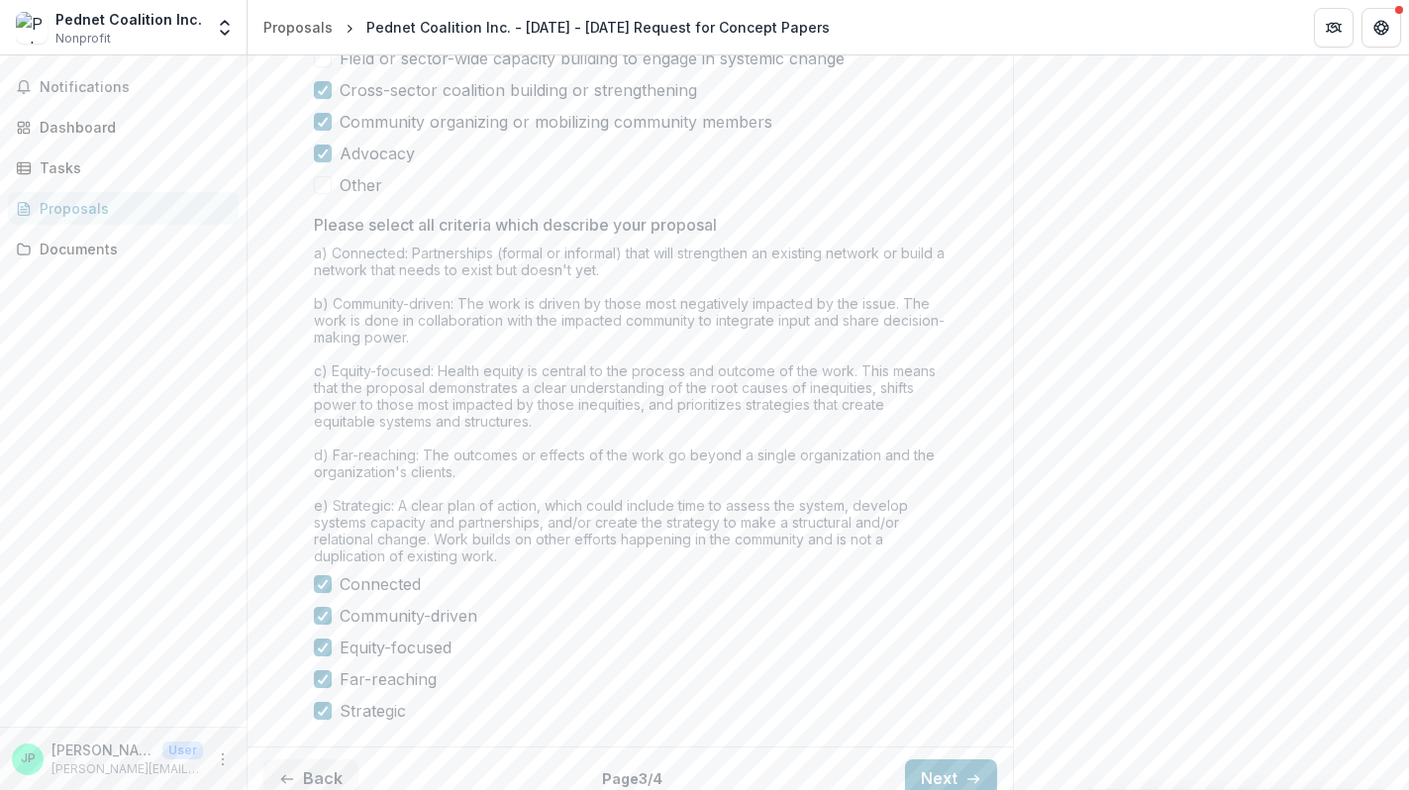
scroll to position [1646, 0]
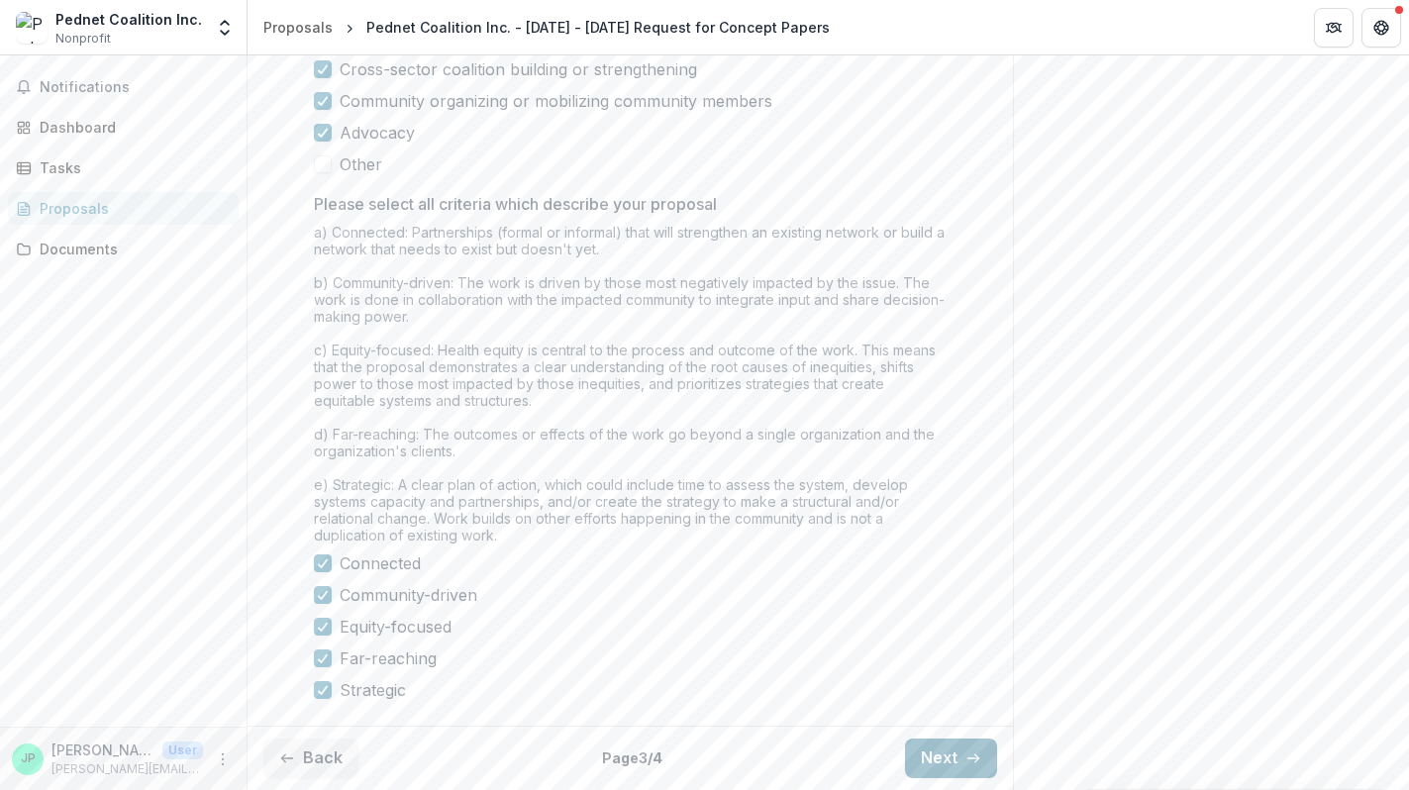
click at [940, 747] on button "Next" at bounding box center [951, 759] width 92 height 40
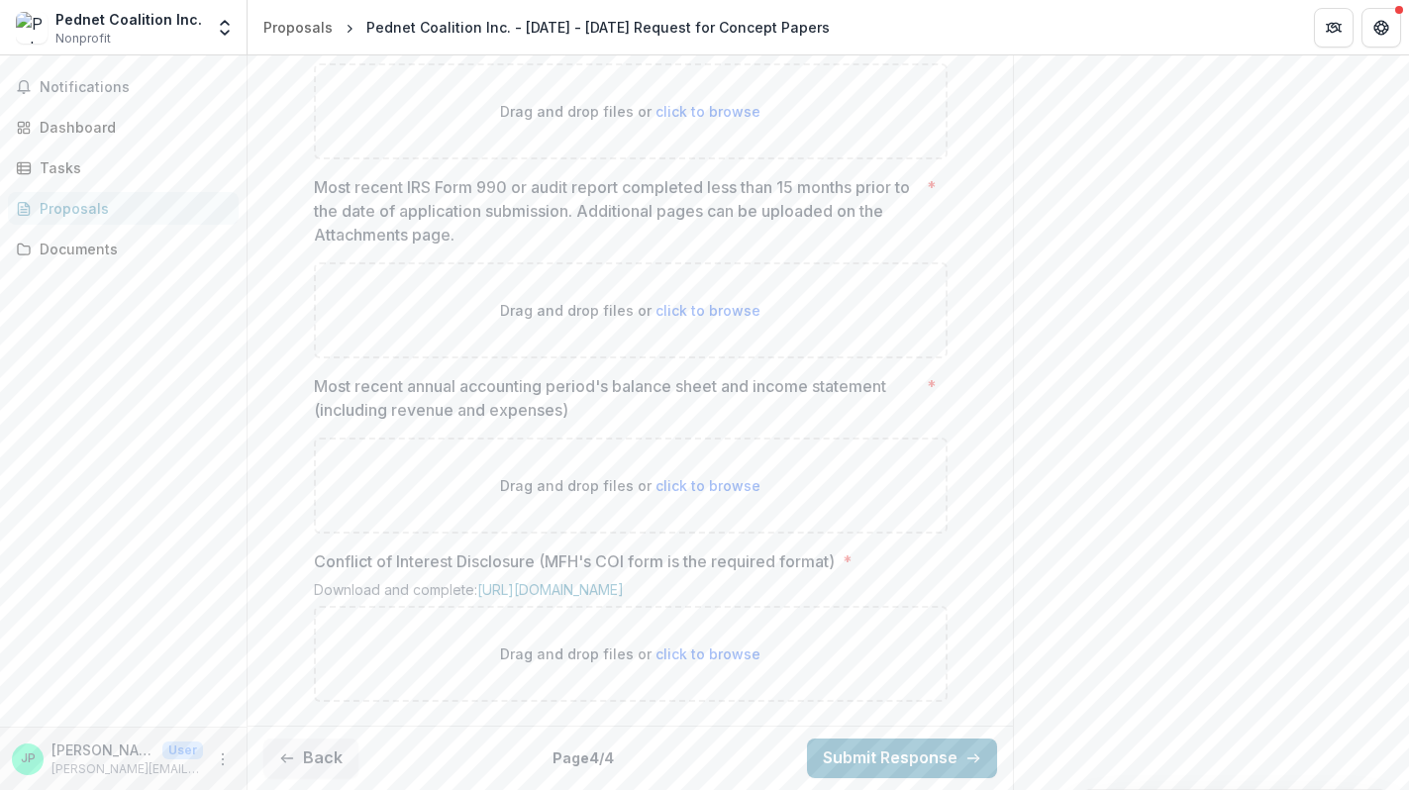
scroll to position [1249, 0]
click at [323, 770] on button "Back" at bounding box center [310, 759] width 95 height 40
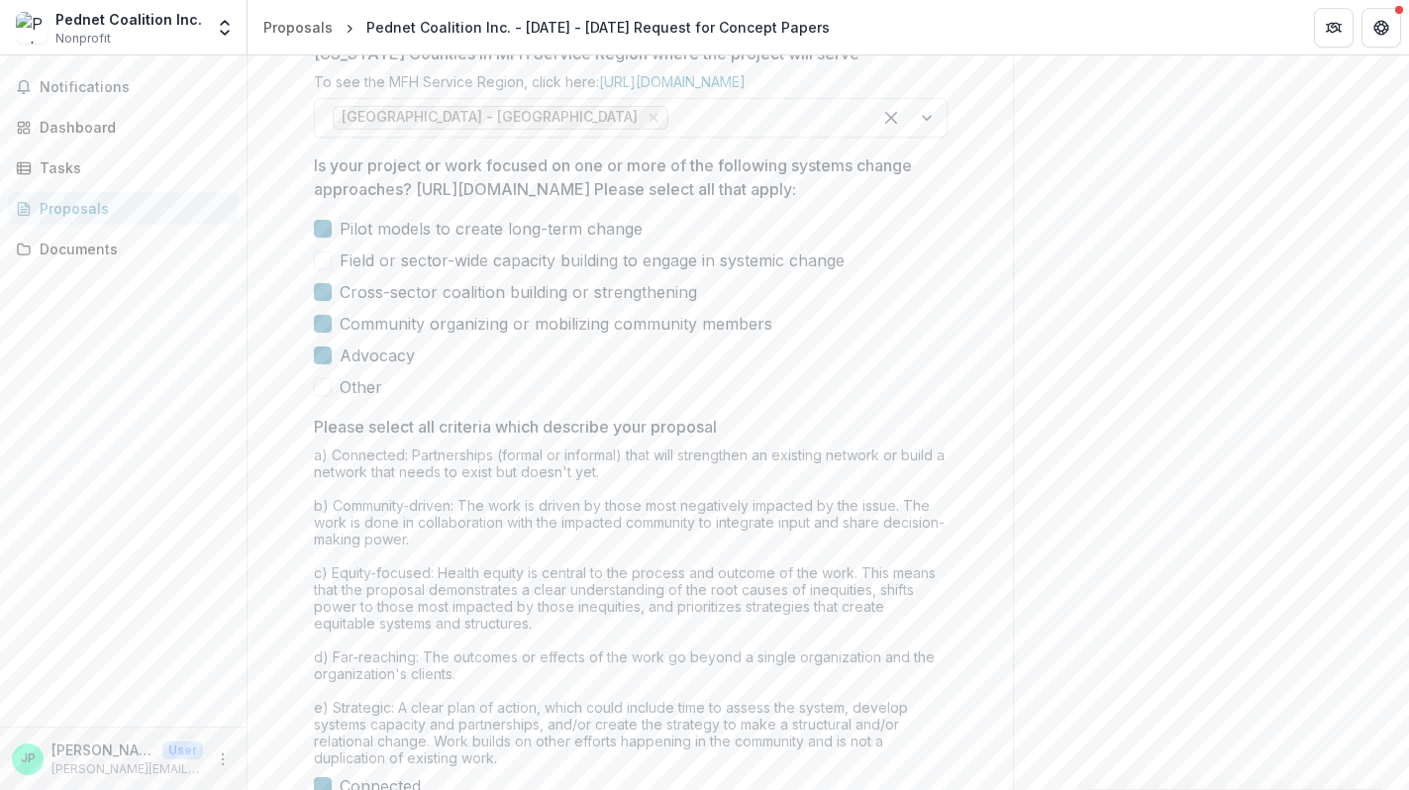
scroll to position [1646, 0]
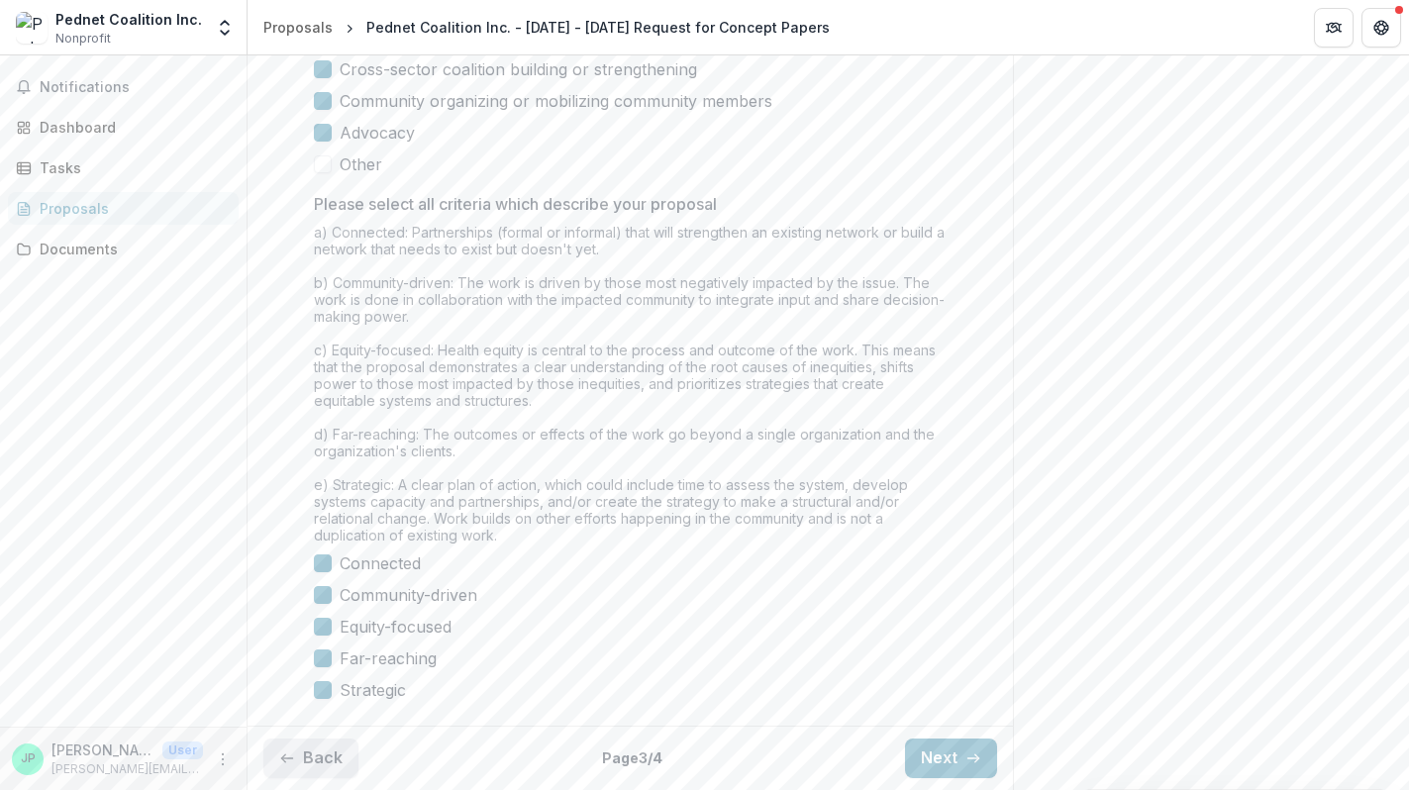
click at [331, 758] on button "Back" at bounding box center [310, 759] width 95 height 40
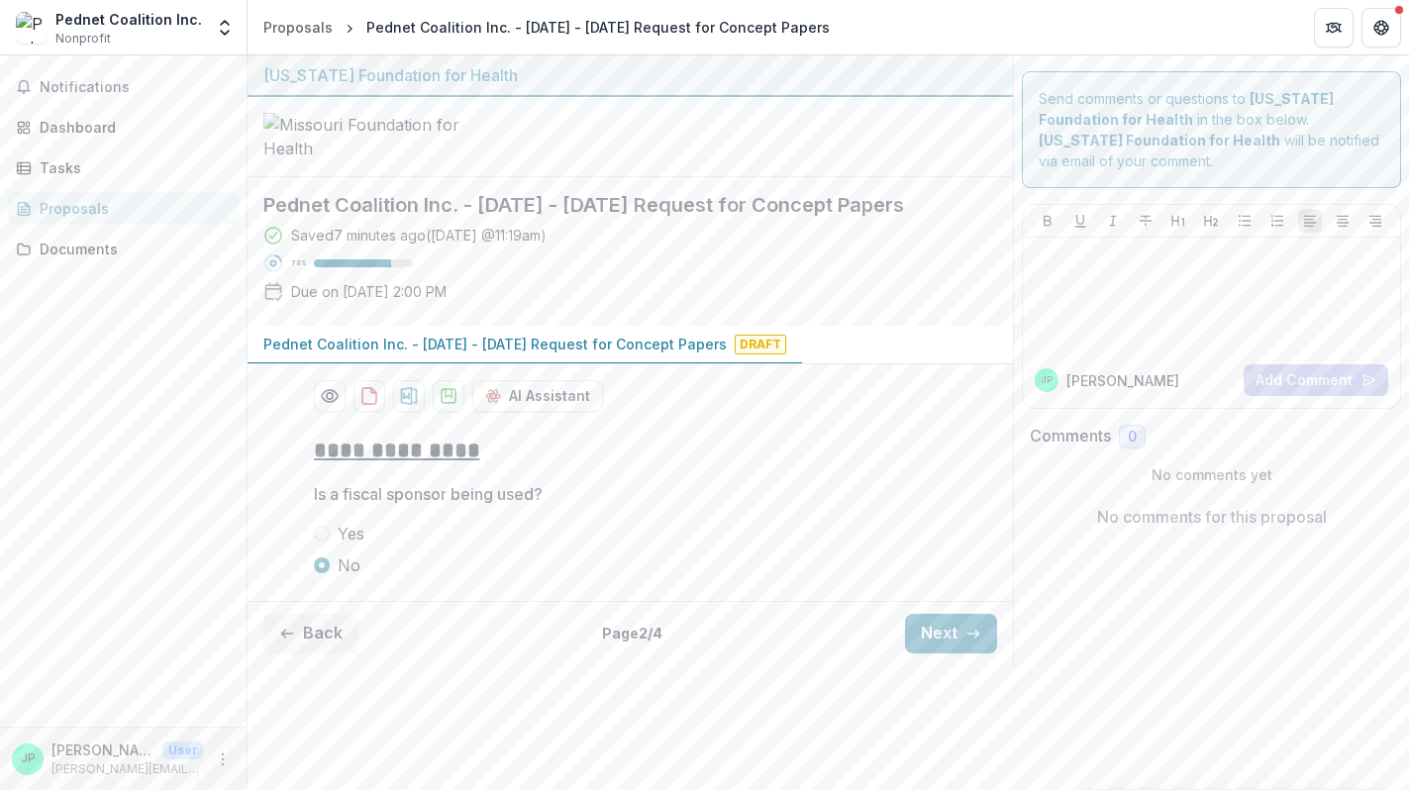
scroll to position [26, 0]
click at [316, 654] on button "Back" at bounding box center [310, 634] width 95 height 40
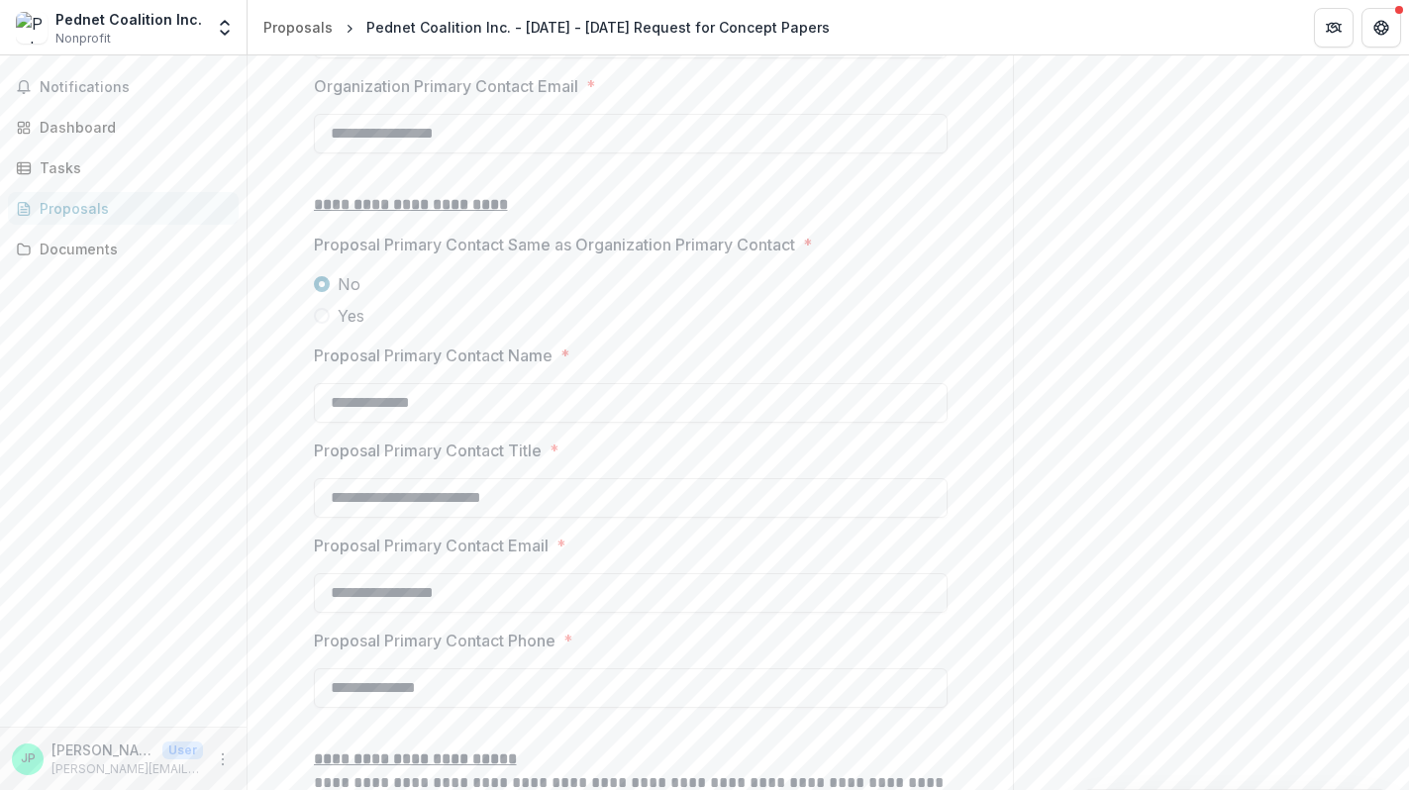
scroll to position [2027, 0]
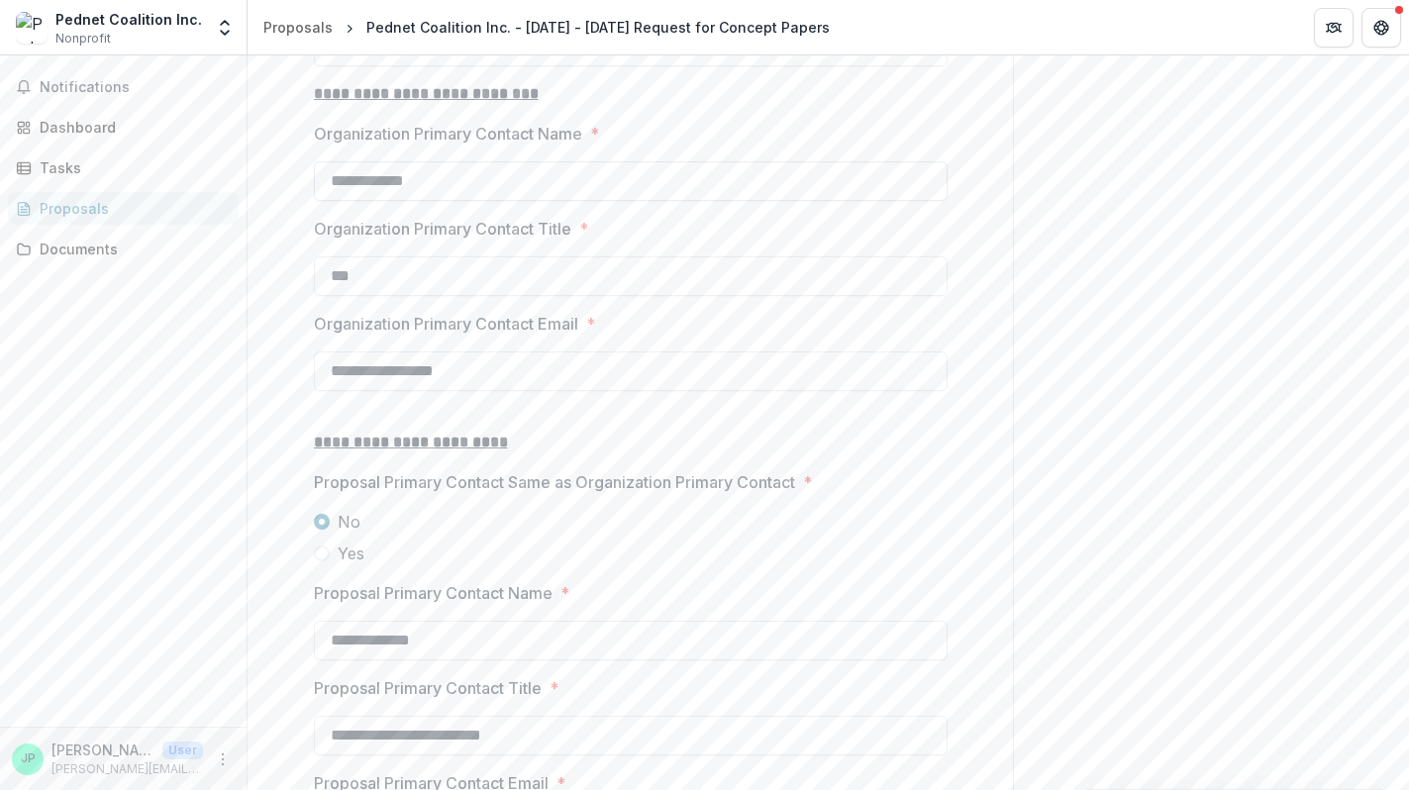
click at [476, 201] on input "**********" at bounding box center [631, 181] width 634 height 40
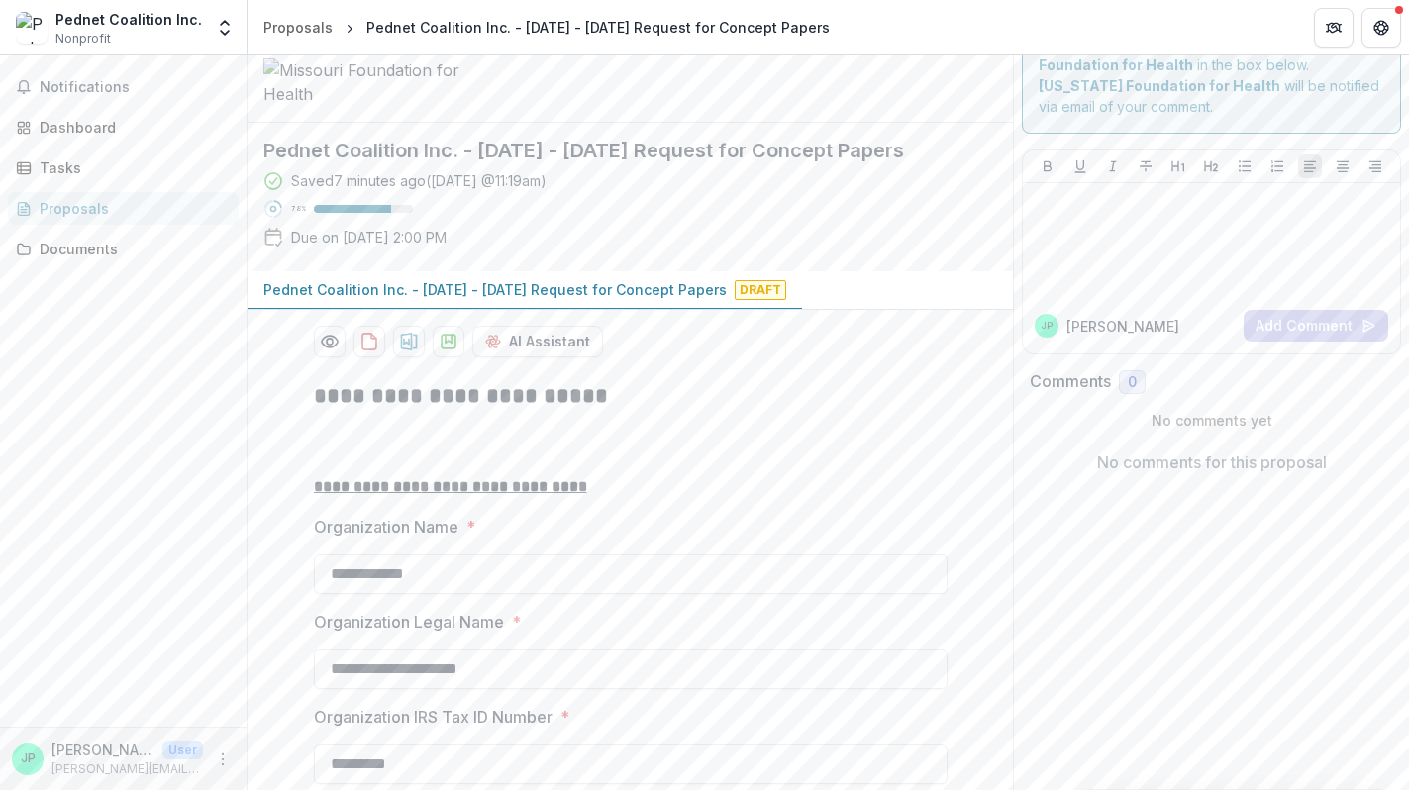
scroll to position [0, 0]
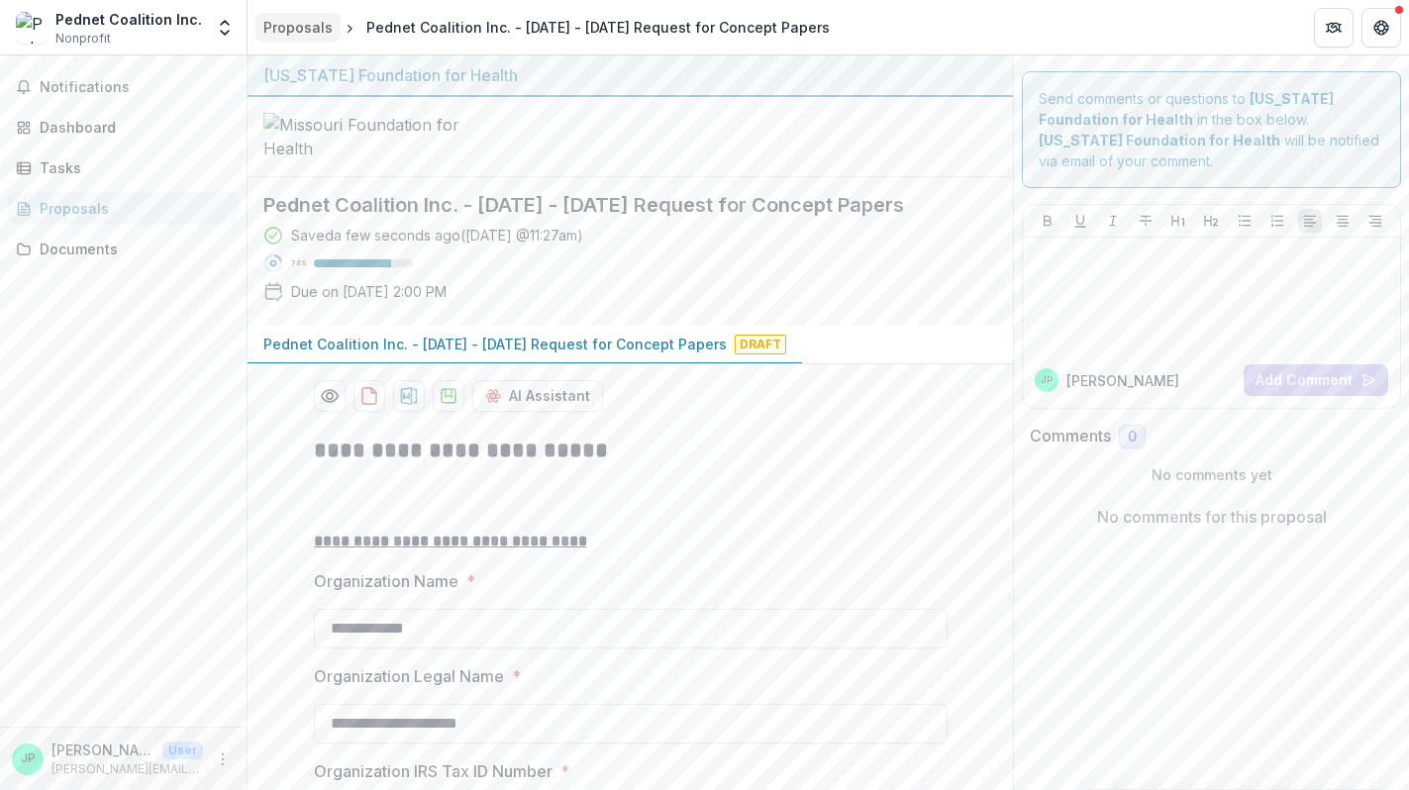
type input "**********"
click at [322, 29] on div "Proposals" at bounding box center [297, 27] width 69 height 21
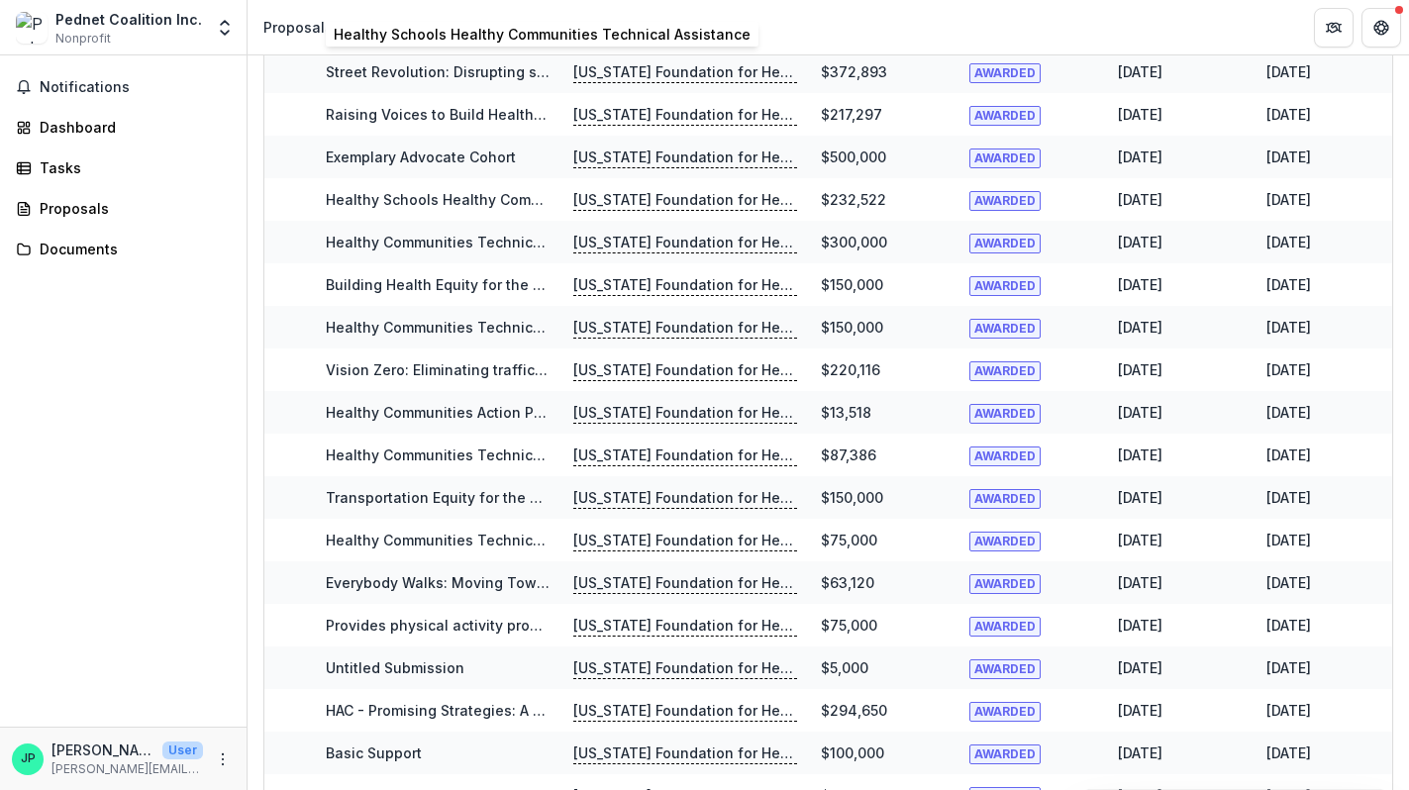
scroll to position [407, 0]
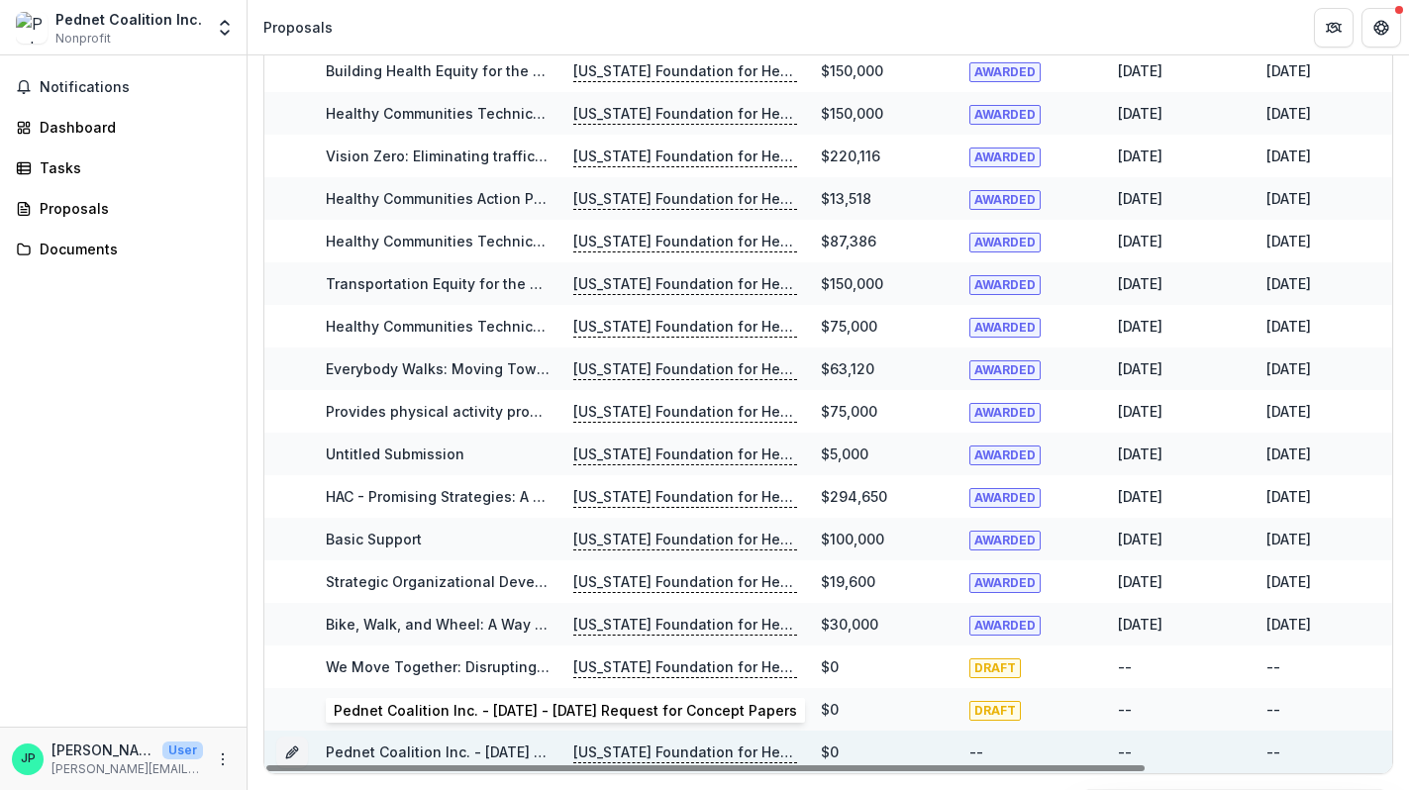
click at [389, 752] on link "Pednet Coalition Inc. - 2025 - 2025 Request for Concept Papers" at bounding box center [557, 752] width 463 height 17
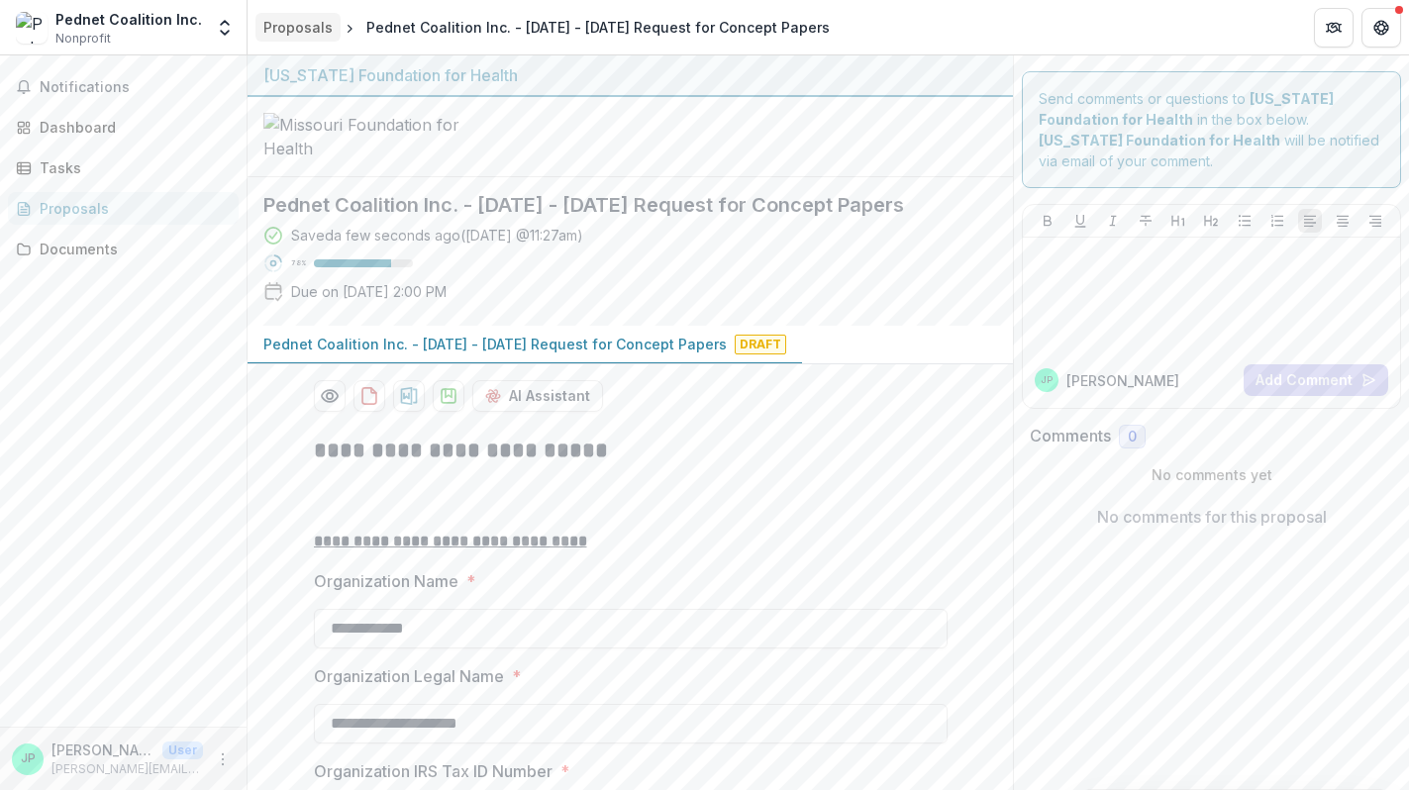
click at [309, 25] on div "Proposals" at bounding box center [297, 27] width 69 height 21
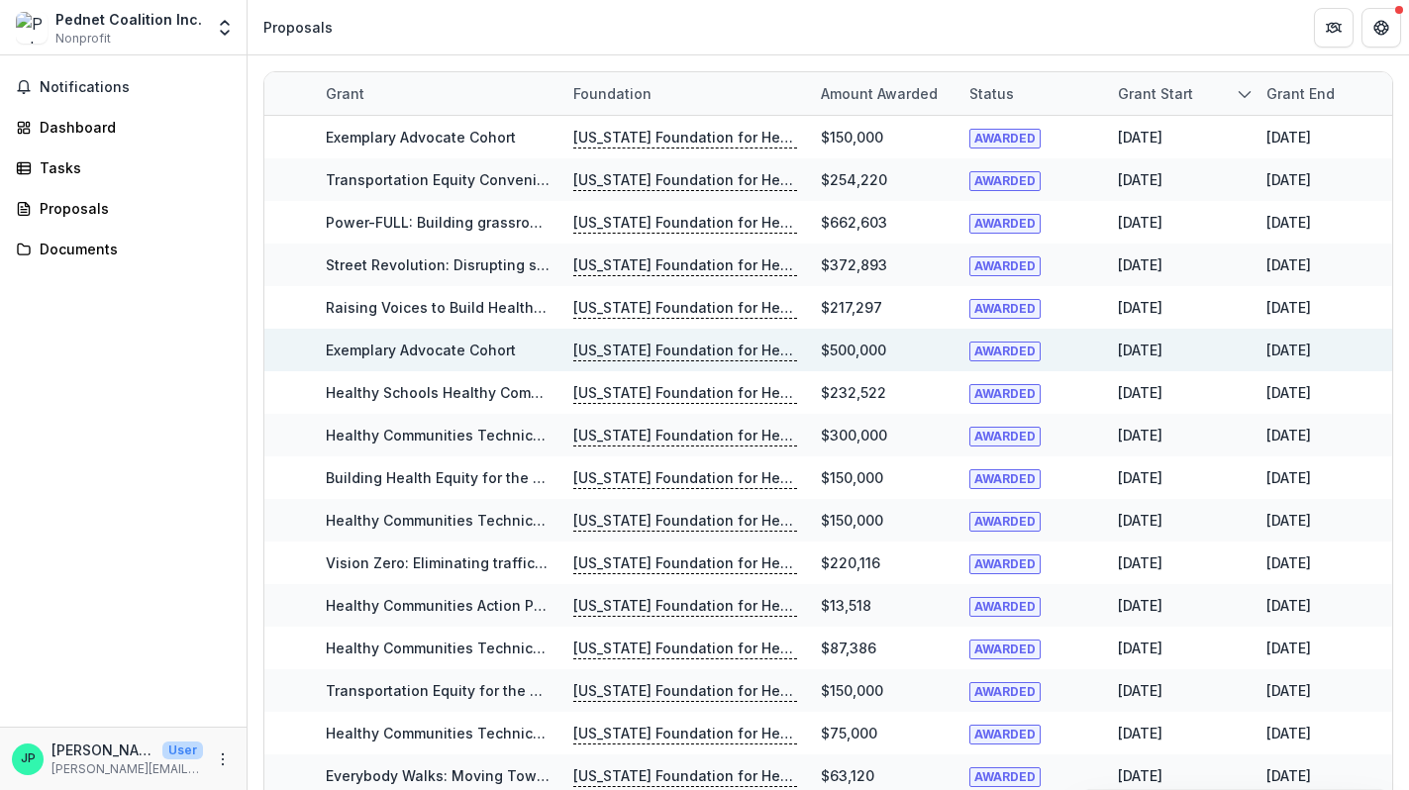
scroll to position [407, 0]
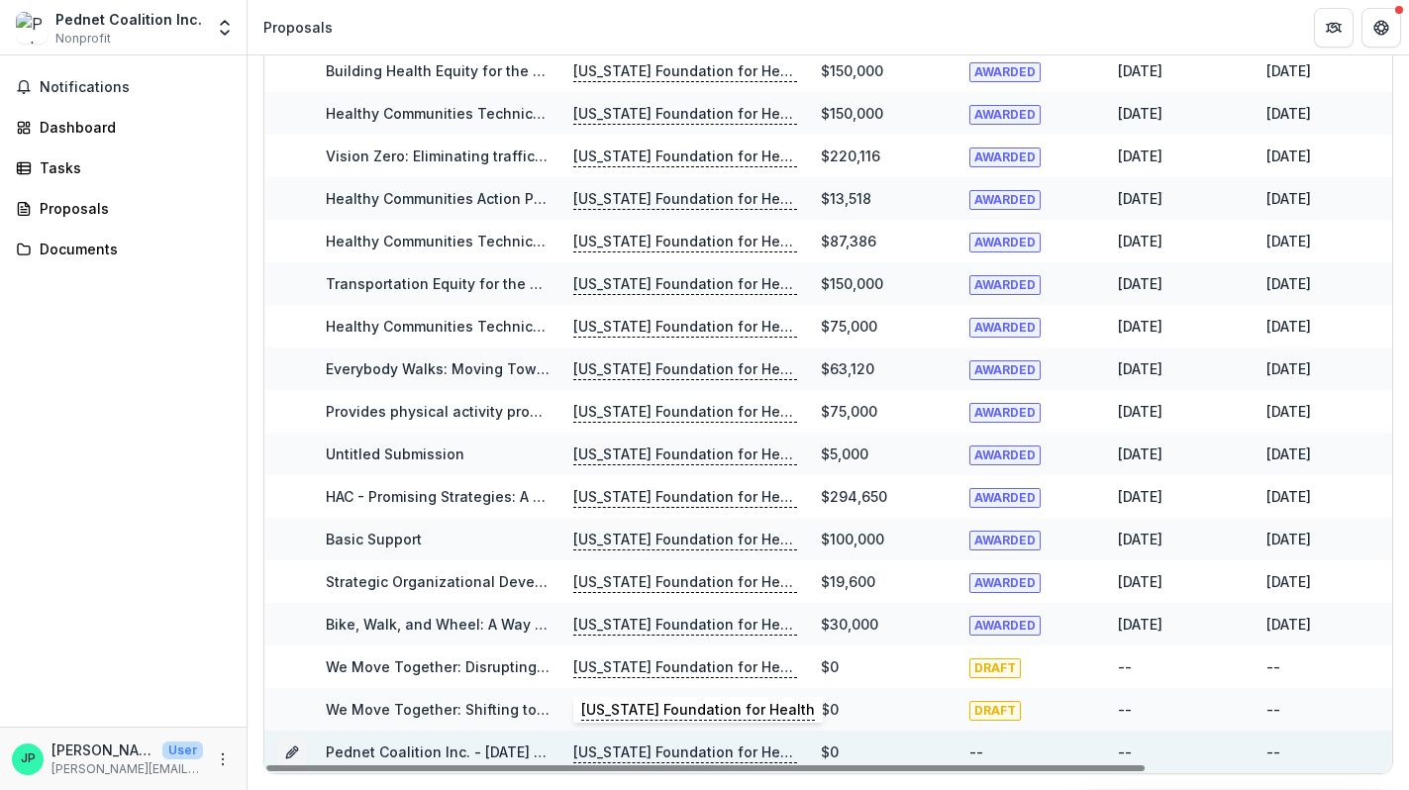
click at [712, 748] on p "Missouri Foundation for Health" at bounding box center [685, 753] width 224 height 22
click at [464, 753] on link "Pednet Coalition Inc. - 2025 - 2025 Request for Concept Papers" at bounding box center [557, 752] width 463 height 17
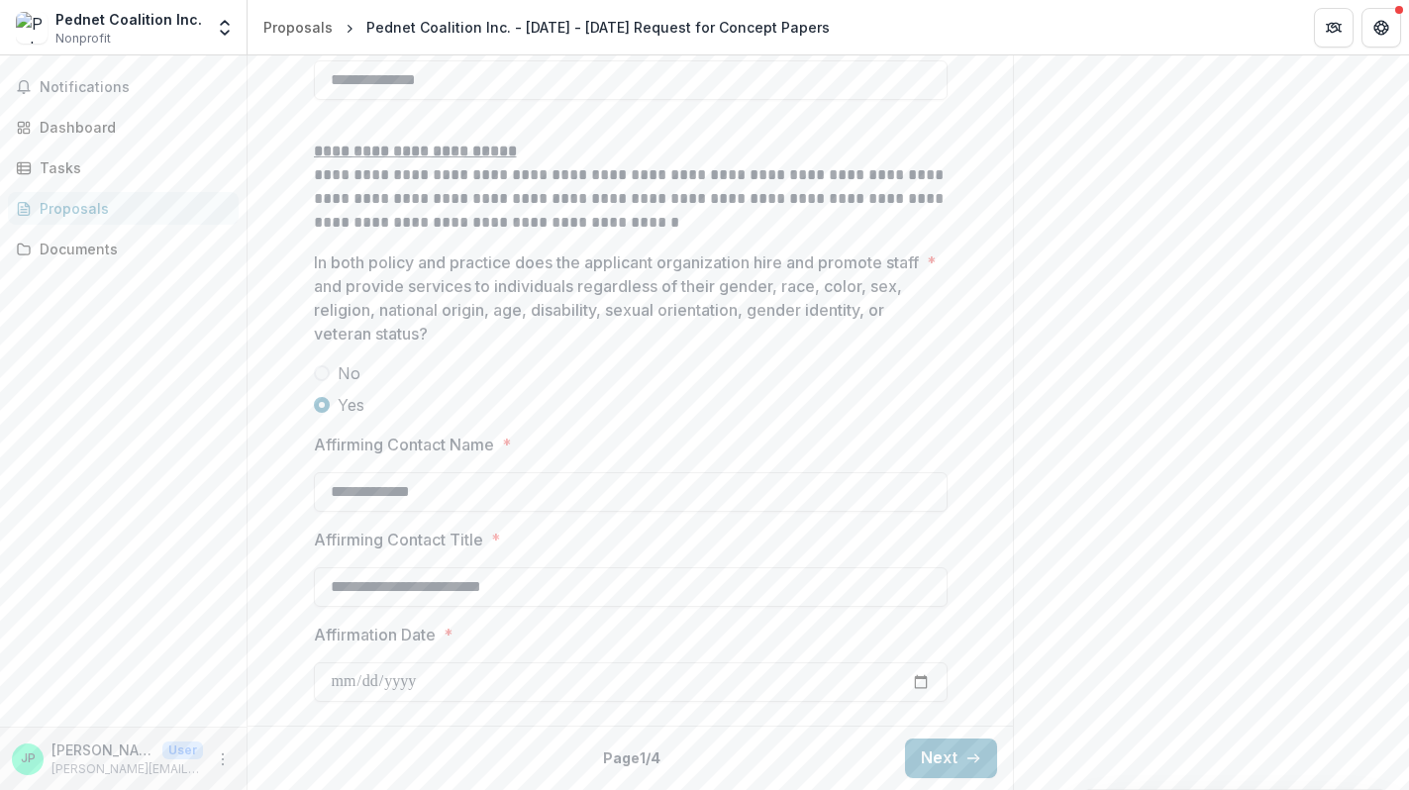
scroll to position [3024, 0]
click at [934, 759] on button "Next" at bounding box center [951, 759] width 92 height 40
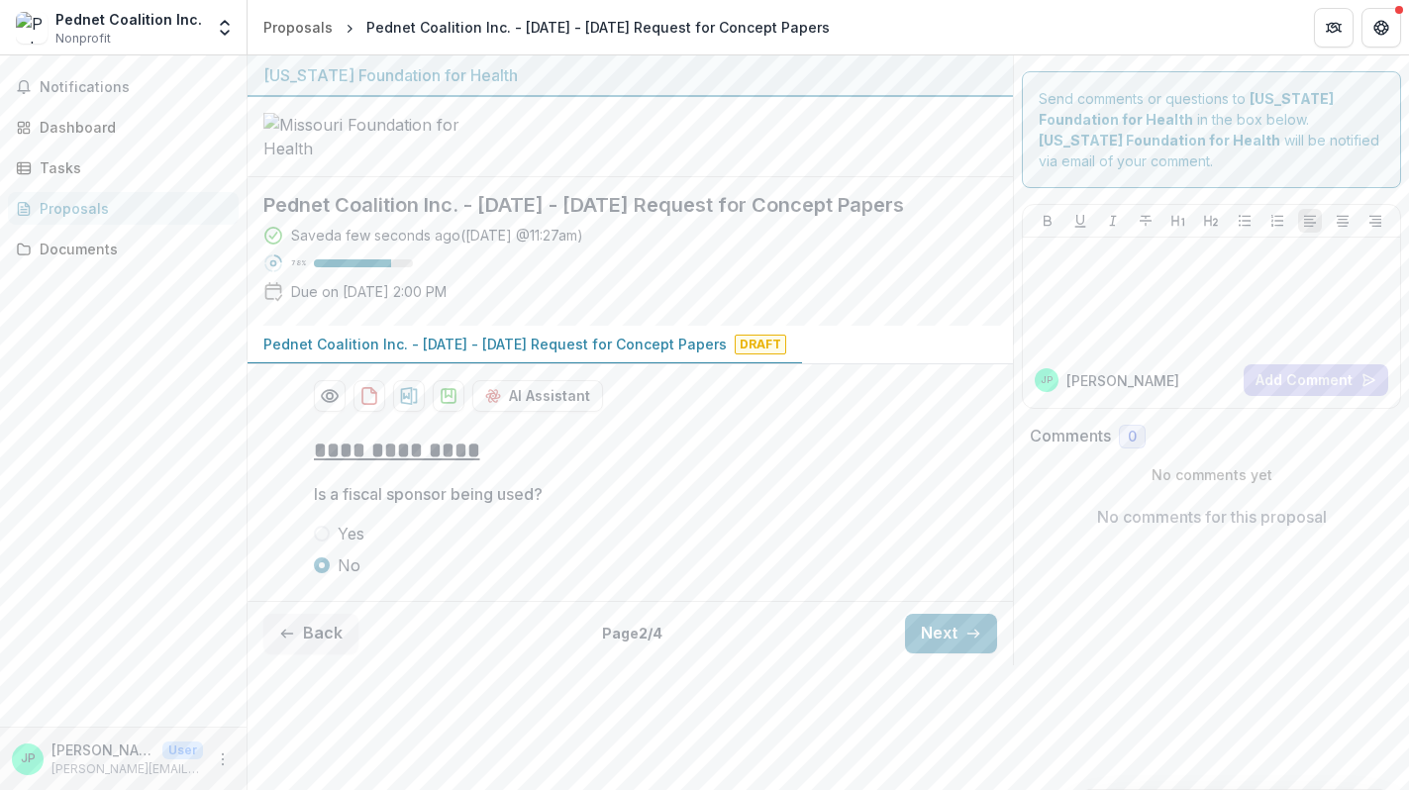
scroll to position [26, 0]
click at [651, 355] on p "Pednet Coalition Inc. - 2025 - 2025 Request for Concept Papers" at bounding box center [494, 344] width 463 height 21
click at [917, 654] on button "Next" at bounding box center [951, 634] width 92 height 40
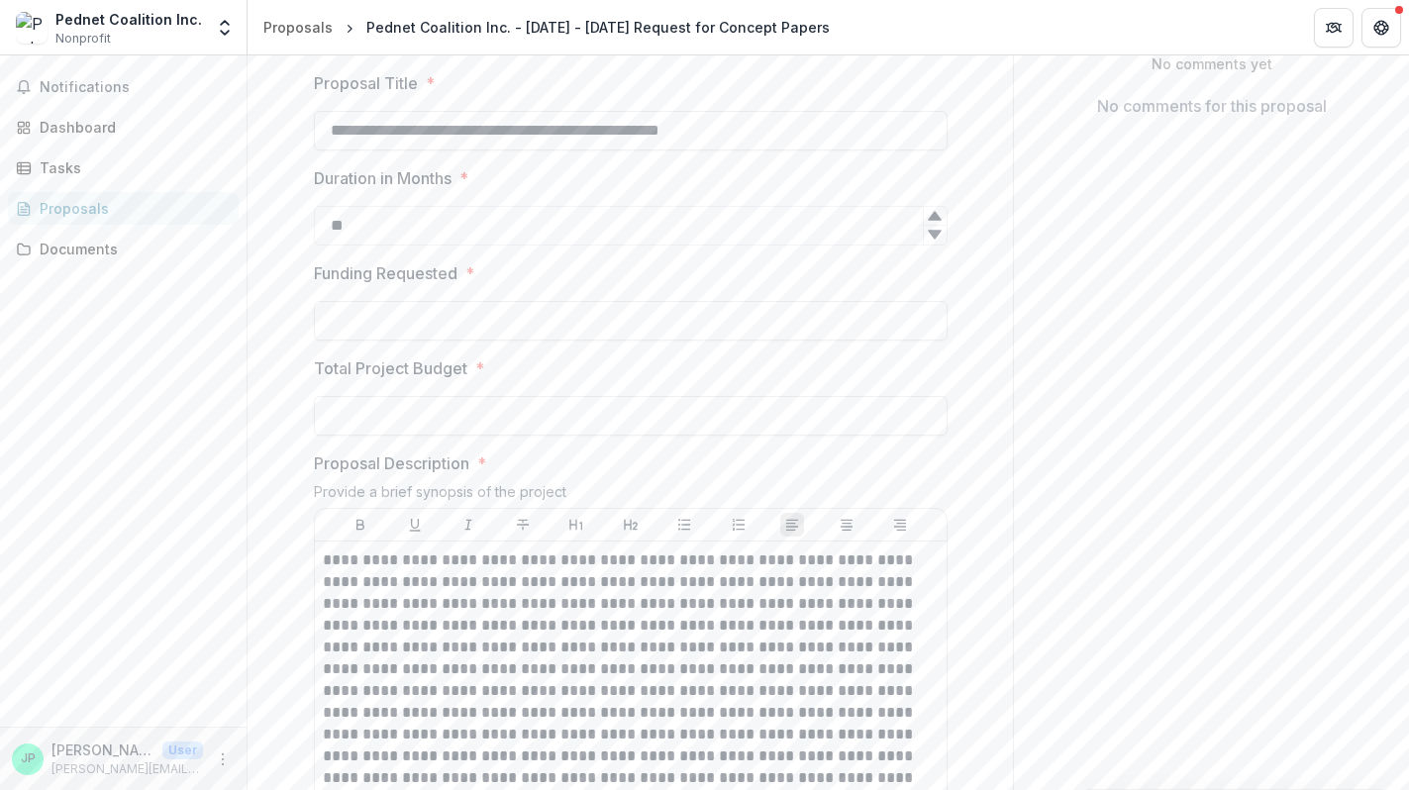
scroll to position [290, 0]
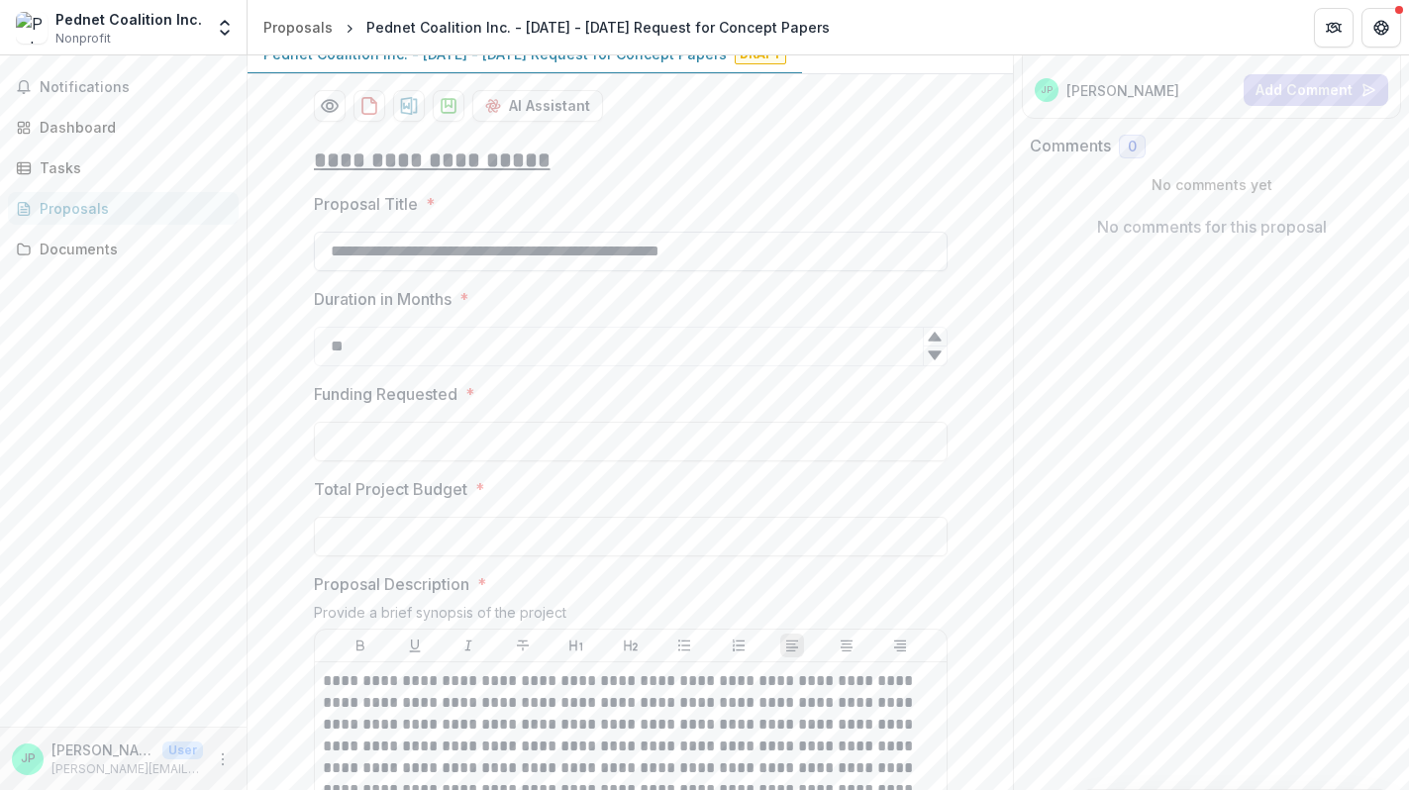
click at [417, 271] on input "**********" at bounding box center [631, 252] width 634 height 40
type input "**********"
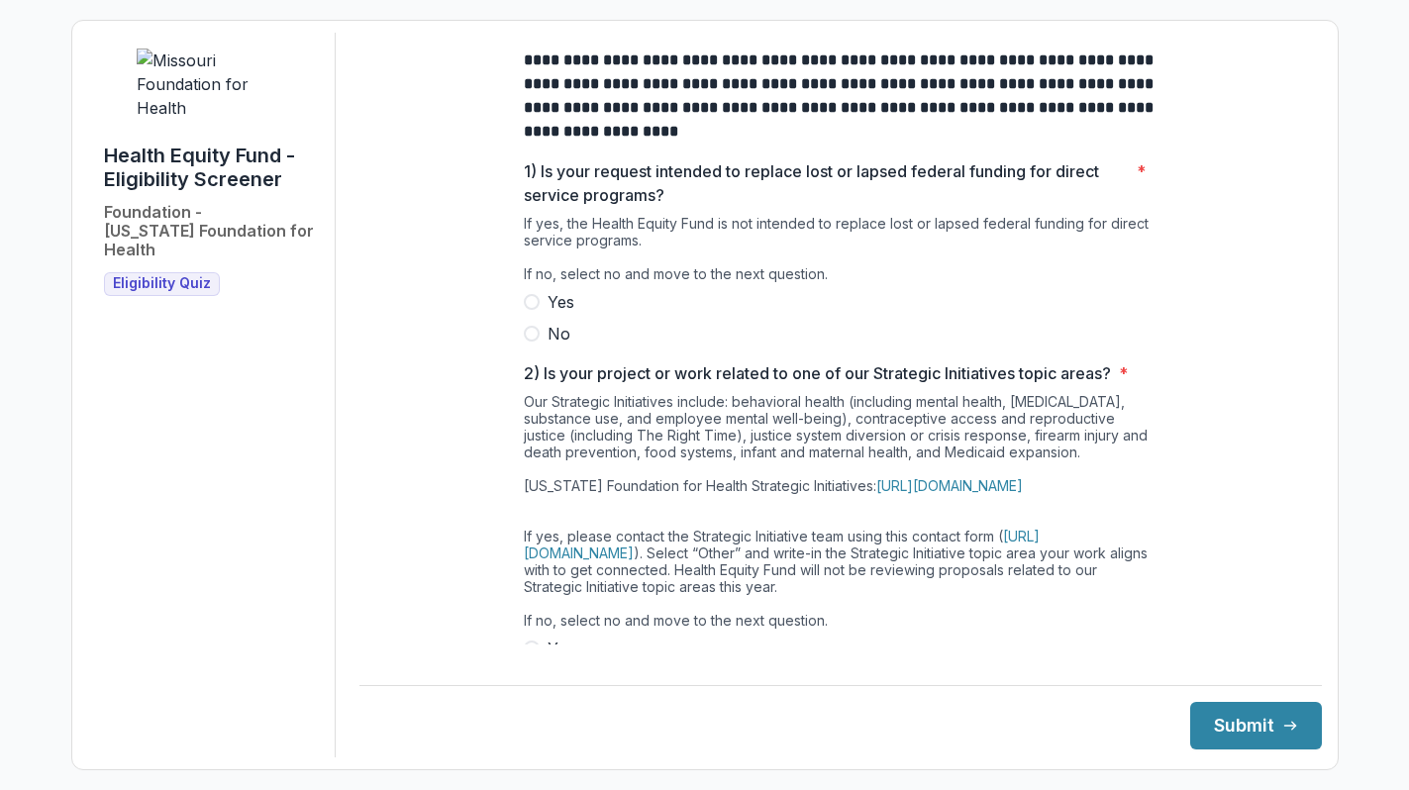
click at [527, 342] on span at bounding box center [532, 334] width 16 height 16
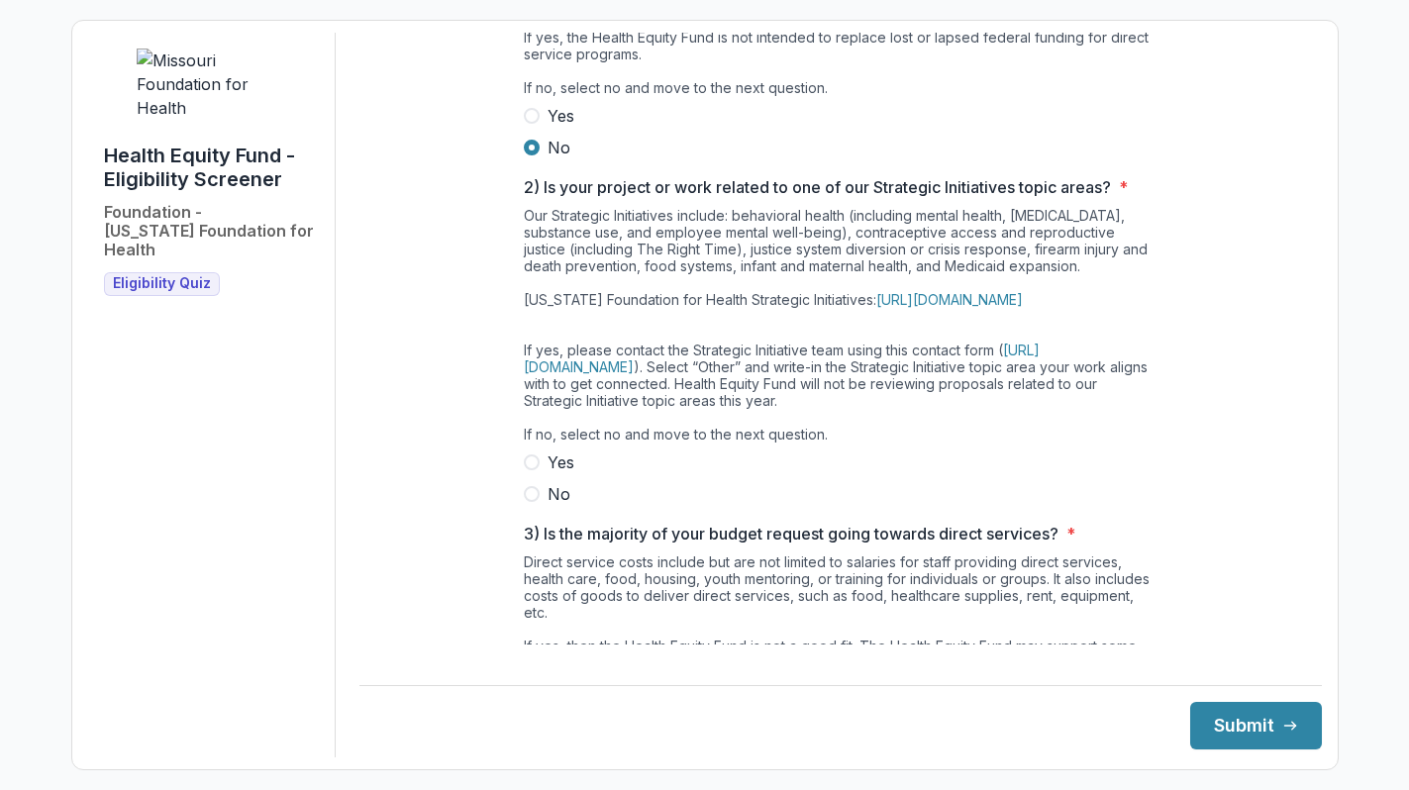
scroll to position [187, 0]
click at [532, 501] on span at bounding box center [532, 493] width 16 height 16
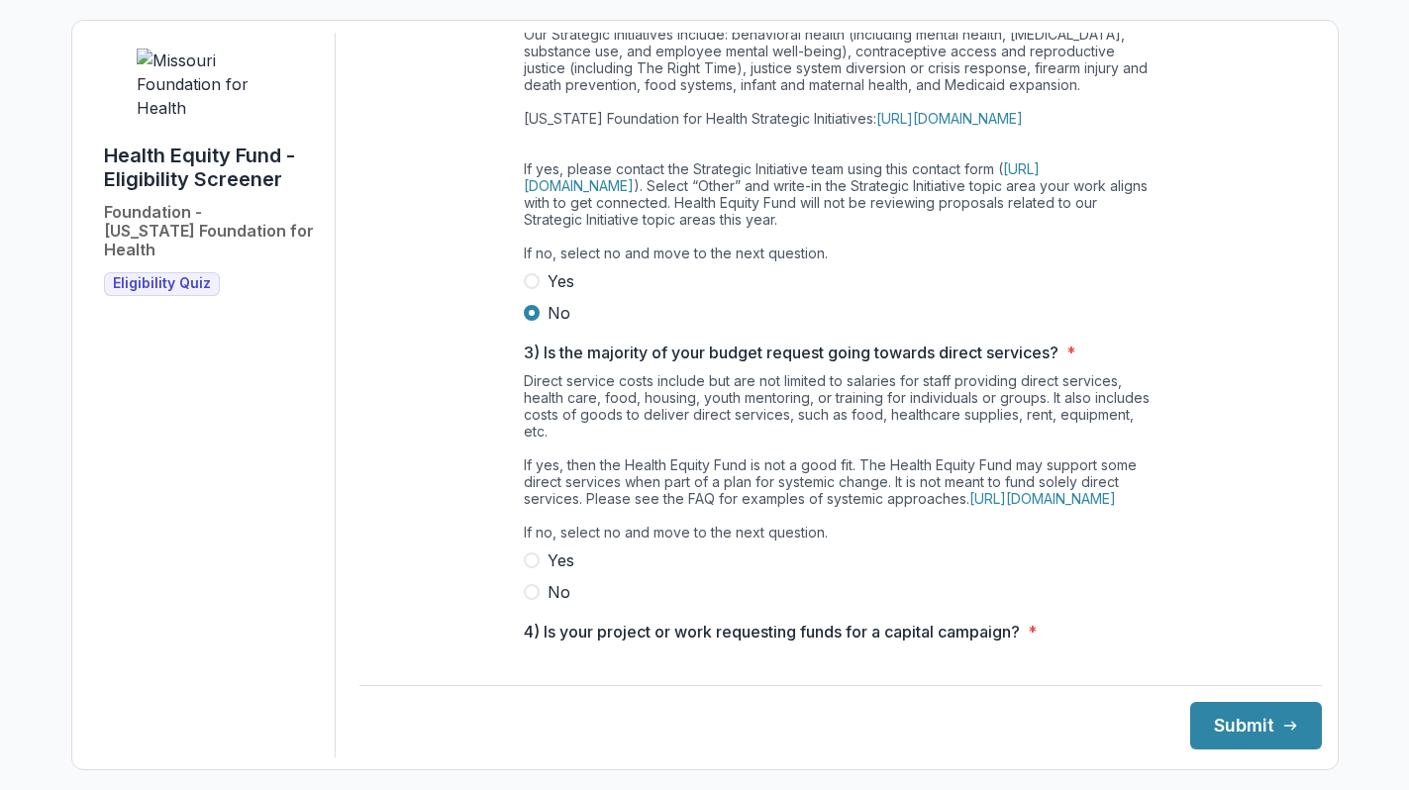
scroll to position [495, 0]
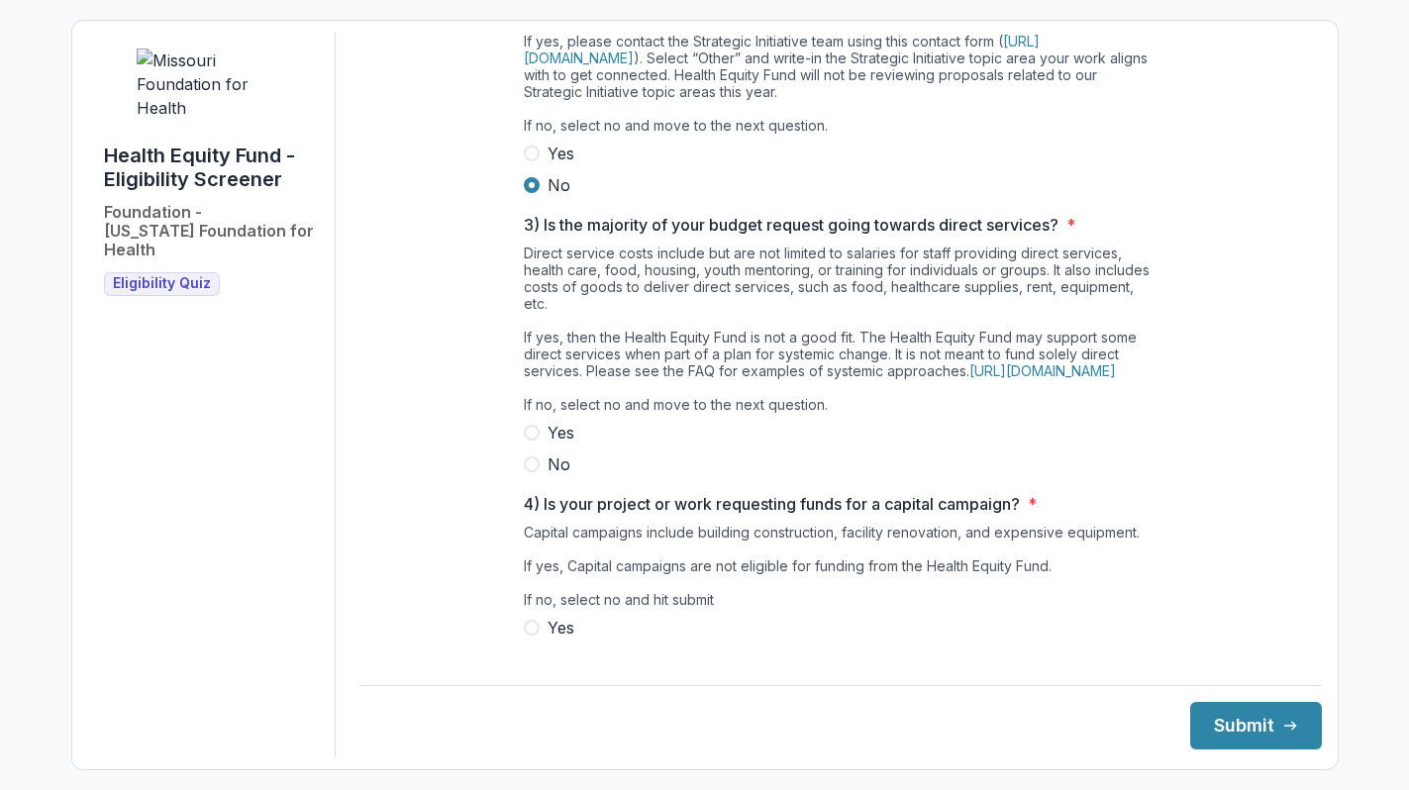
click at [532, 472] on span at bounding box center [532, 465] width 16 height 16
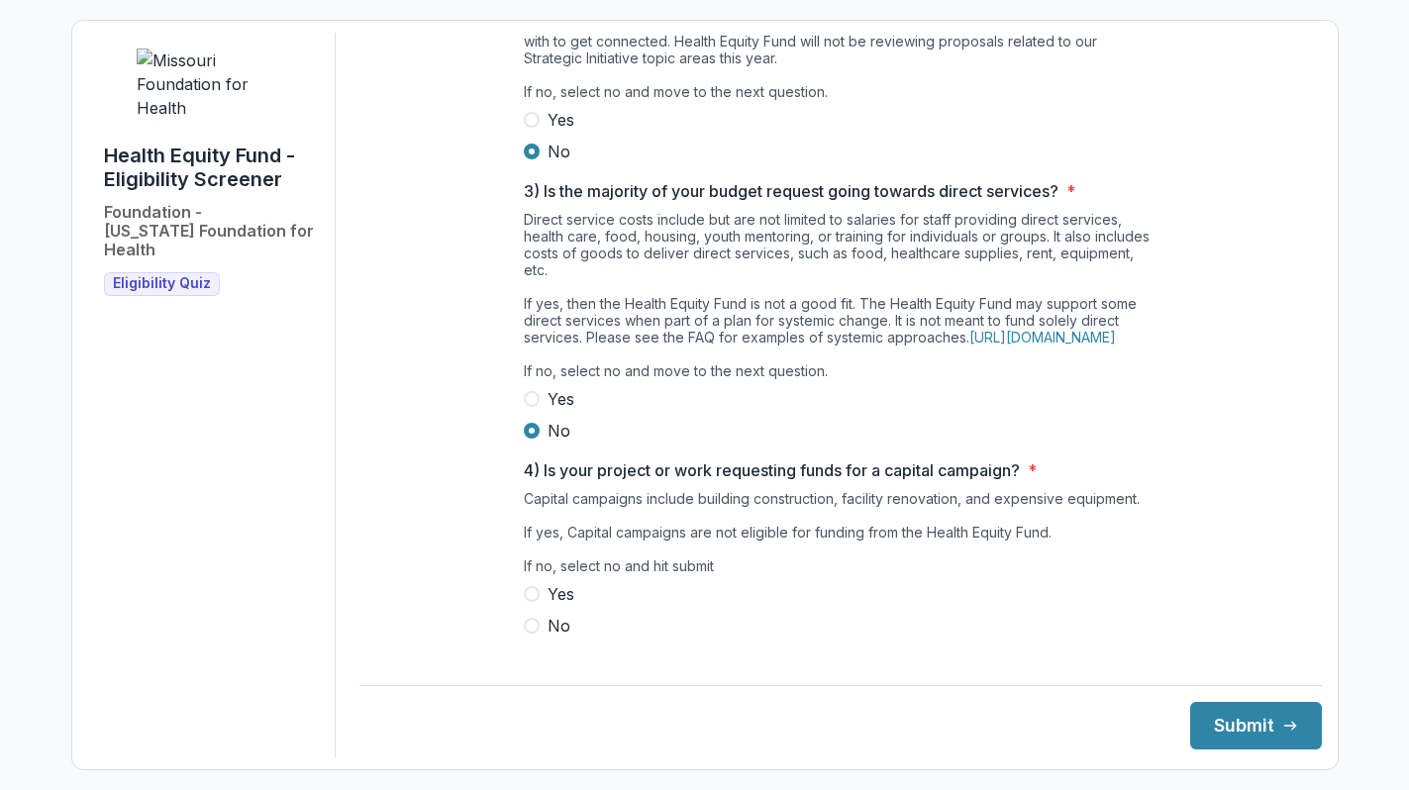
scroll to position [587, 0]
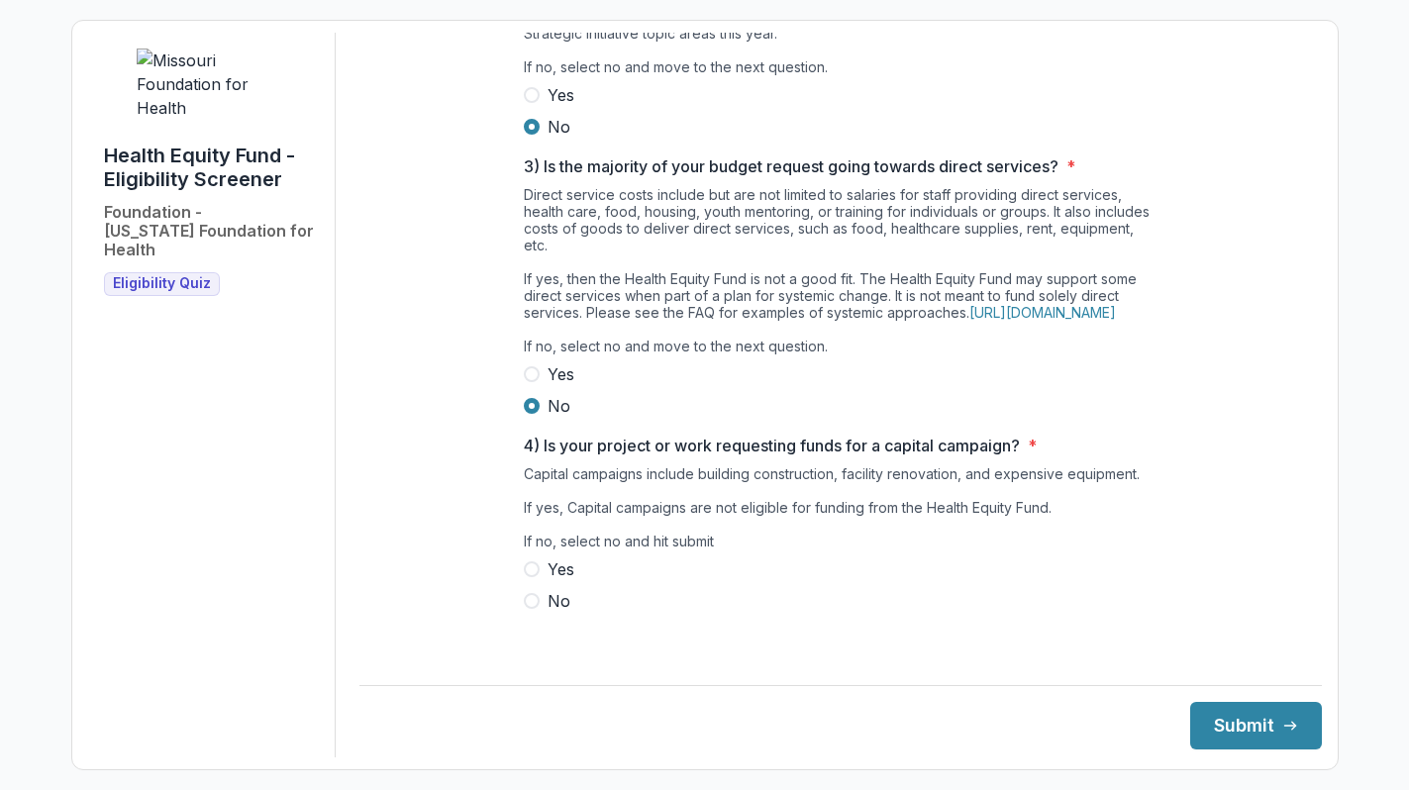
click at [528, 609] on span at bounding box center [532, 601] width 16 height 16
click at [1213, 722] on button "Submit" at bounding box center [1256, 726] width 132 height 48
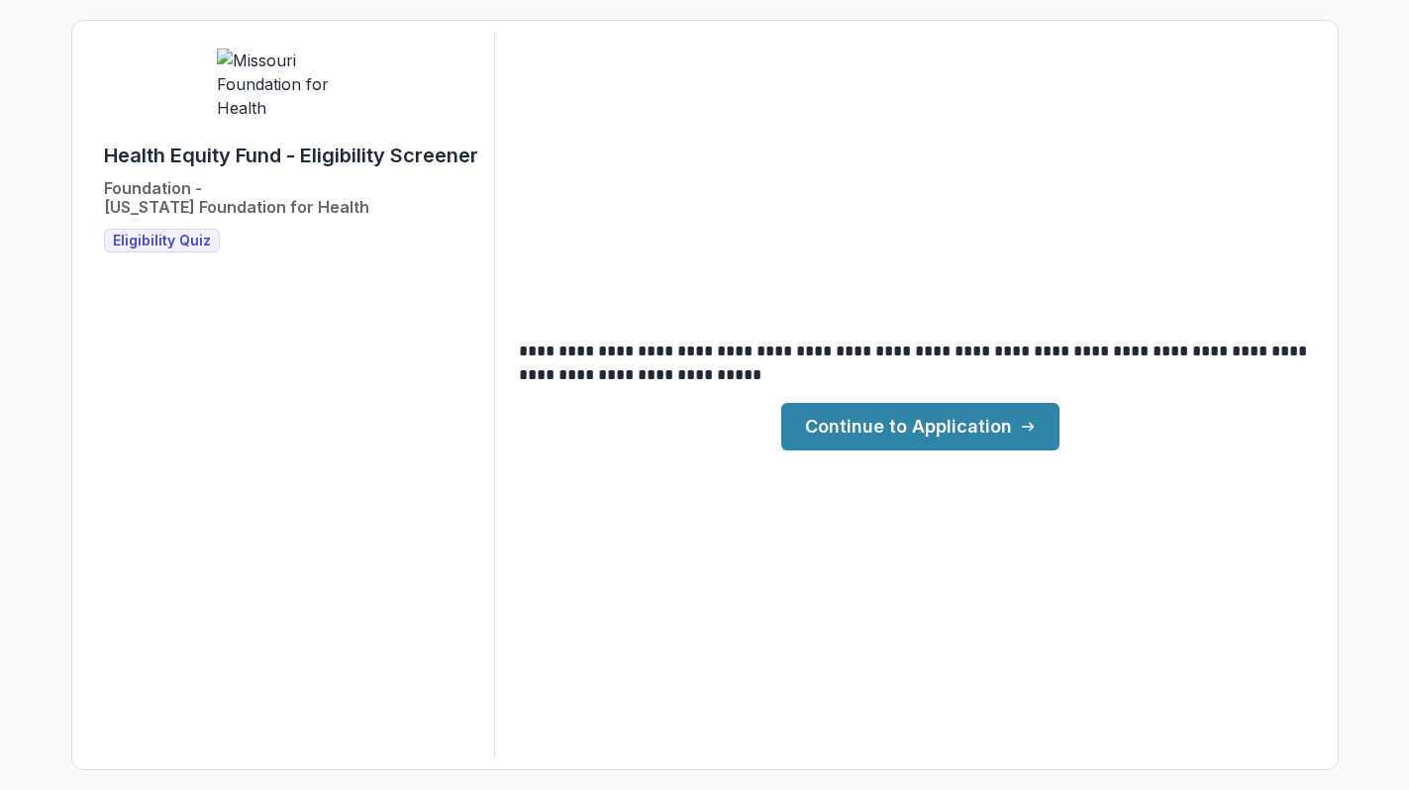
click at [947, 426] on link "Continue to Application" at bounding box center [920, 427] width 278 height 48
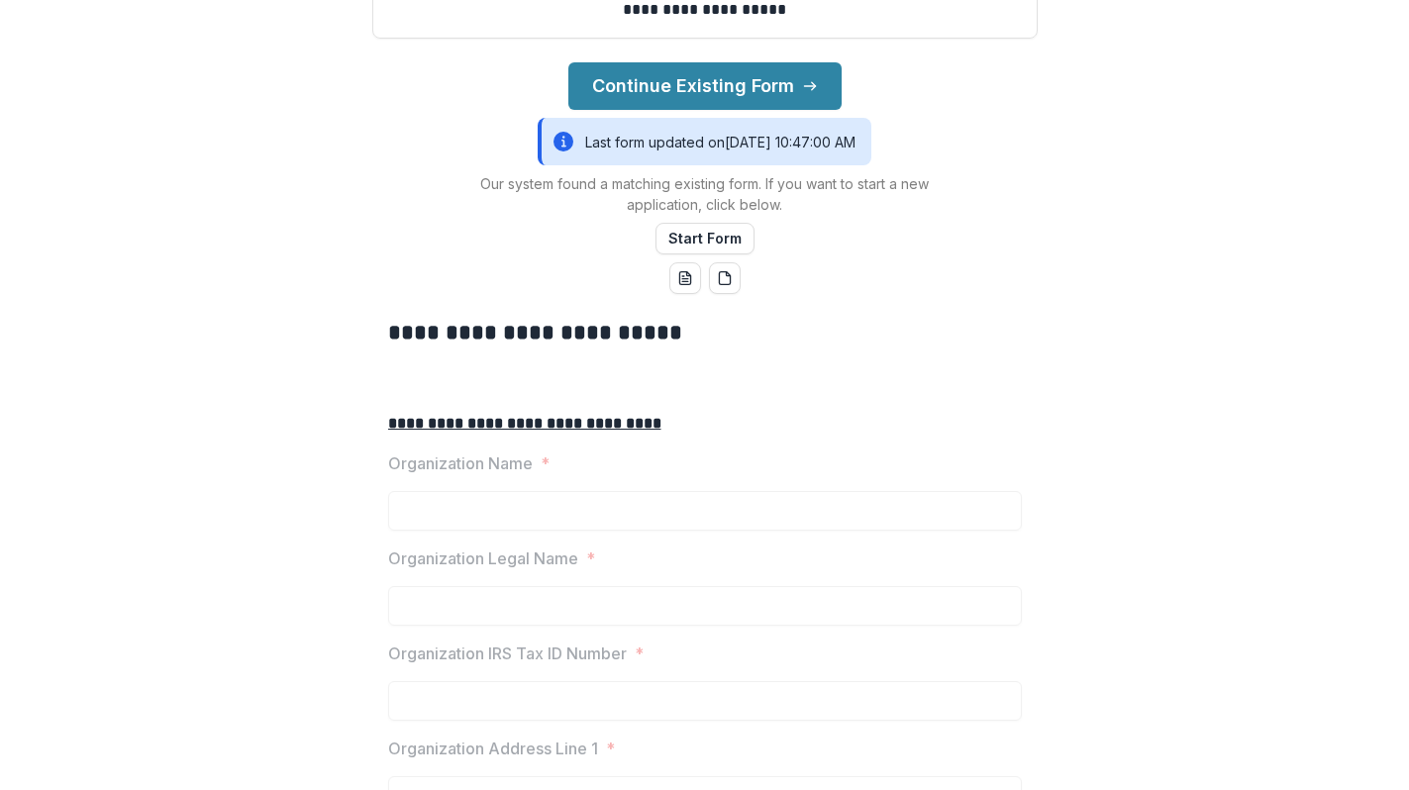
scroll to position [307, 0]
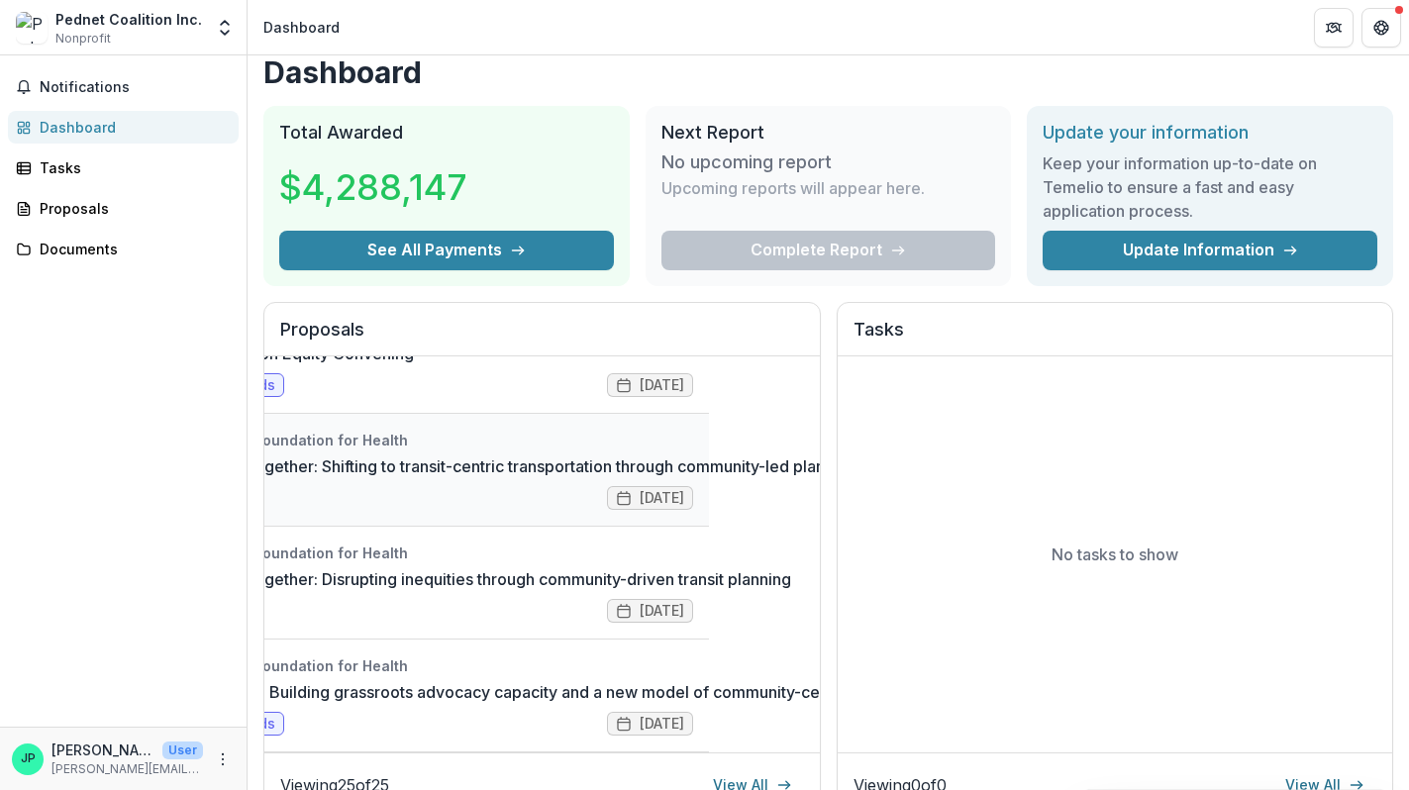
scroll to position [168, 0]
